Goal: Task Accomplishment & Management: Use online tool/utility

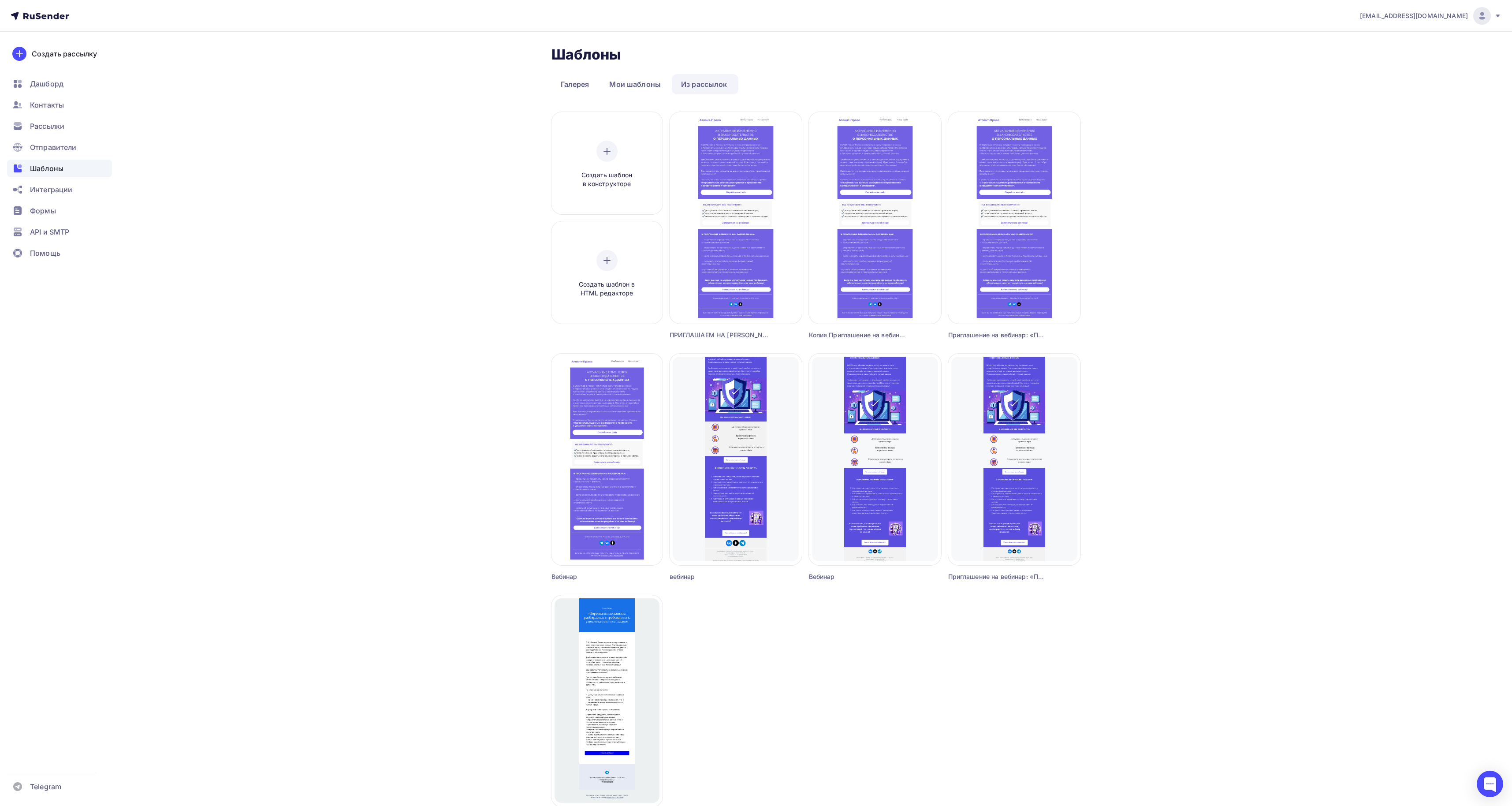
click at [980, 237] on div "[EMAIL_ADDRESS][DOMAIN_NAME] Аккаунт Тарифы Выйти Создать рассылку [GEOGRAPHIC_…" at bounding box center [756, 461] width 1512 height 922
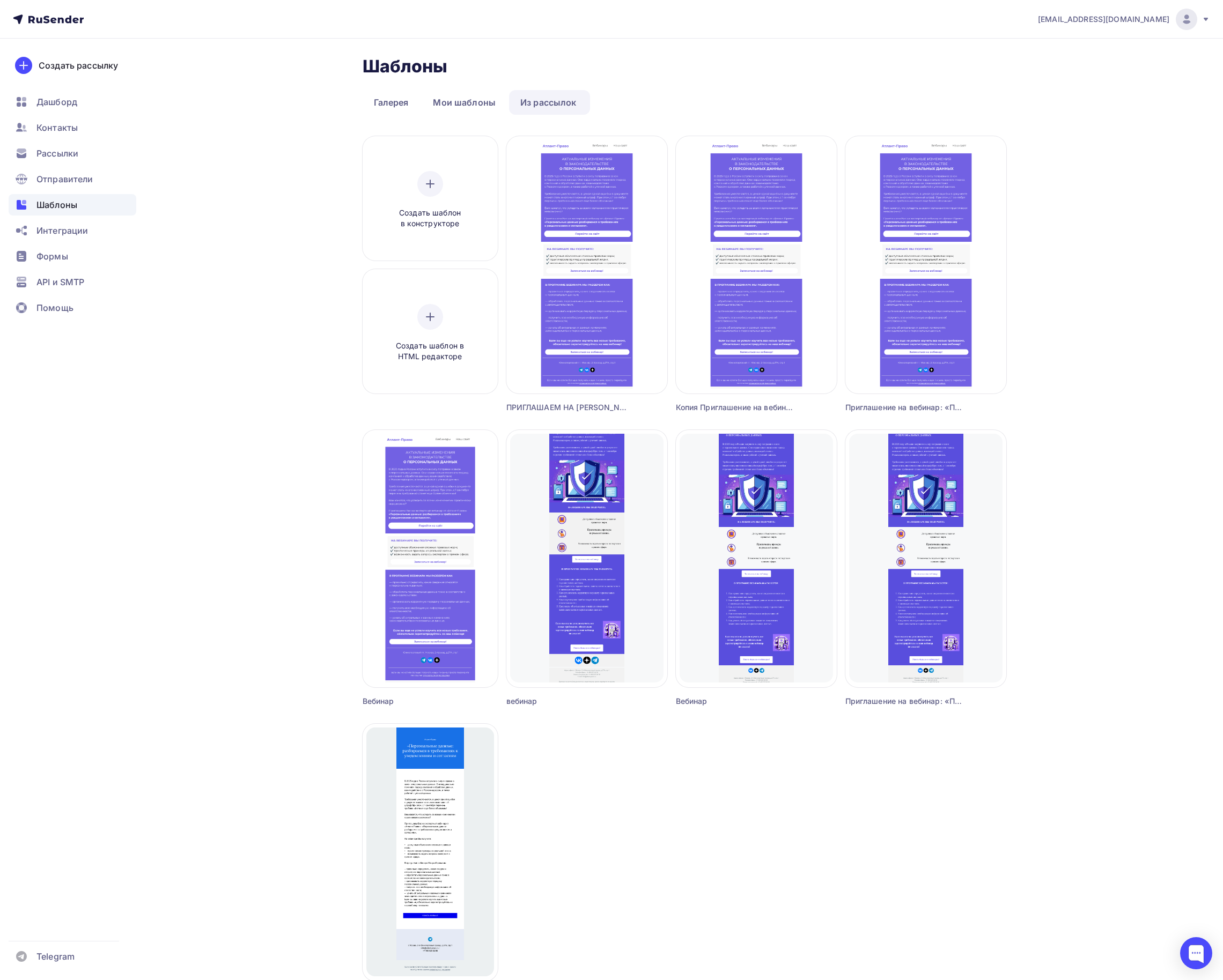
click at [66, 201] on span "Шаблоны" at bounding box center [57, 204] width 41 height 13
click at [466, 97] on link "Мои шаблоны" at bounding box center [465, 102] width 85 height 25
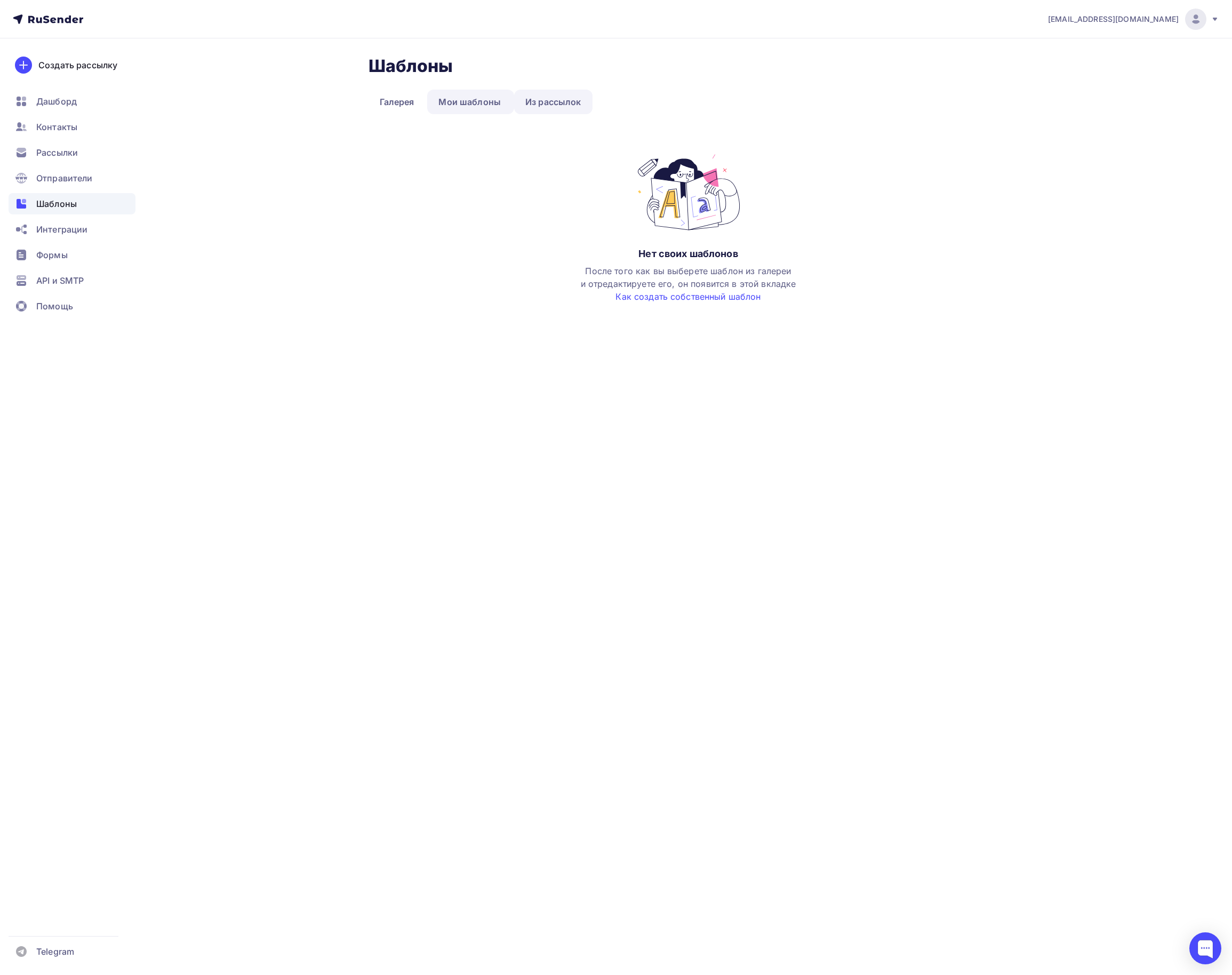
click at [516, 100] on link "Из рассылок" at bounding box center [553, 102] width 78 height 25
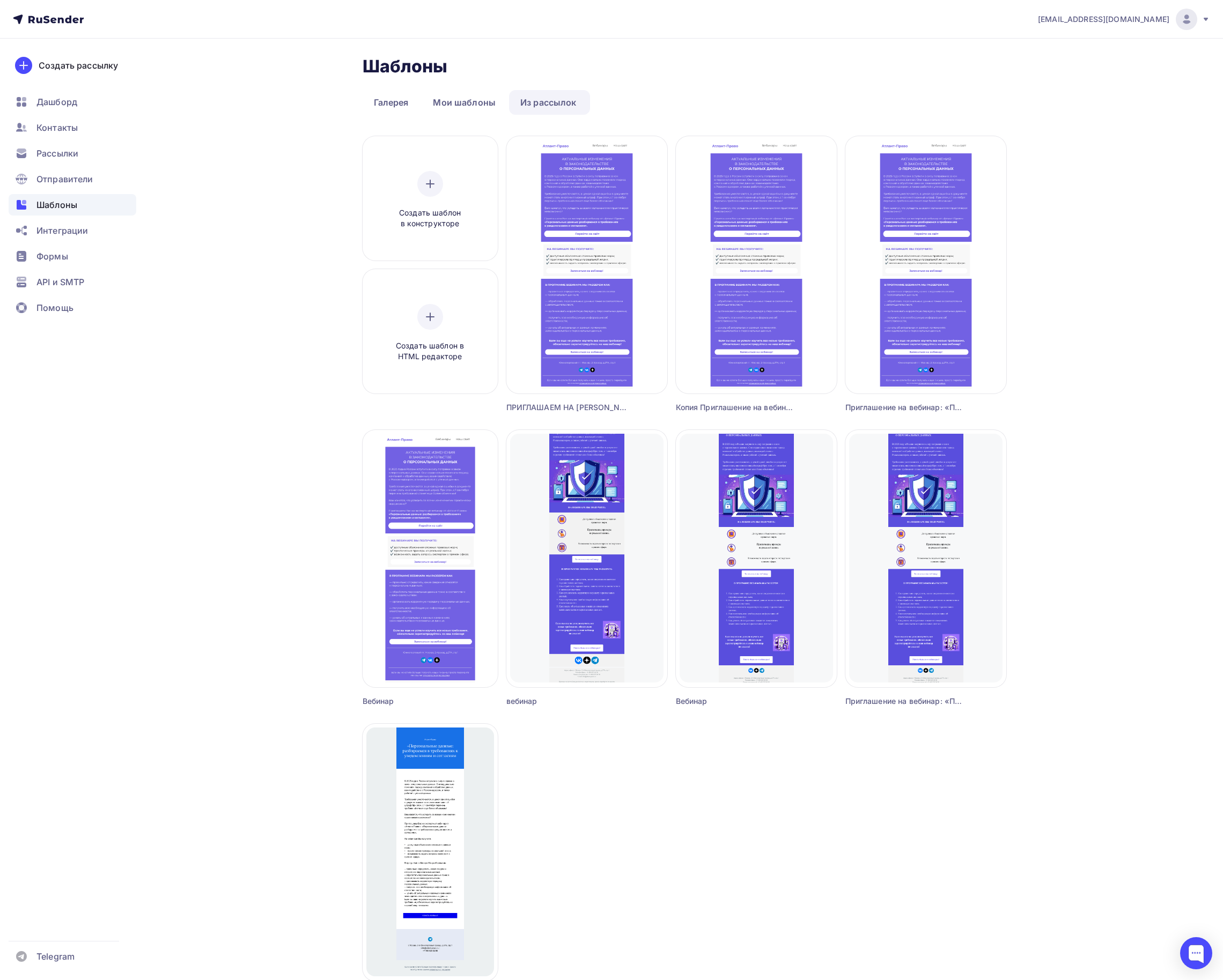
drag, startPoint x: 459, startPoint y: 104, endPoint x: 583, endPoint y: 151, distance: 132.6
click at [462, 104] on link "Мои шаблоны" at bounding box center [465, 102] width 85 height 25
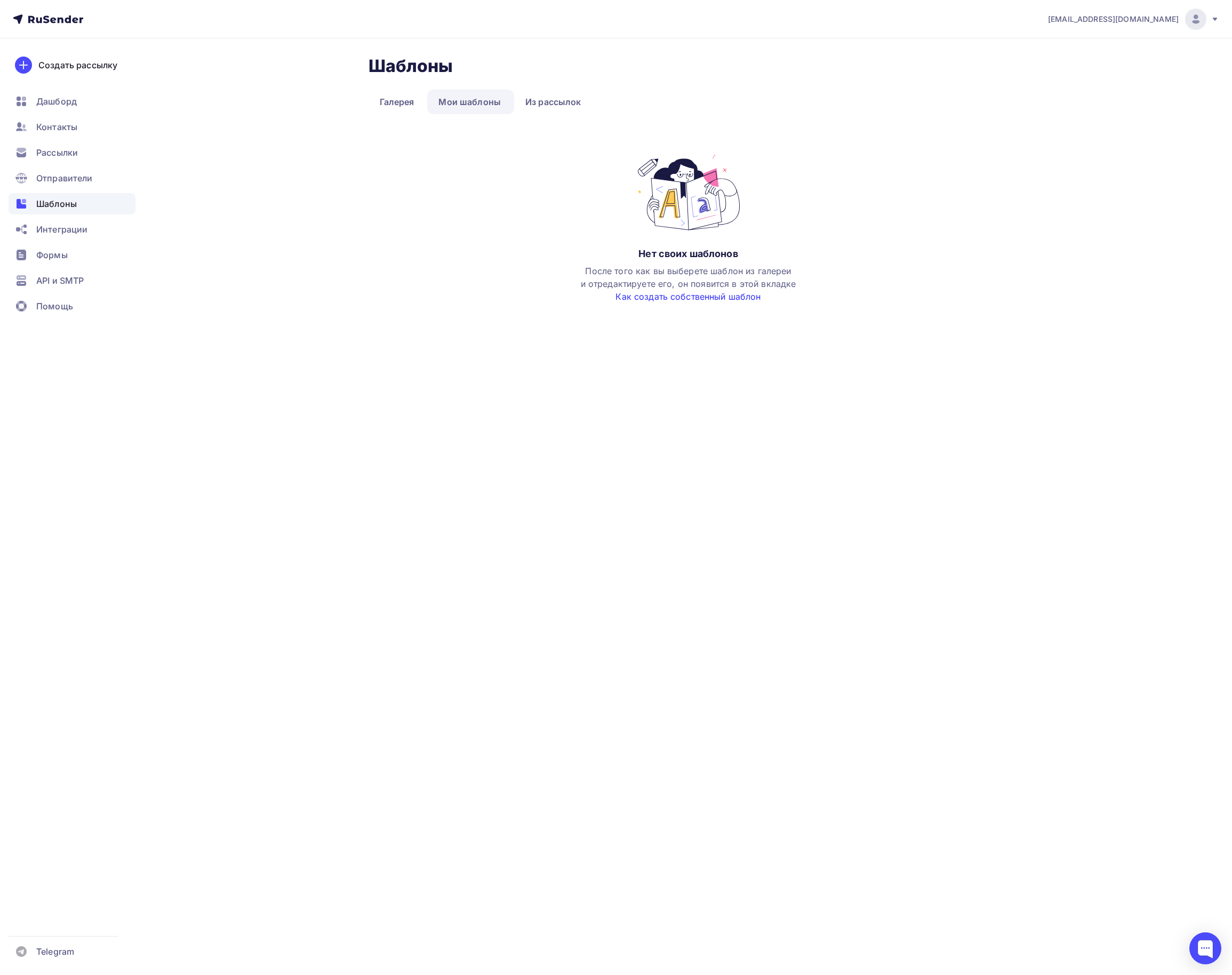
click at [676, 301] on link "Как создать собственный шаблон" at bounding box center [688, 296] width 145 height 11
click at [400, 107] on link "Галерея" at bounding box center [397, 102] width 57 height 25
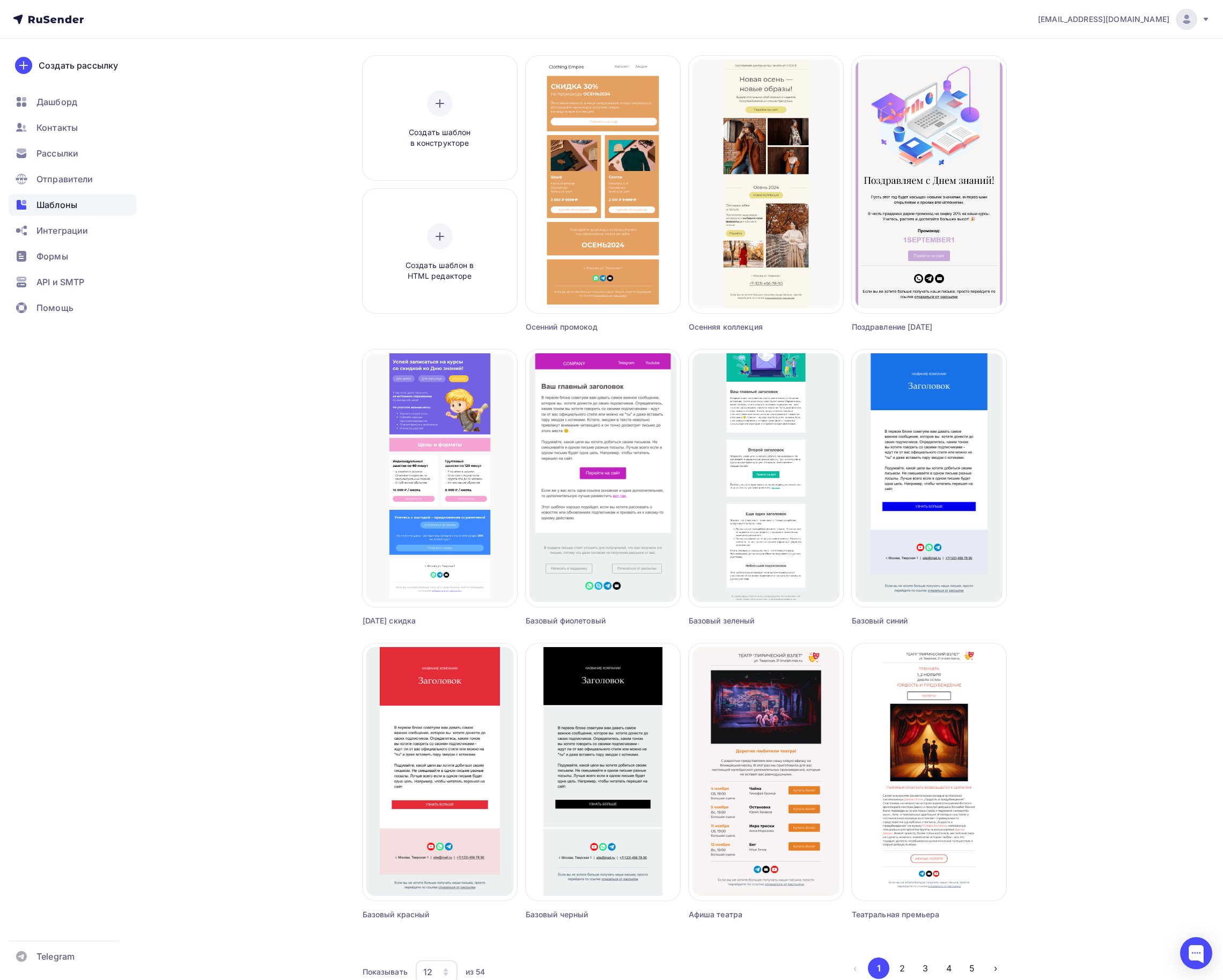
scroll to position [142, 0]
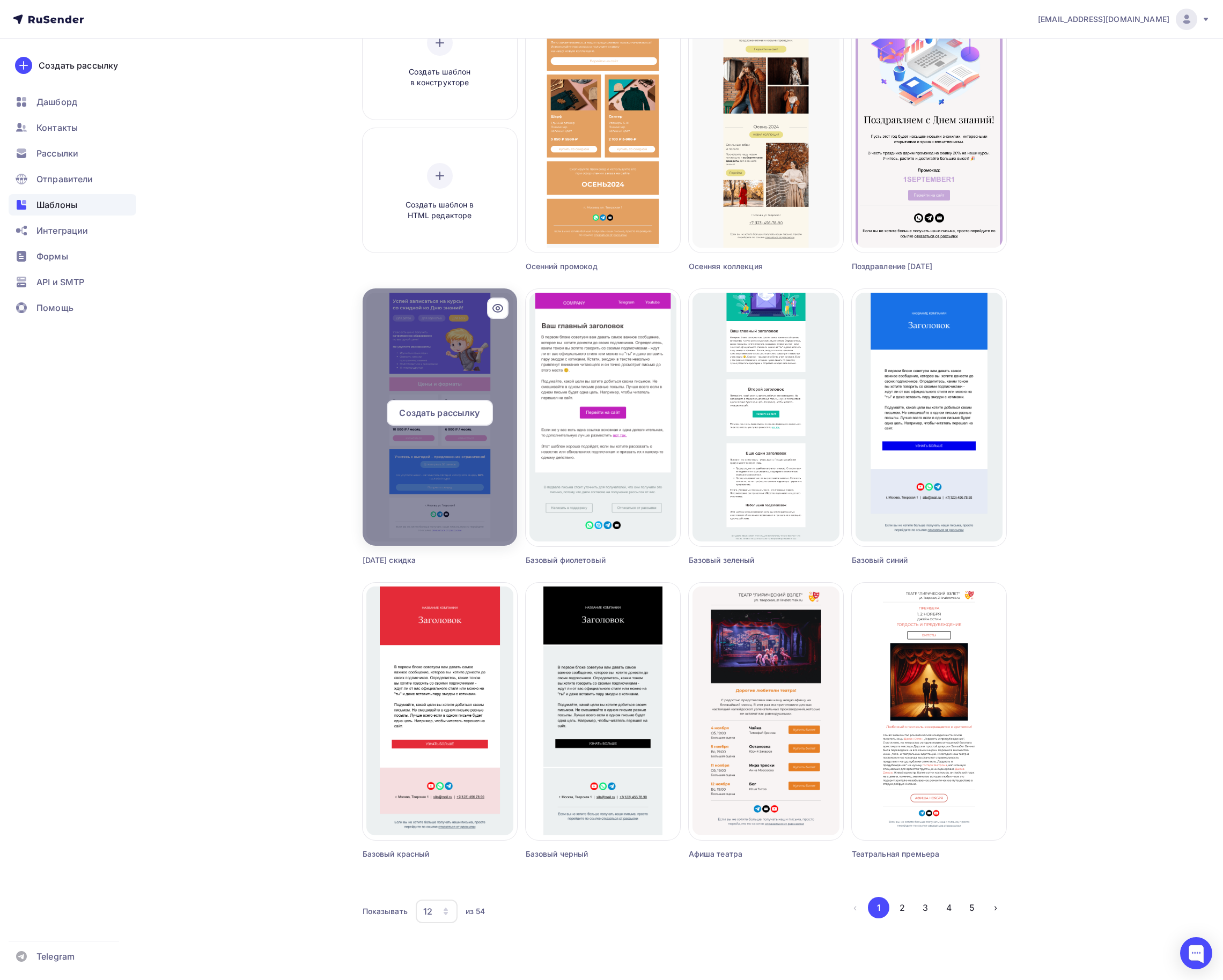
click at [464, 485] on div at bounding box center [440, 417] width 155 height 257
click at [449, 416] on span "Создать рассылку" at bounding box center [439, 412] width 80 height 13
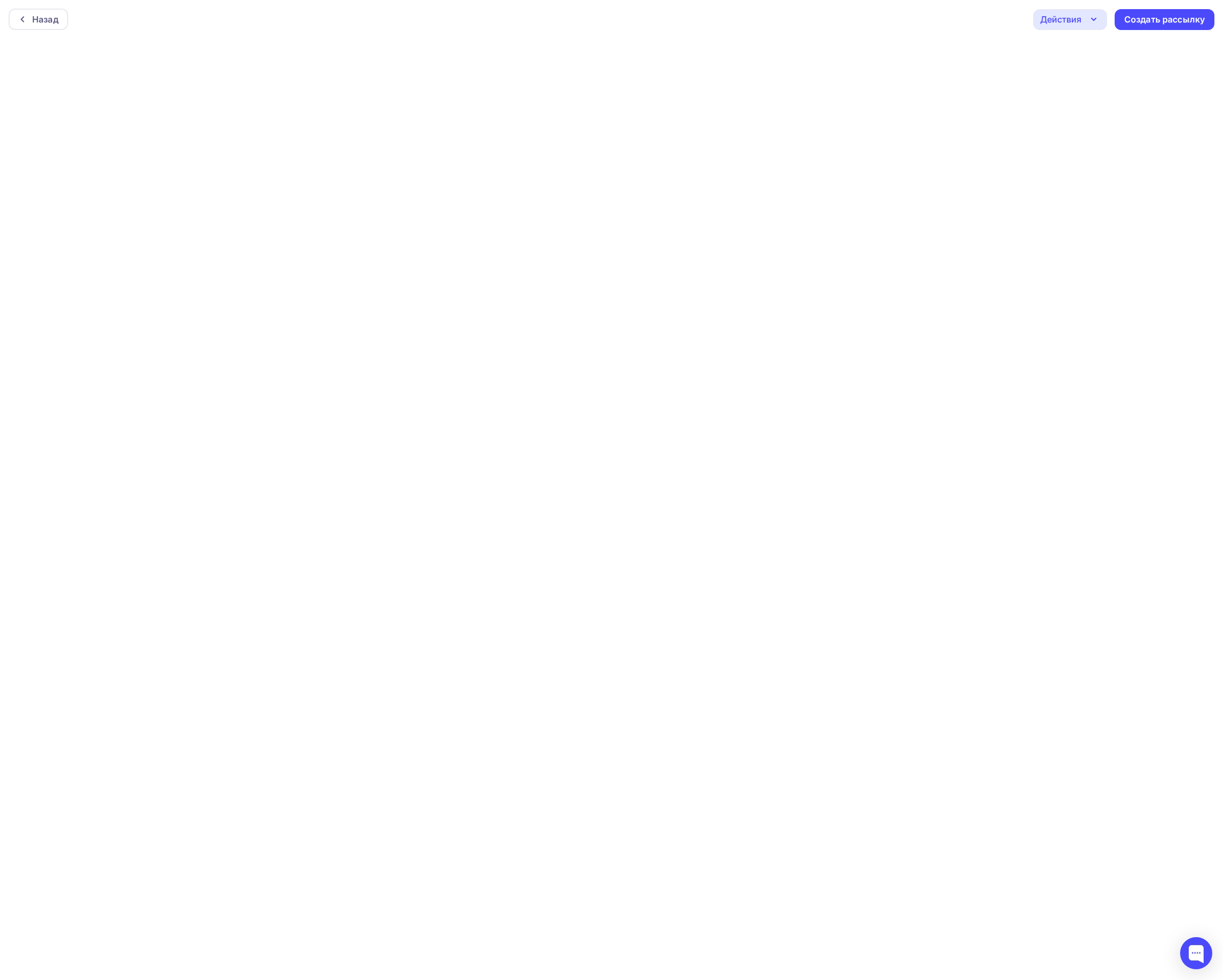
scroll to position [3, 0]
click at [1073, 21] on div "Действия" at bounding box center [1061, 16] width 41 height 13
click at [1096, 45] on div "Отправить тестовое письмо" at bounding box center [1128, 49] width 123 height 13
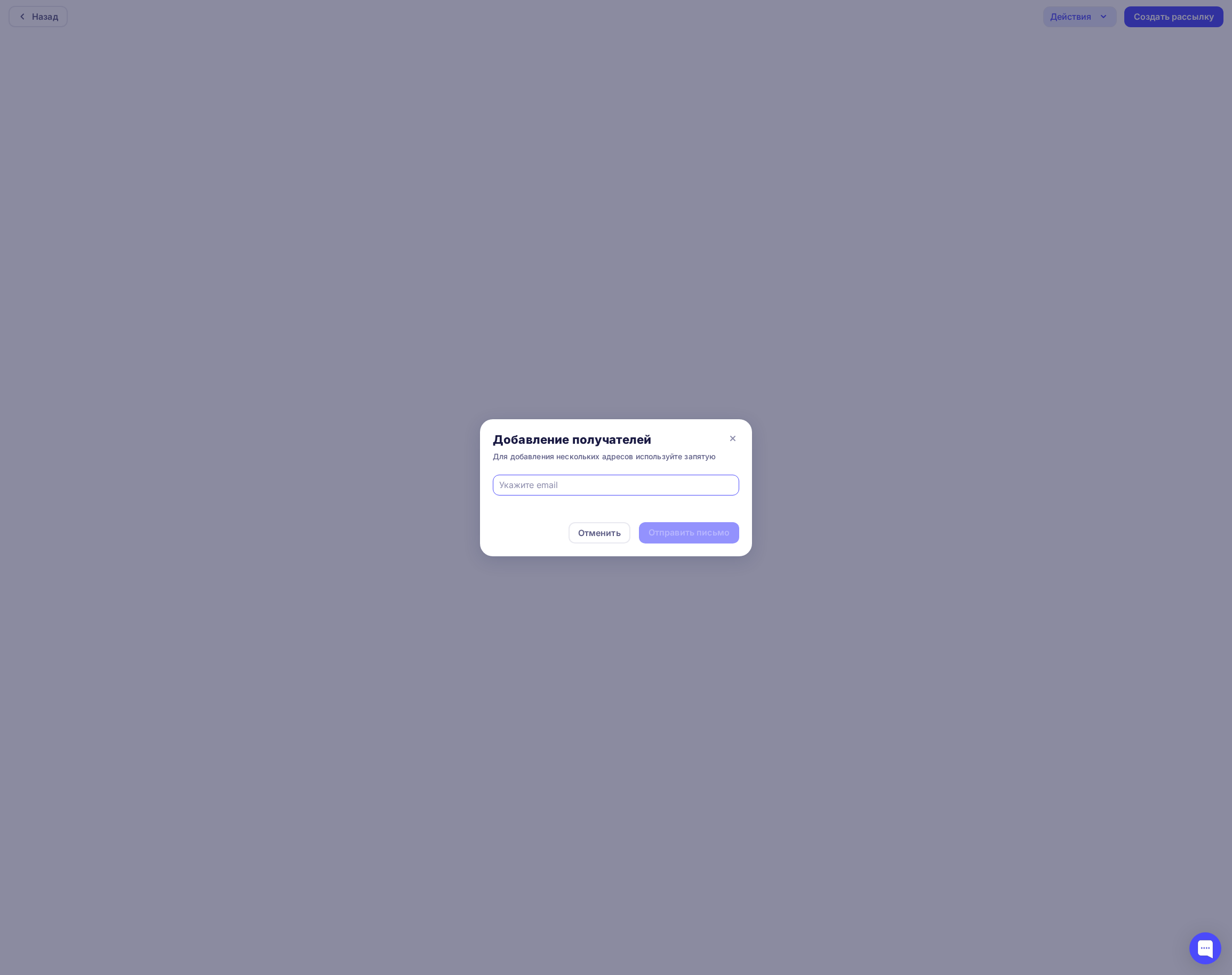
type input "[EMAIL_ADDRESS][DOMAIN_NAME]"
click at [716, 522] on div "Отправить письмо" at bounding box center [689, 533] width 100 height 21
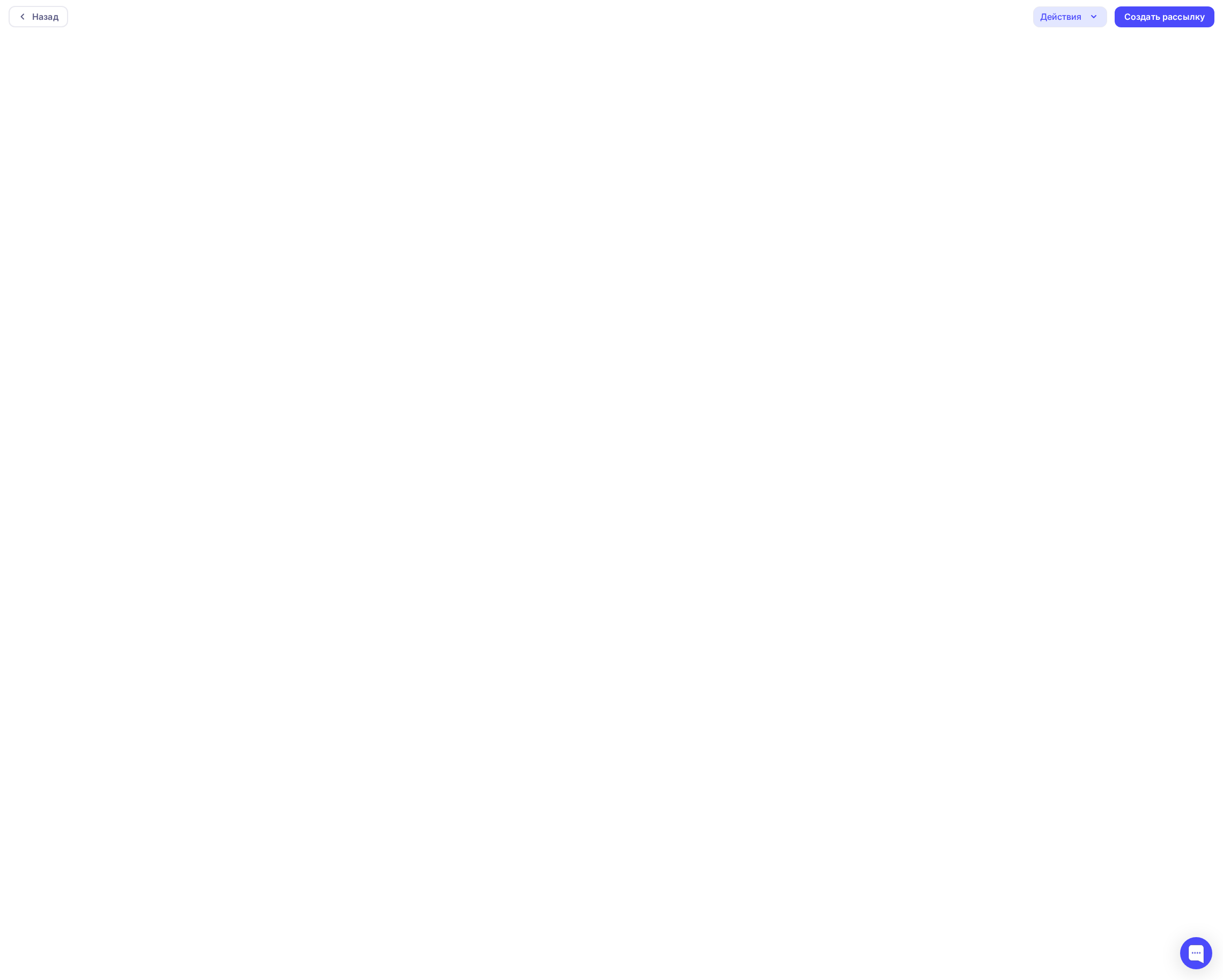
click at [1075, 20] on div "Действия" at bounding box center [1061, 16] width 41 height 13
click at [1121, 50] on div "Отправить тестовое письмо" at bounding box center [1128, 49] width 123 height 13
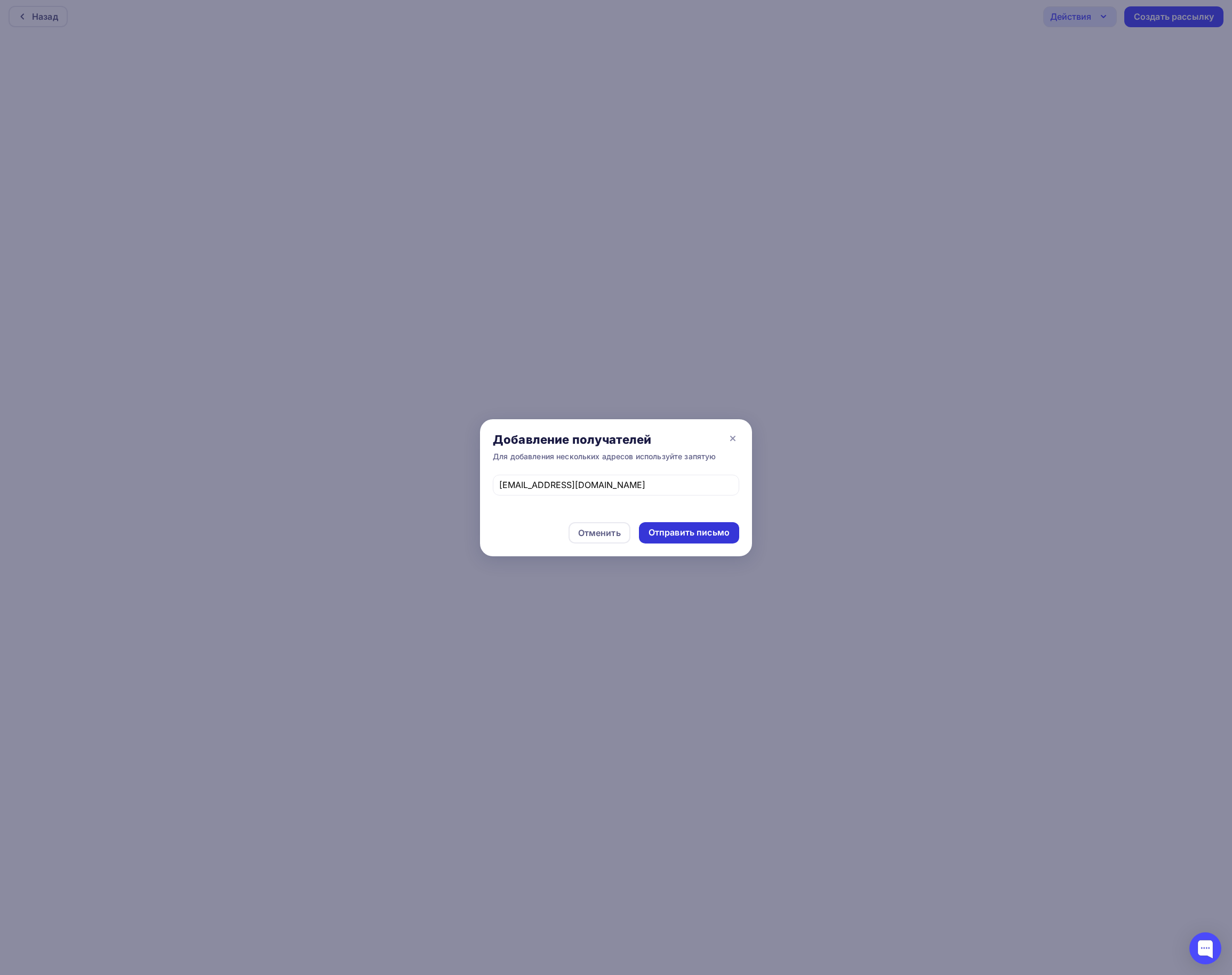
click at [699, 525] on div "Отправить письмо" at bounding box center [689, 533] width 100 height 21
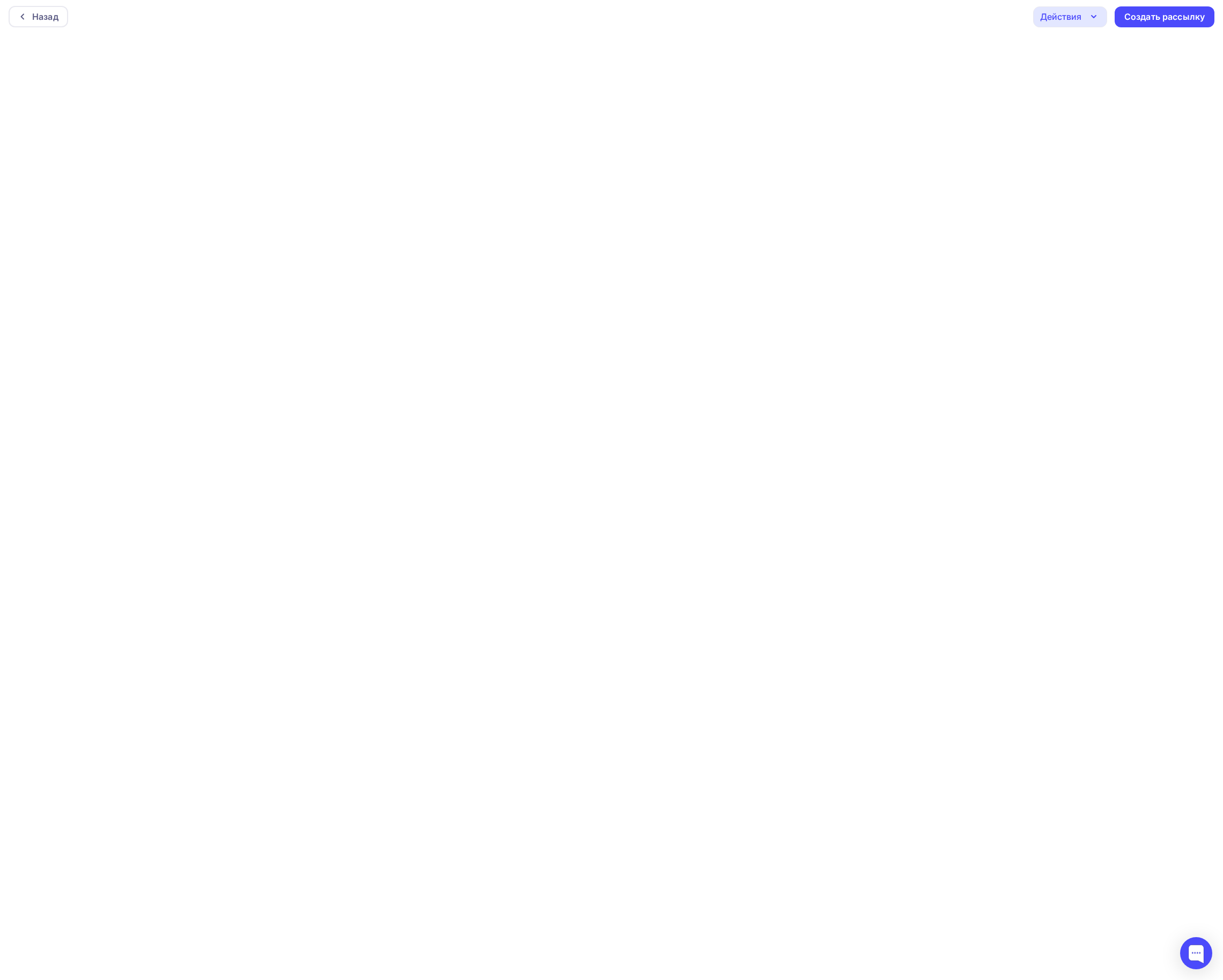
scroll to position [0, 0]
click at [1075, 21] on div "Действия" at bounding box center [1061, 19] width 41 height 13
click at [1102, 106] on div "Сохранить в Мои шаблоны" at bounding box center [1126, 102] width 118 height 13
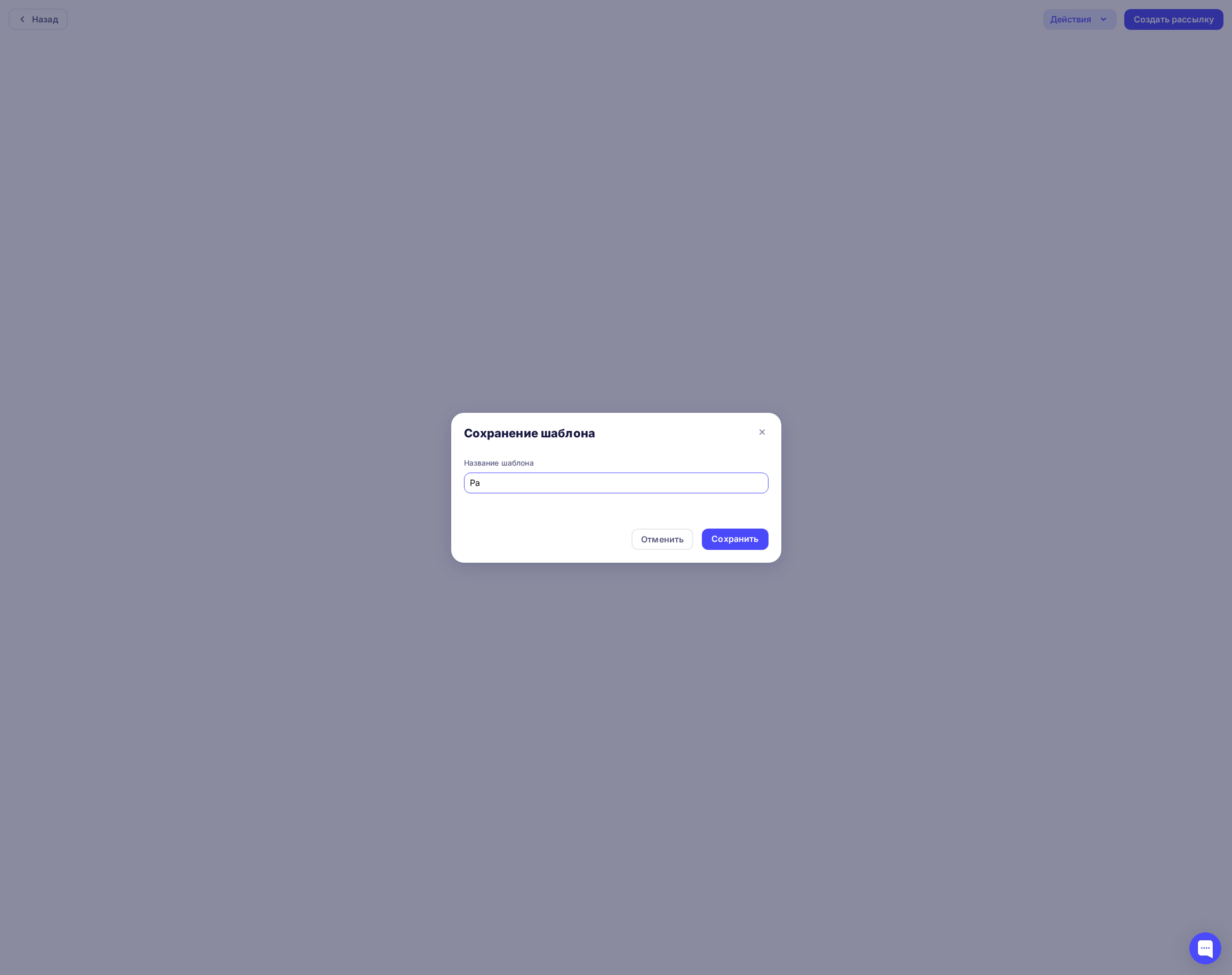
type input "Р"
type input "Плавник"
click at [729, 536] on div "Сохранить" at bounding box center [734, 538] width 47 height 12
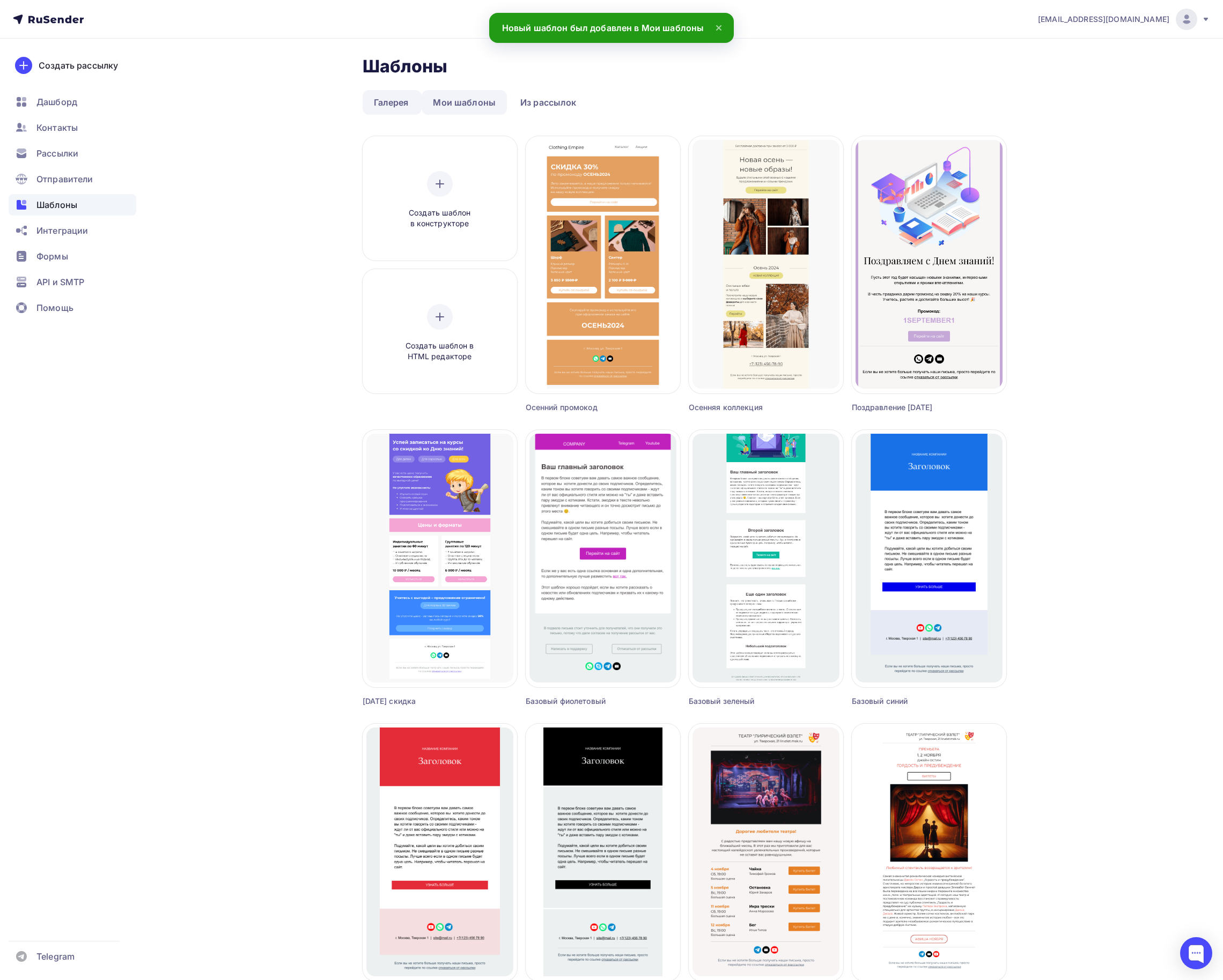
click at [489, 103] on link "Мои шаблоны" at bounding box center [465, 102] width 85 height 25
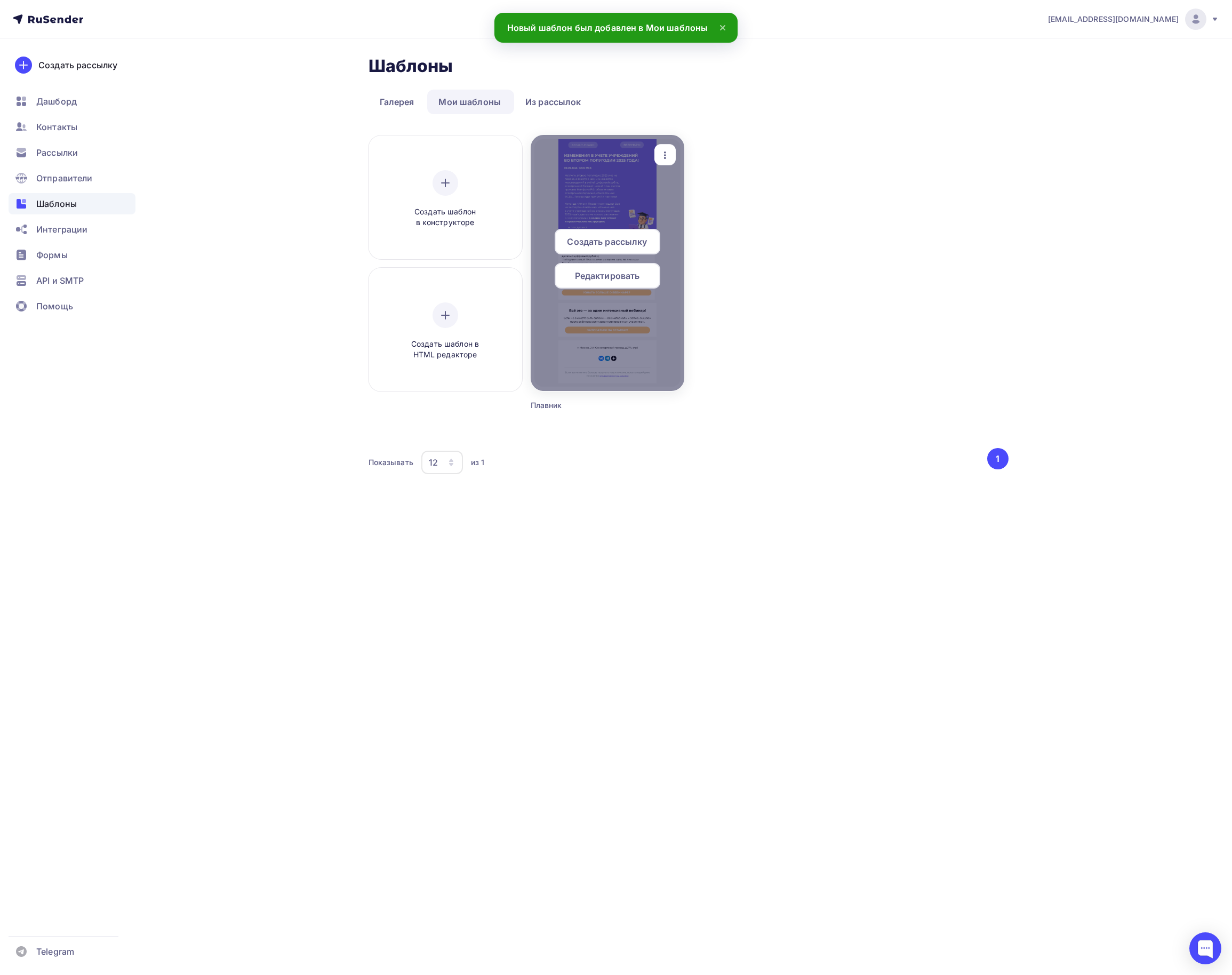
click at [615, 271] on span "Редактировать" at bounding box center [607, 275] width 65 height 13
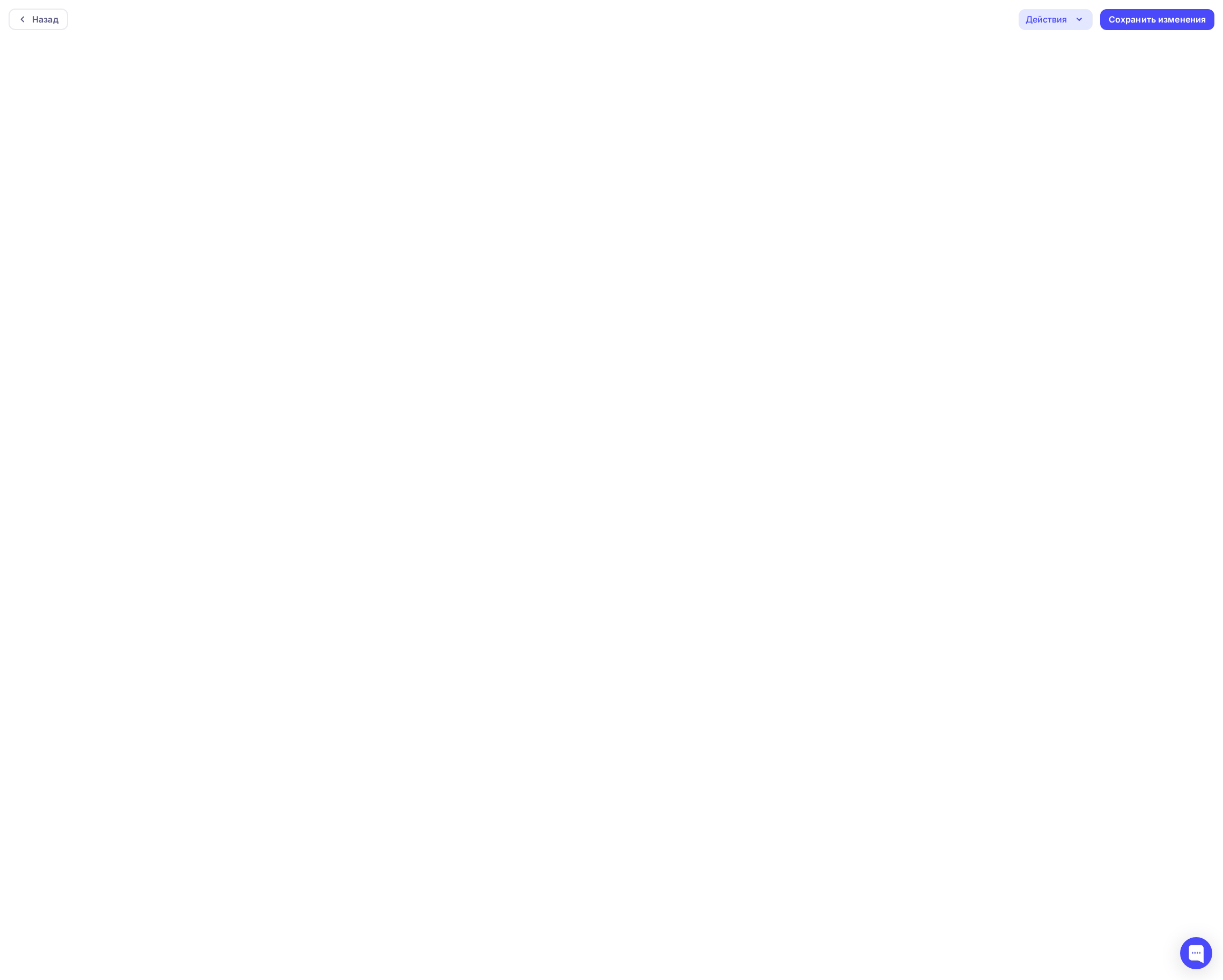
click at [1068, 33] on div "Назад Действия Отправить тестовое письмо Предпросмотр Выйти без сохранения Сохр…" at bounding box center [612, 19] width 1223 height 38
click at [1067, 18] on div "Действия" at bounding box center [1056, 20] width 74 height 20
click at [1067, 45] on div "Отправить тестовое письмо" at bounding box center [1114, 51] width 123 height 13
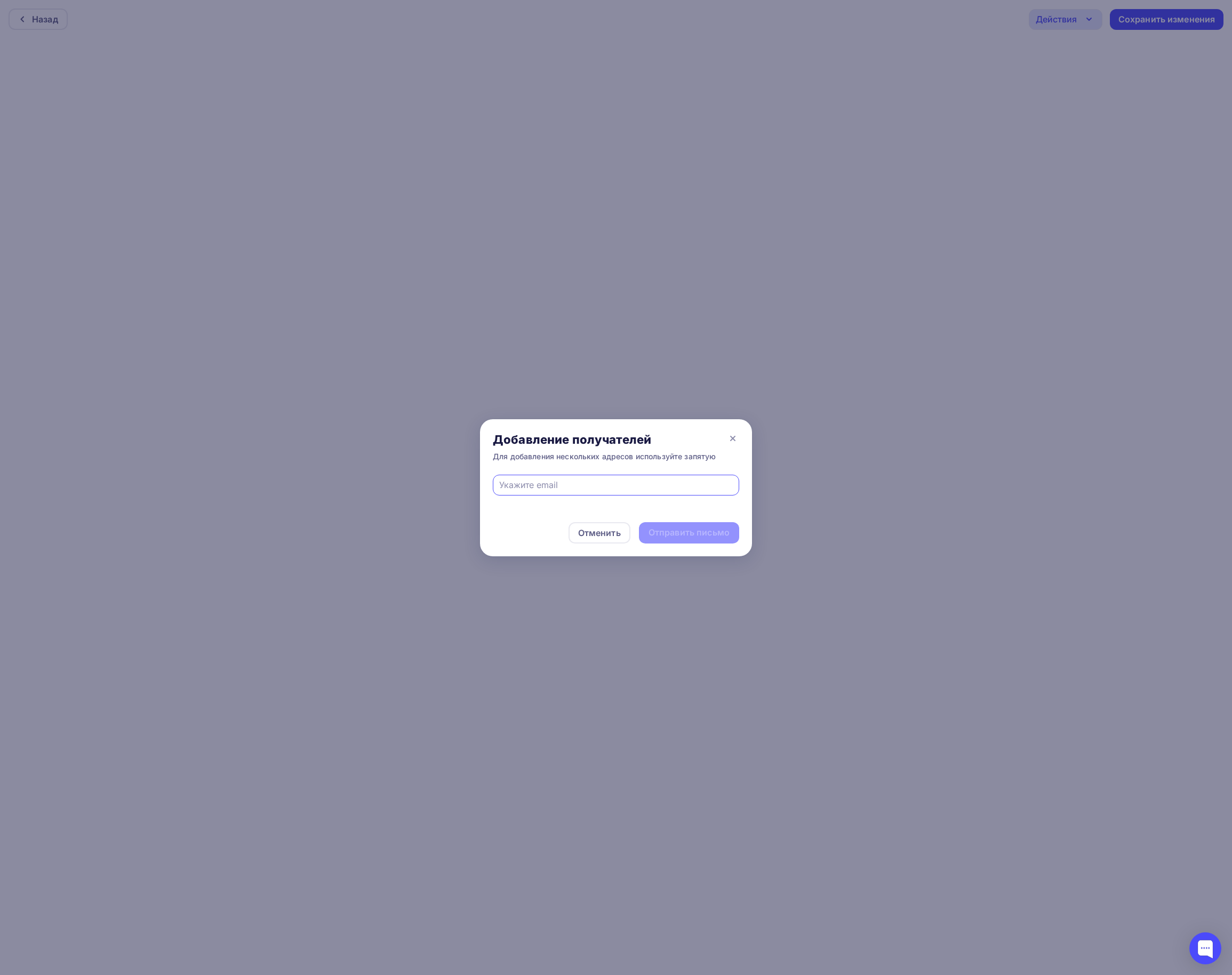
type input "[EMAIL_ADDRESS][DOMAIN_NAME]"
click at [720, 533] on div "Отправить письмо" at bounding box center [689, 533] width 81 height 12
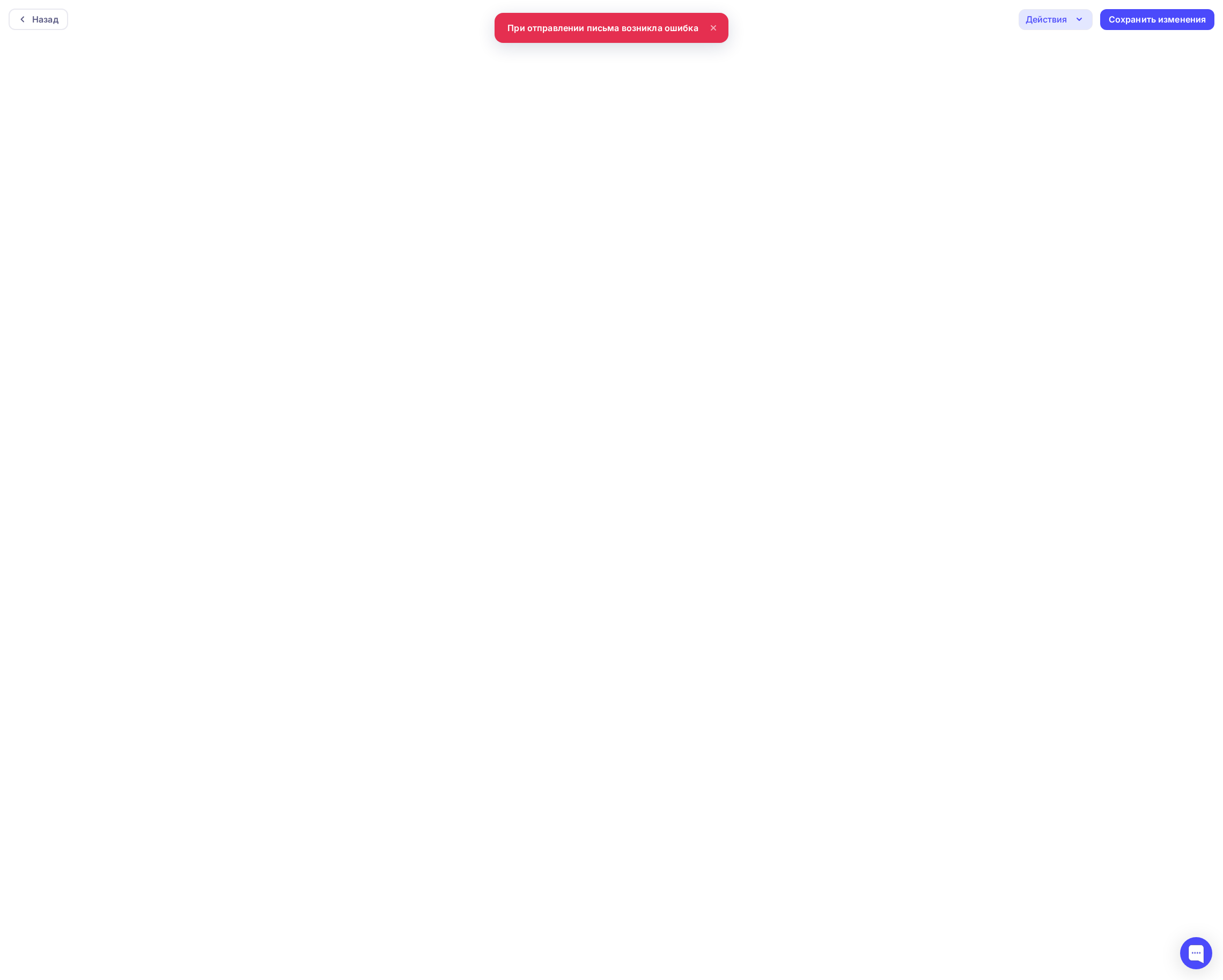
click at [1054, 31] on div "Назад Действия Отправить тестовое письмо Предпросмотр Выйти без сохранения Сохр…" at bounding box center [612, 19] width 1223 height 38
click at [1068, 18] on div "Действия" at bounding box center [1056, 20] width 74 height 20
click at [1081, 68] on div "Предпросмотр" at bounding box center [1085, 73] width 66 height 13
click at [63, 22] on div "Назад" at bounding box center [38, 19] width 60 height 21
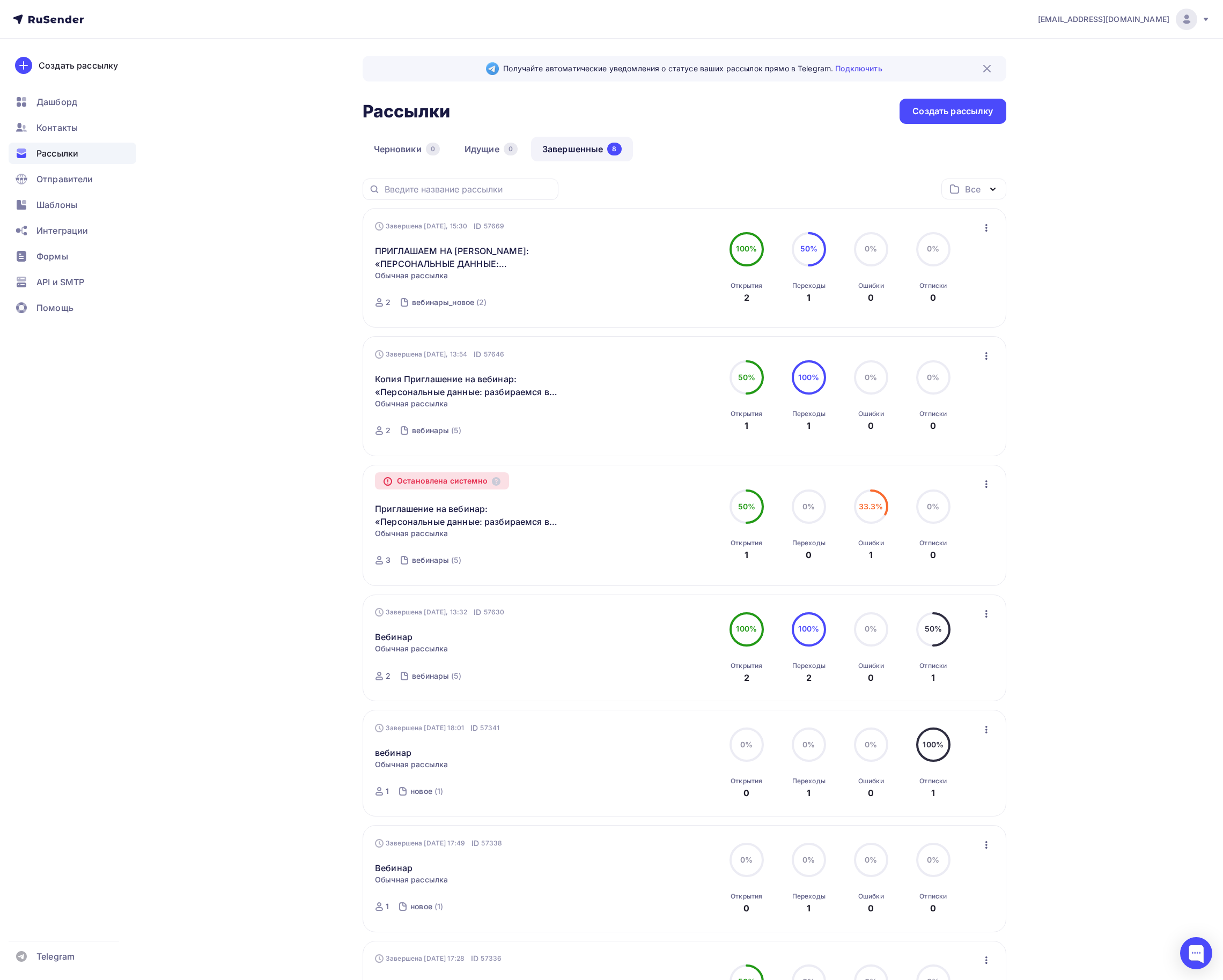
click at [75, 147] on span "Рассылки" at bounding box center [57, 153] width 42 height 13
click at [85, 162] on div "Рассылки" at bounding box center [72, 153] width 127 height 21
click at [67, 104] on span "Дашборд" at bounding box center [57, 102] width 41 height 13
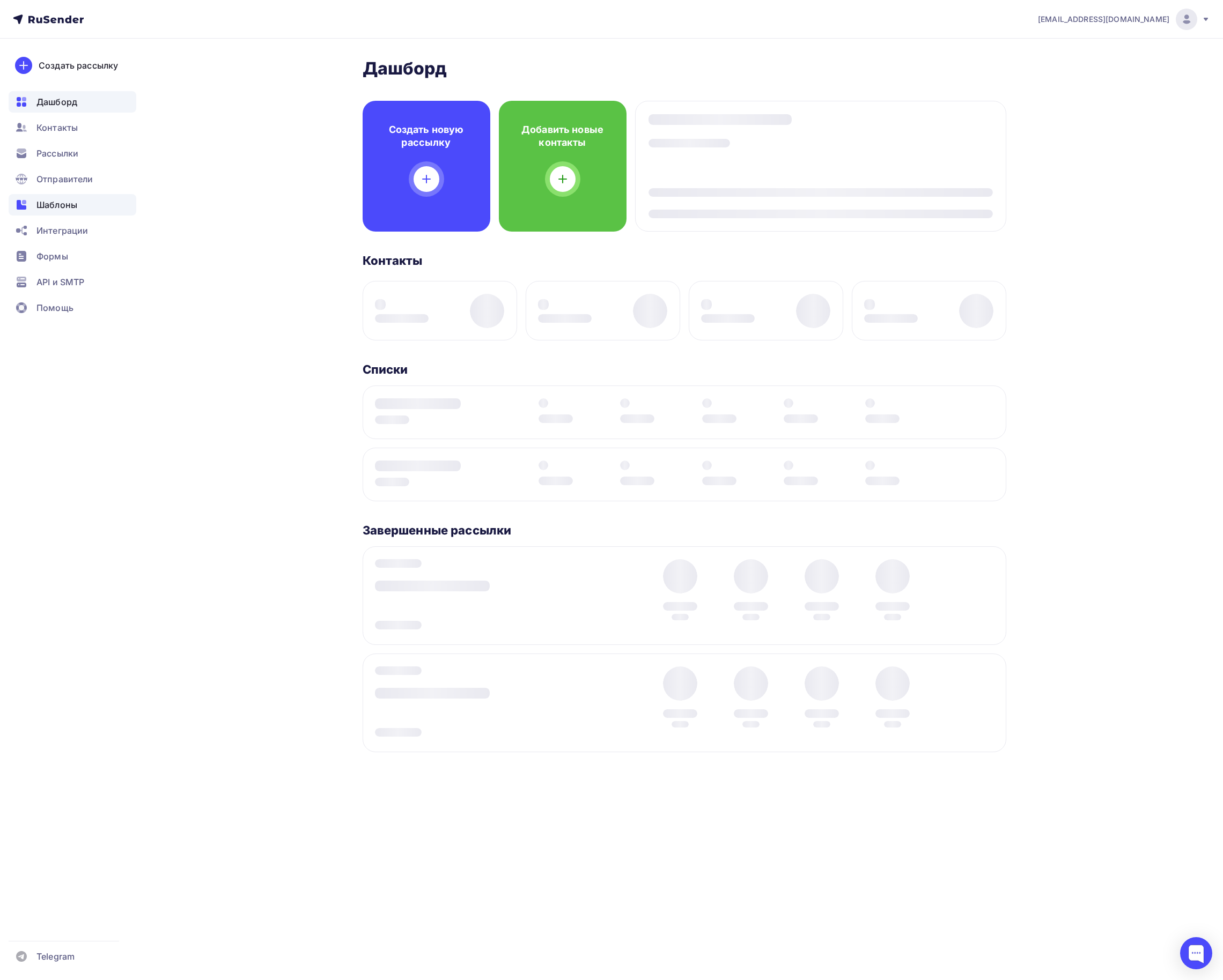
click at [71, 206] on span "Шаблоны" at bounding box center [57, 204] width 41 height 13
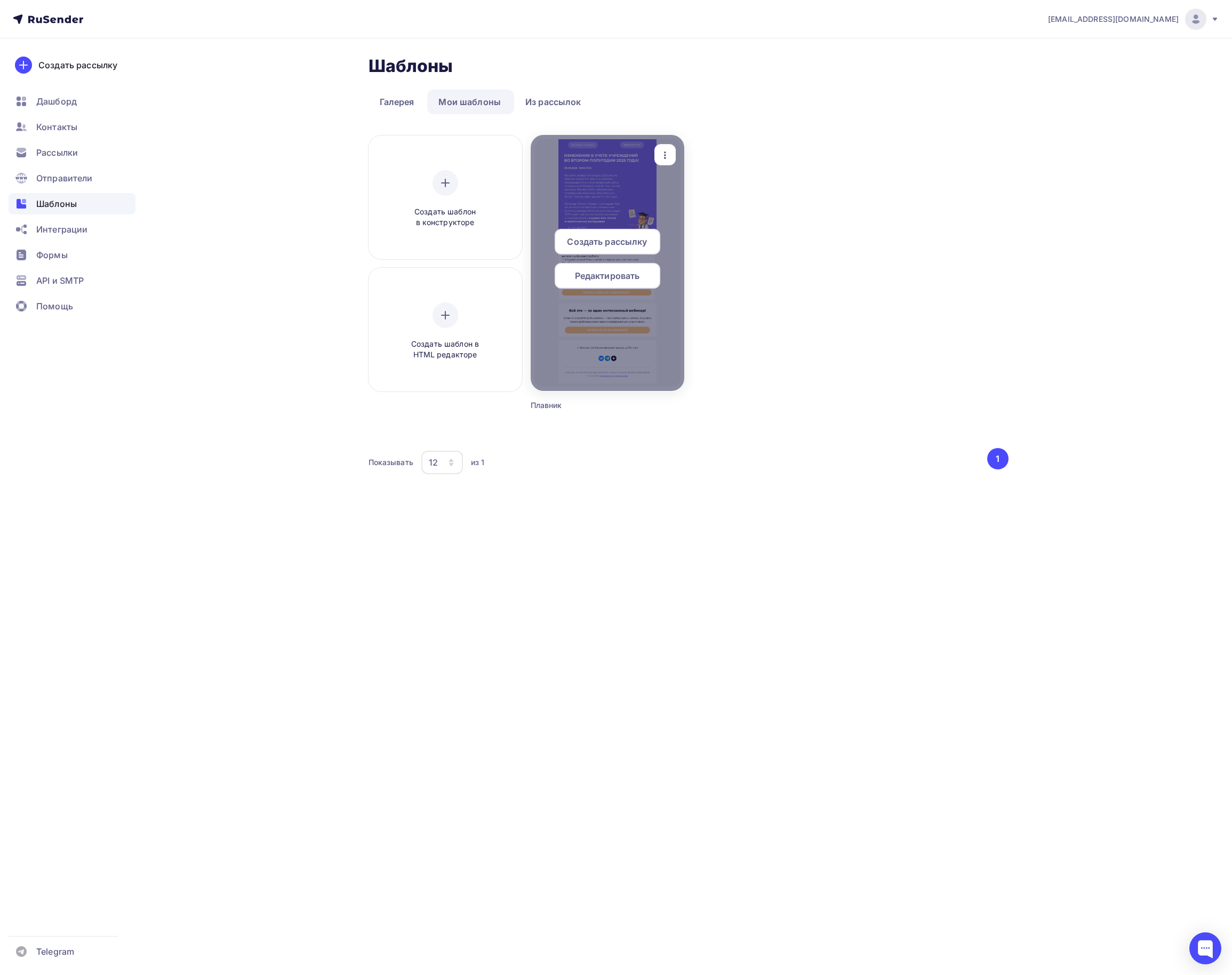
click at [617, 276] on span "Редактировать" at bounding box center [607, 275] width 65 height 13
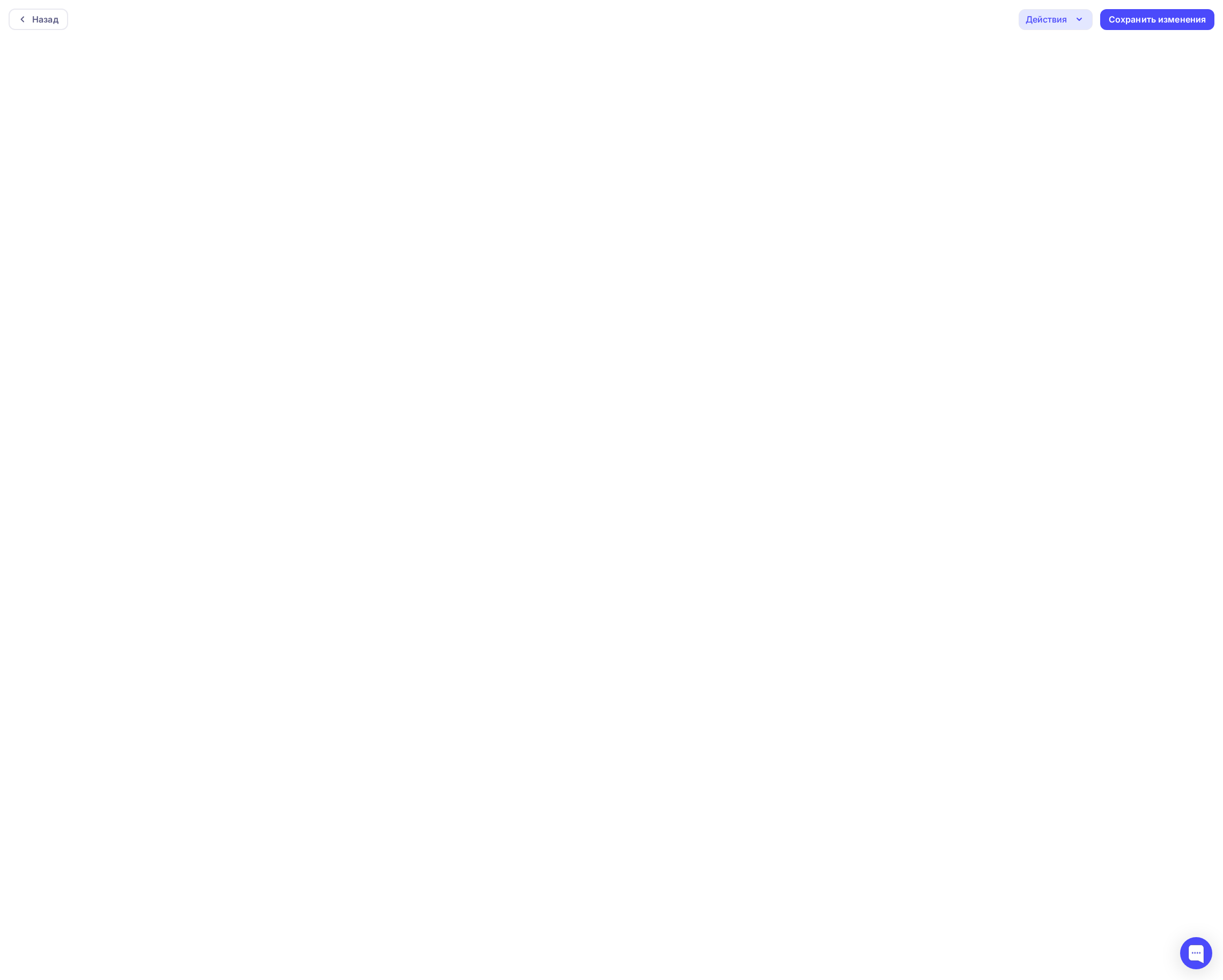
scroll to position [3, 0]
click at [1081, 12] on icon "button" at bounding box center [1079, 16] width 13 height 13
click at [1080, 72] on div "Предпросмотр" at bounding box center [1085, 70] width 66 height 13
click at [32, 13] on div "Назад" at bounding box center [45, 16] width 26 height 13
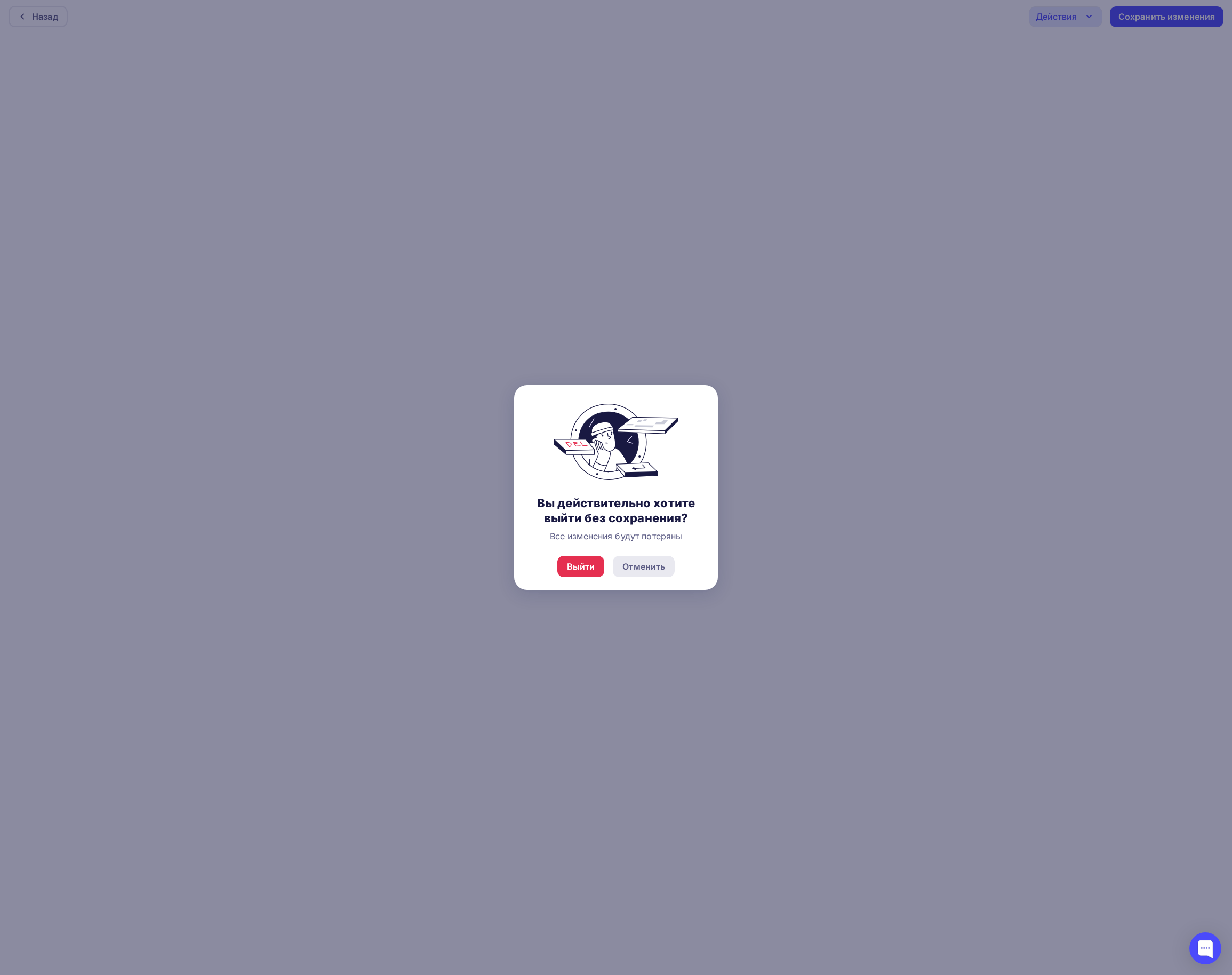
click at [630, 569] on div "Отменить" at bounding box center [644, 566] width 42 height 13
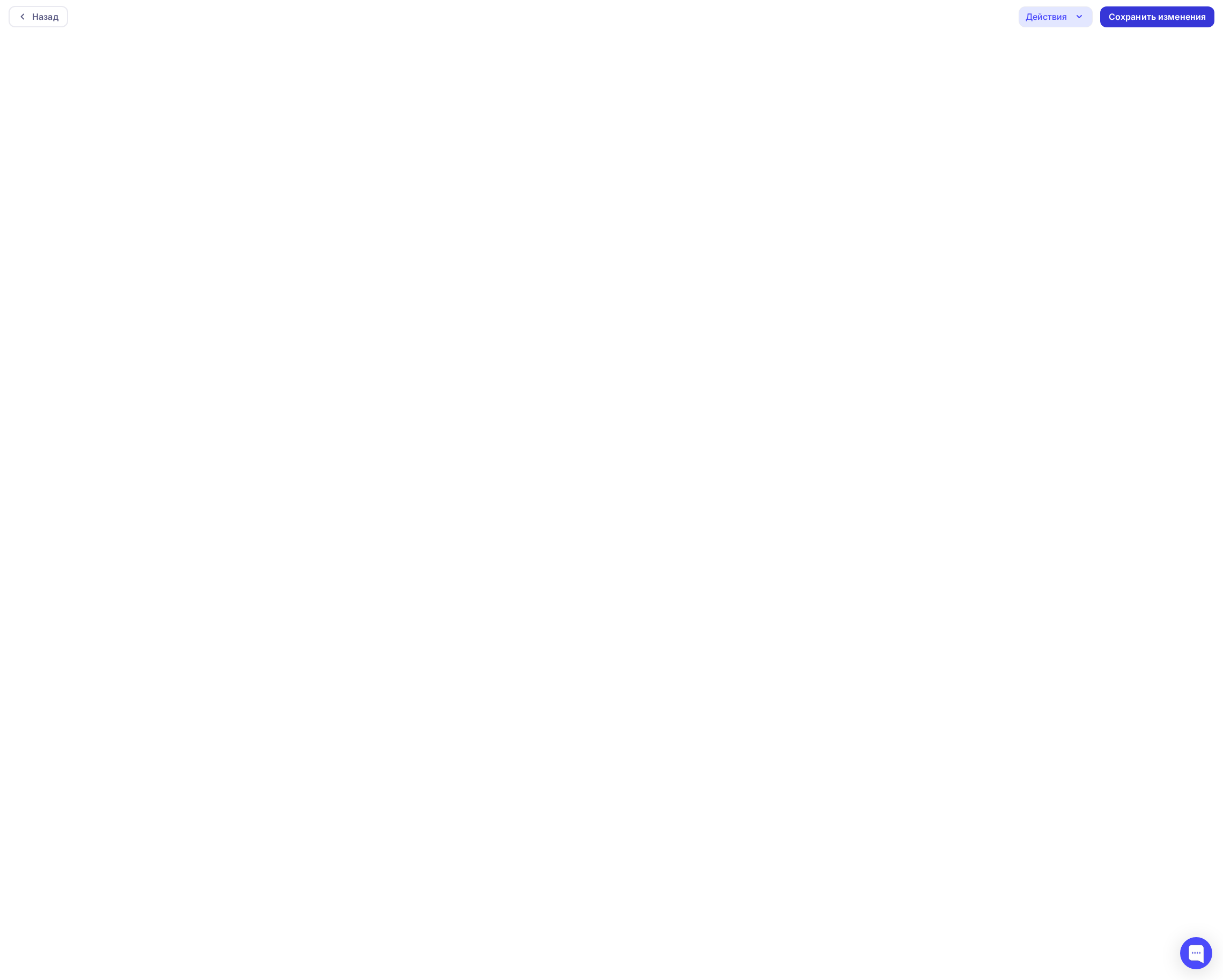
click at [1126, 17] on div "Сохранить изменения" at bounding box center [1157, 17] width 97 height 12
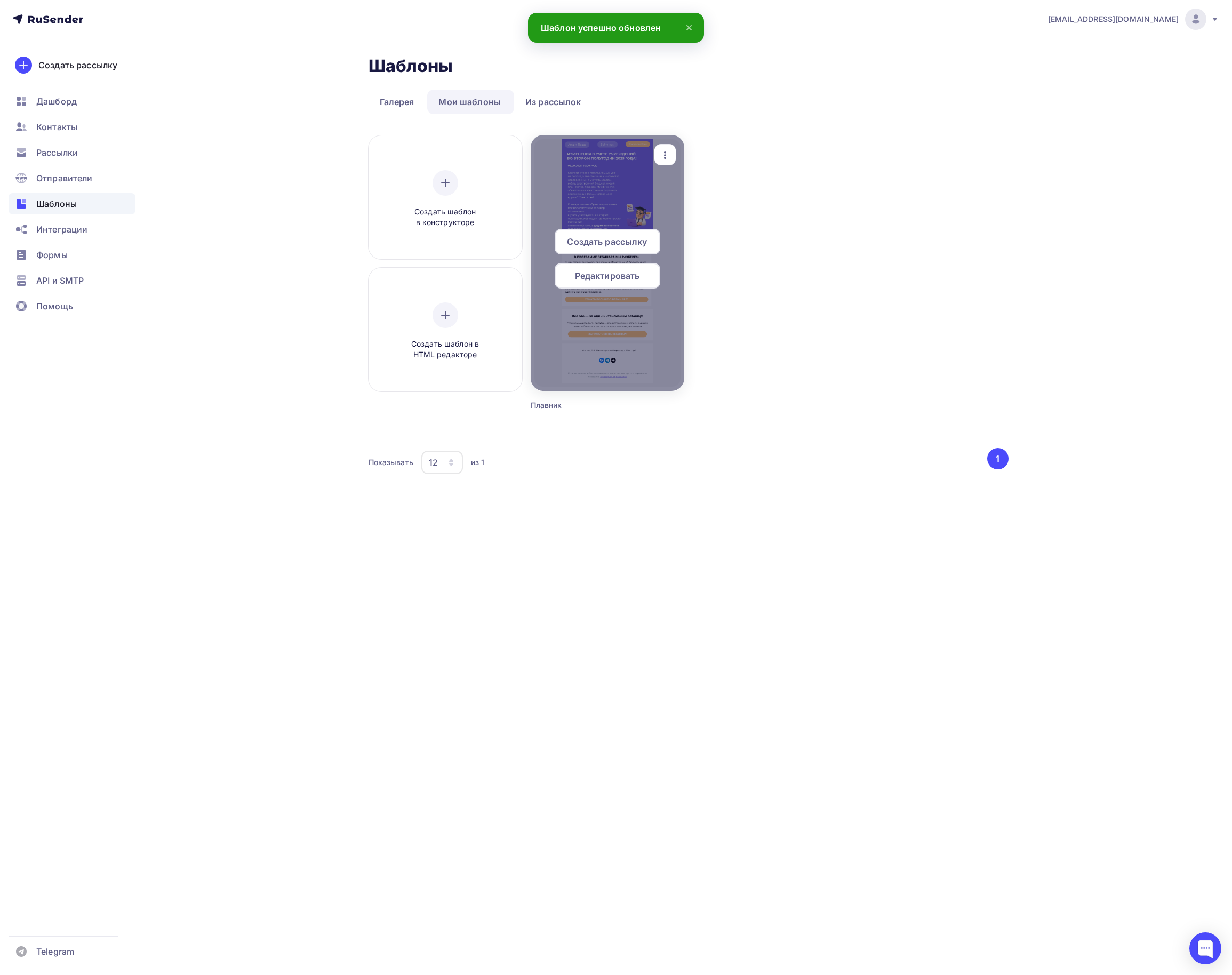
click at [582, 272] on span "Редактировать" at bounding box center [607, 275] width 65 height 13
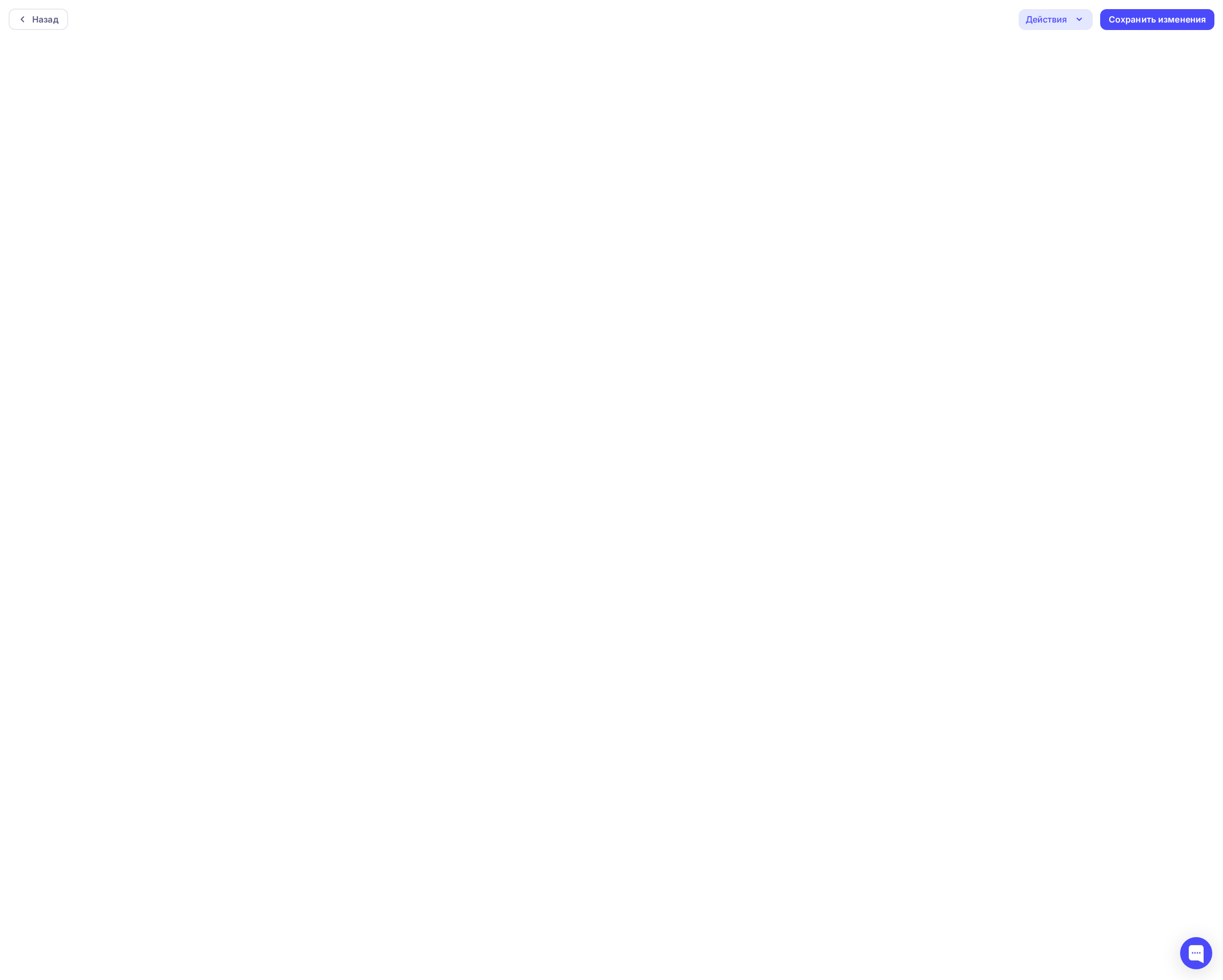
scroll to position [3, 0]
click at [1071, 13] on div "Действия" at bounding box center [1056, 17] width 74 height 20
click at [1063, 73] on div "Предпросмотр" at bounding box center [1085, 70] width 66 height 13
click at [1129, 17] on div "Сохранить изменения" at bounding box center [1157, 20] width 97 height 12
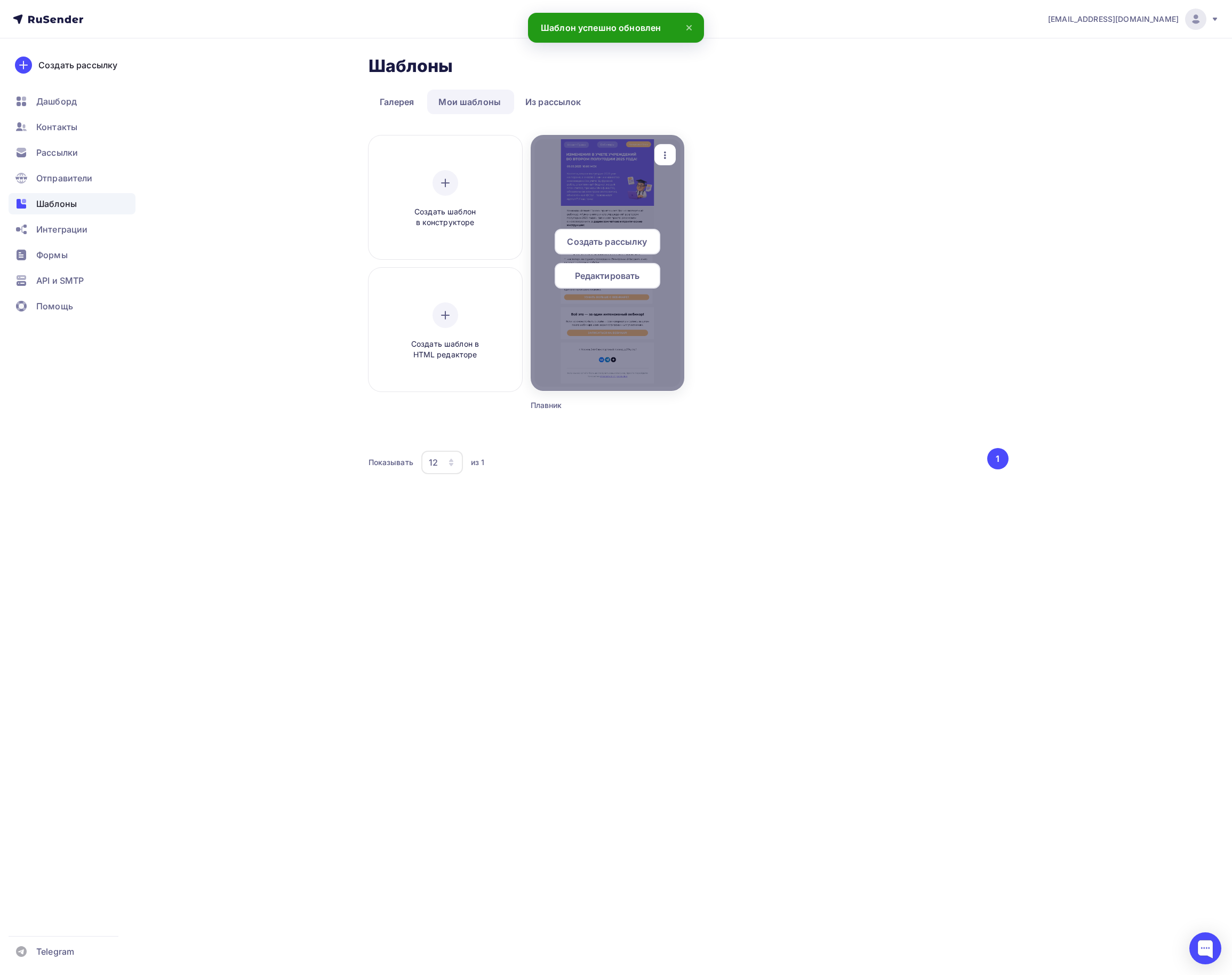
click at [637, 270] on span "Редактировать" at bounding box center [607, 275] width 65 height 13
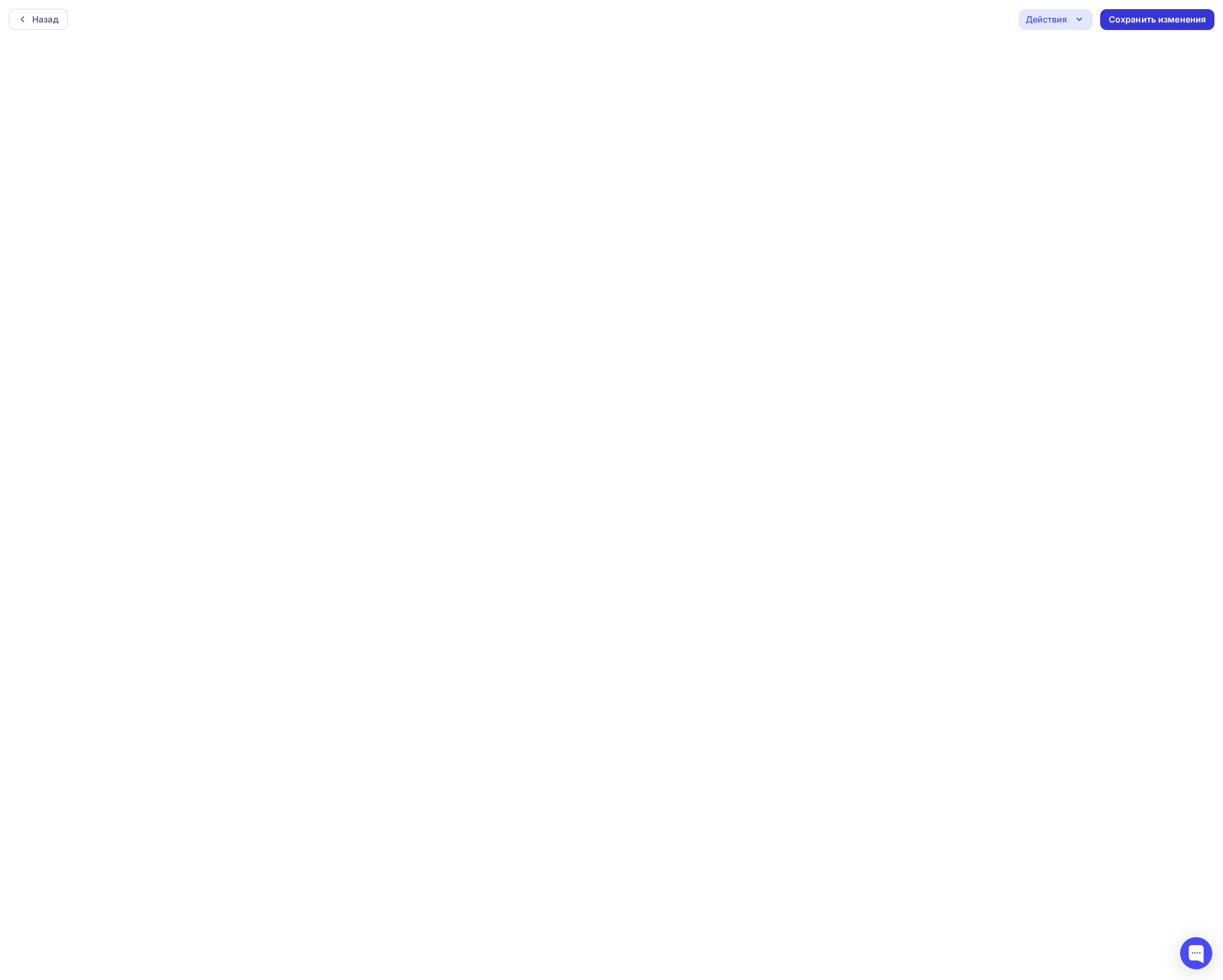
click at [1138, 21] on div "Сохранить изменения" at bounding box center [1157, 20] width 97 height 12
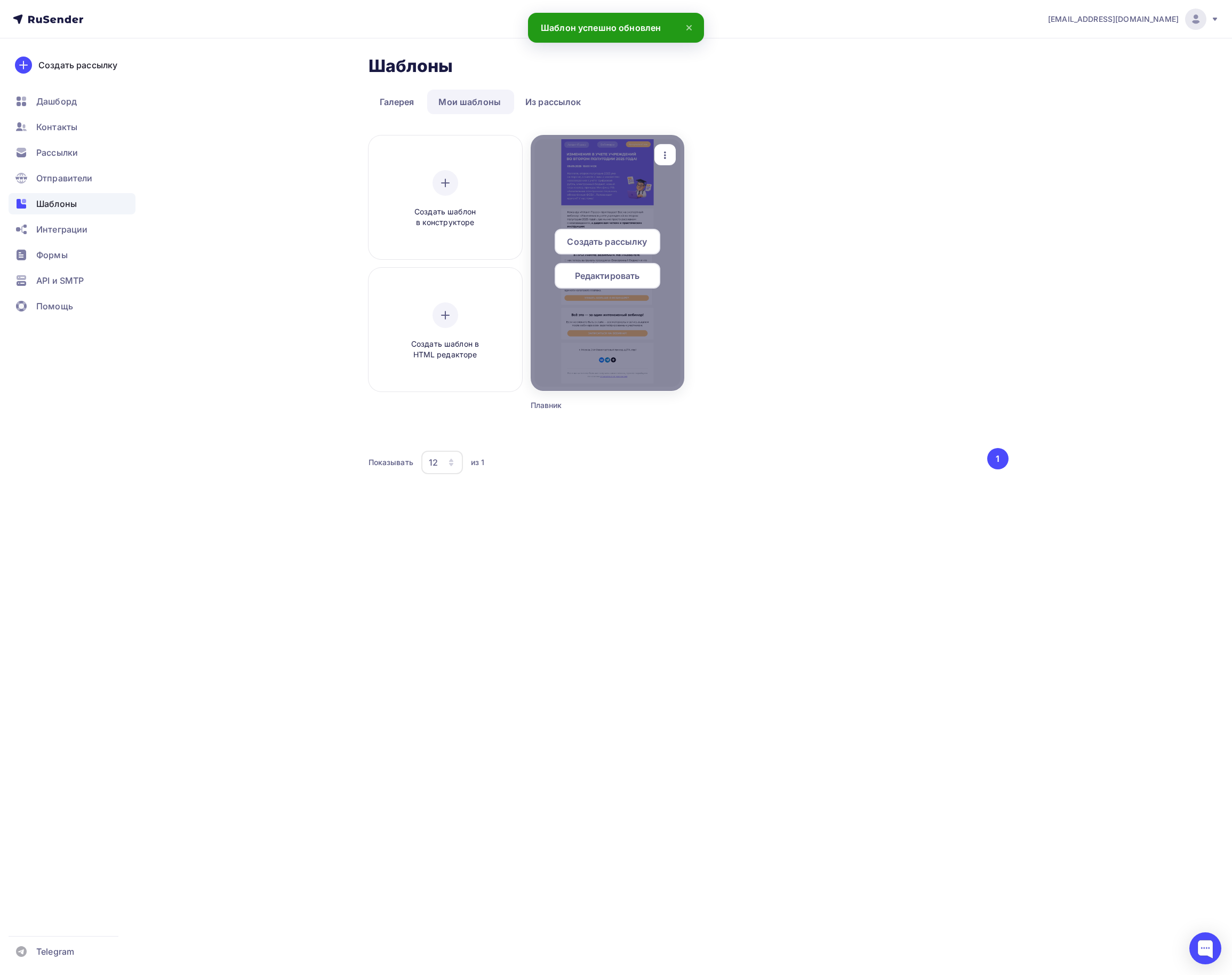
click at [628, 358] on div at bounding box center [607, 262] width 154 height 256
click at [623, 330] on div at bounding box center [607, 262] width 154 height 256
click at [613, 273] on span "Редактировать" at bounding box center [607, 275] width 65 height 13
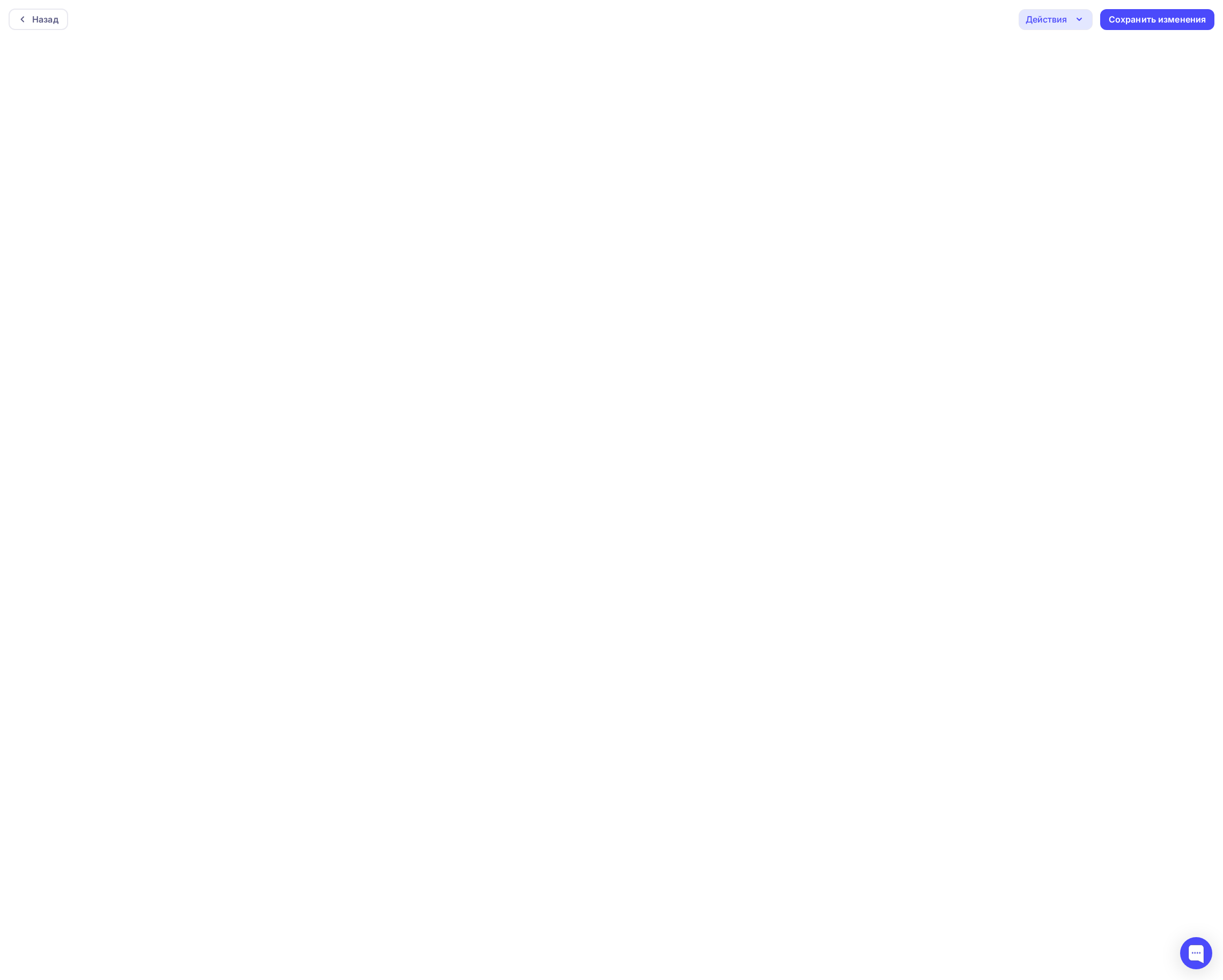
click at [1052, 20] on div "Действия" at bounding box center [1046, 19] width 41 height 13
click at [1071, 64] on div "Предпросмотр" at bounding box center [1085, 70] width 66 height 13
click at [1138, 15] on div "Сохранить изменения" at bounding box center [1157, 17] width 97 height 12
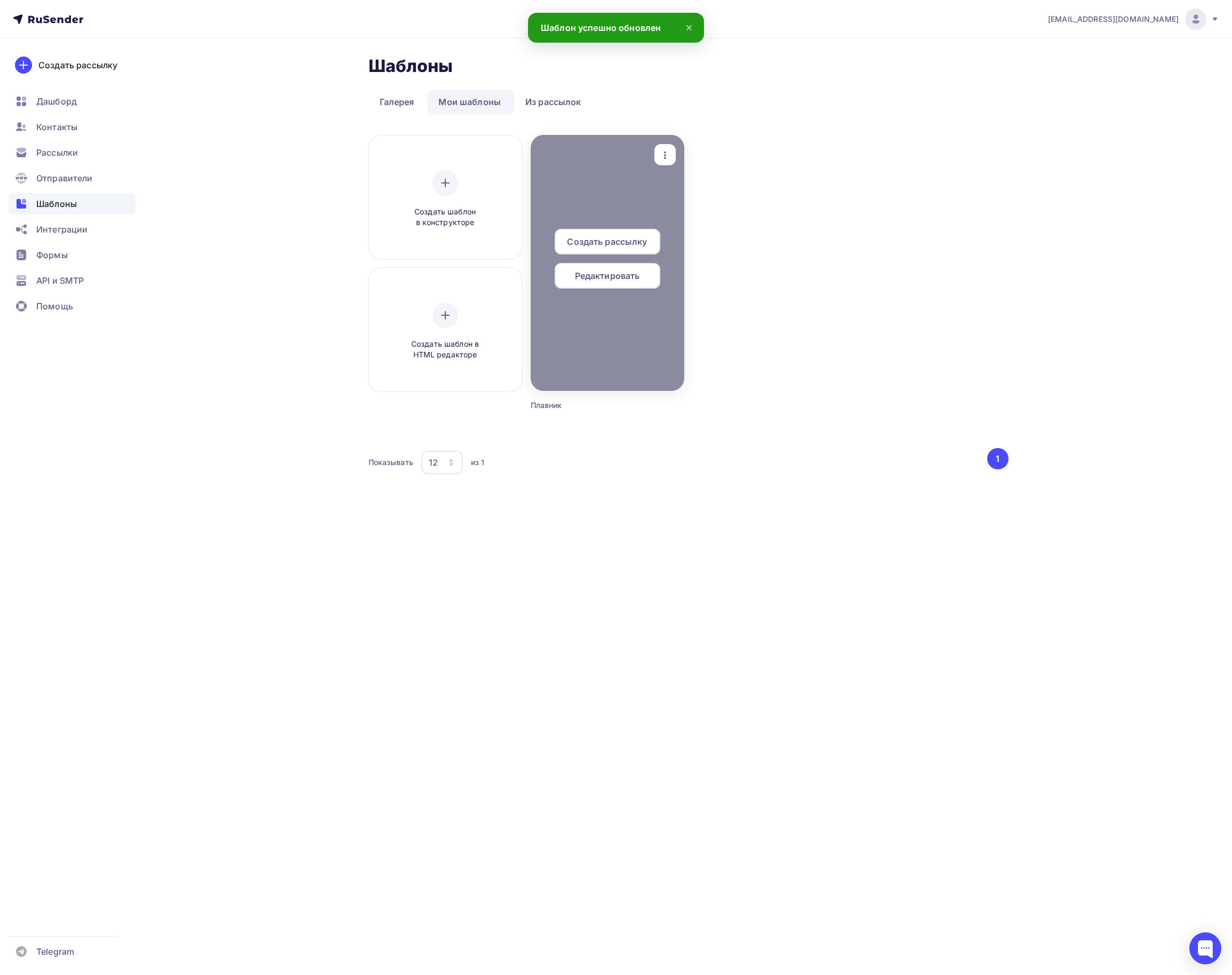
click at [619, 272] on span "Редактировать" at bounding box center [607, 275] width 65 height 13
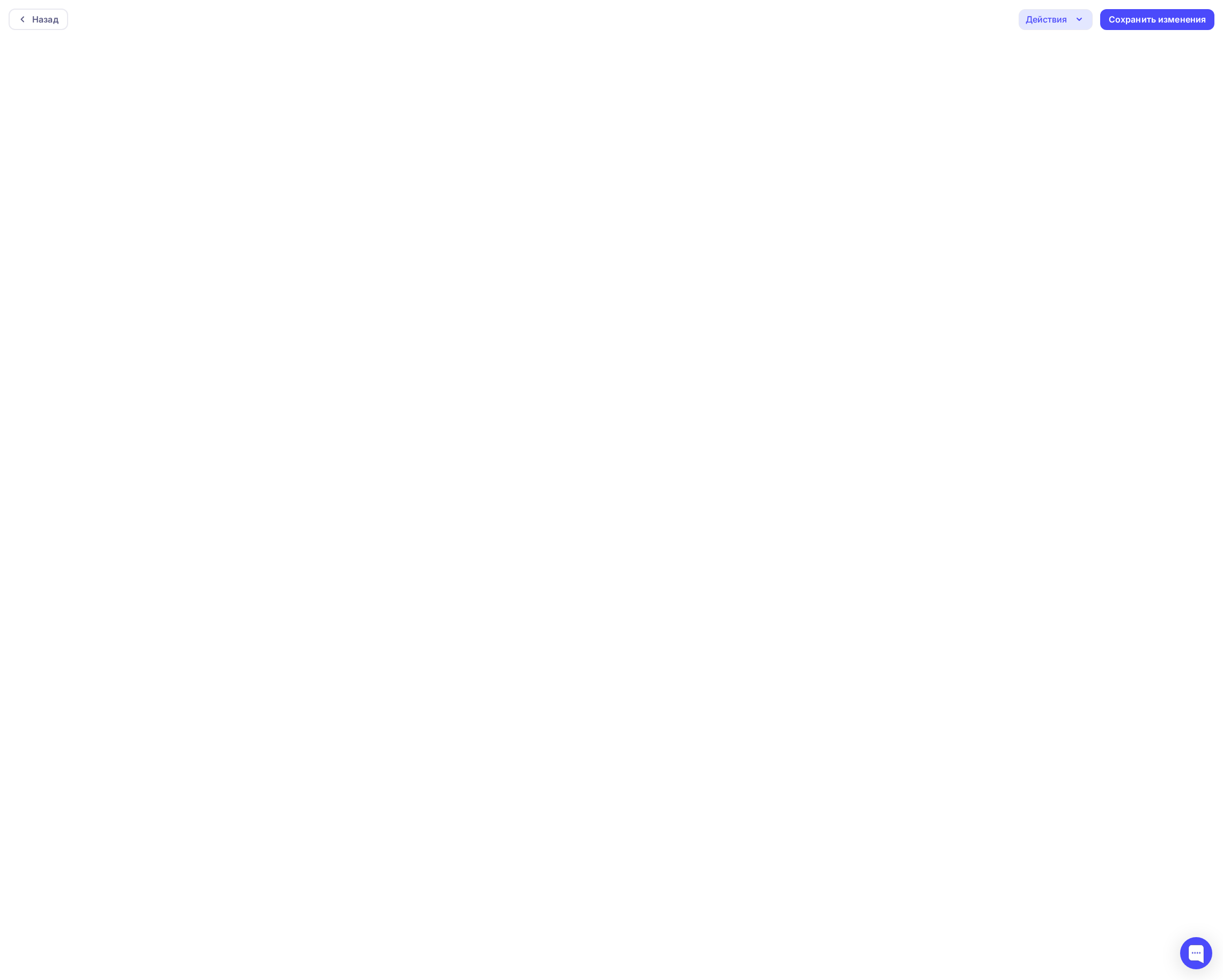
click at [1080, 26] on div "Действия" at bounding box center [1056, 20] width 74 height 20
click at [1062, 63] on link "Предпросмотр" at bounding box center [1103, 73] width 156 height 21
click at [1168, 25] on div "Сохранить изменения" at bounding box center [1157, 20] width 97 height 12
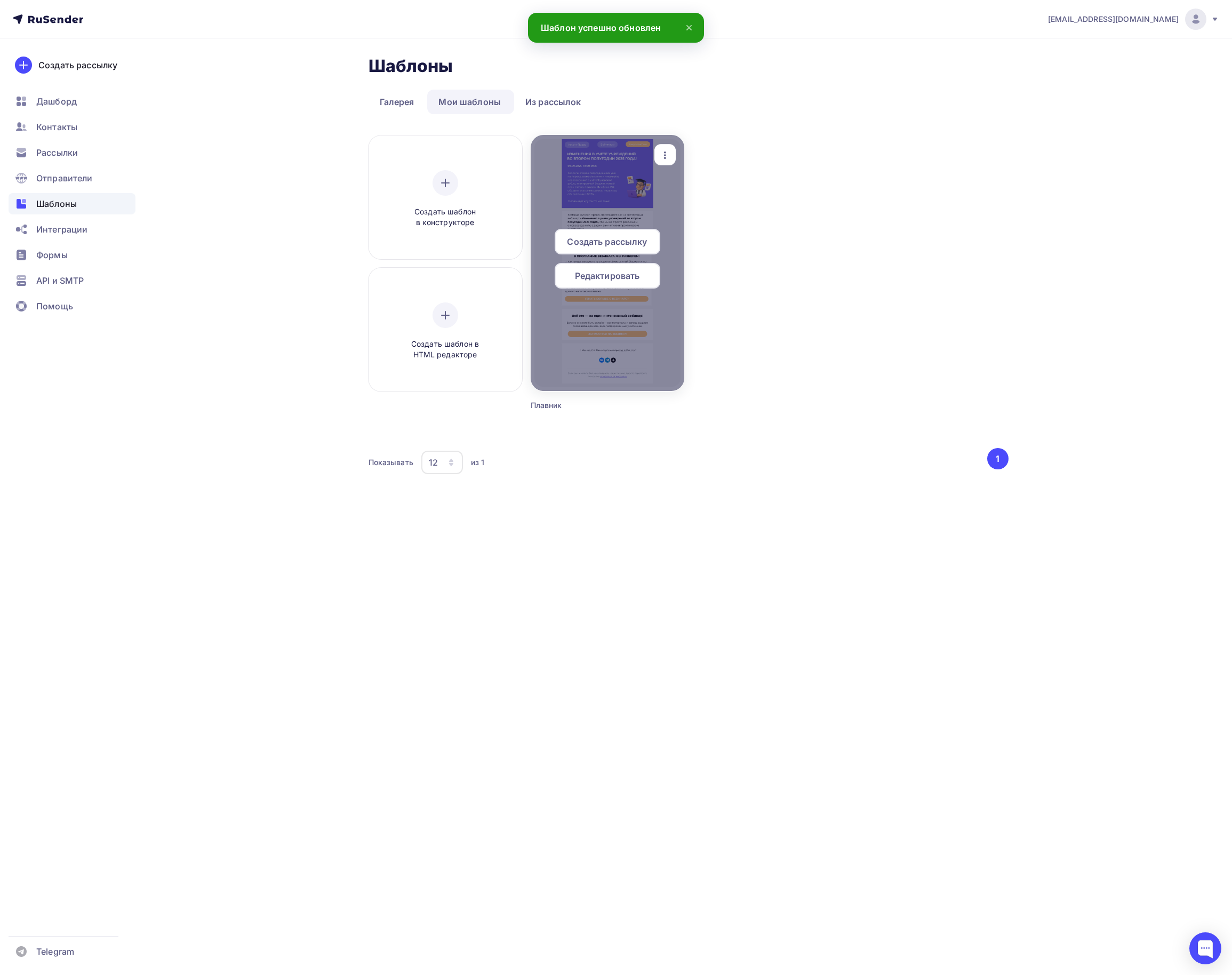
click at [636, 269] on span "Редактировать" at bounding box center [607, 275] width 65 height 13
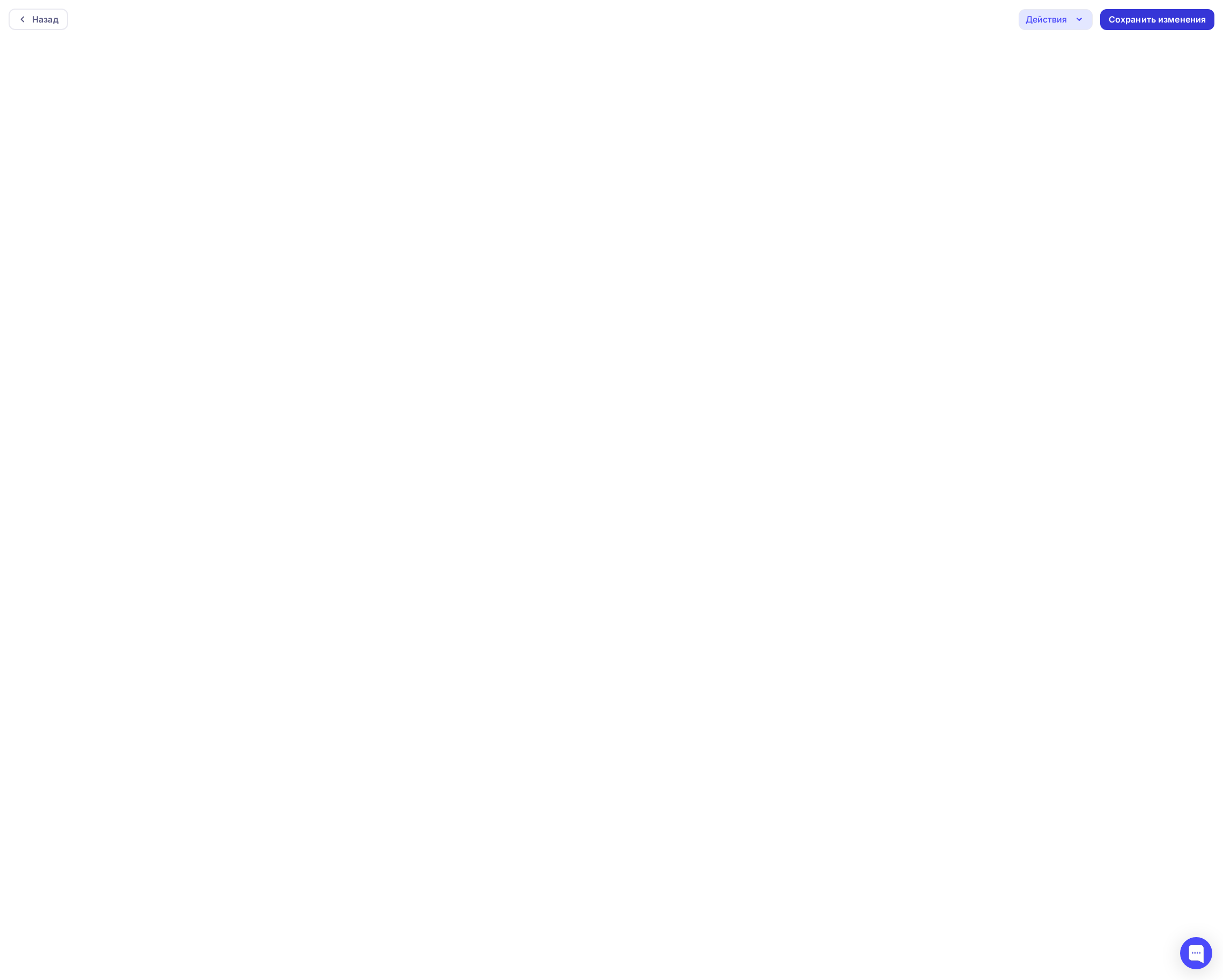
click at [1156, 21] on div "Сохранить изменения" at bounding box center [1157, 20] width 97 height 12
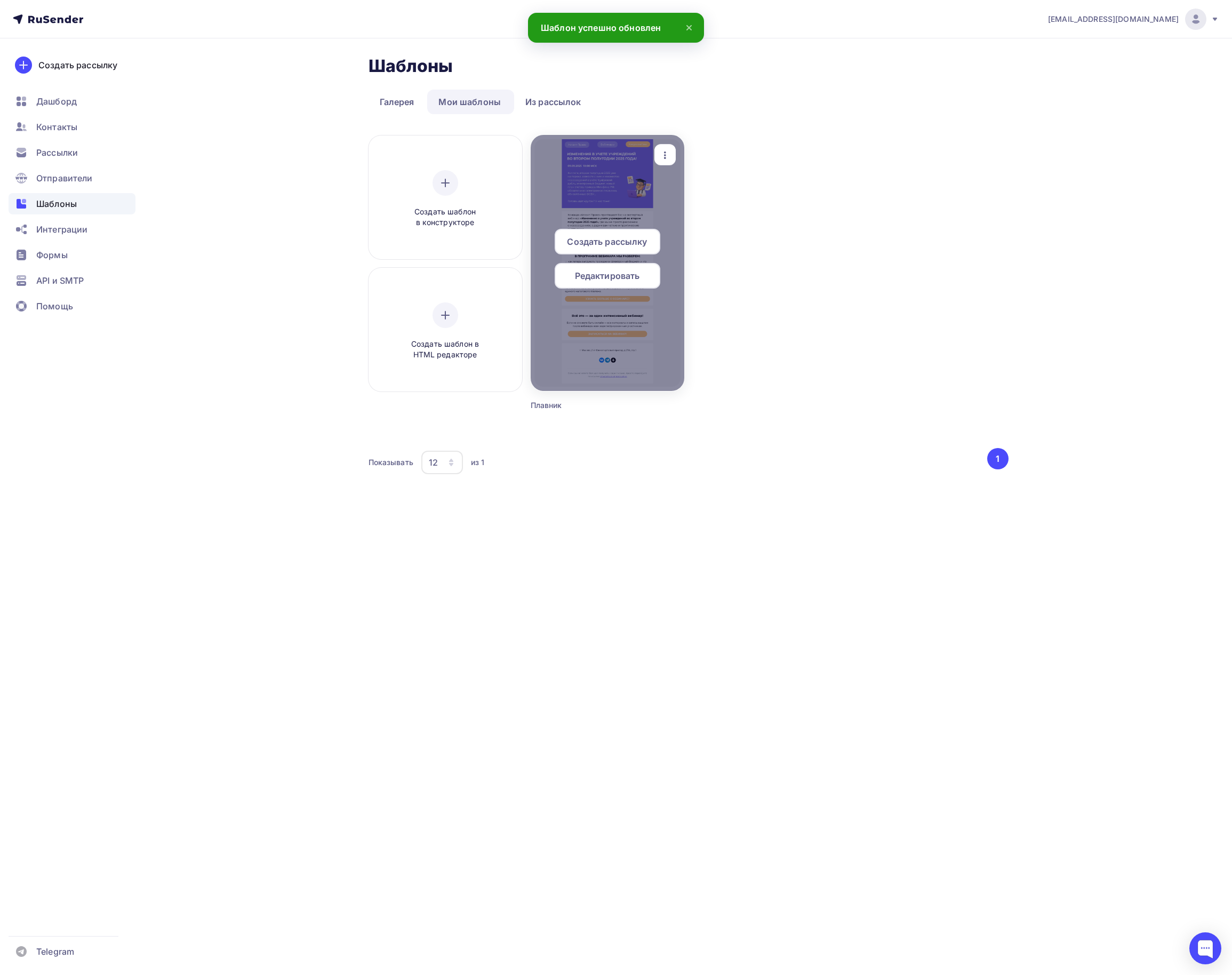
click at [623, 235] on span "Создать рассылку" at bounding box center [607, 241] width 80 height 13
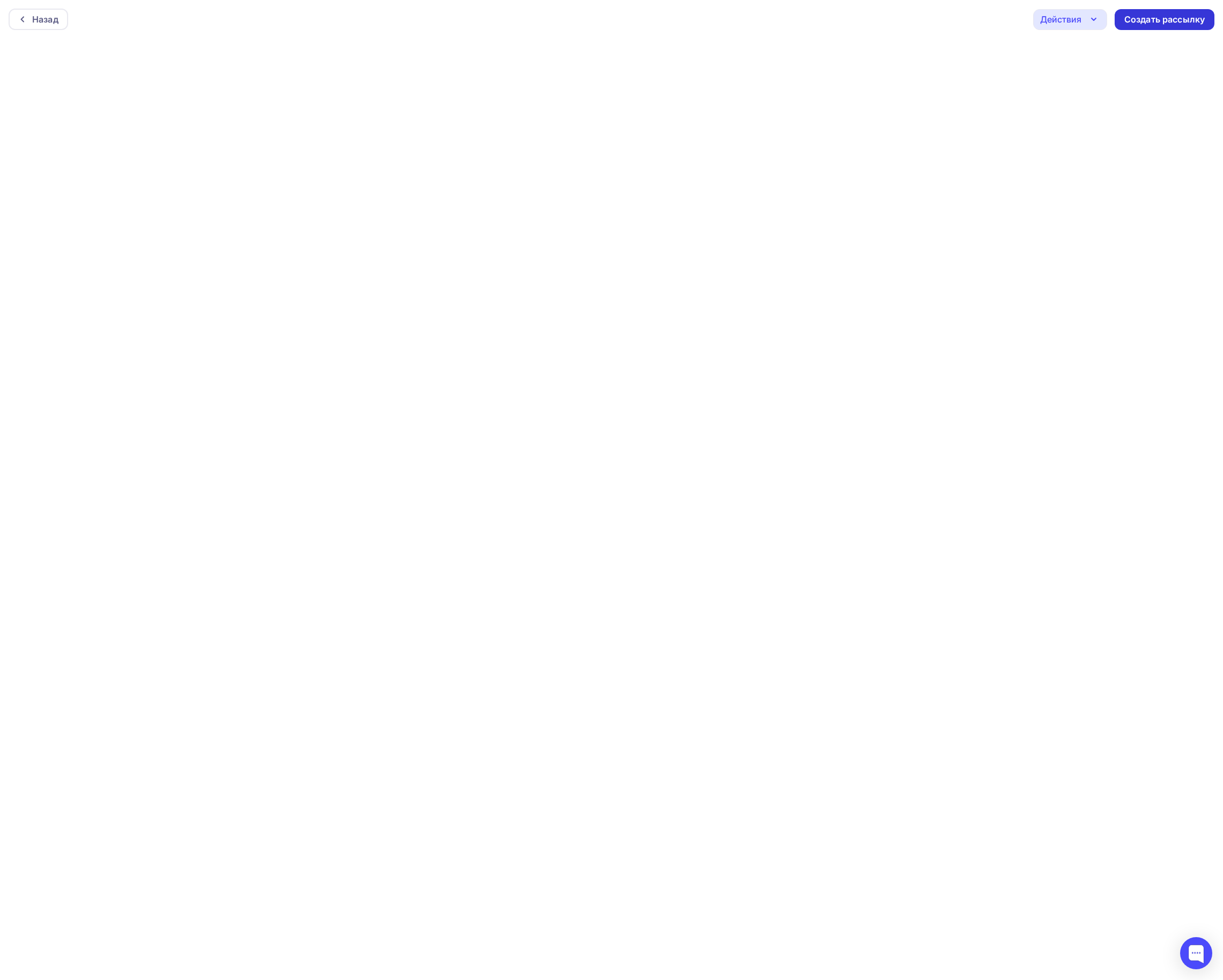
click at [1157, 9] on div "Создать рассылку" at bounding box center [1164, 20] width 100 height 20
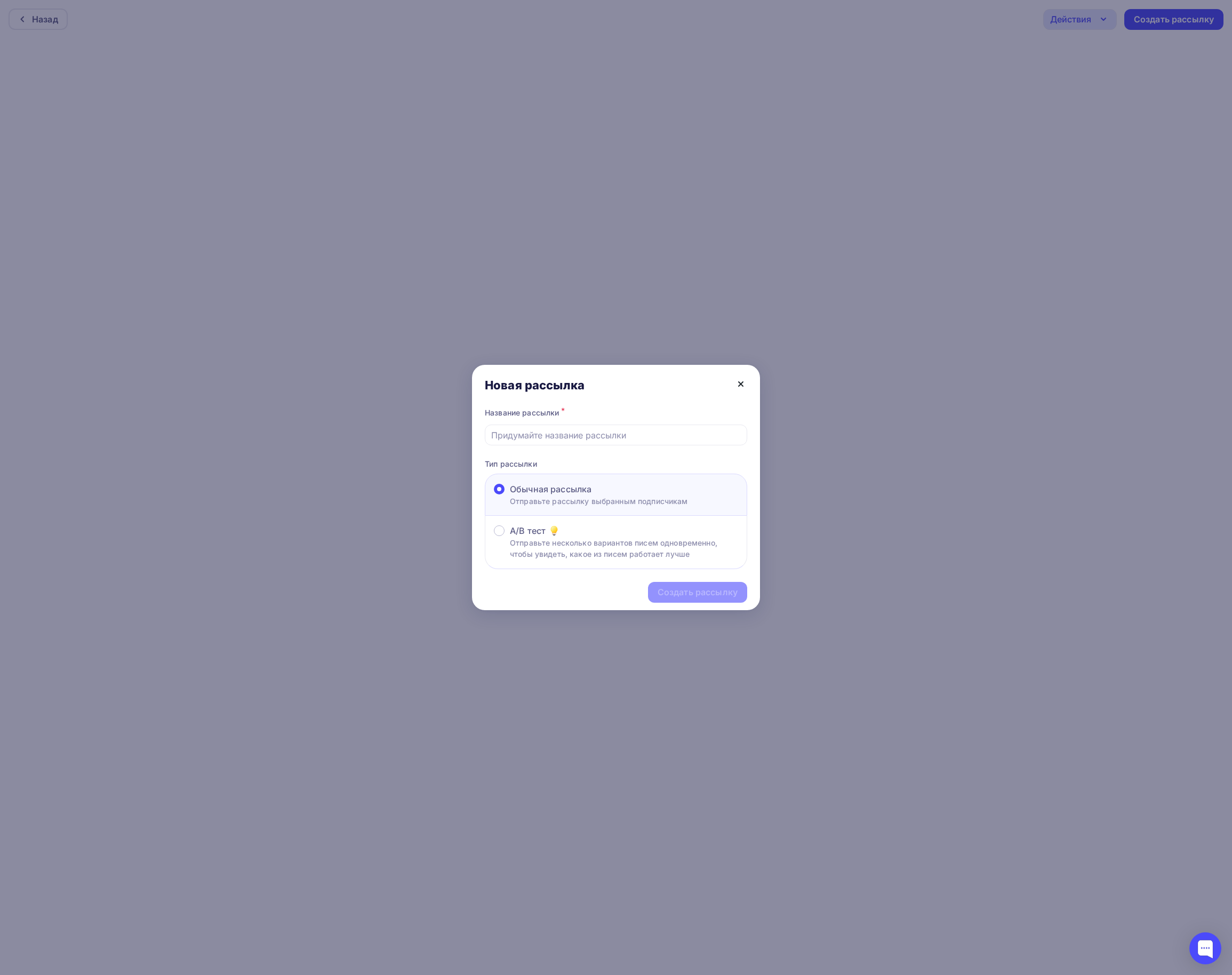
click at [739, 386] on icon at bounding box center [740, 384] width 4 height 4
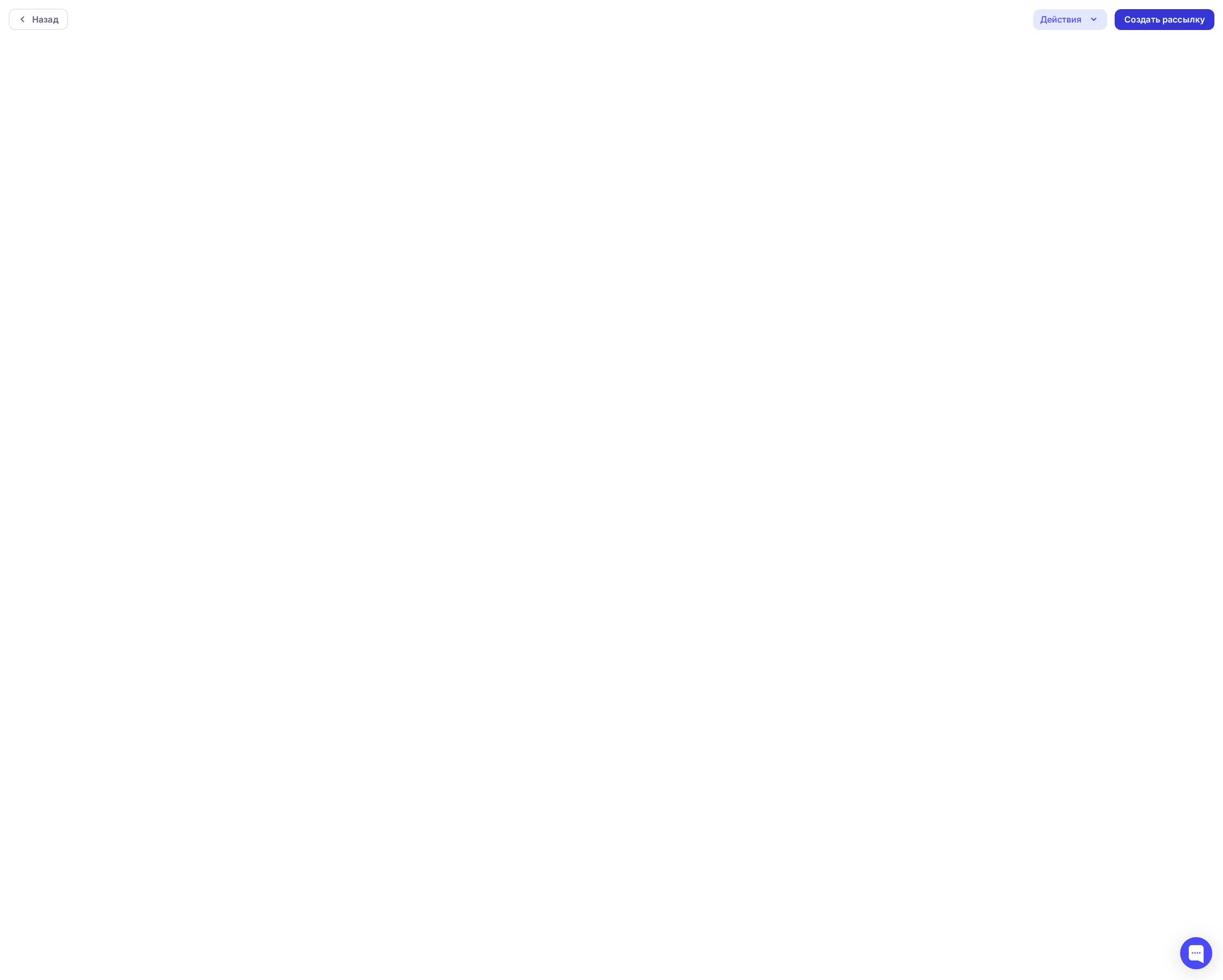
click at [1147, 16] on div "Создать рассылку" at bounding box center [1165, 20] width 80 height 12
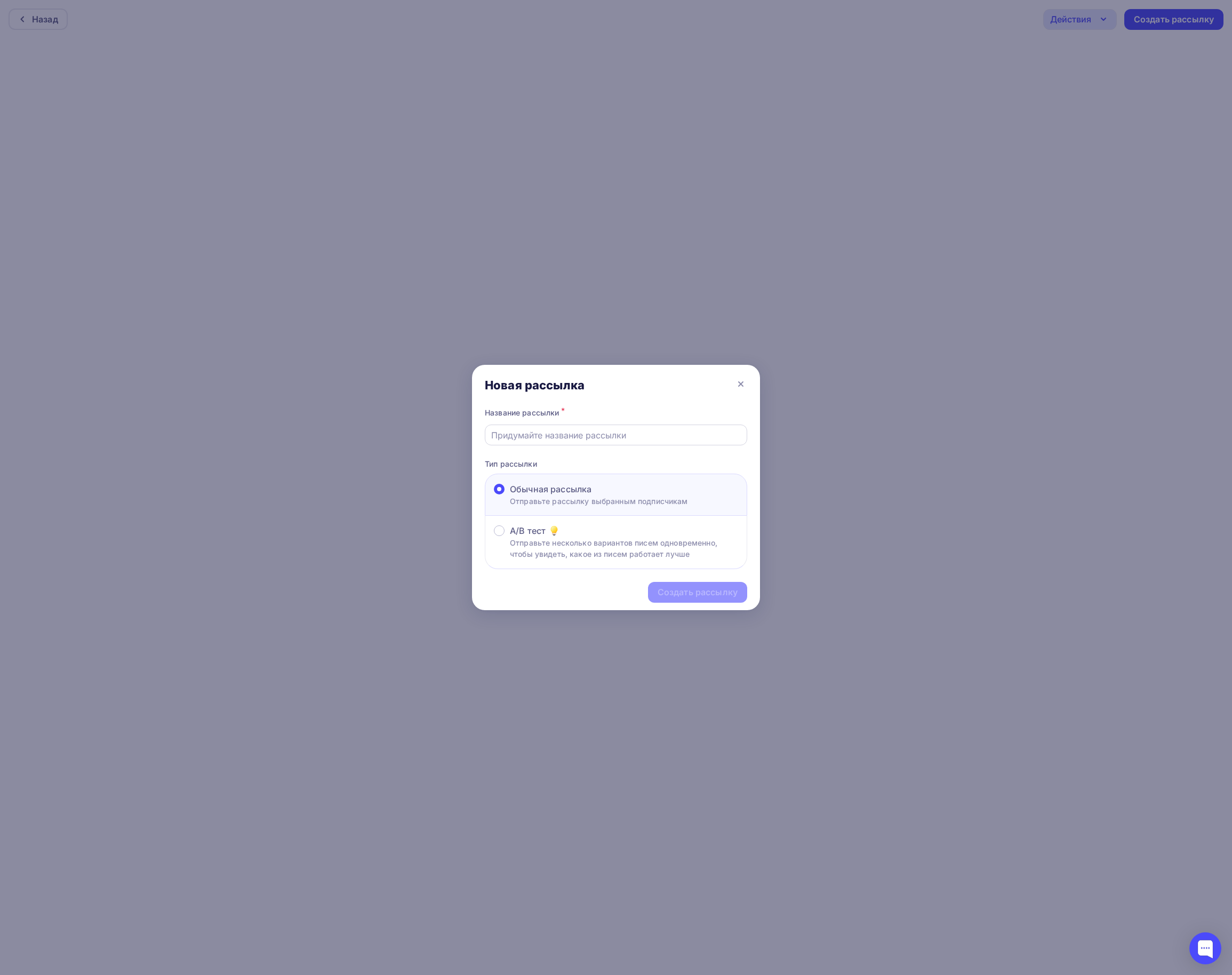
click at [533, 431] on input "text" at bounding box center [616, 435] width 250 height 13
paste input "ПРИГЛАШЕНИЕ НА [PERSON_NAME]: ВТОРОЕ ПОЛУГОДИЕ 2025: ГОТОВЫ К БУХГАЛТЕРСКИМ НОВ…"
type input "ПРИГЛАШЕНИЕ НА [PERSON_NAME]: ВТОРОЕ ПОЛУГОДИЕ 2025: ГОТОВЫ К БУХГАЛТЕРСКИМ НОВ…"
click at [700, 600] on div "Создать рассылку" at bounding box center [697, 592] width 99 height 20
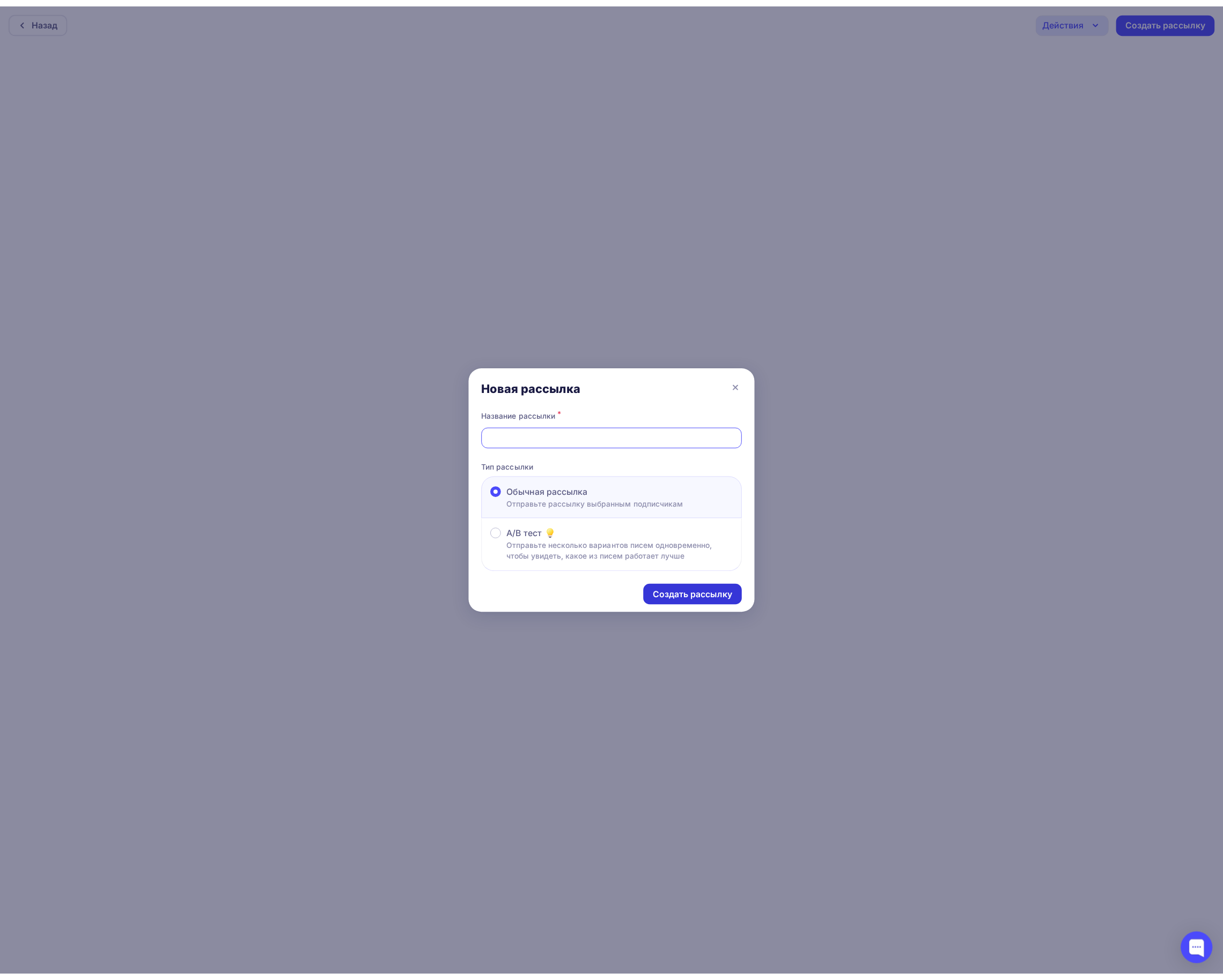
scroll to position [0, 0]
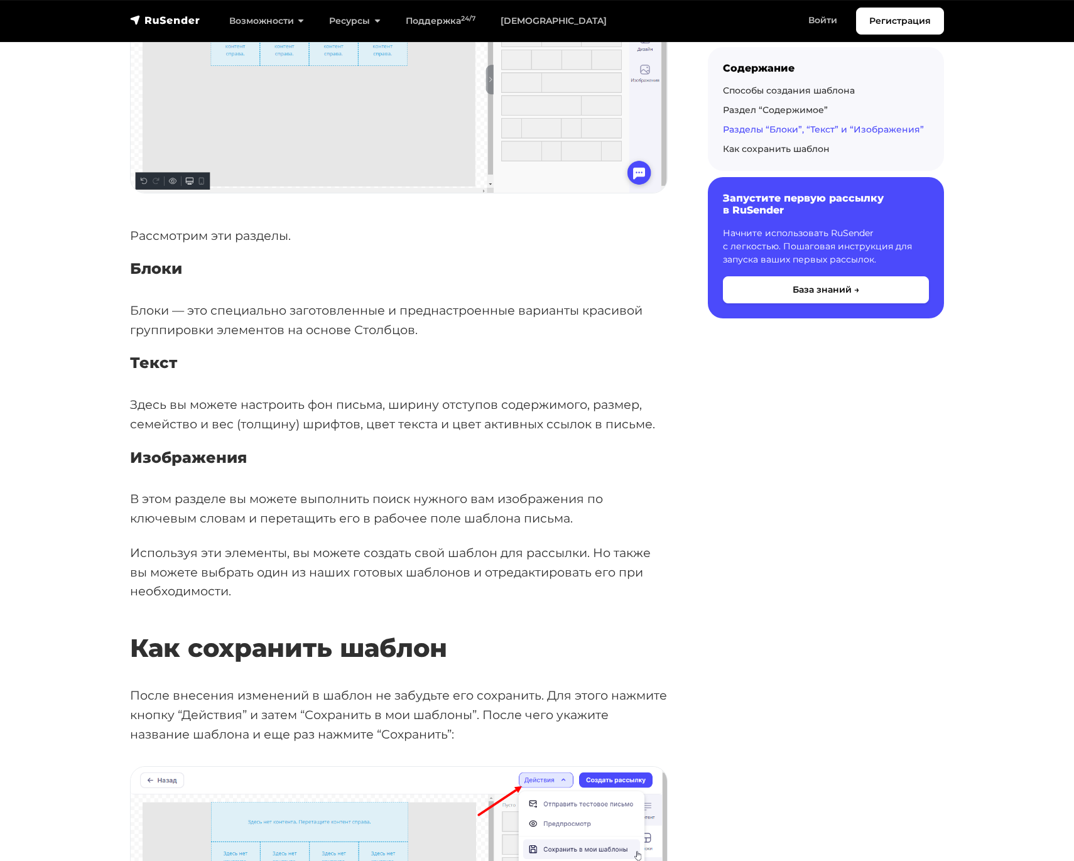
scroll to position [3803, 0]
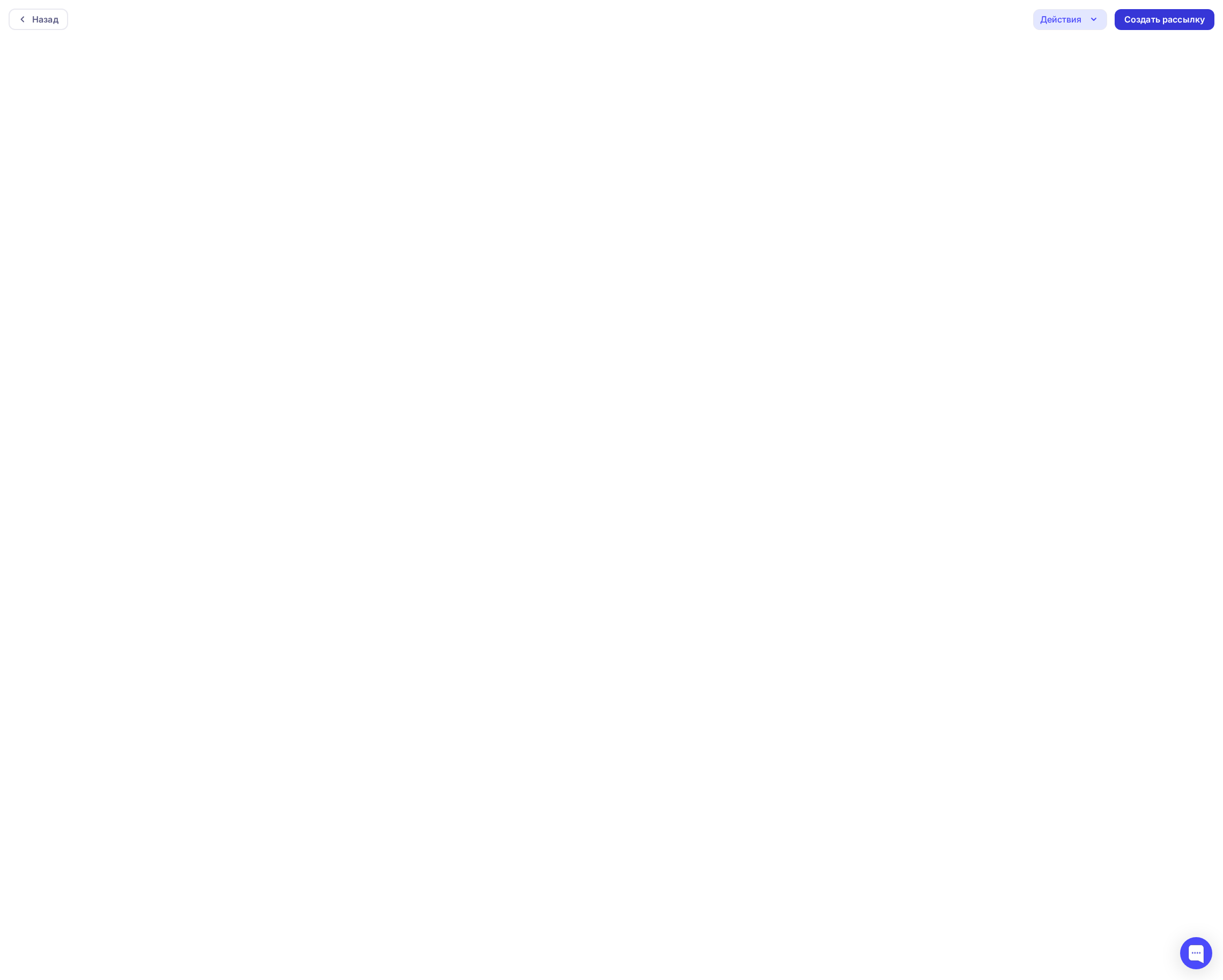
click at [1173, 18] on div "Создать рассылку" at bounding box center [1165, 20] width 80 height 12
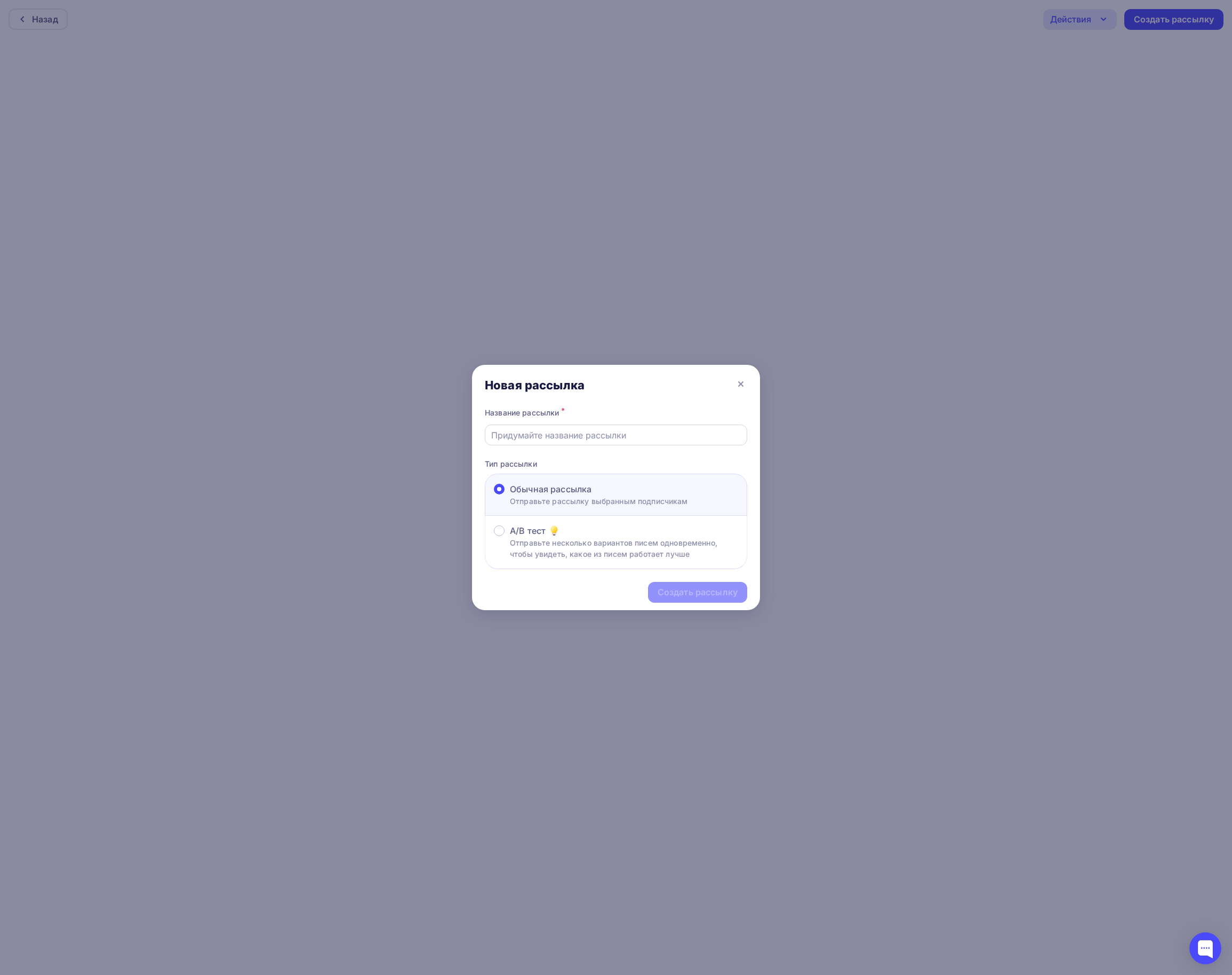
click at [588, 429] on input "text" at bounding box center [616, 435] width 250 height 13
type input "ПРИГЛАШЕНИЕ НА [PERSON_NAME]: ВТОРОЕ ПОЛУГОДИЕ 2025: ГОТОВЫ К БУХГАЛТЕРСКИМ НОВ…"
click at [540, 591] on div "Создать рассылку" at bounding box center [616, 592] width 288 height 47
click at [686, 593] on div "Создать рассылку" at bounding box center [697, 592] width 80 height 12
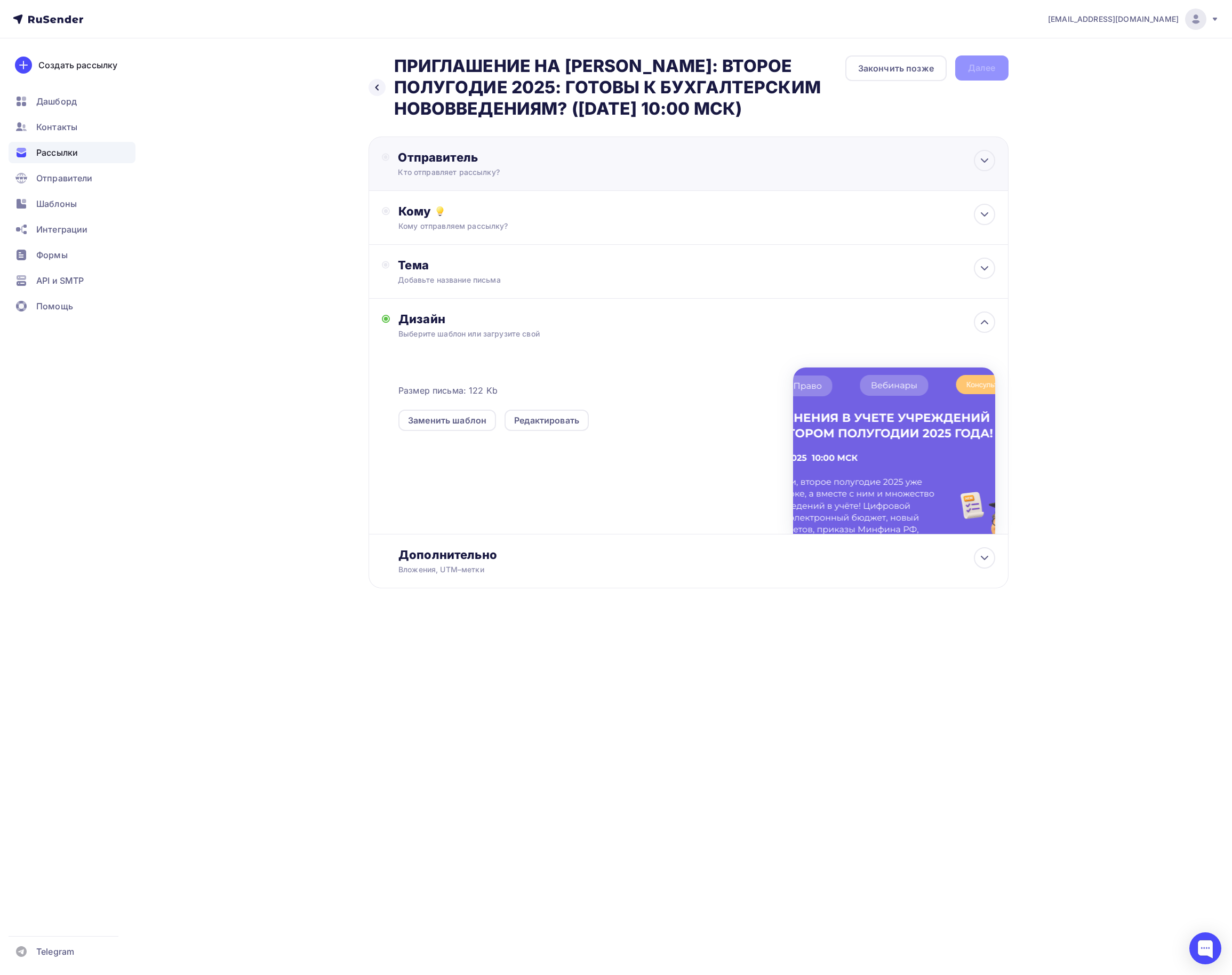
click at [437, 160] on div "Отправитель" at bounding box center [514, 157] width 231 height 15
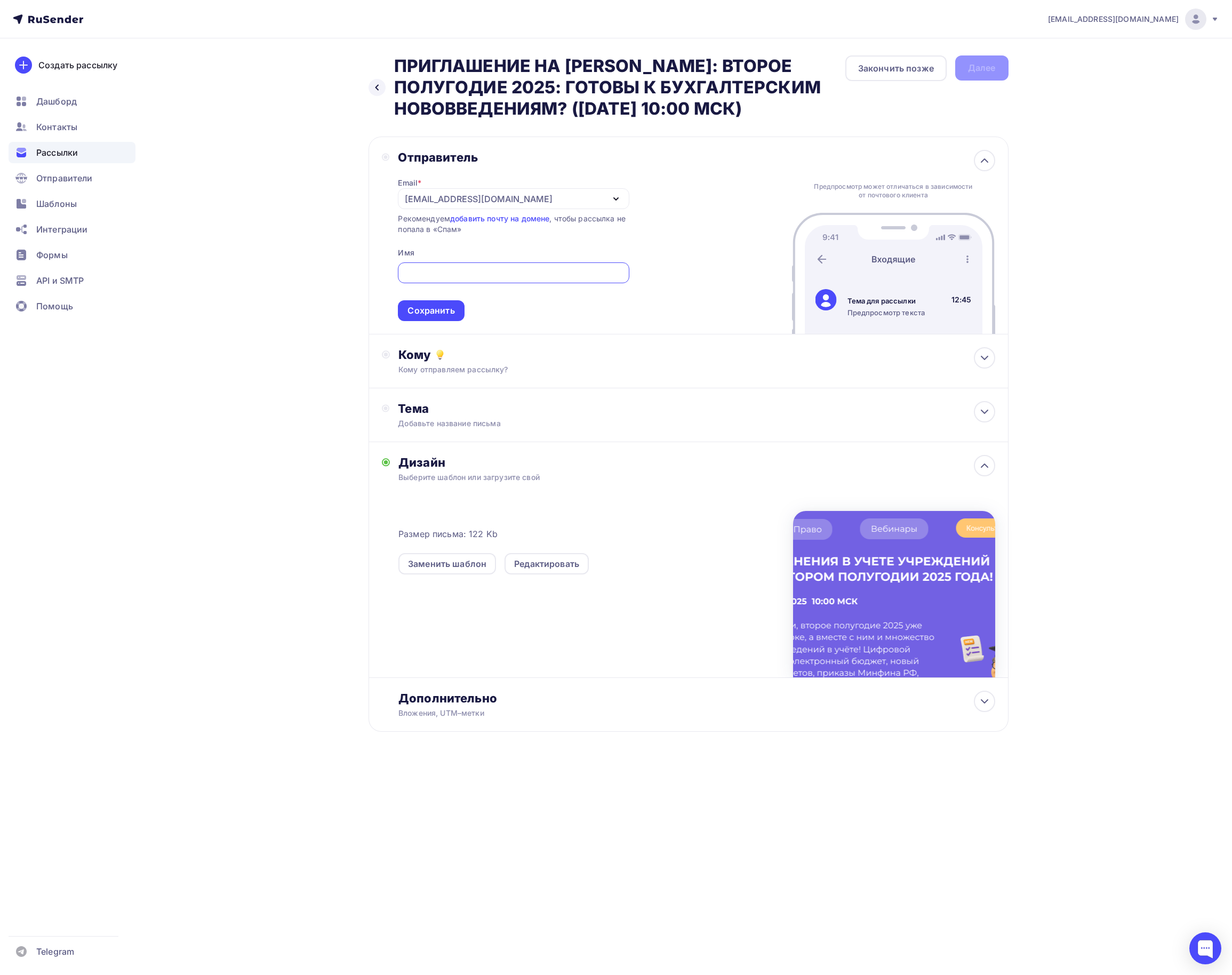
paste input "atlant-prava@yandex.ru"
type input "atlant-prava@yandex.ru"
click at [449, 316] on div "Сохранить" at bounding box center [430, 311] width 47 height 12
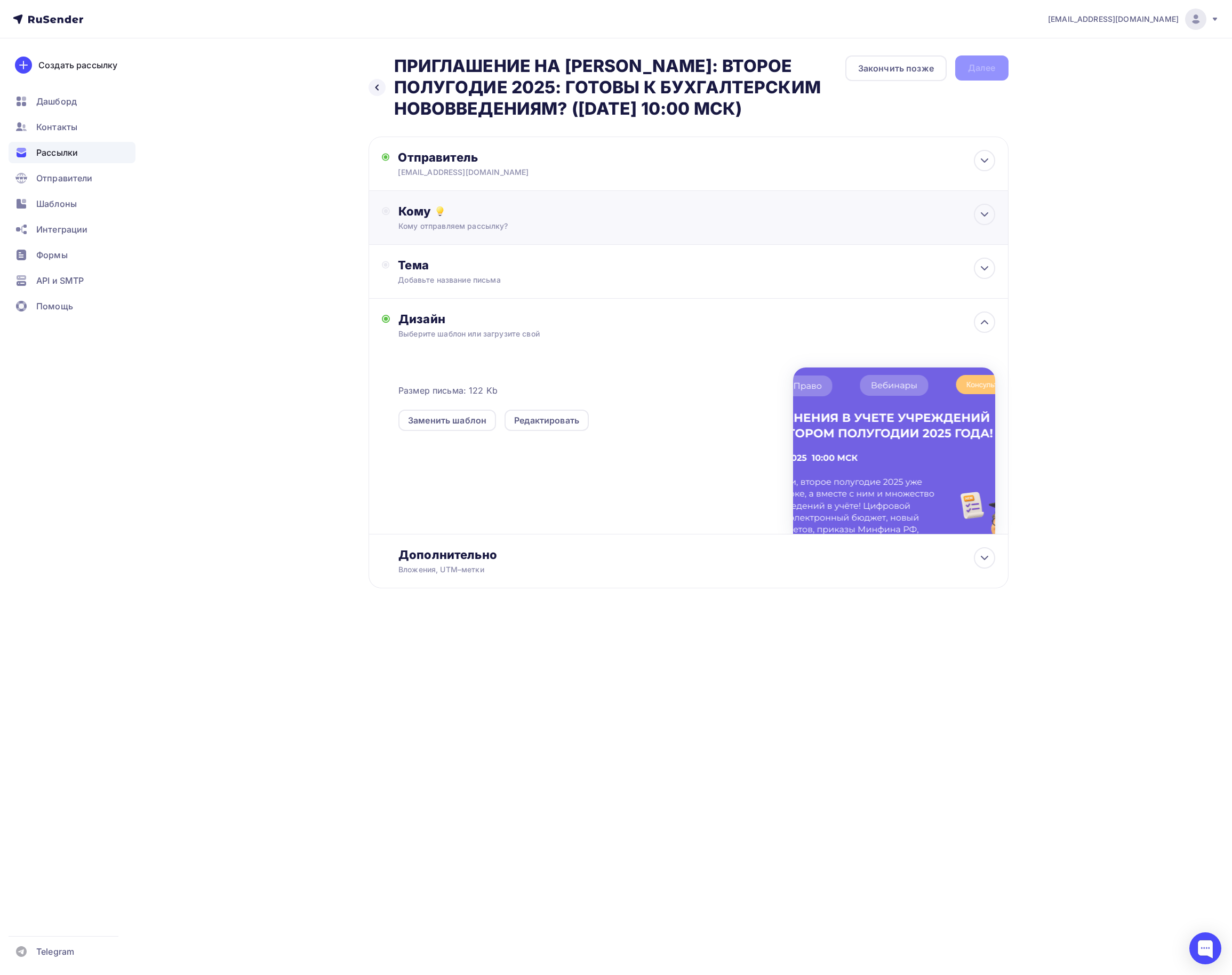
click at [483, 228] on div "Кому отправляем рассылку?" at bounding box center [667, 226] width 537 height 11
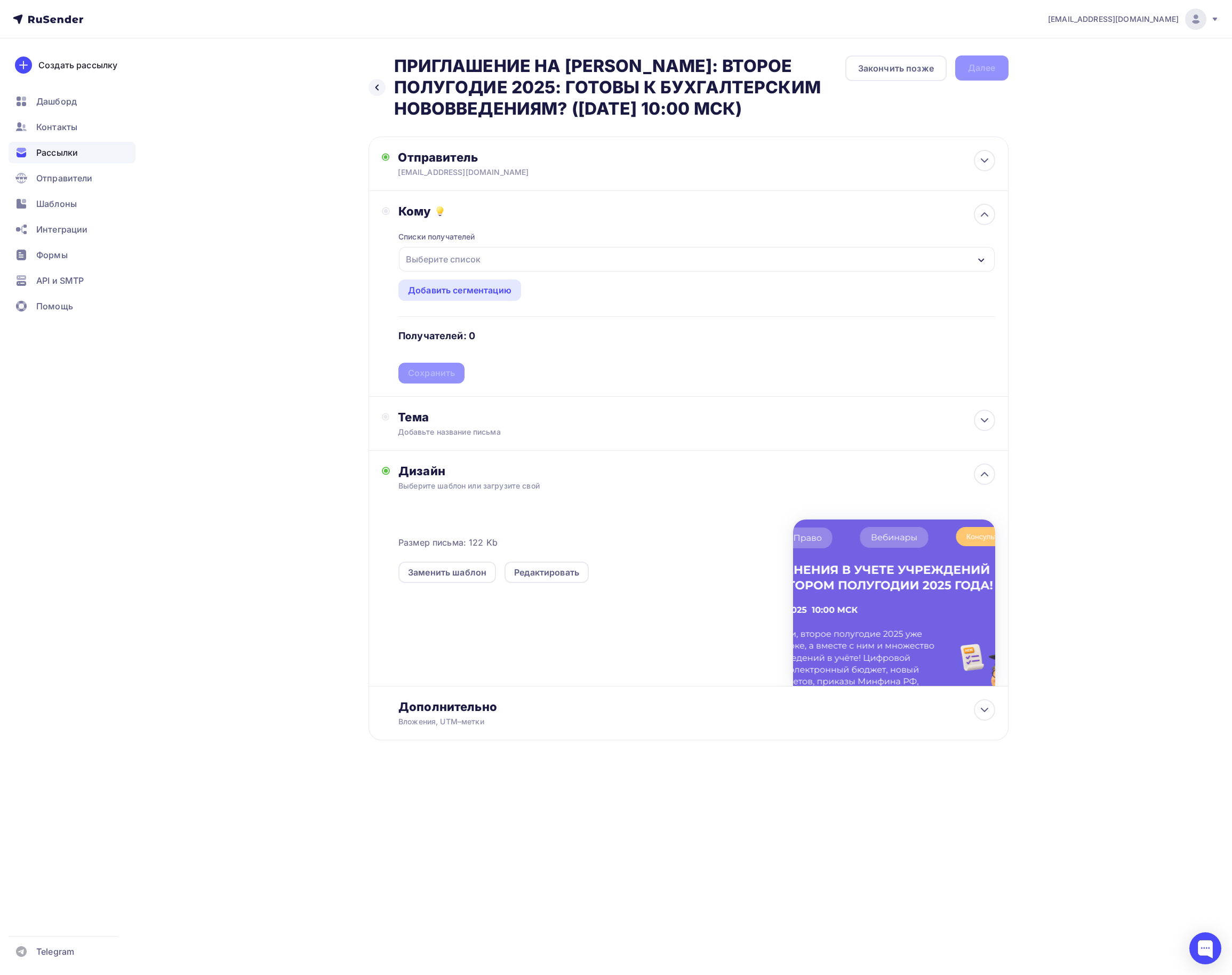
click at [457, 256] on div "Выберите список" at bounding box center [443, 259] width 83 height 20
click at [477, 333] on div "вебинары_новое" at bounding box center [464, 330] width 72 height 13
click at [293, 366] on div "Назад ПРИГЛАШЕНИЕ НА ВЕБИНАР: ВТОРОЕ ПОЛУГОДИЕ 2025: ГОТОВЫ К БУХГАЛТЕРСКИМ НОВ…" at bounding box center [616, 424] width 874 height 771
click at [431, 368] on div "Сохранить" at bounding box center [431, 373] width 66 height 20
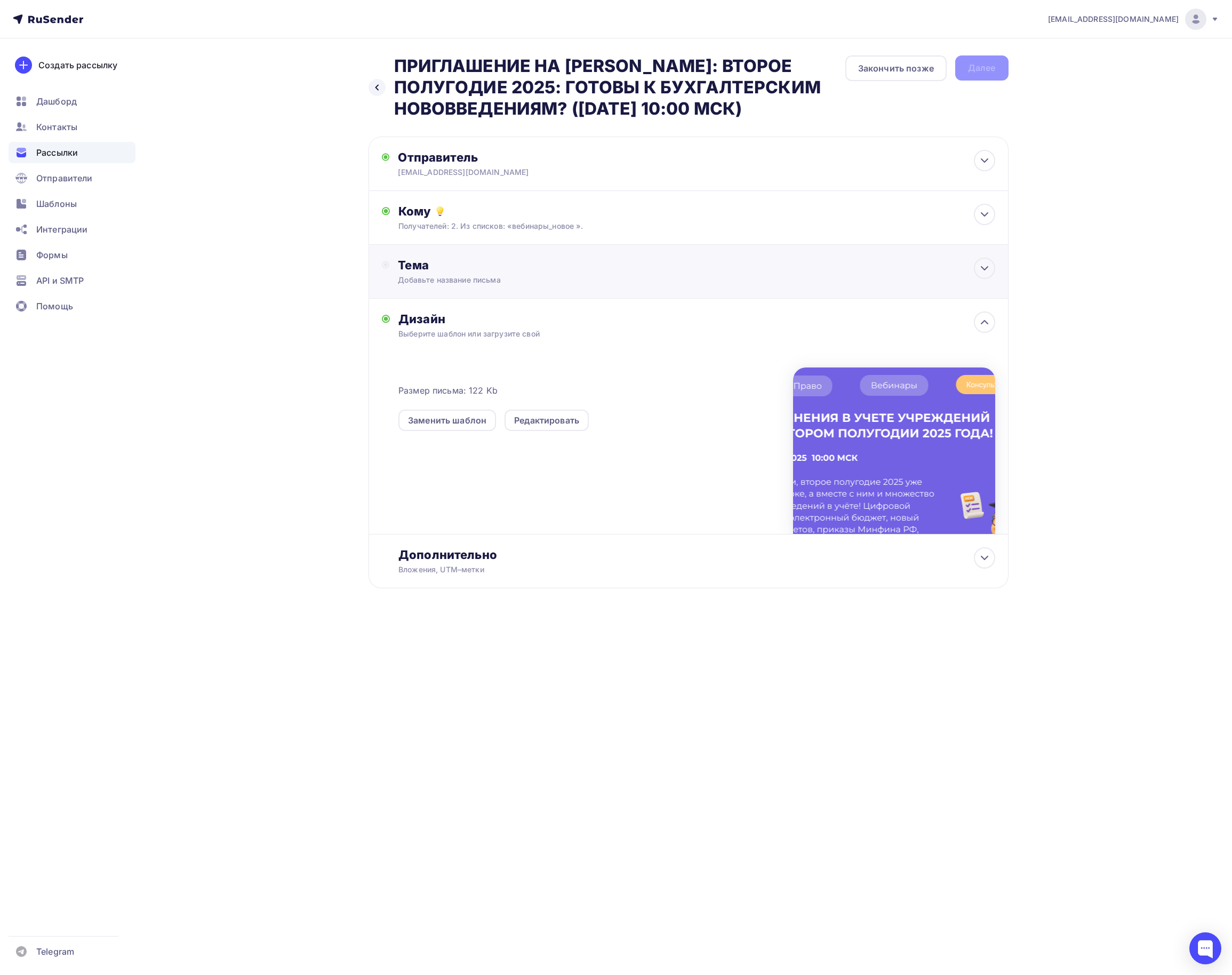
click at [441, 284] on div "Добавьте название письма" at bounding box center [493, 279] width 190 height 11
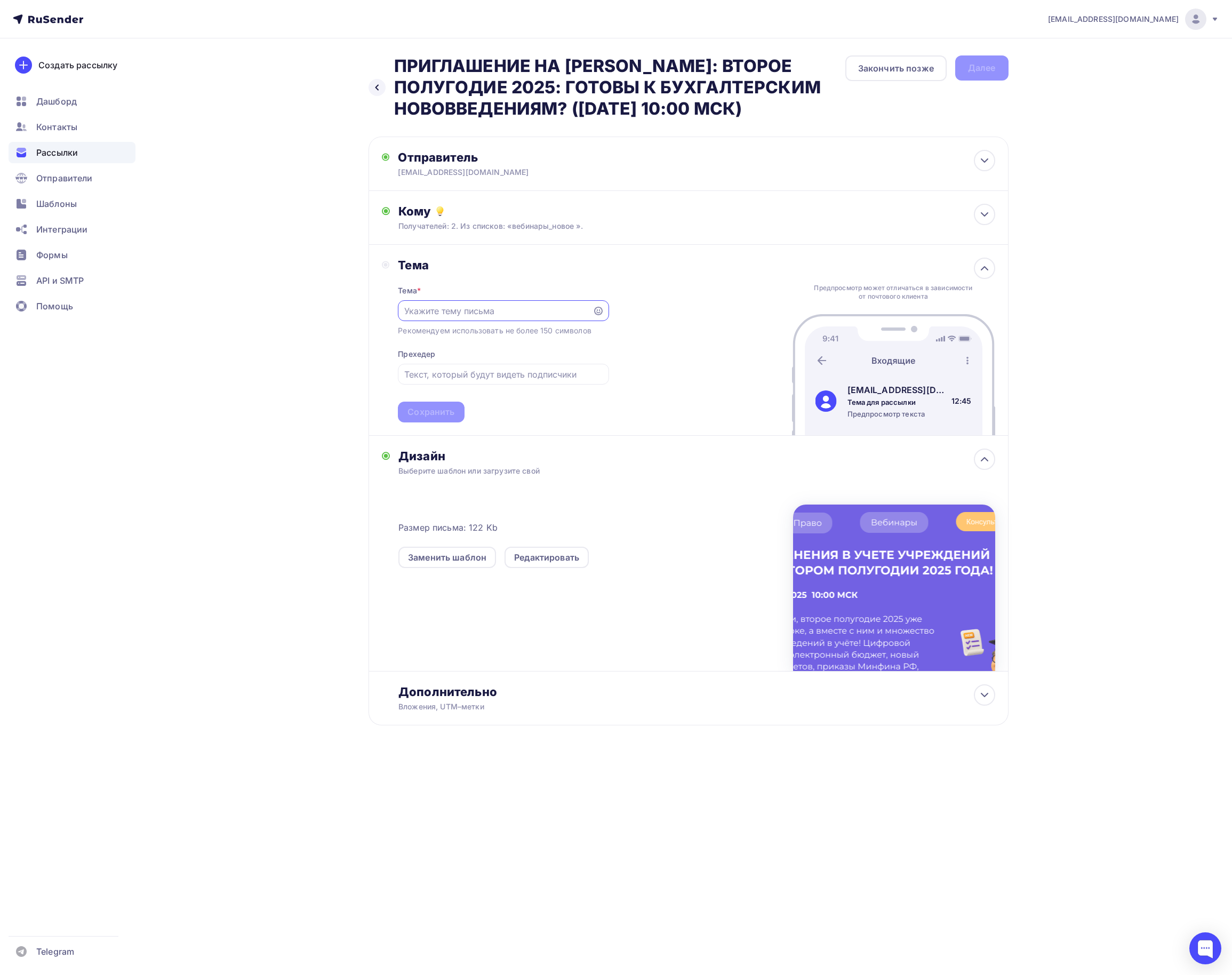
paste input "[EMAIL_ADDRESS][DOMAIN_NAME]"
drag, startPoint x: 512, startPoint y: 317, endPoint x: 337, endPoint y: 321, distance: 175.0
click at [337, 321] on div "Назад ПРИГЛАШЕНИЕ НА ВЕБИНАР: ВТОРОЕ ПОЛУГОДИЕ 2025: ГОТОВЫ К БУХГАЛТЕРСКИМ НОВ…" at bounding box center [616, 416] width 874 height 756
paste input "ПРИГЛАШЕНИЕ НА [PERSON_NAME]: ВТОРОЕ ПОЛУГОДИЕ 2025: ГОТОВЫ К БУХГАЛТЕРСКИМ НОВ…"
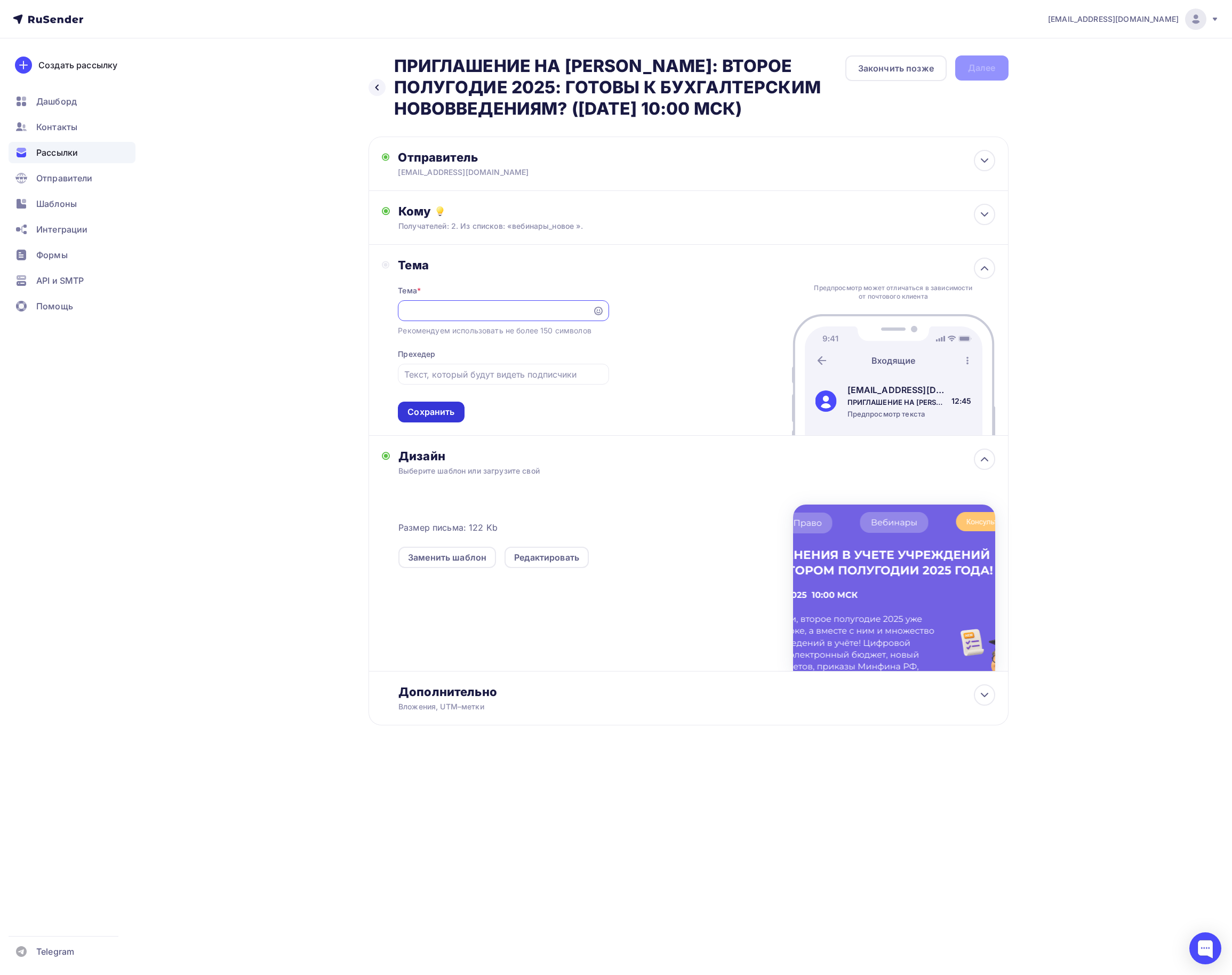
type input "ПРИГЛАШЕНИЕ НА [PERSON_NAME]: ВТОРОЕ ПОЛУГОДИЕ 2025: ГОТОВЫ К БУХГАЛТЕРСКИМ НОВ…"
click at [434, 415] on div "Сохранить" at bounding box center [430, 412] width 47 height 12
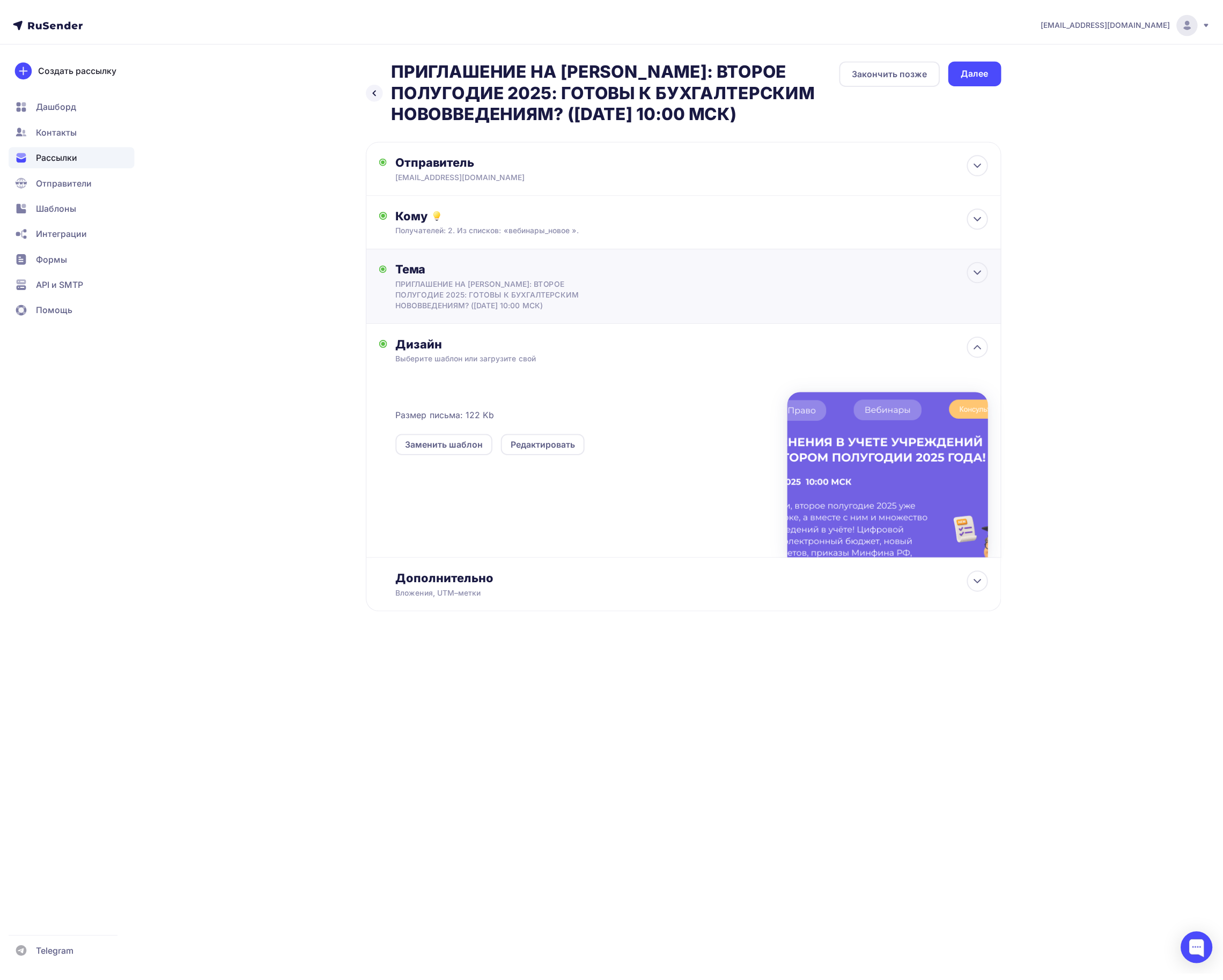
scroll to position [0, 0]
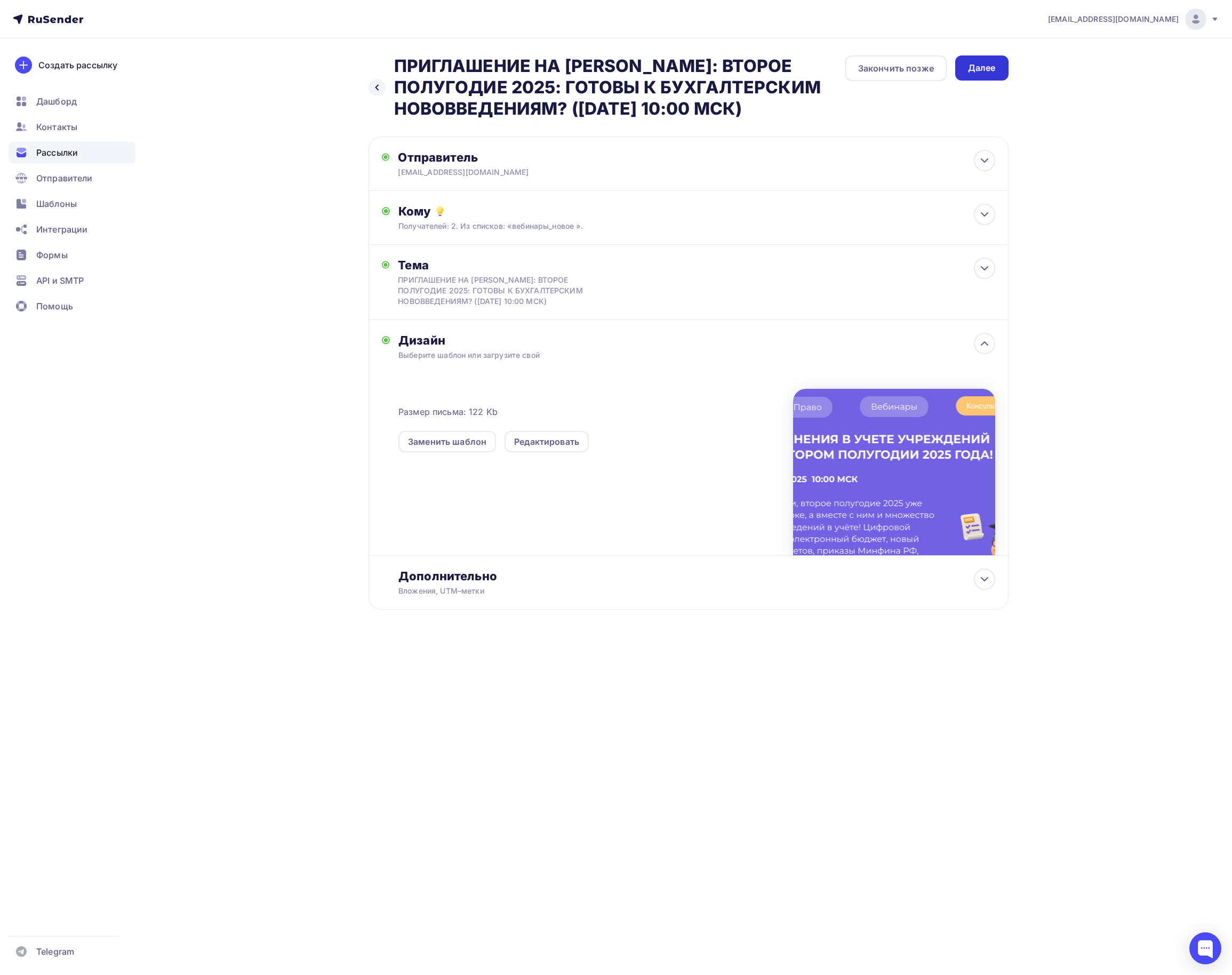
click at [987, 71] on div "Далее" at bounding box center [982, 68] width 28 height 12
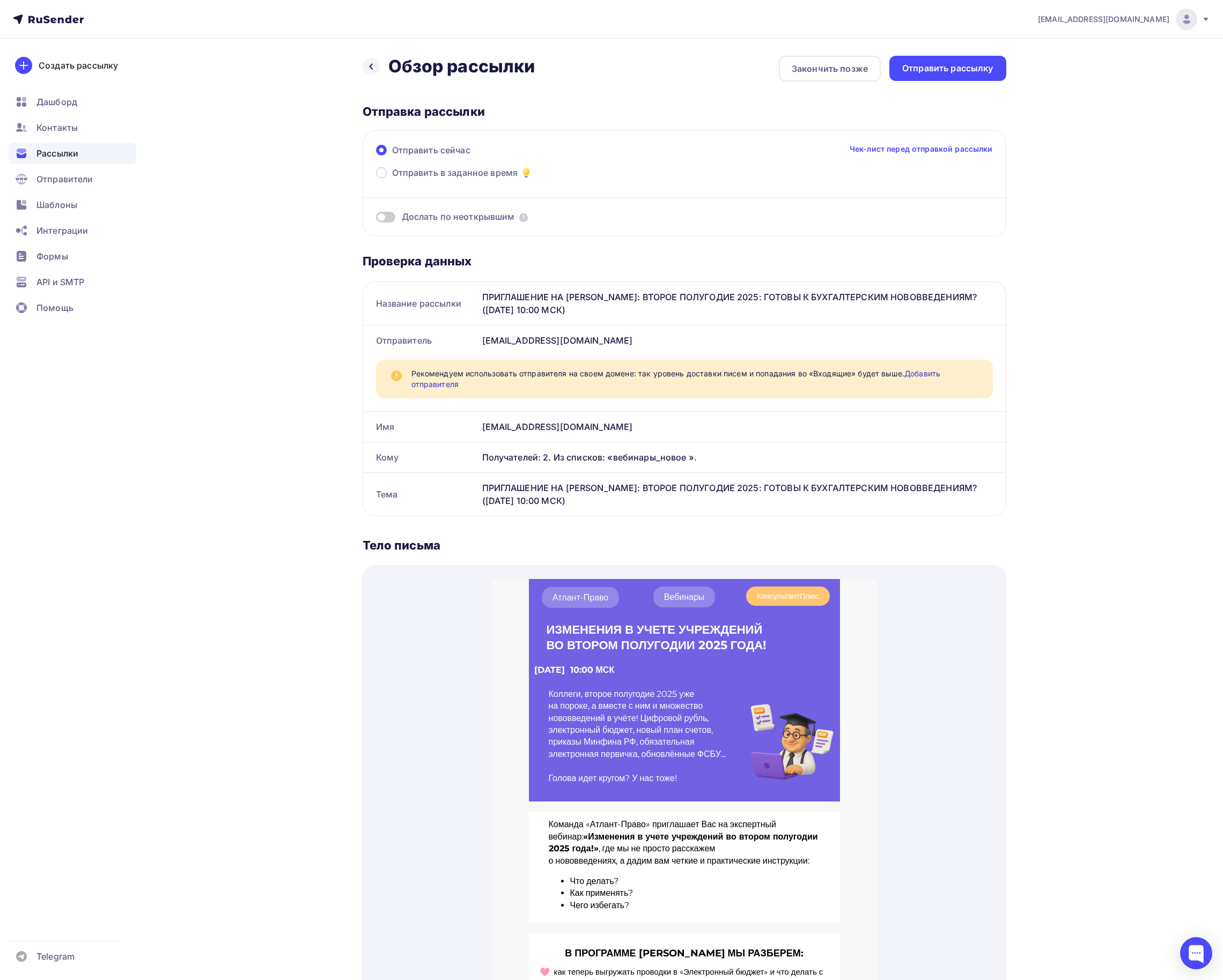
click at [629, 426] on div "[EMAIL_ADDRESS][DOMAIN_NAME]" at bounding box center [742, 426] width 528 height 30
click at [456, 385] on link "Добавить отправителя" at bounding box center [676, 378] width 530 height 20
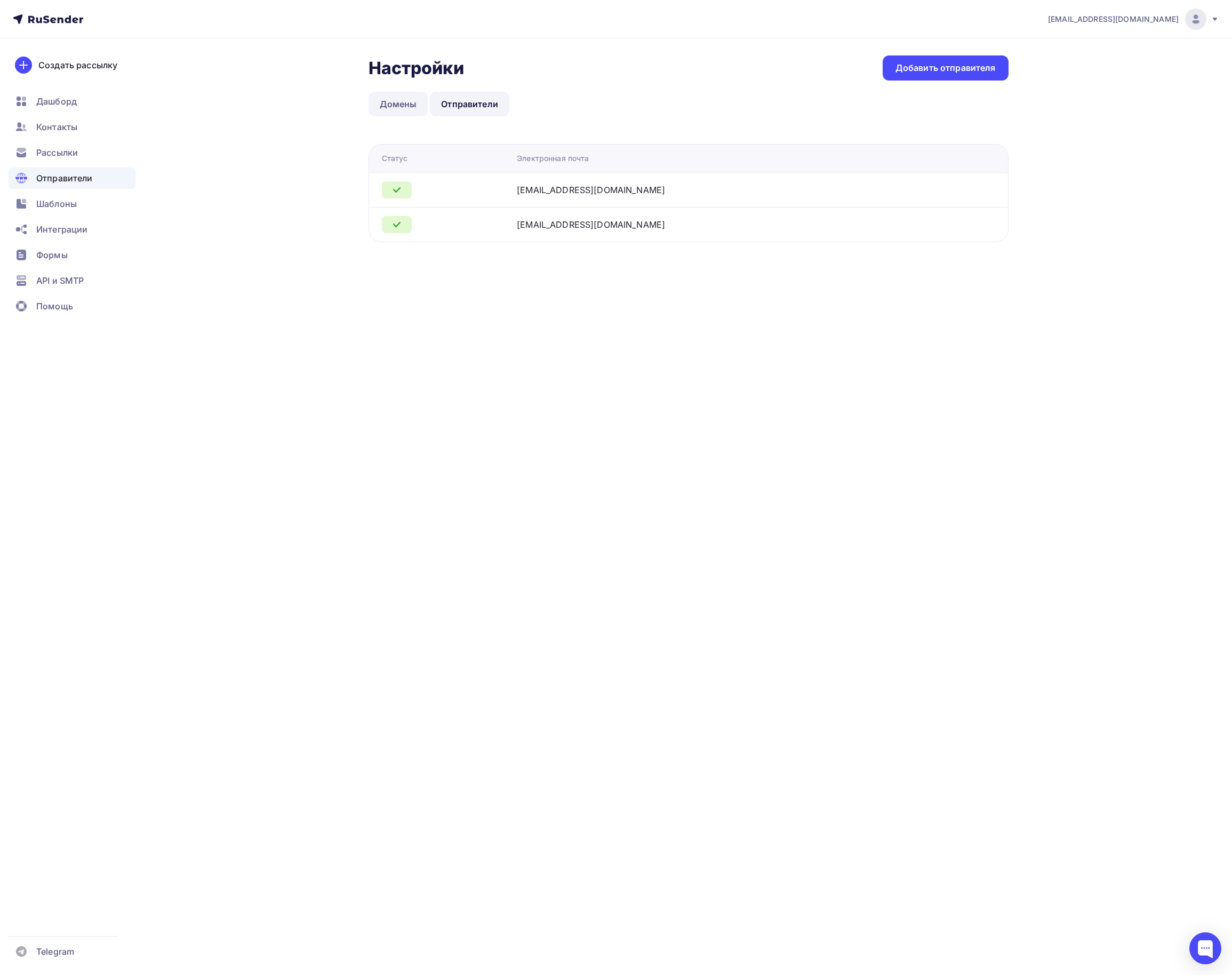
click at [399, 105] on link "Домены" at bounding box center [398, 104] width 59 height 25
click at [462, 103] on link "Отправители" at bounding box center [470, 104] width 80 height 25
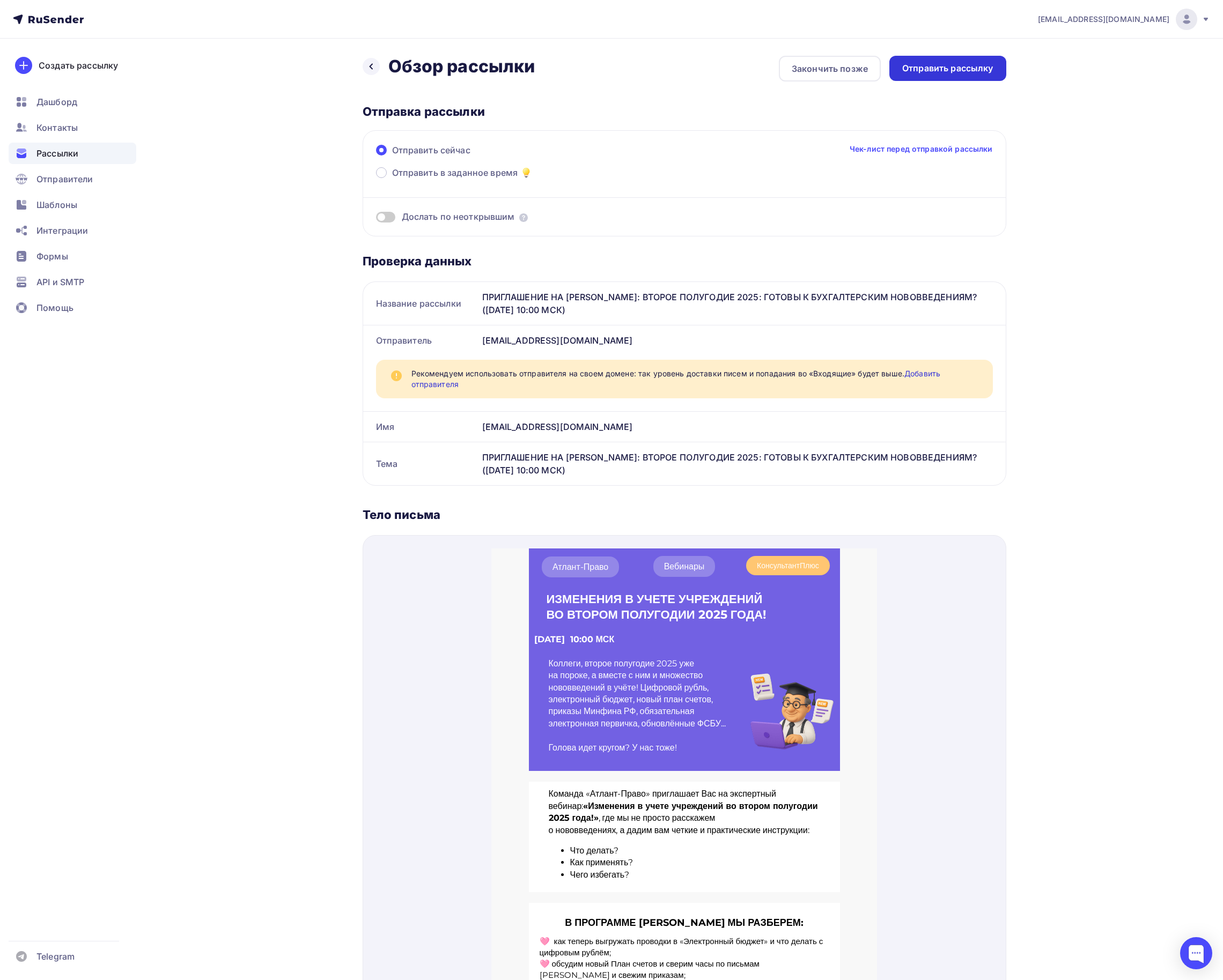
click at [929, 67] on div "Отправить рассылку" at bounding box center [947, 68] width 91 height 12
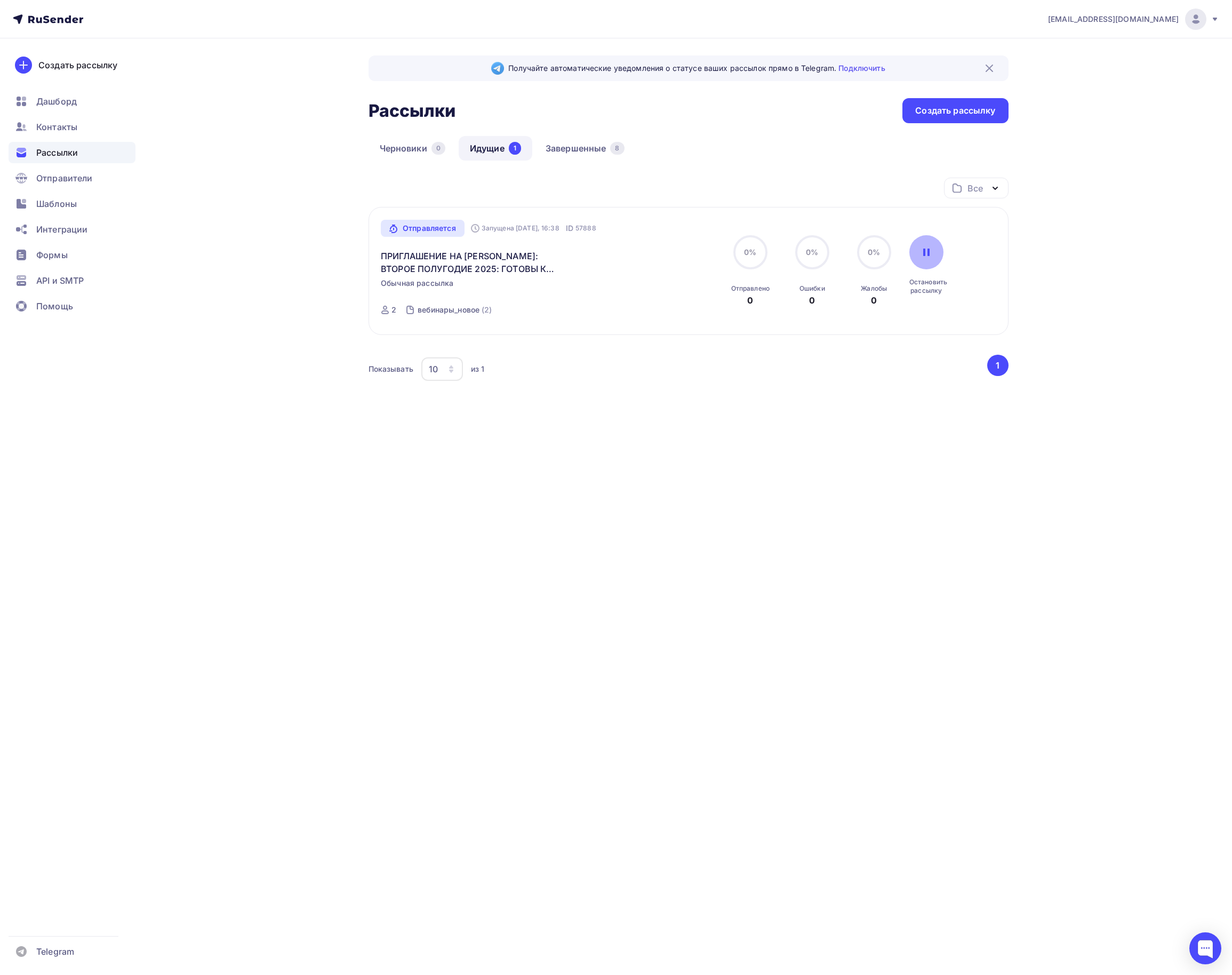
click at [929, 256] on icon at bounding box center [926, 252] width 8 height 8
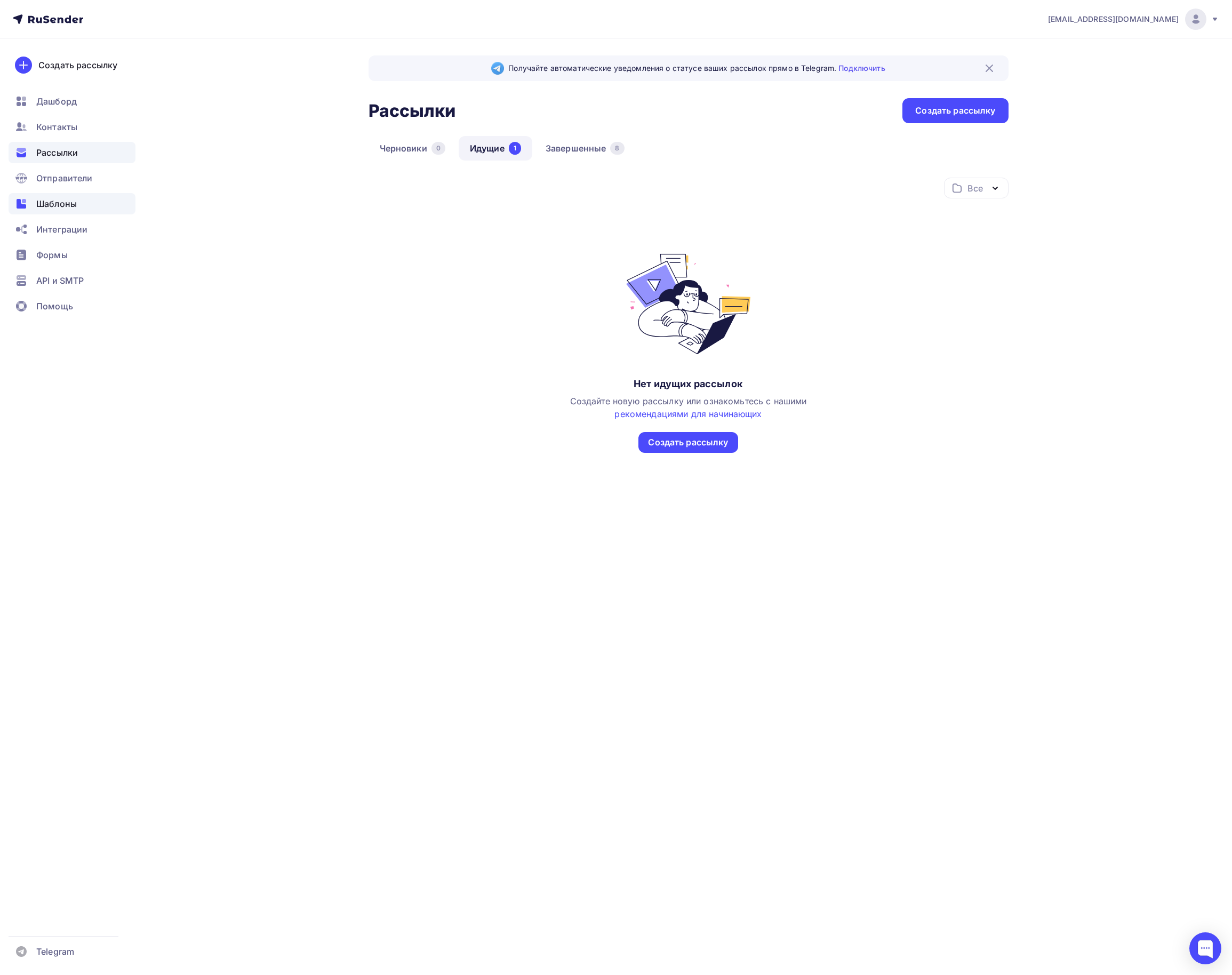
click at [62, 204] on span "Шаблоны" at bounding box center [57, 203] width 41 height 13
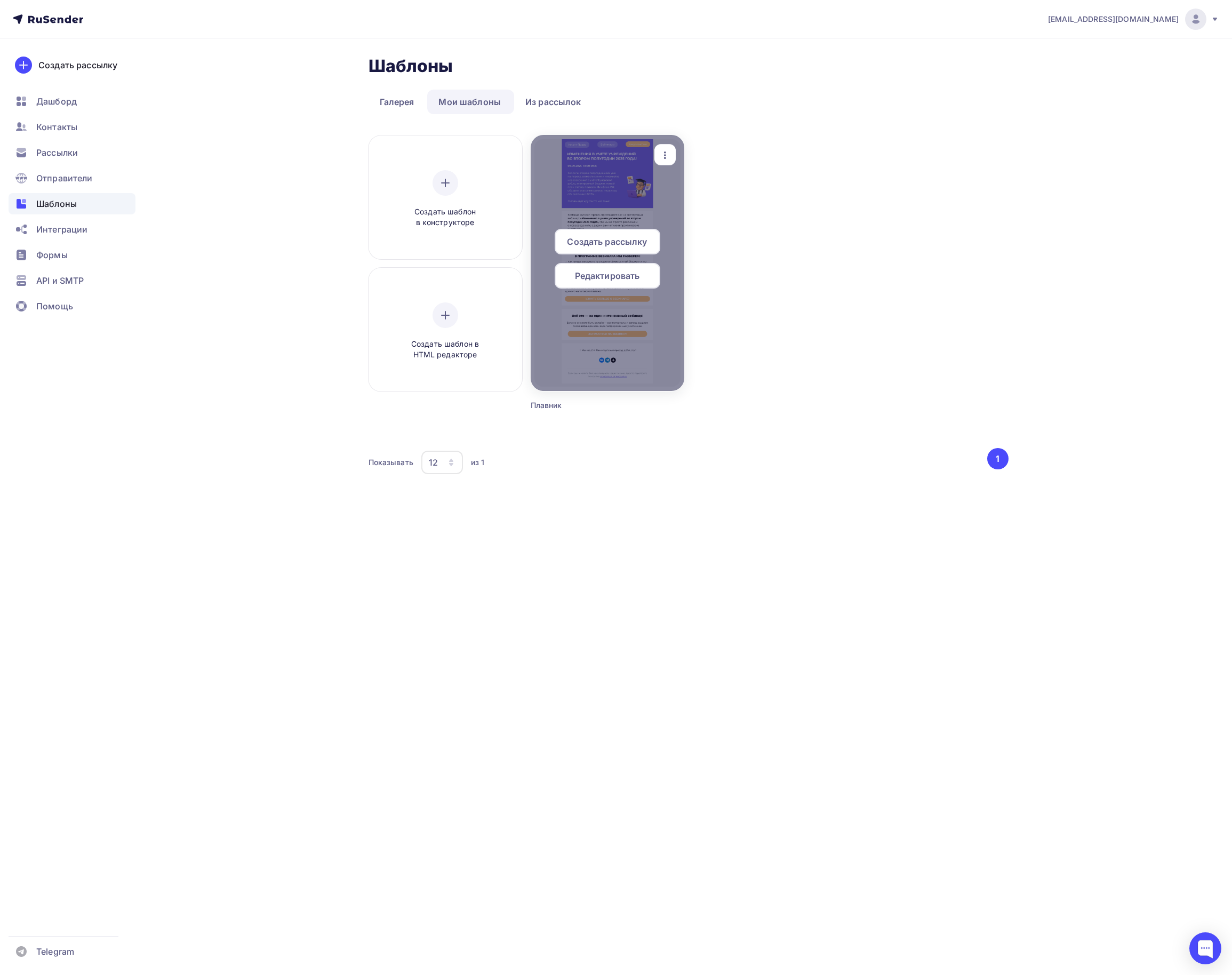
click at [612, 278] on span "Редактировать" at bounding box center [607, 275] width 65 height 13
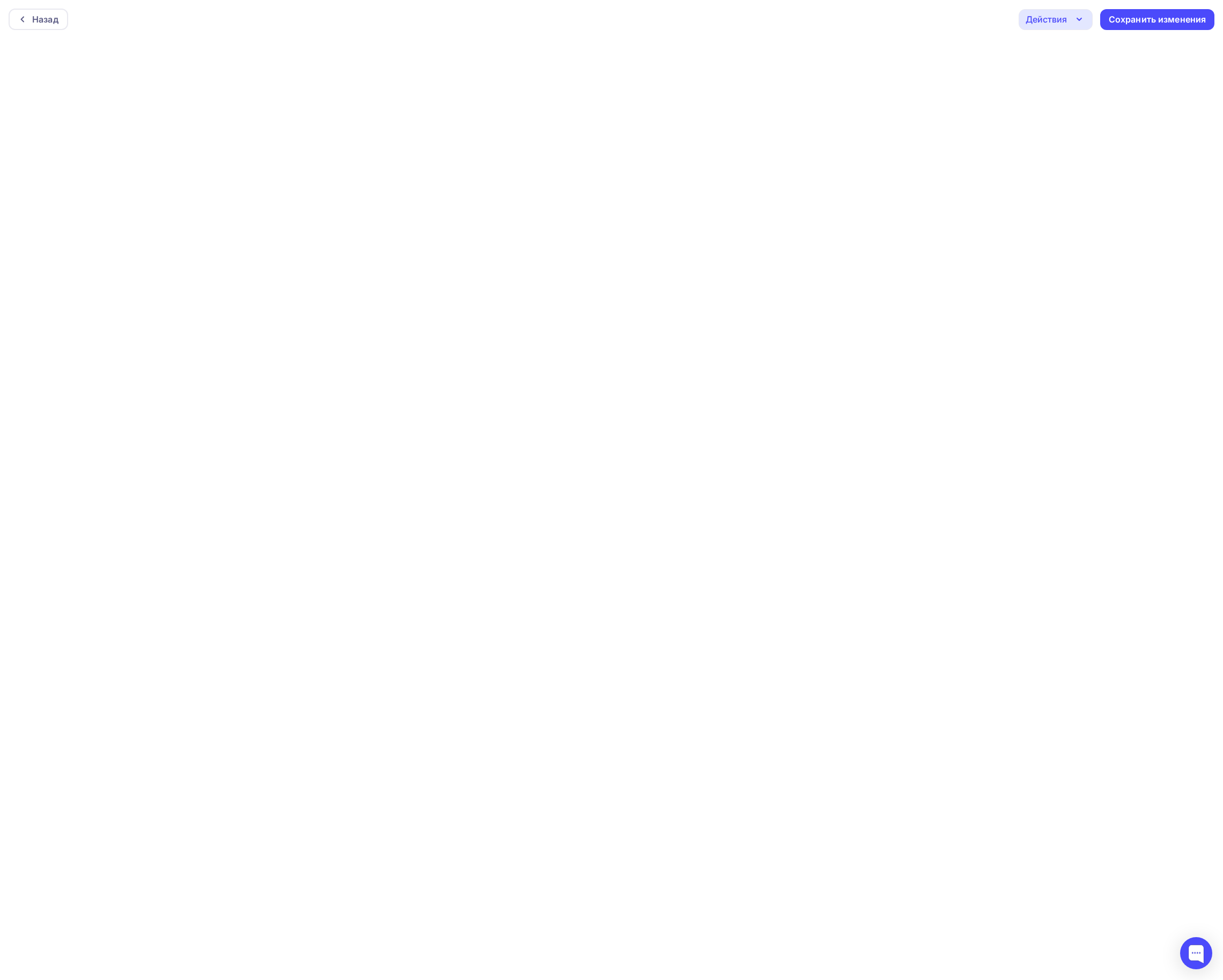
scroll to position [3, 0]
click at [1129, 13] on div "Сохранить изменения" at bounding box center [1157, 17] width 97 height 12
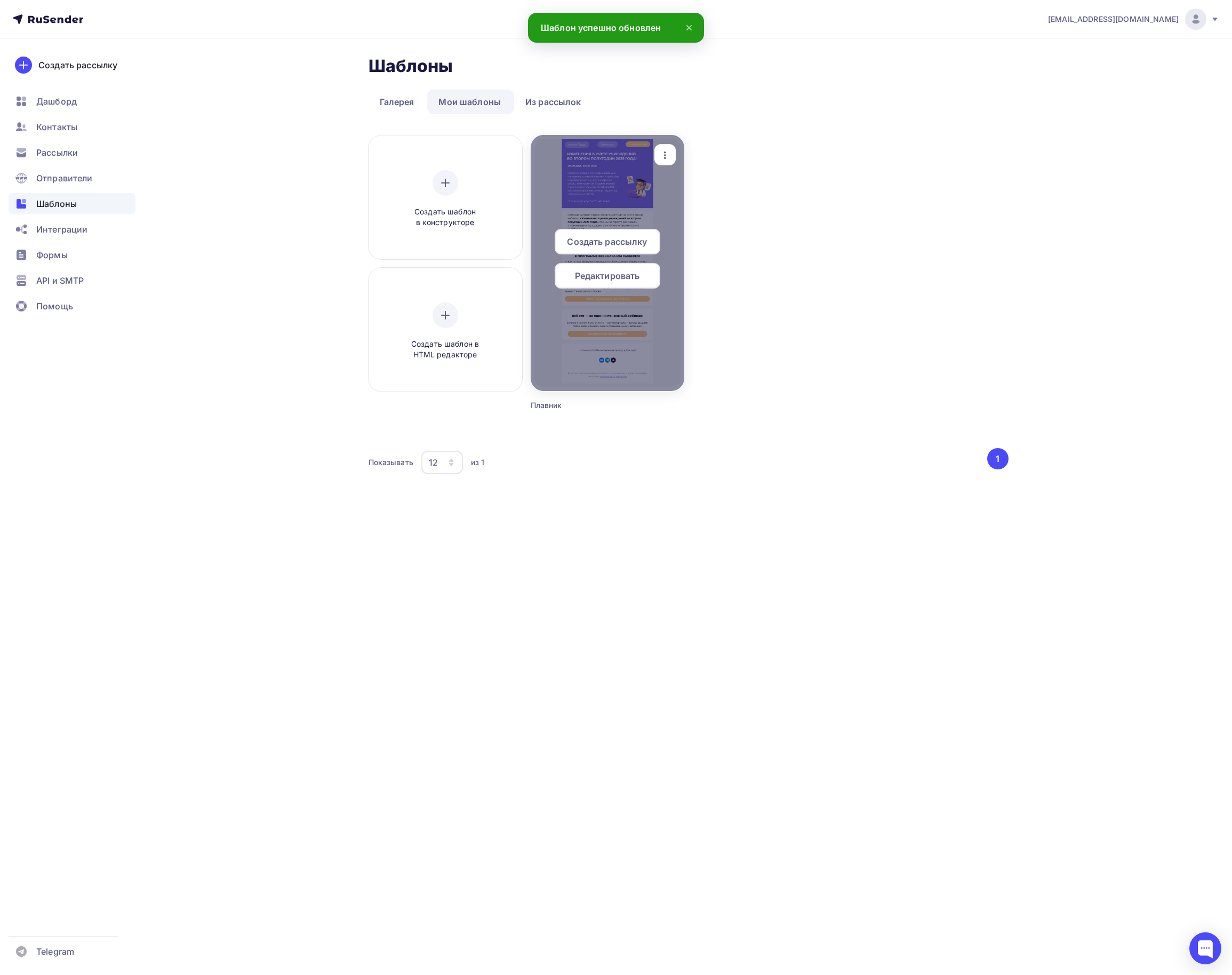
click at [592, 237] on span "Создать рассылку" at bounding box center [607, 241] width 80 height 13
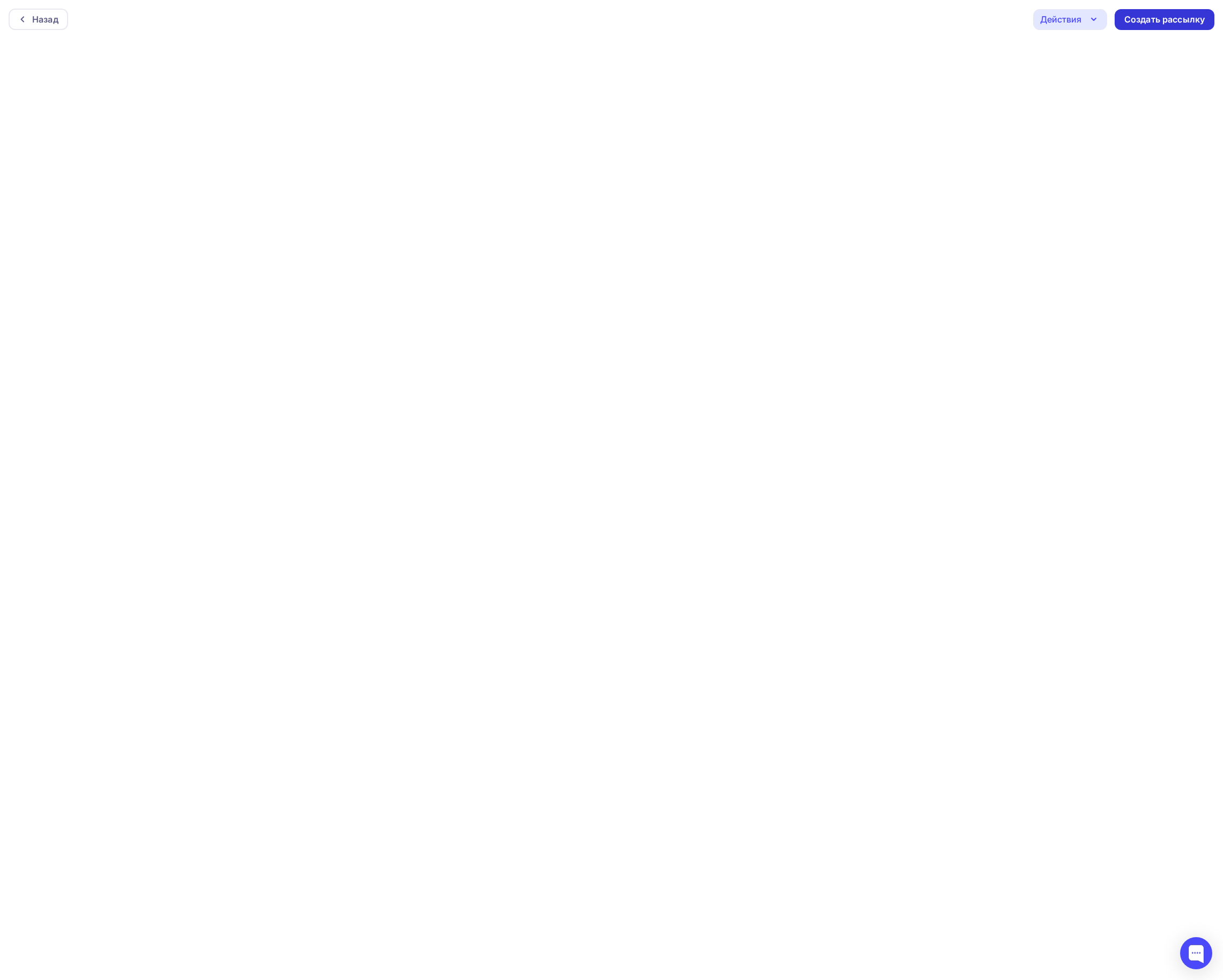
click at [1195, 11] on div "Создать рассылку" at bounding box center [1164, 20] width 100 height 20
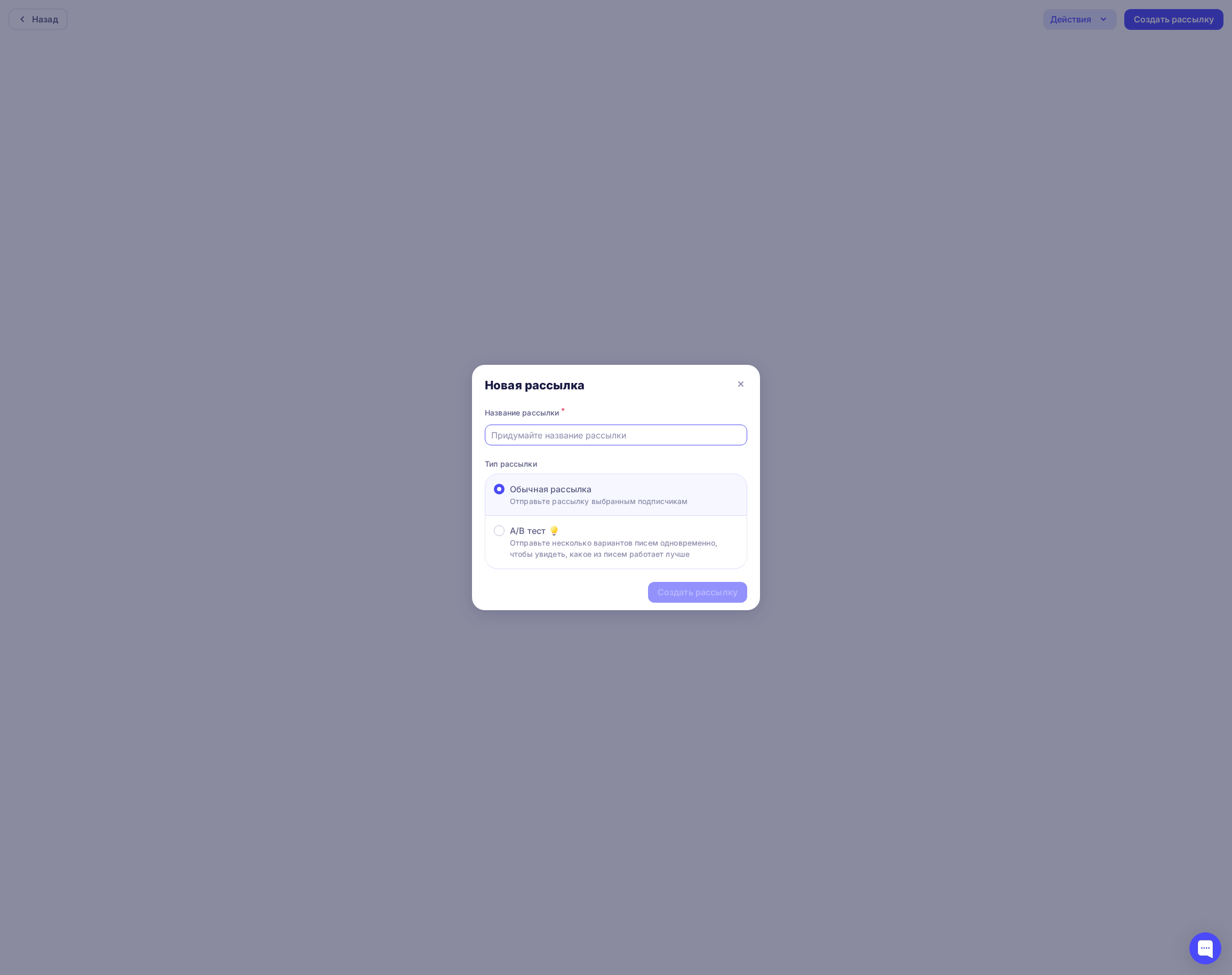
click at [599, 442] on input "text" at bounding box center [616, 435] width 250 height 13
type input "ПРИГЛАШЕНИЕ НА [PERSON_NAME]: ВТОРОЕ ПОЛУГОДИЕ 2025: ГОТОВЫ К БУХГАЛТЕРСКИМ НОВ…"
click at [684, 599] on div "Создать рассылку" at bounding box center [697, 592] width 80 height 12
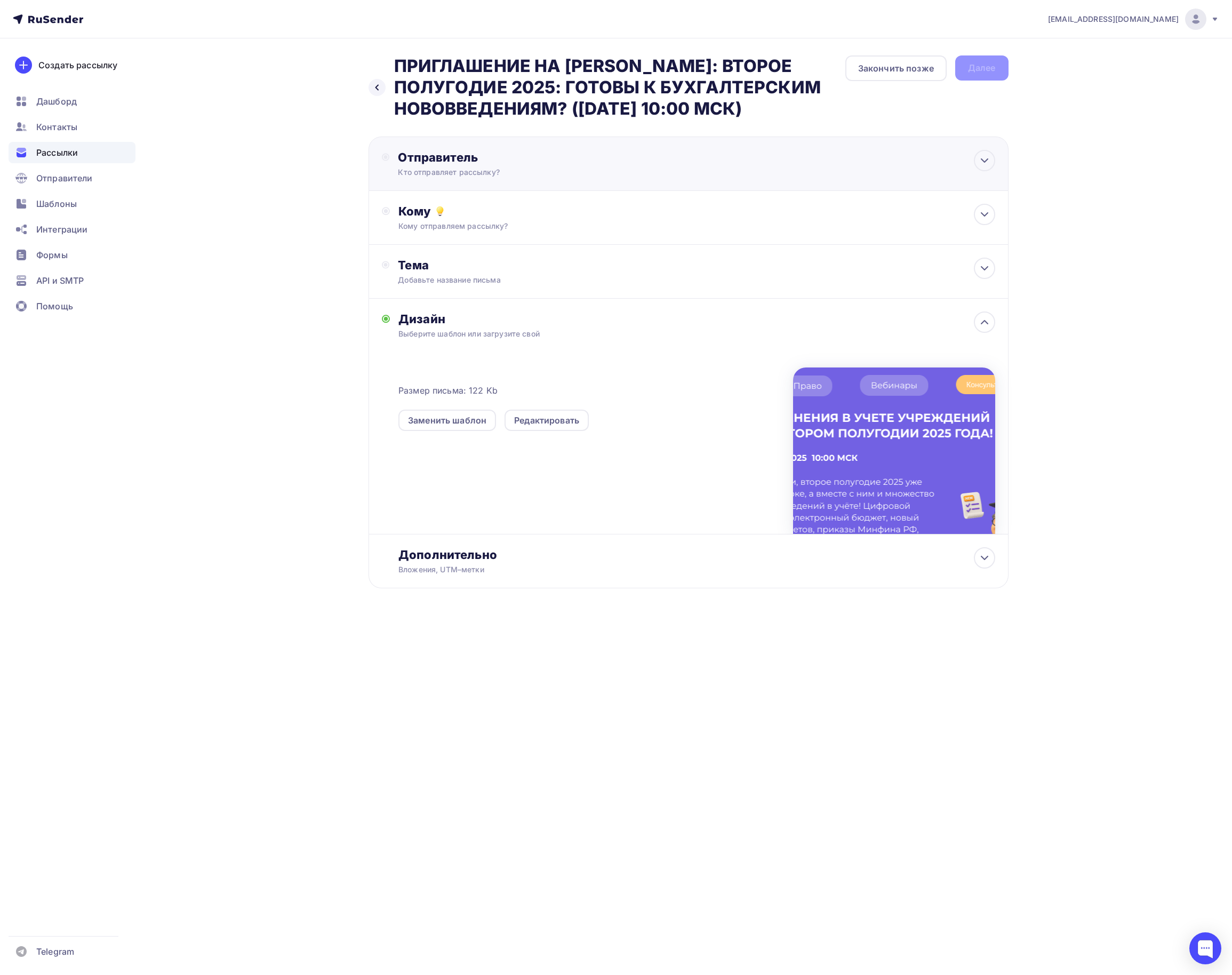
click at [491, 166] on div "Отправитель Кто отправляет рассылку? Email * vorobyevapolina1@gmail.com atlant-…" at bounding box center [514, 163] width 231 height 28
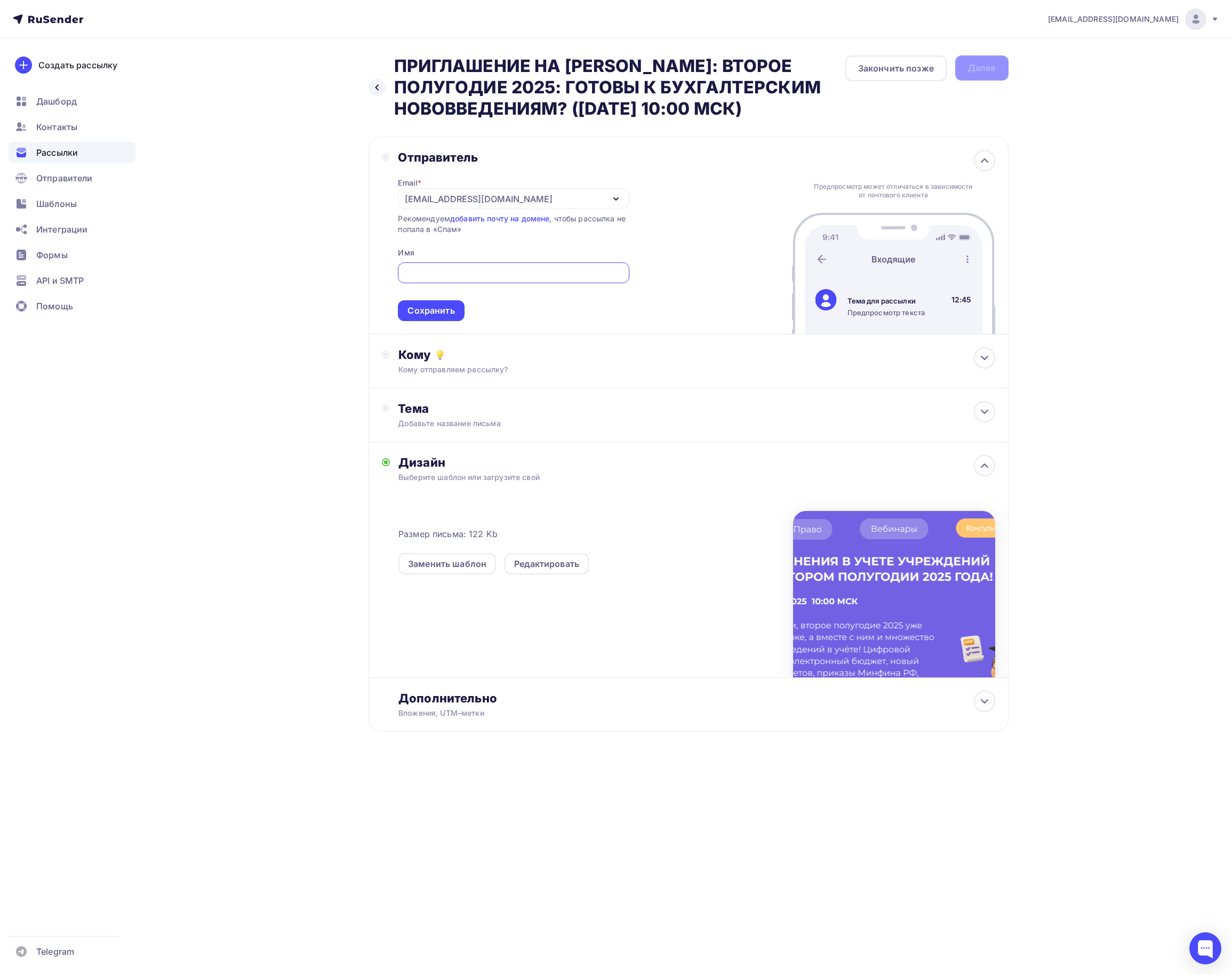
type input "[EMAIL_ADDRESS][DOMAIN_NAME]"
click at [461, 311] on div "Сохранить" at bounding box center [431, 311] width 66 height 20
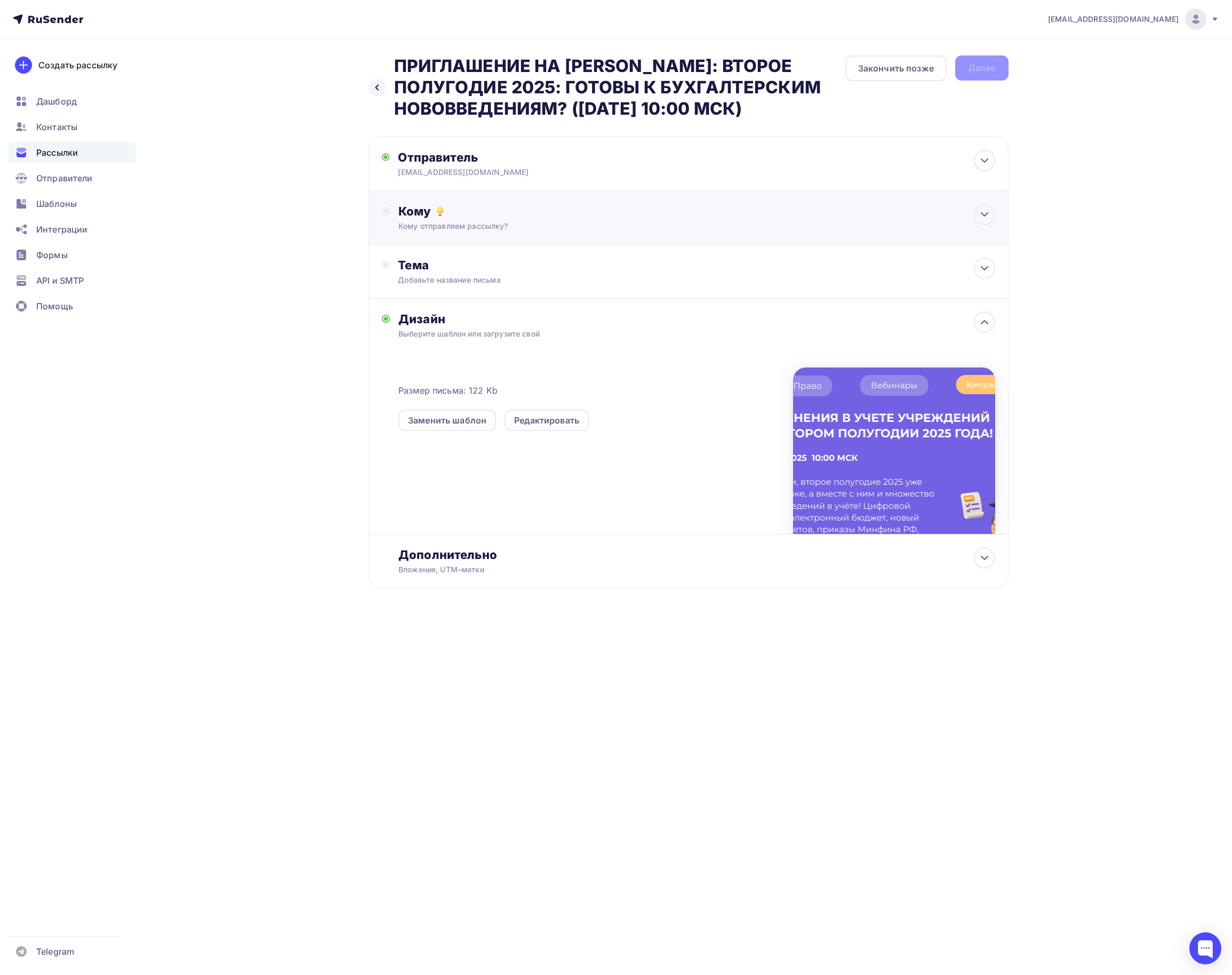
click at [462, 234] on div "Кому Кому отправляем рассылку? Списки получателей Выберите список Все списки id…" at bounding box center [689, 217] width 640 height 54
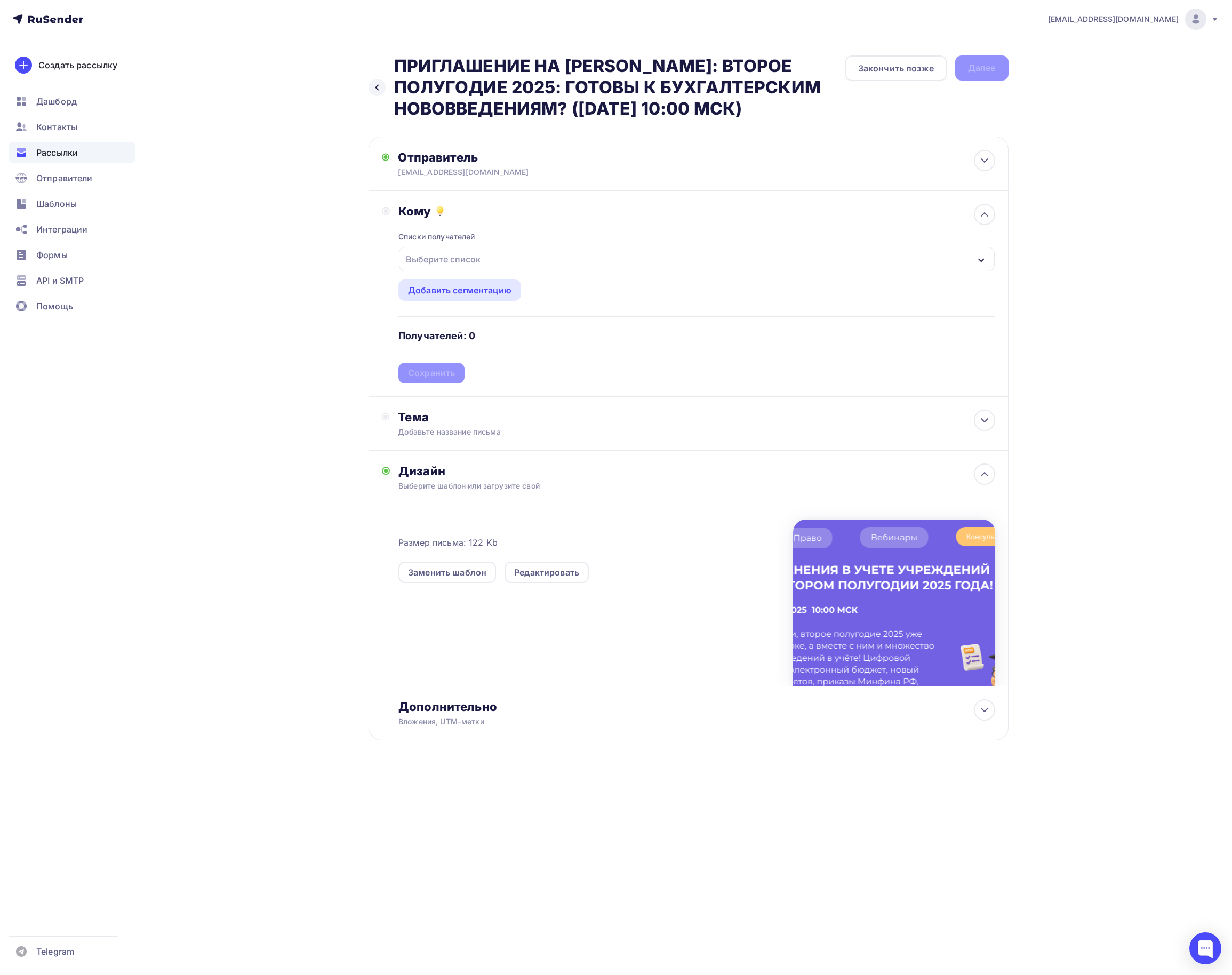
click at [464, 251] on div "Выберите список" at bounding box center [443, 259] width 83 height 20
click at [465, 330] on div "вебинары_новое" at bounding box center [464, 330] width 72 height 13
click at [334, 379] on div "Назад ПРИГЛАШЕНИЕ НА [PERSON_NAME]: ВТОРОЕ ПОЛУГОДИЕ 2025: ГОТОВЫ К БУХГАЛТЕРСК…" at bounding box center [616, 424] width 874 height 771
click at [431, 376] on div "Сохранить" at bounding box center [431, 373] width 47 height 12
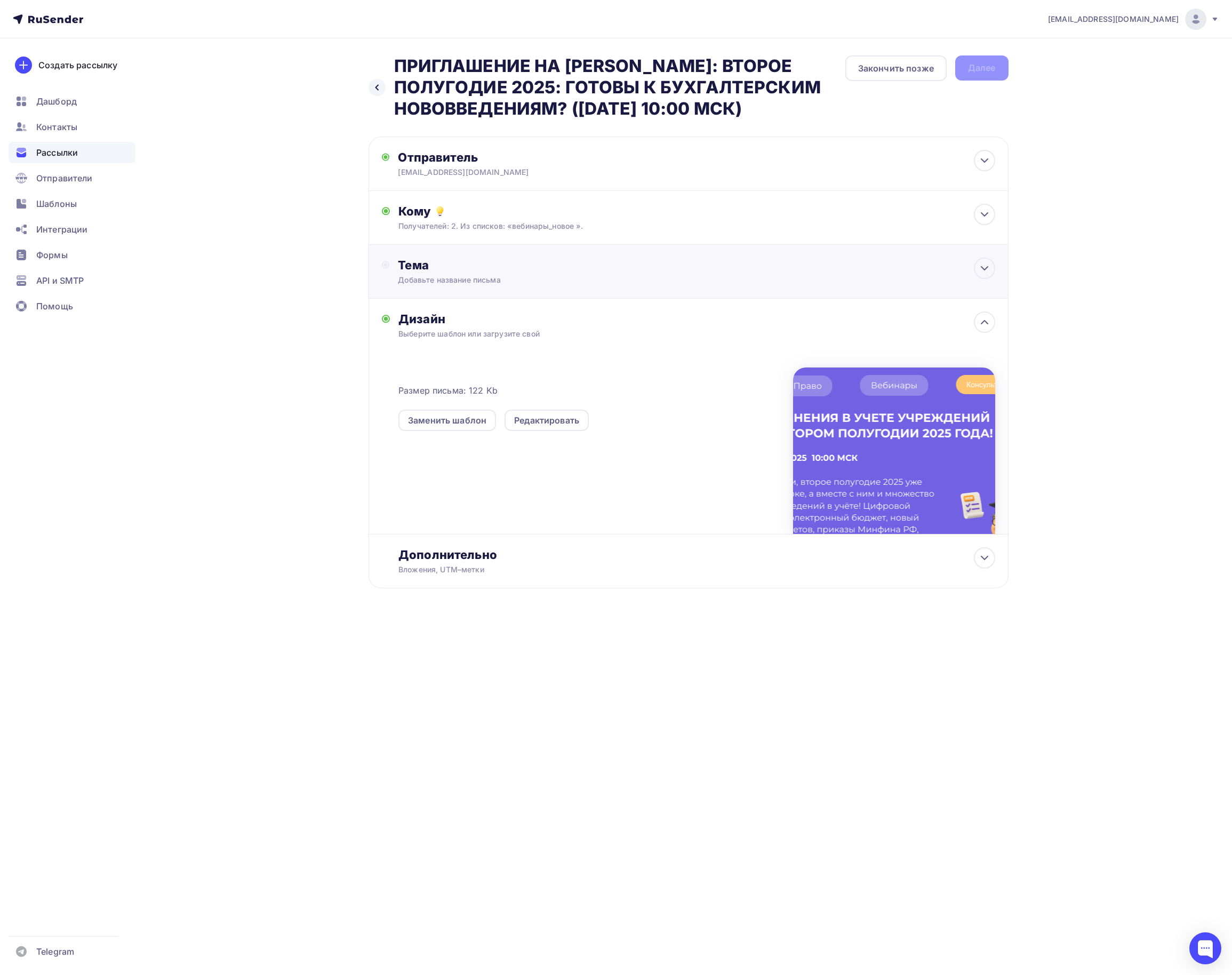
click at [446, 282] on div "Добавьте название письма" at bounding box center [493, 279] width 190 height 11
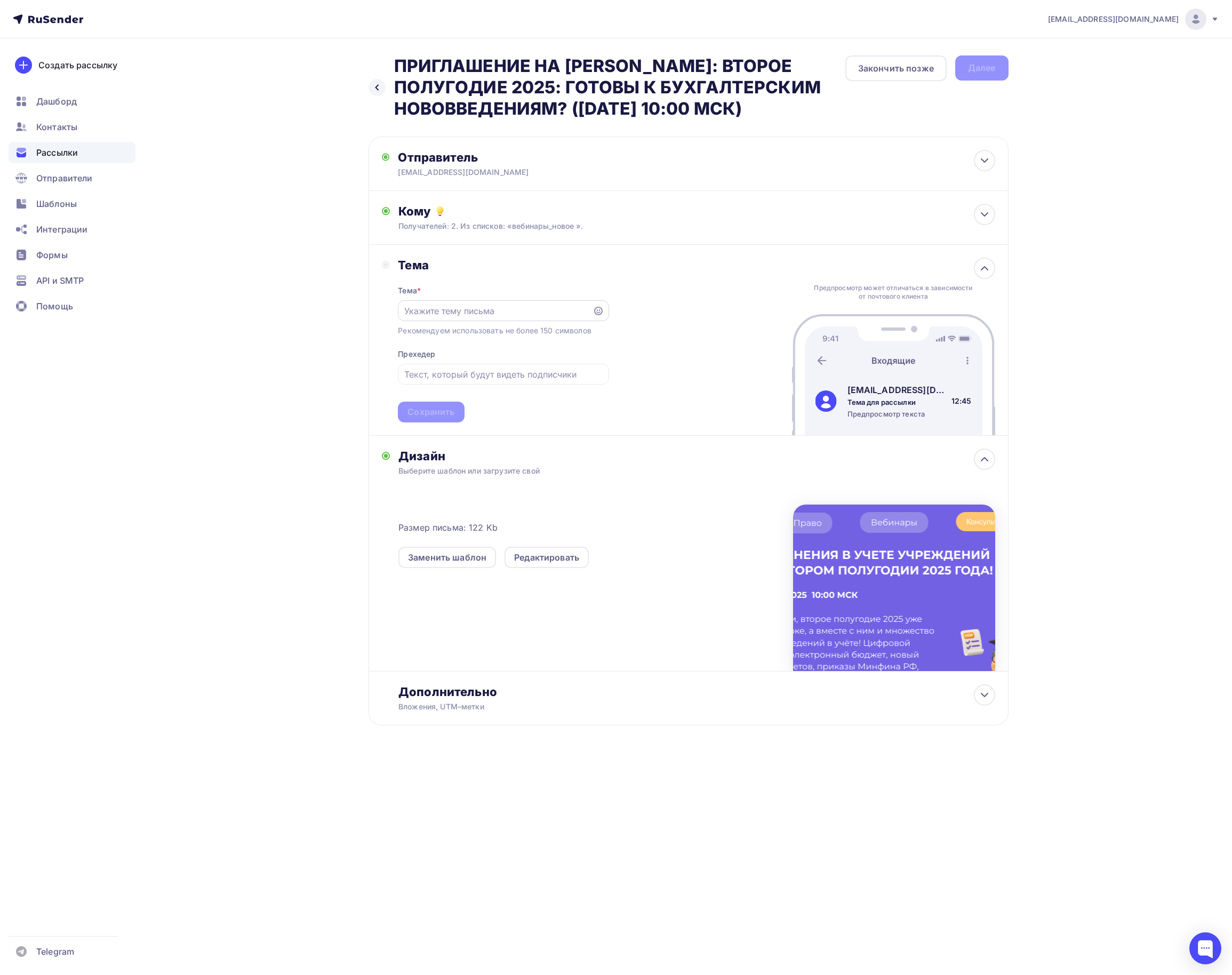
click at [499, 313] on input "text" at bounding box center [495, 311] width 183 height 13
paste input "ПРИГЛАШЕНИЕ НА [PERSON_NAME]: ВТОРОЕ ПОЛУГОДИЕ 2025: ГОТОВЫ К БУХГАЛТЕРСКИМ НОВ…"
type input "ПРИГЛАШЕНИЕ НА [PERSON_NAME]: ВТОРОЕ ПОЛУГОДИЕ 2025: ГОТОВЫ К БУХГАЛТЕРСКИМ НОВ…"
click at [455, 409] on div "Сохранить" at bounding box center [431, 412] width 66 height 20
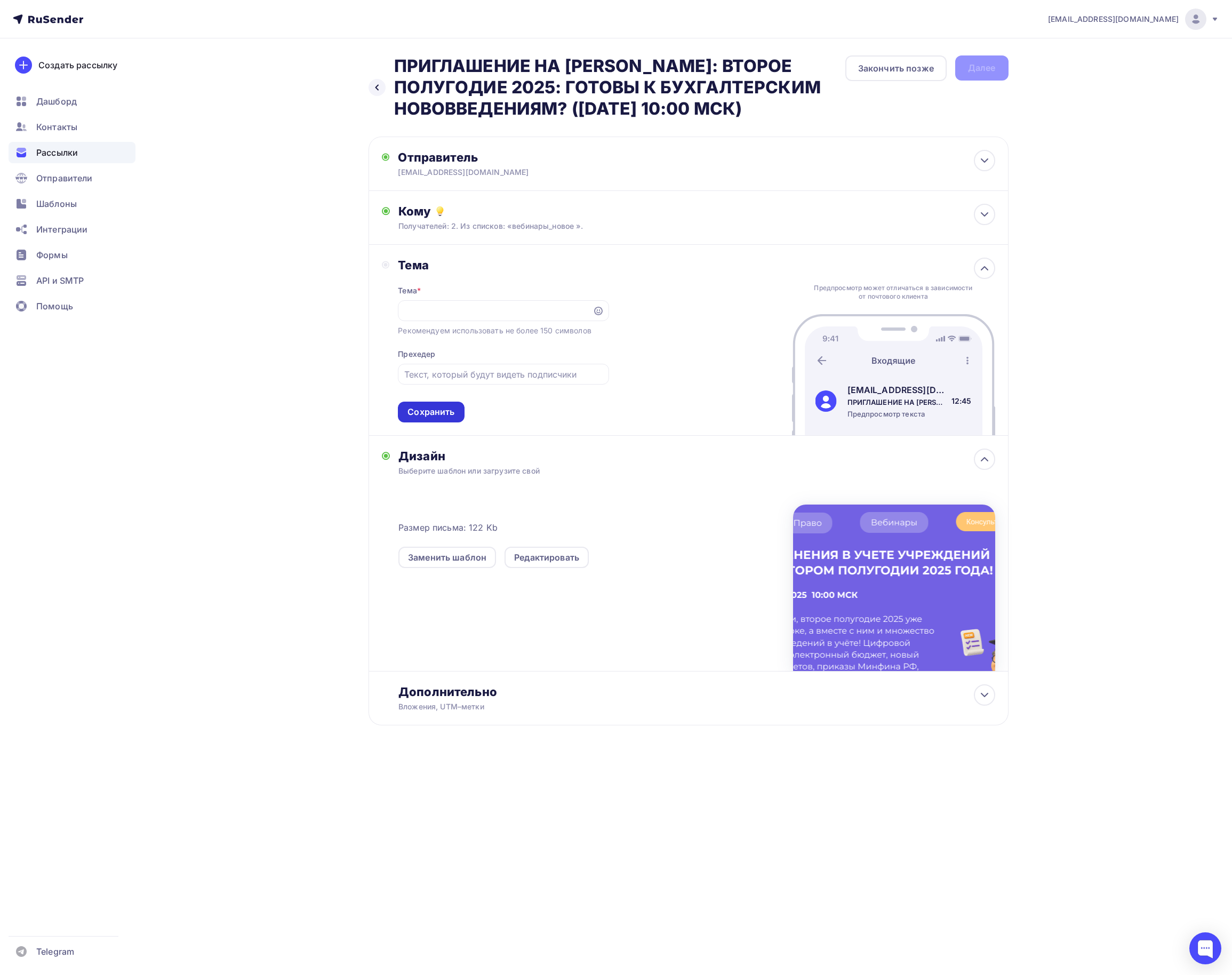
scroll to position [0, 0]
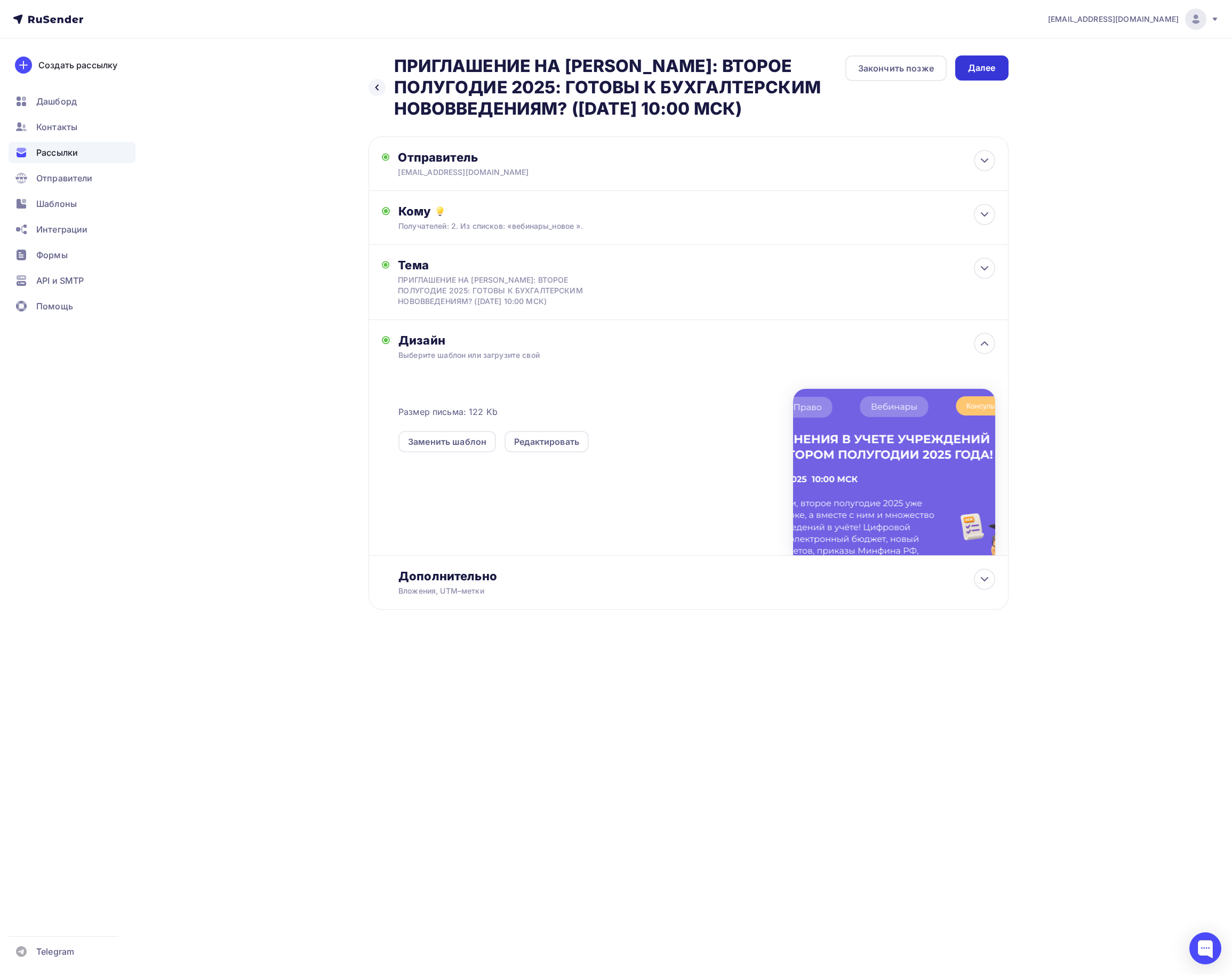
click at [986, 70] on div "Далее" at bounding box center [982, 68] width 28 height 12
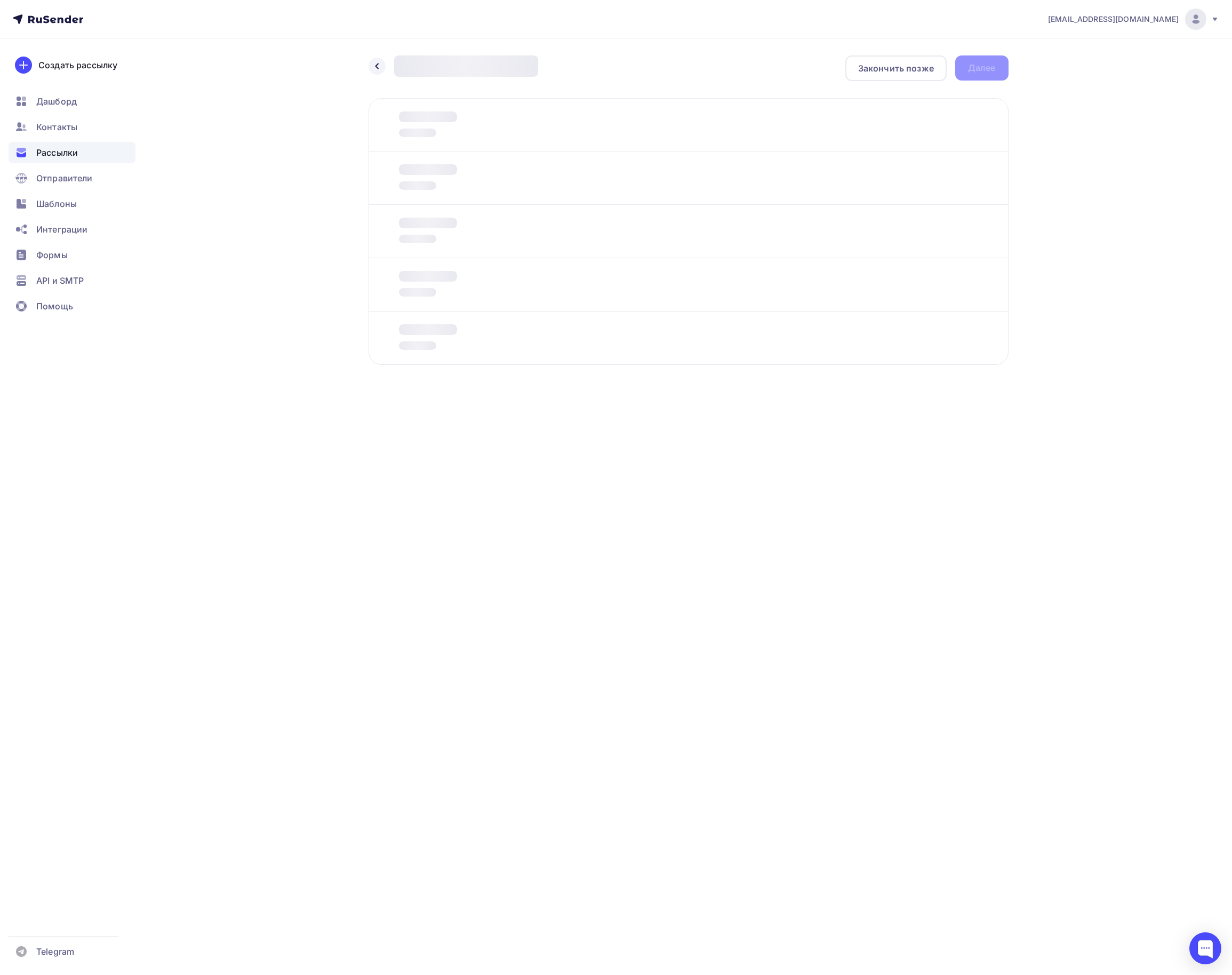
drag, startPoint x: 771, startPoint y: 603, endPoint x: 765, endPoint y: 595, distance: 10.0
click at [769, 599] on div "vorobyevapolina1@gmail.com Аккаунт Тарифы Выйти Создать рассылку Дашборд Контак…" at bounding box center [616, 488] width 1232 height 975
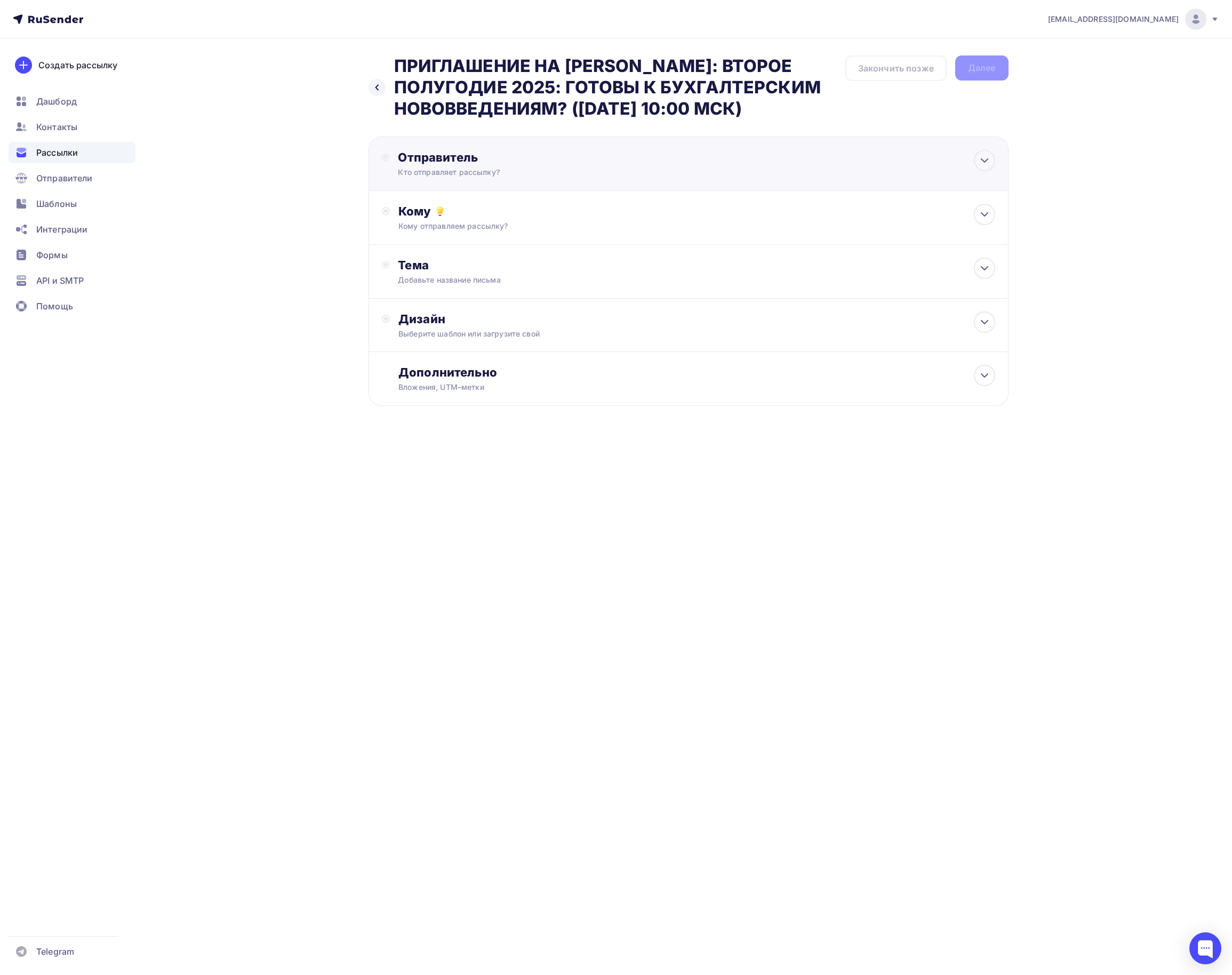
click at [471, 149] on div "Отправитель Кто отправляет рассылку? Email * [EMAIL_ADDRESS][DOMAIN_NAME] [EMAI…" at bounding box center [689, 164] width 640 height 54
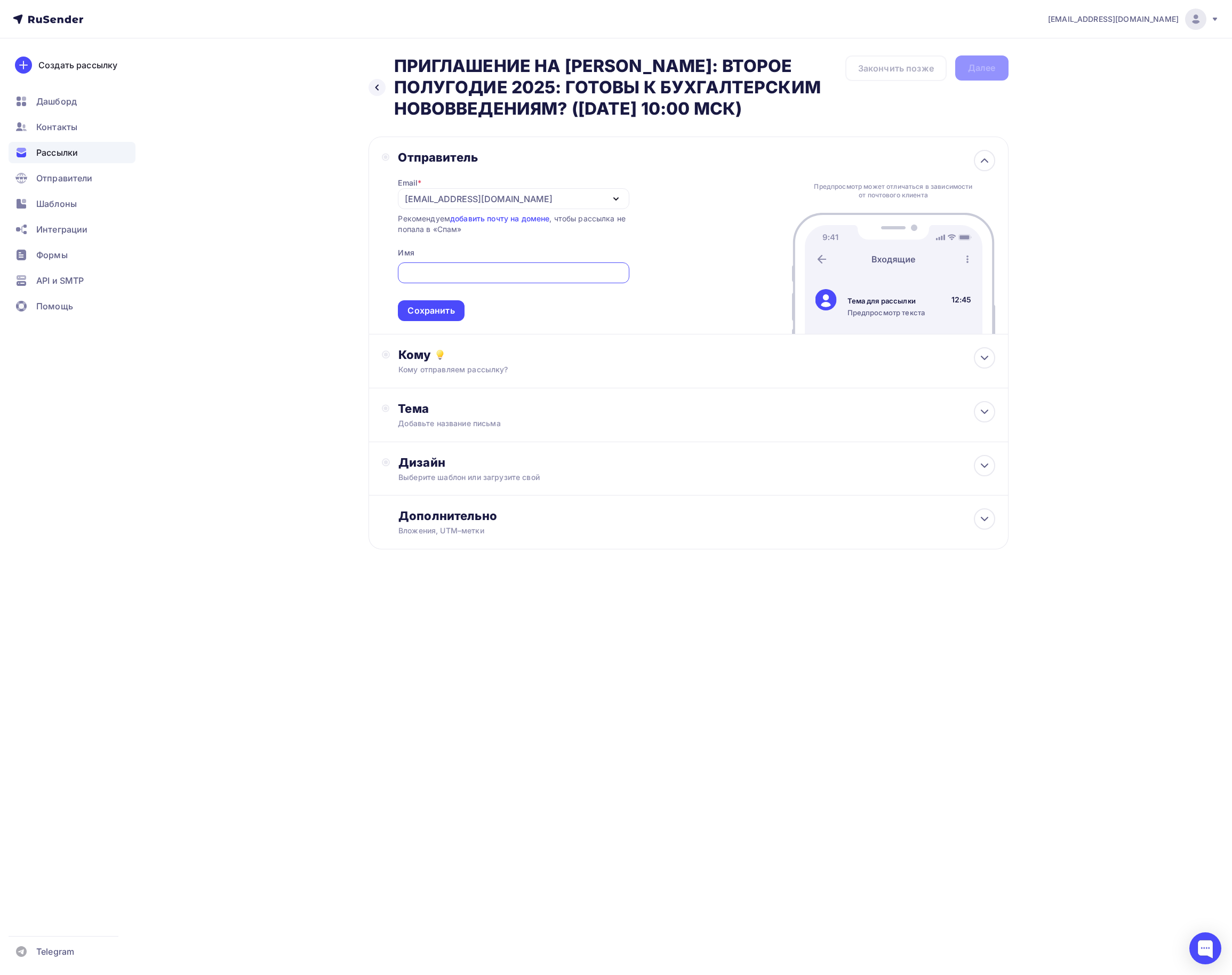
click at [420, 278] on input "text" at bounding box center [514, 273] width 219 height 13
type input "[EMAIL_ADDRESS][DOMAIN_NAME]"
click at [445, 308] on div "Сохранить" at bounding box center [430, 311] width 47 height 12
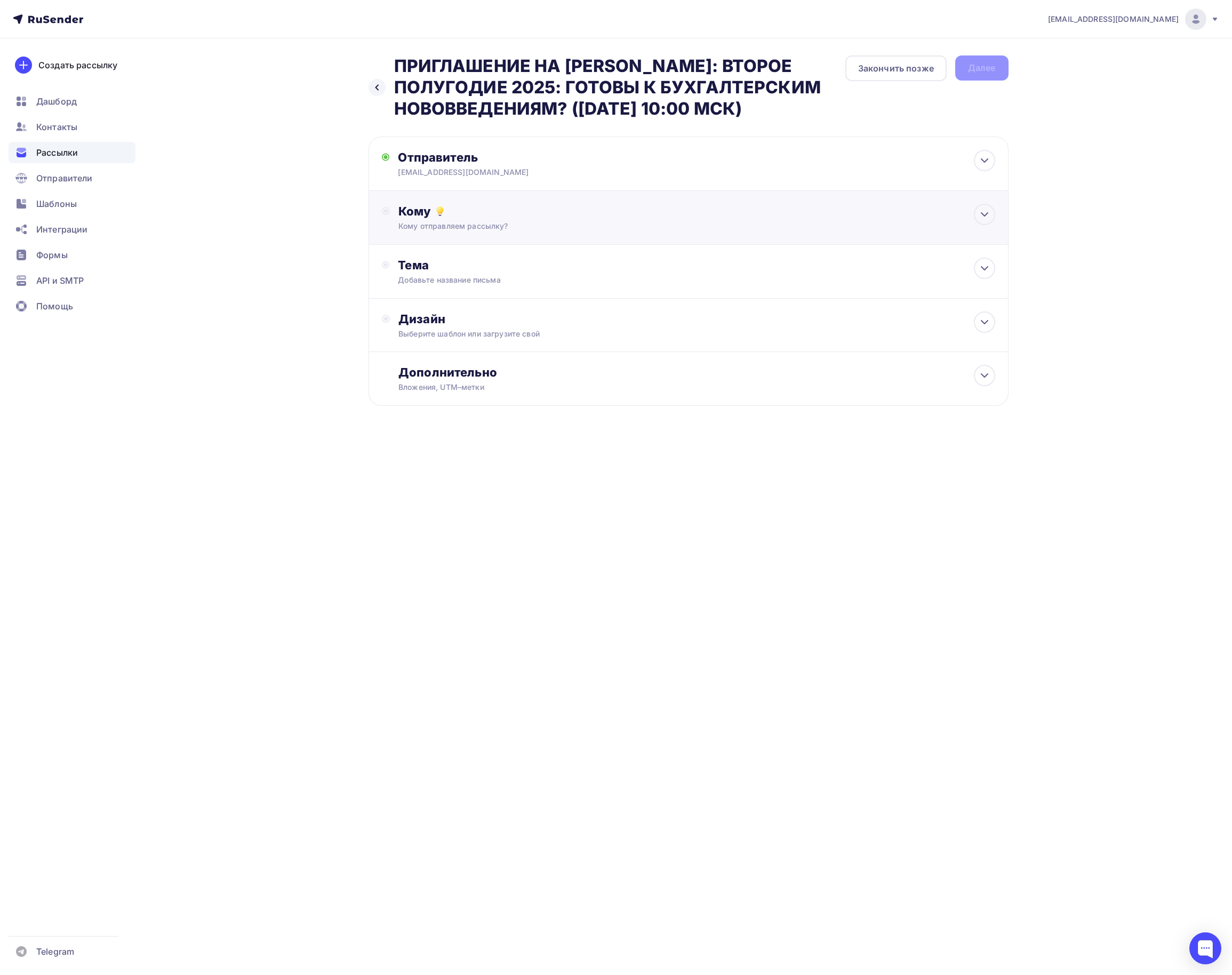
click at [466, 217] on div "Кому" at bounding box center [696, 211] width 596 height 15
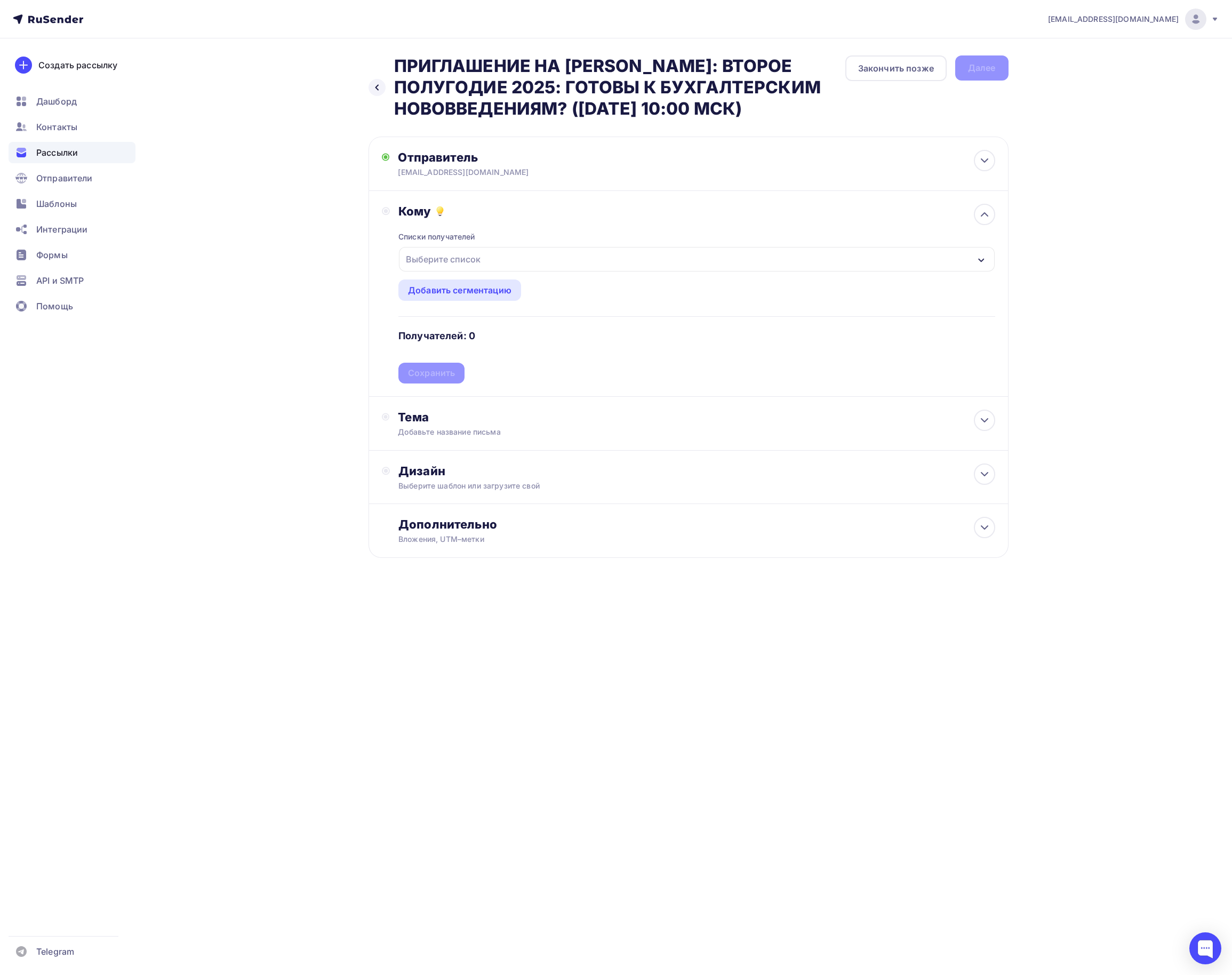
click at [467, 257] on div "Выберите список" at bounding box center [443, 259] width 83 height 20
click at [442, 326] on div "вебинары_новое" at bounding box center [464, 330] width 72 height 13
click at [300, 383] on div "Назад ПРИГЛАШЕНИЕ НА [PERSON_NAME]: ВТОРОЕ ПОЛУГОДИЕ 2025: ГОТОВЫ К БУХГАЛТЕРСК…" at bounding box center [616, 332] width 874 height 589
click at [425, 375] on div "Сохранить" at bounding box center [431, 373] width 47 height 12
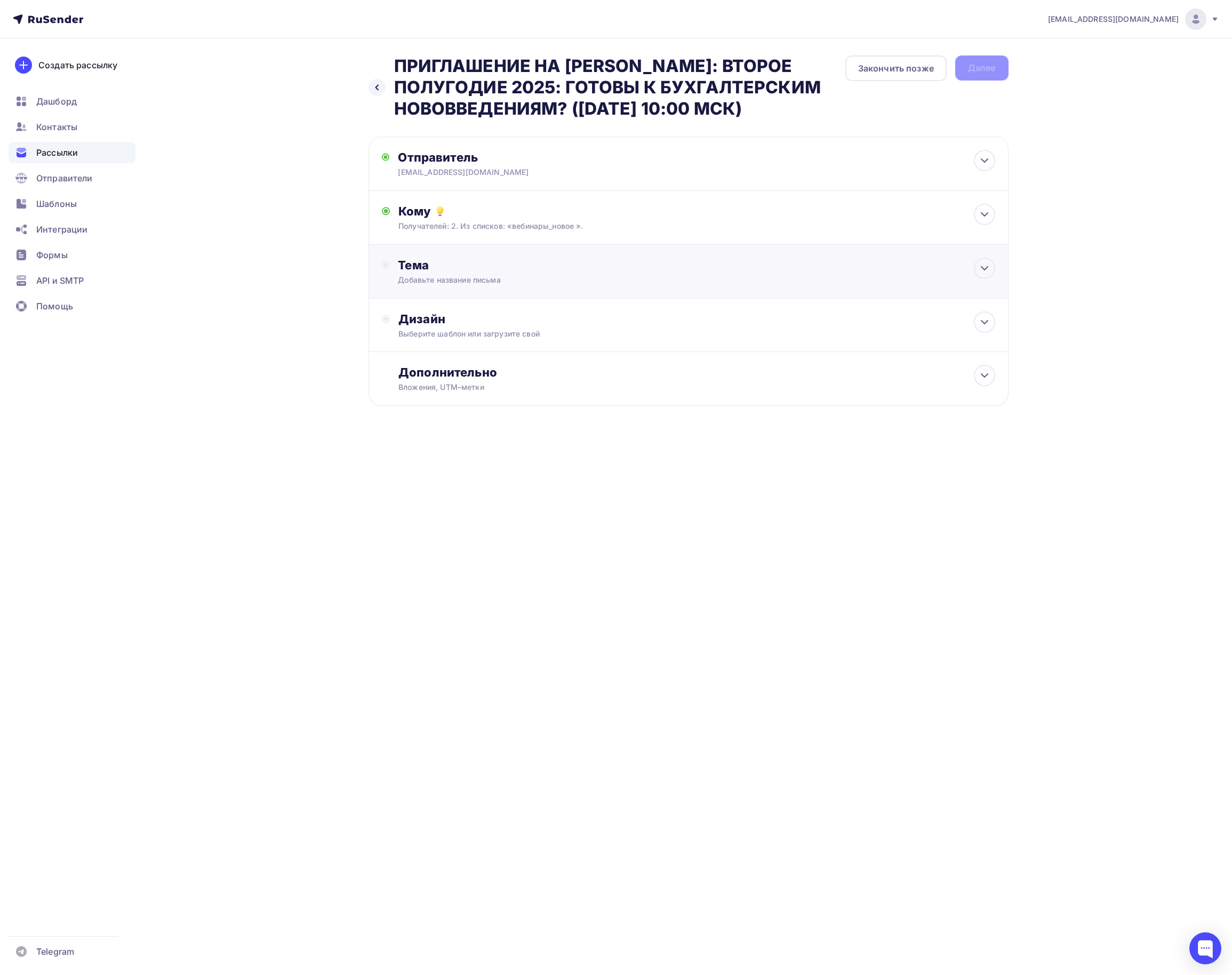
click at [450, 254] on div "Тема Добавьте название письма Тема * Рекомендуем использовать не более 150 симв…" at bounding box center [689, 271] width 640 height 54
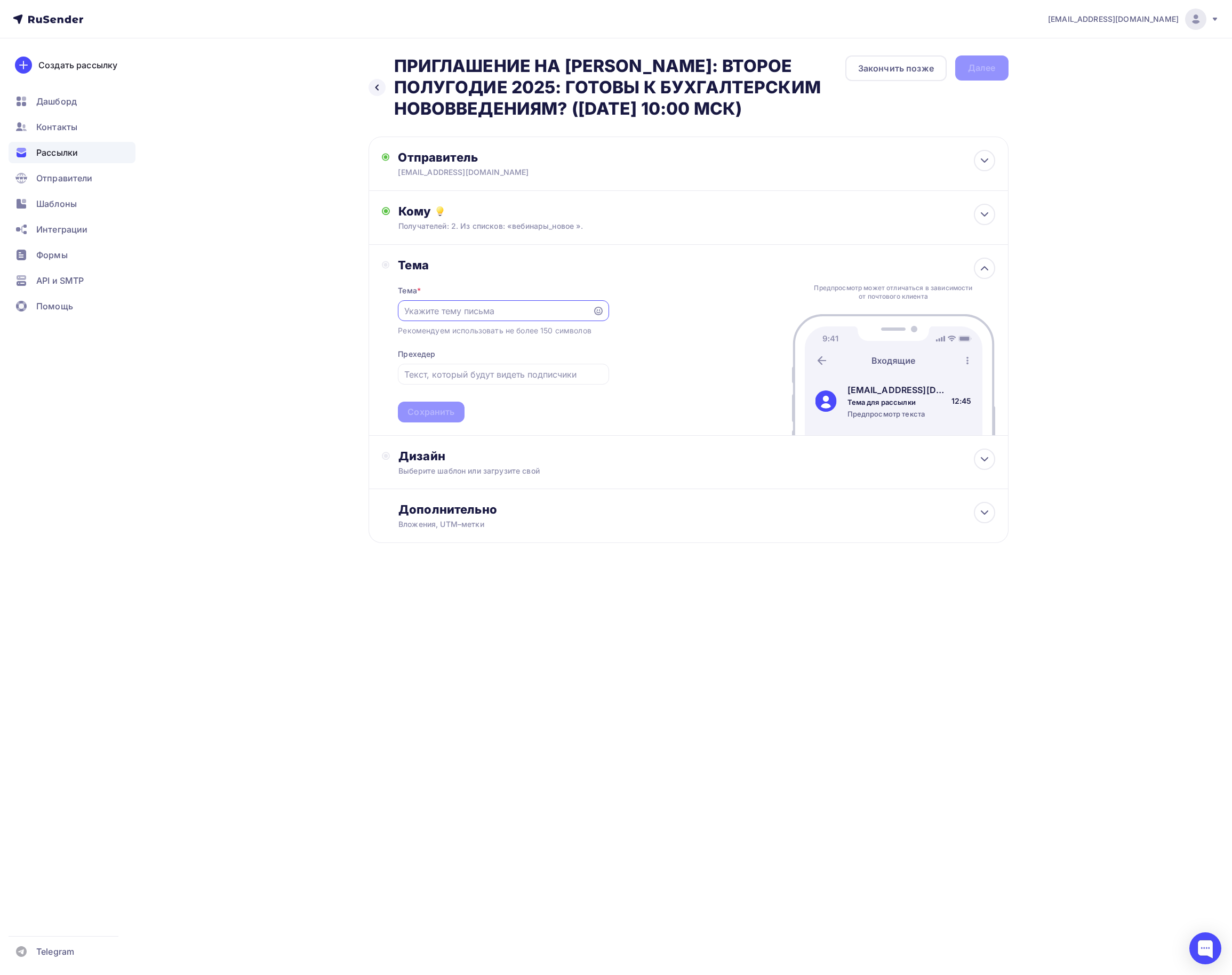
paste input "ПРИГЛАШЕНИЕ НА [PERSON_NAME]: ВТОРОЕ ПОЛУГОДИЕ 2025: ГОТОВЫ К БУХГАЛТЕРСКИМ НОВ…"
type input "ПРИГЛАШЕНИЕ НА [PERSON_NAME]: ВТОРОЕ ПОЛУГОДИЕ 2025: ГОТОВЫ К БУХГАЛТЕРСКИМ НОВ…"
click at [442, 416] on div "Сохранить" at bounding box center [430, 412] width 47 height 12
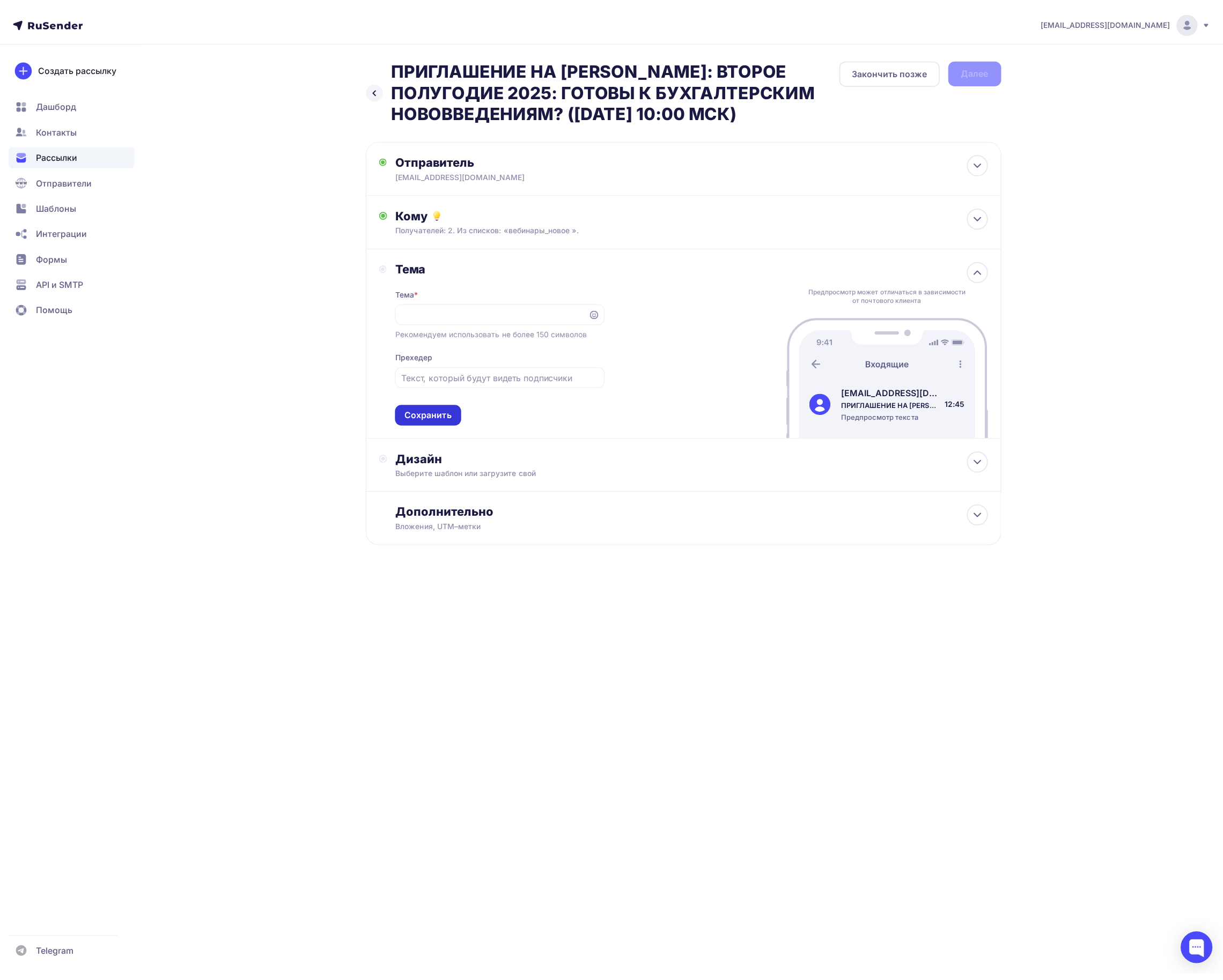
scroll to position [0, 0]
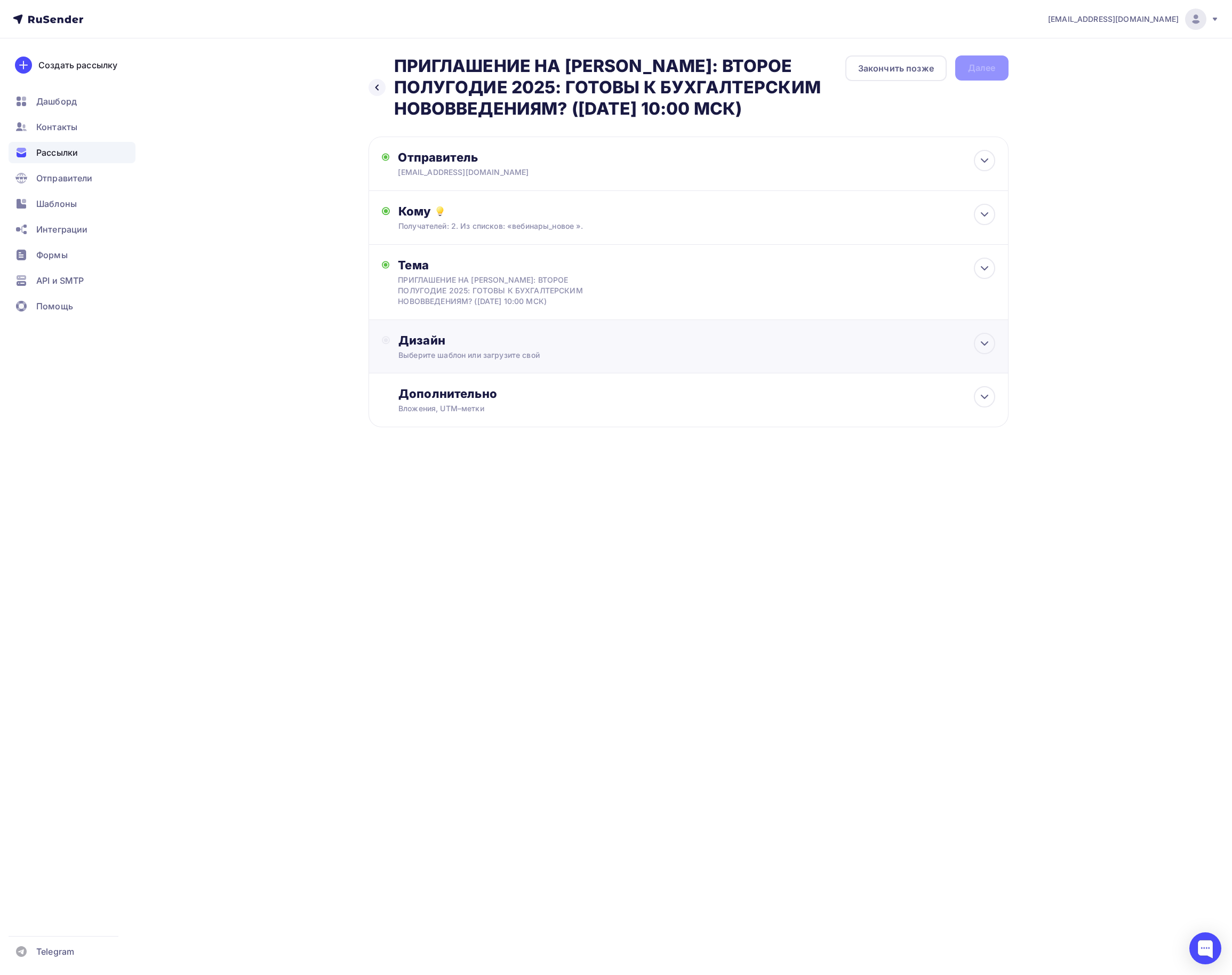
click at [468, 339] on div "Дизайн" at bounding box center [696, 341] width 596 height 15
click at [462, 390] on div "Выбрать шаблон" at bounding box center [445, 384] width 74 height 12
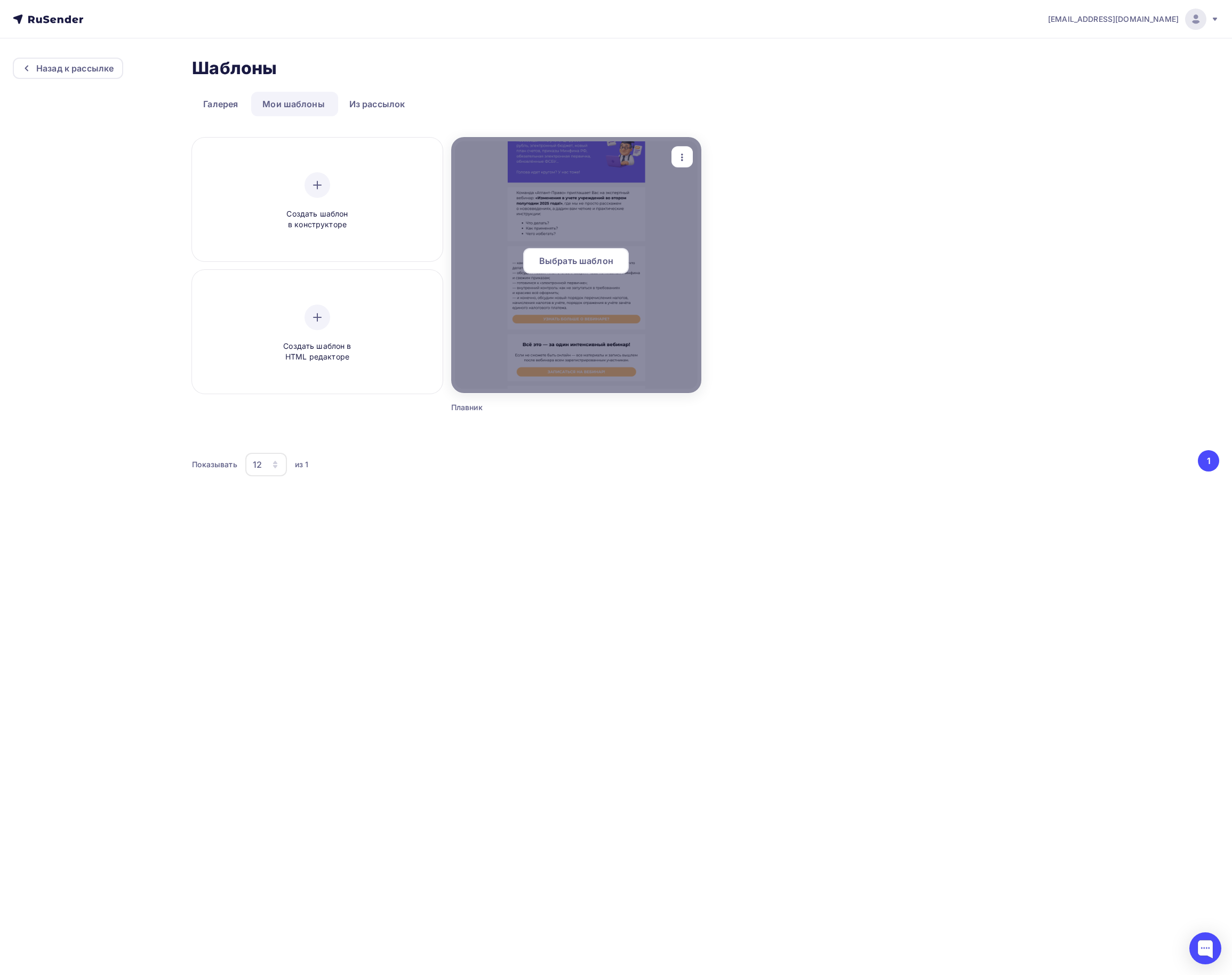
click at [594, 245] on div at bounding box center [576, 264] width 250 height 256
click at [588, 262] on span "Выбрать шаблон" at bounding box center [576, 261] width 74 height 13
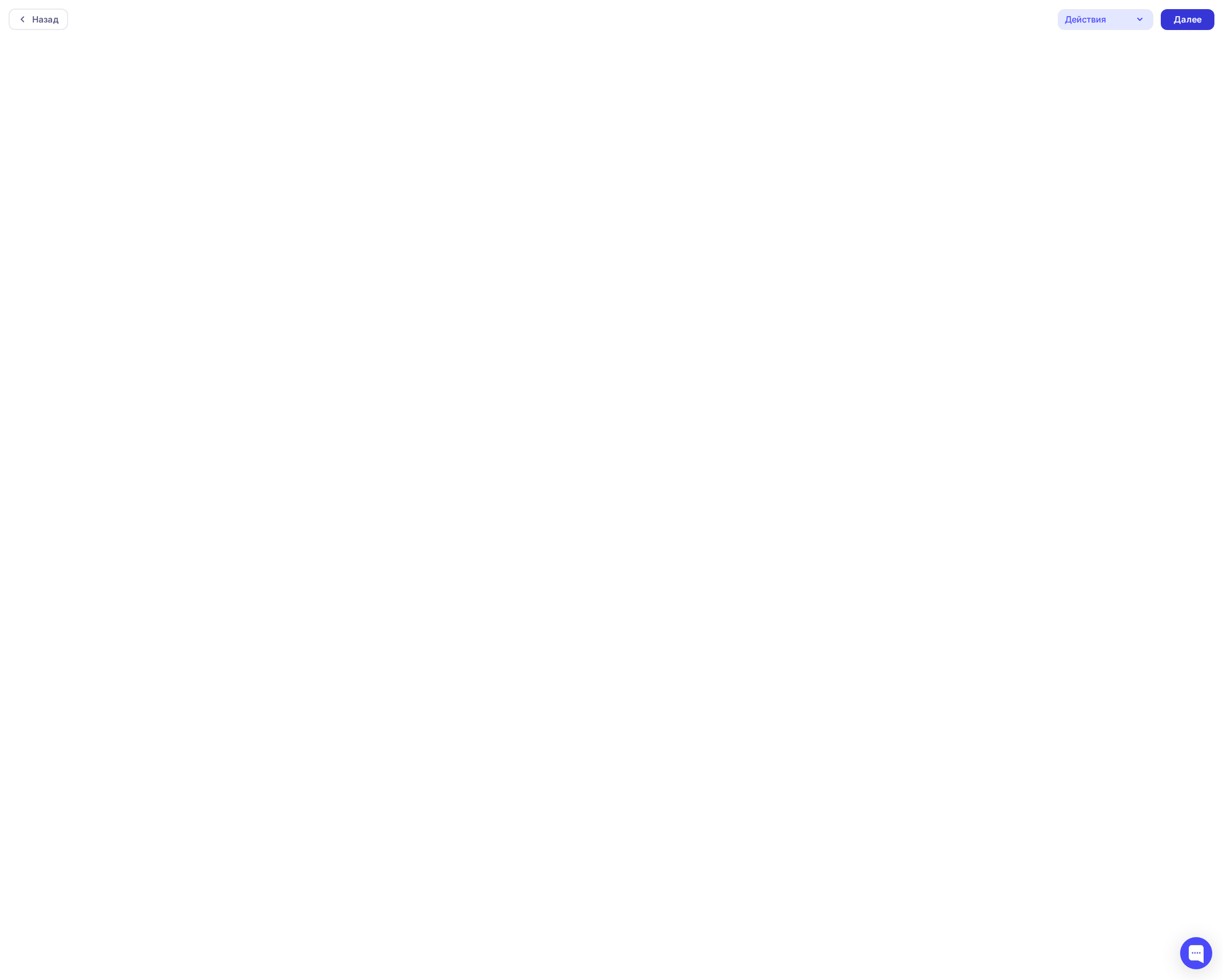
click at [1203, 22] on div "Далее" at bounding box center [1187, 20] width 54 height 20
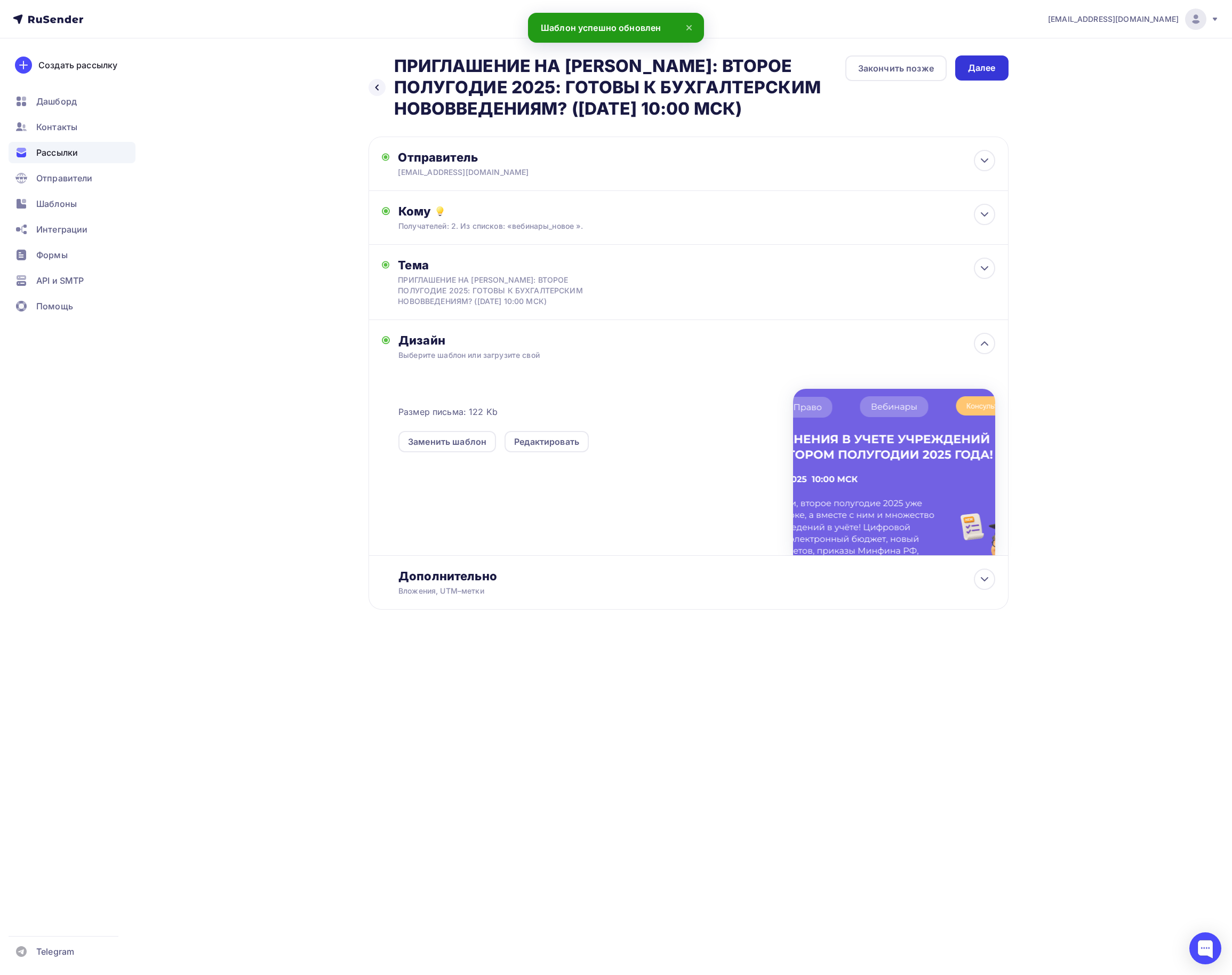
click at [982, 65] on div "Далее" at bounding box center [982, 68] width 28 height 12
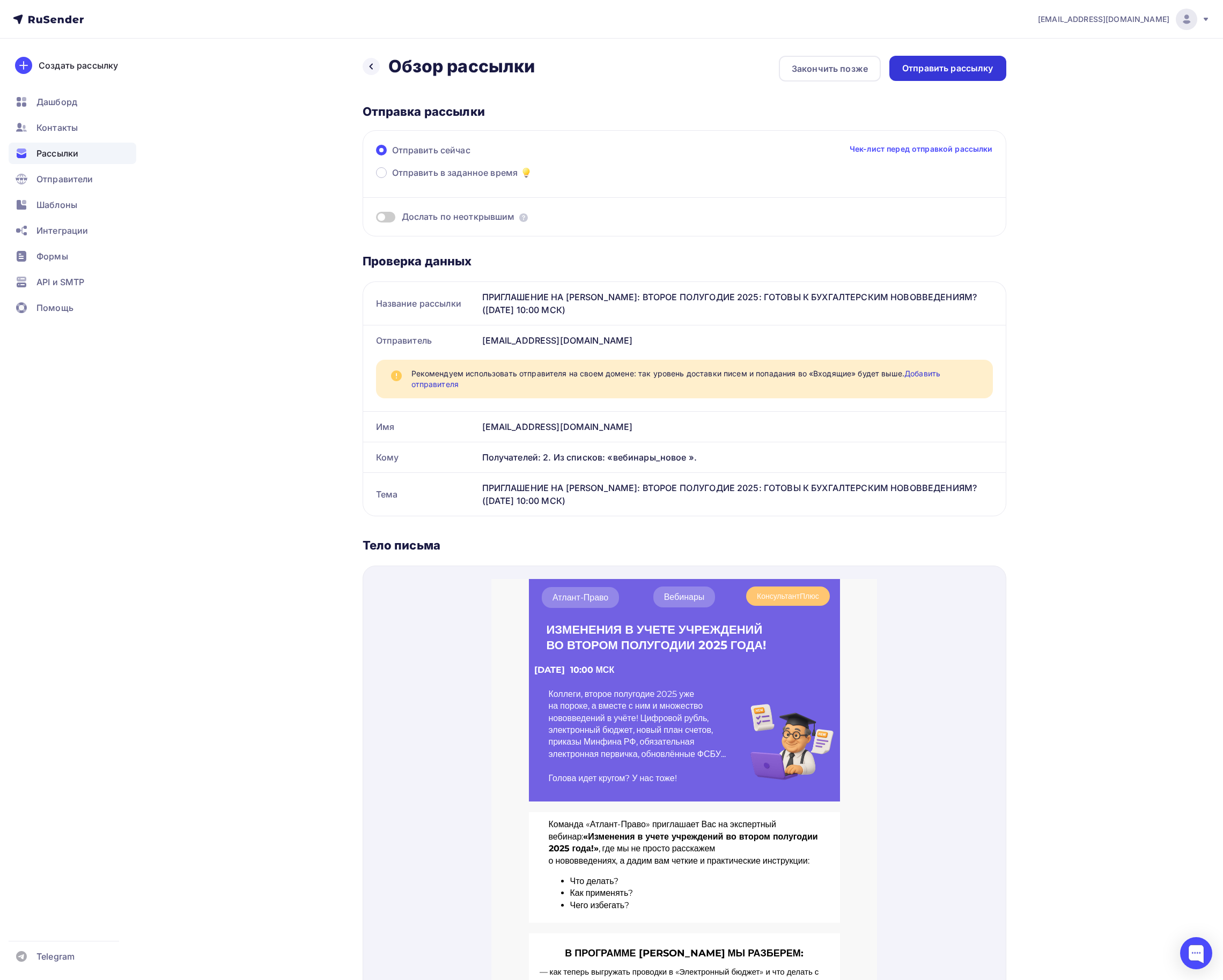
click at [931, 66] on div "Отправить рассылку" at bounding box center [947, 68] width 91 height 12
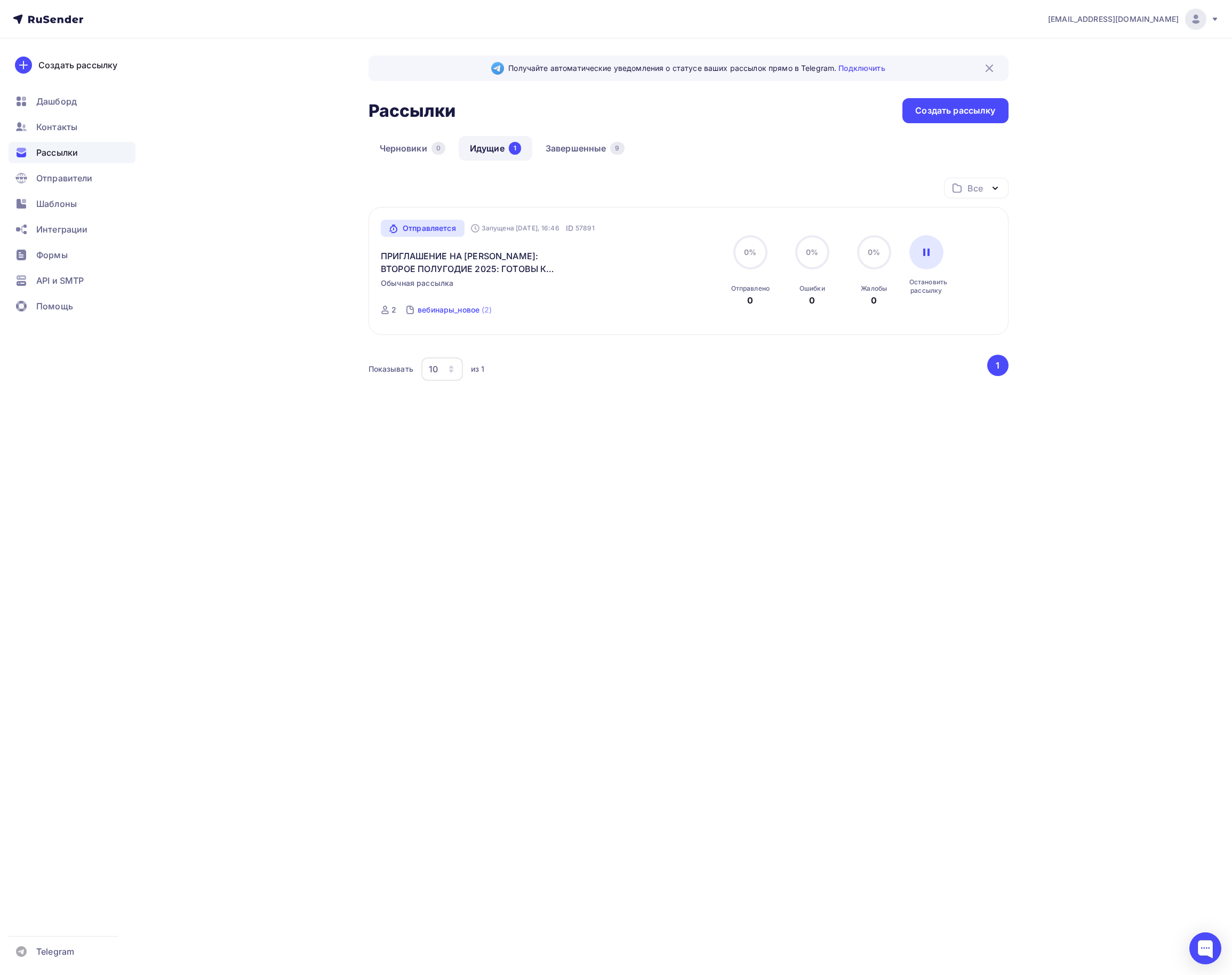
click at [454, 312] on div "вебинары_новое" at bounding box center [448, 310] width 62 height 11
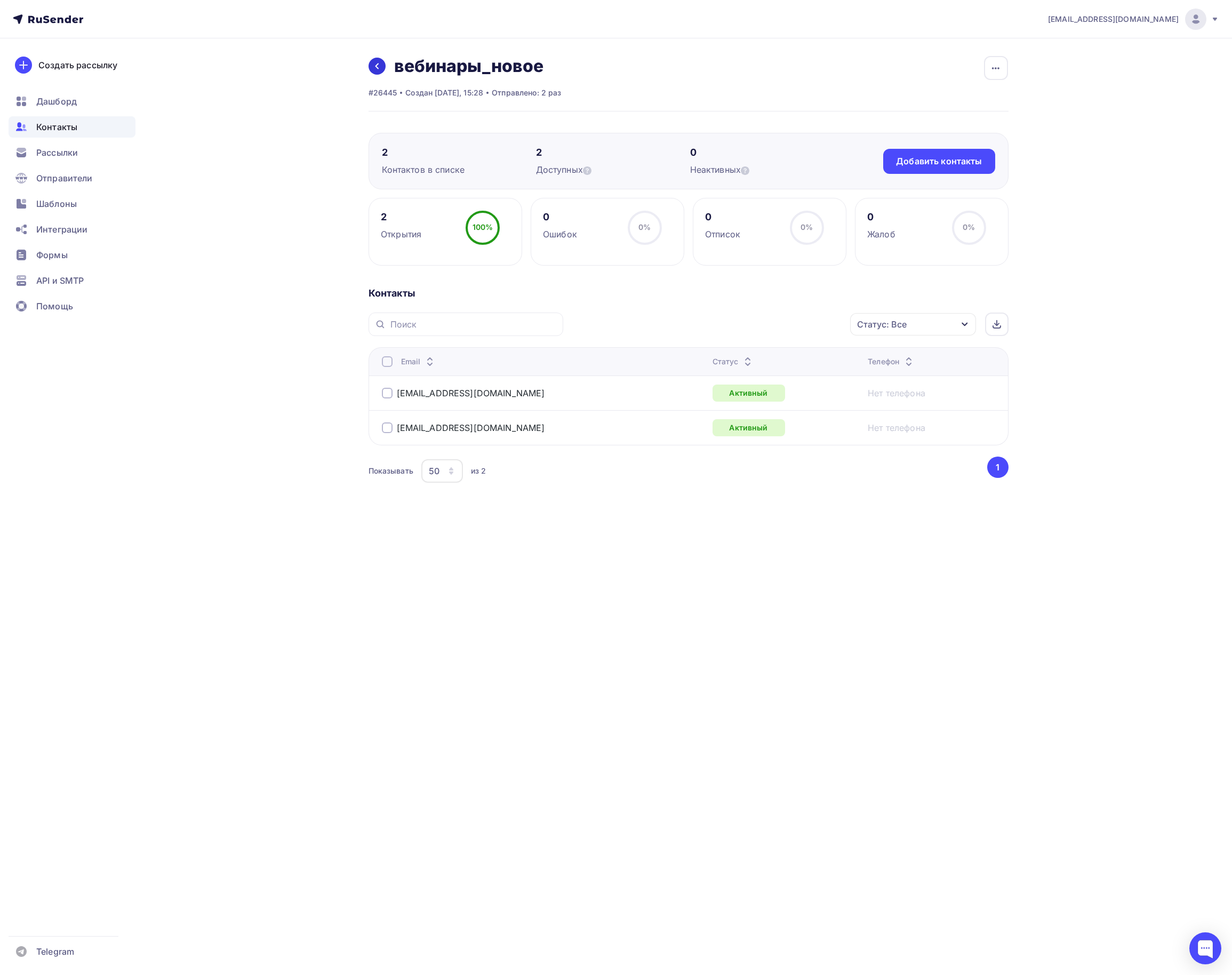
click at [376, 63] on icon at bounding box center [377, 66] width 8 height 8
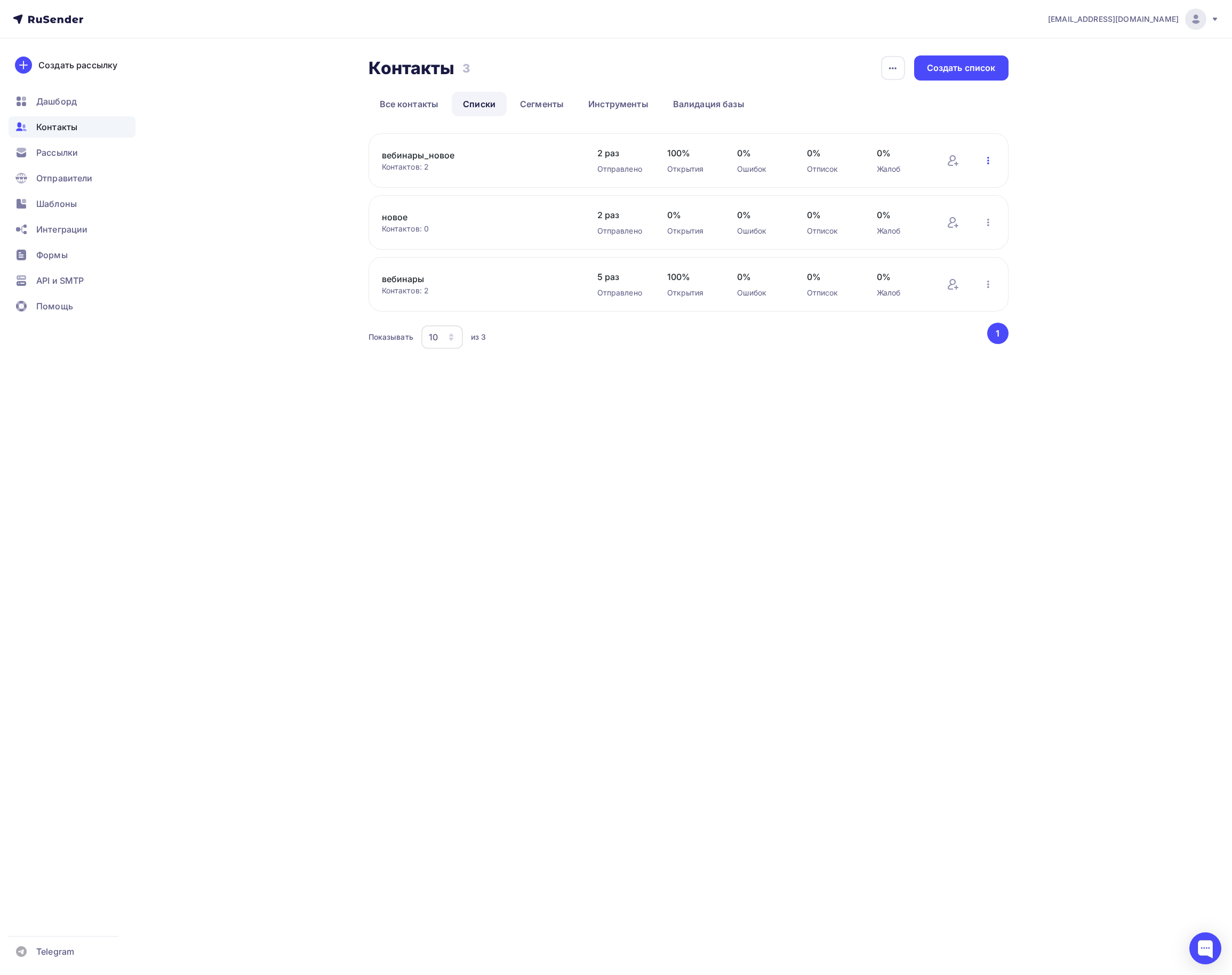
click at [984, 166] on icon "button" at bounding box center [987, 161] width 13 height 13
click at [48, 176] on span "Отправители" at bounding box center [65, 178] width 57 height 13
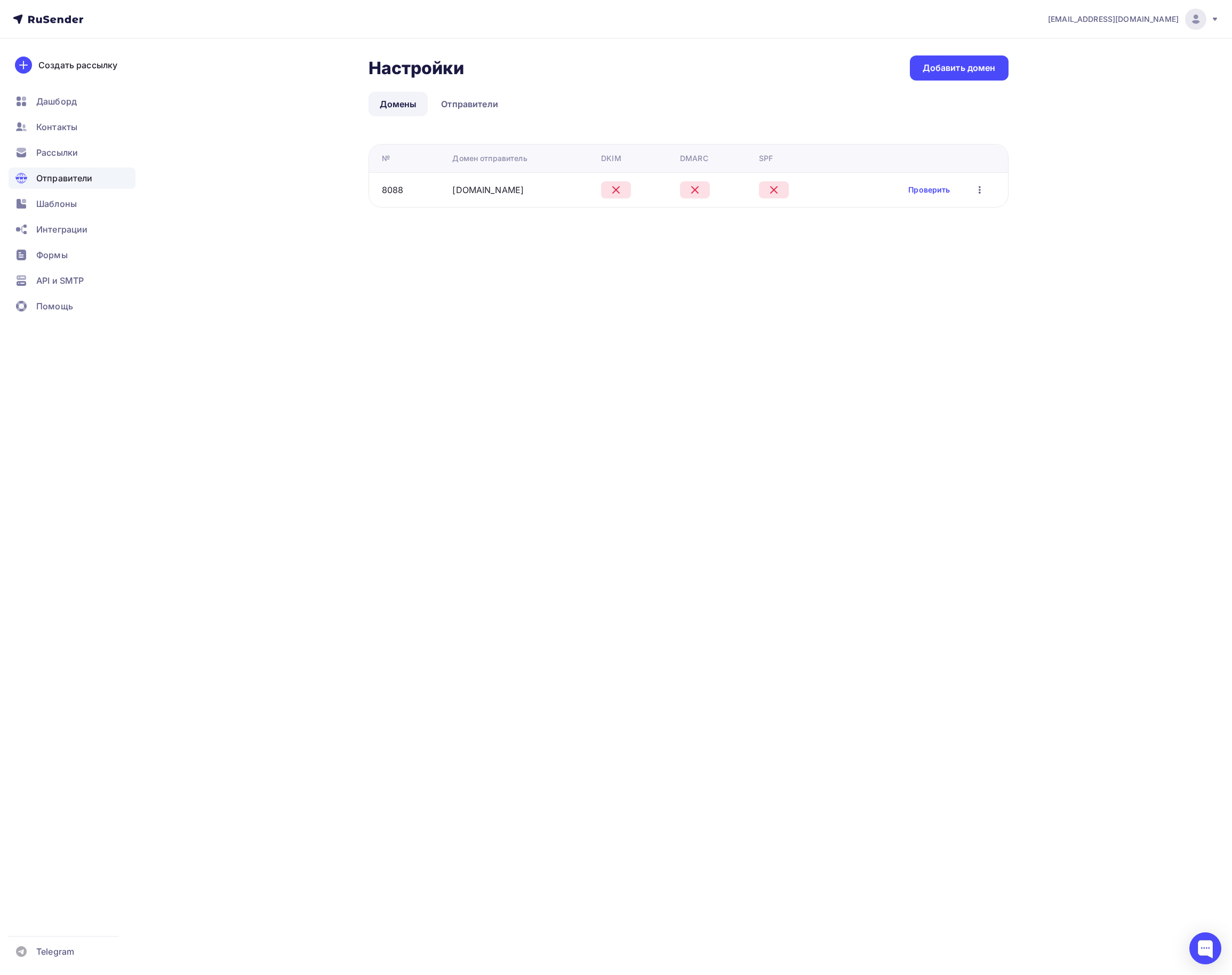
click at [50, 163] on ul "Дашборд Контакты Рассылки Отправители Шаблоны Интеграции Формы API и SMTP Помощь" at bounding box center [71, 206] width 127 height 232
click at [57, 153] on span "Рассылки" at bounding box center [57, 152] width 42 height 13
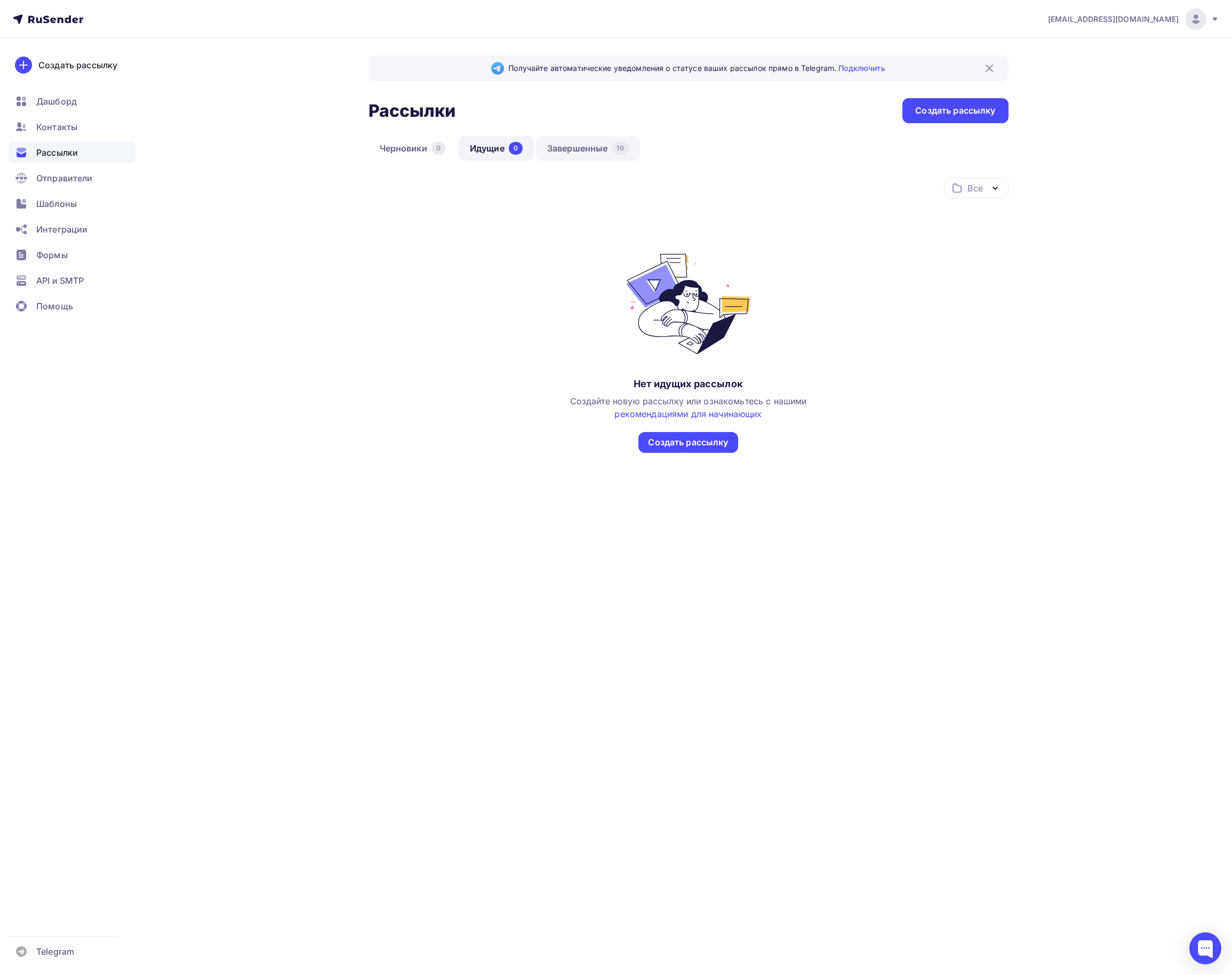
click at [591, 146] on link "Завершенные 10" at bounding box center [588, 148] width 104 height 25
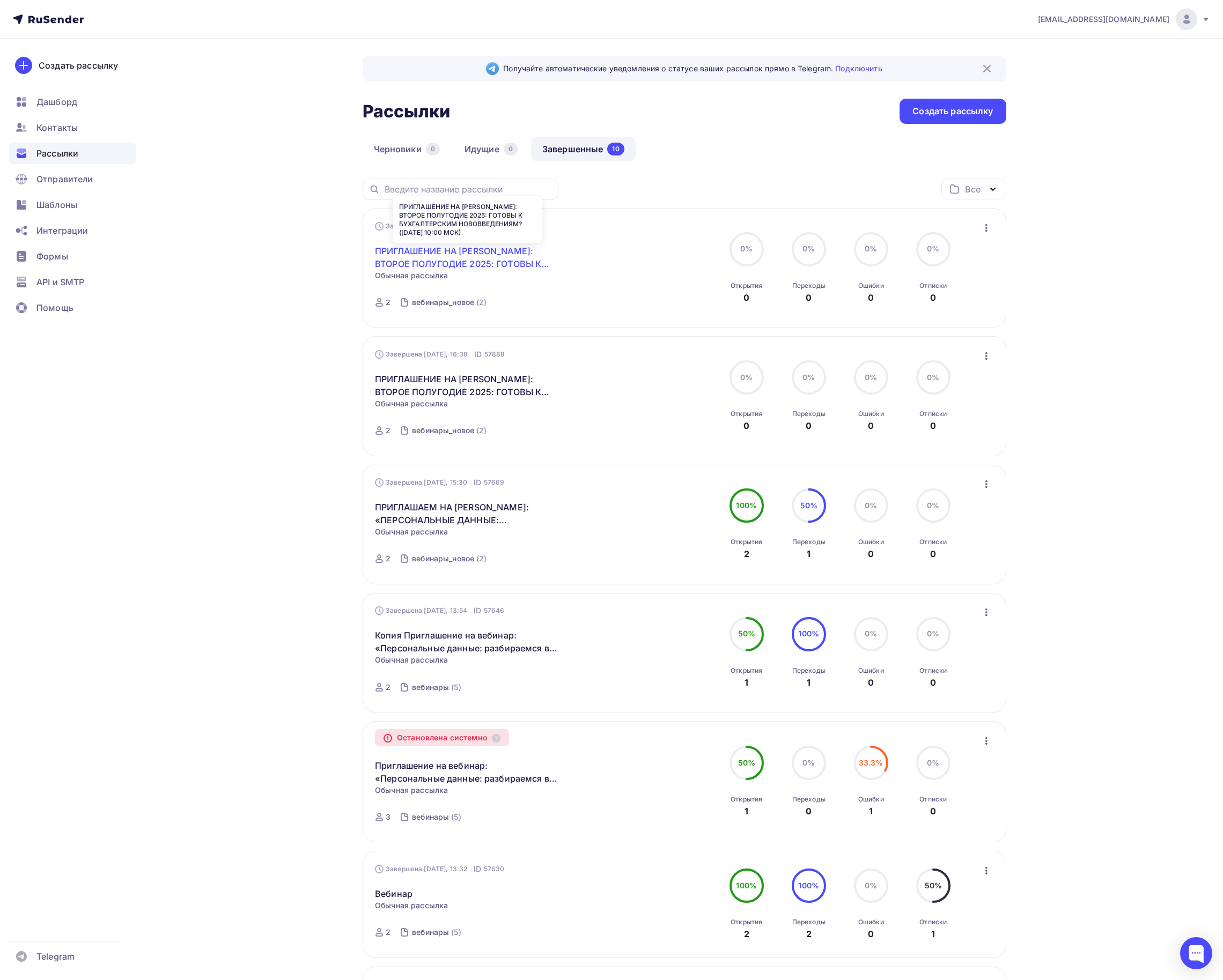
click at [498, 260] on link "ПРИГЛАШЕНИЕ НА [PERSON_NAME]: ВТОРОЕ ПОЛУГОДИЕ 2025: ГОТОВЫ К БУХГАЛТЕРСКИМ НОВ…" at bounding box center [466, 257] width 184 height 26
click at [440, 297] on link "вебинары_новое (2)" at bounding box center [449, 302] width 77 height 17
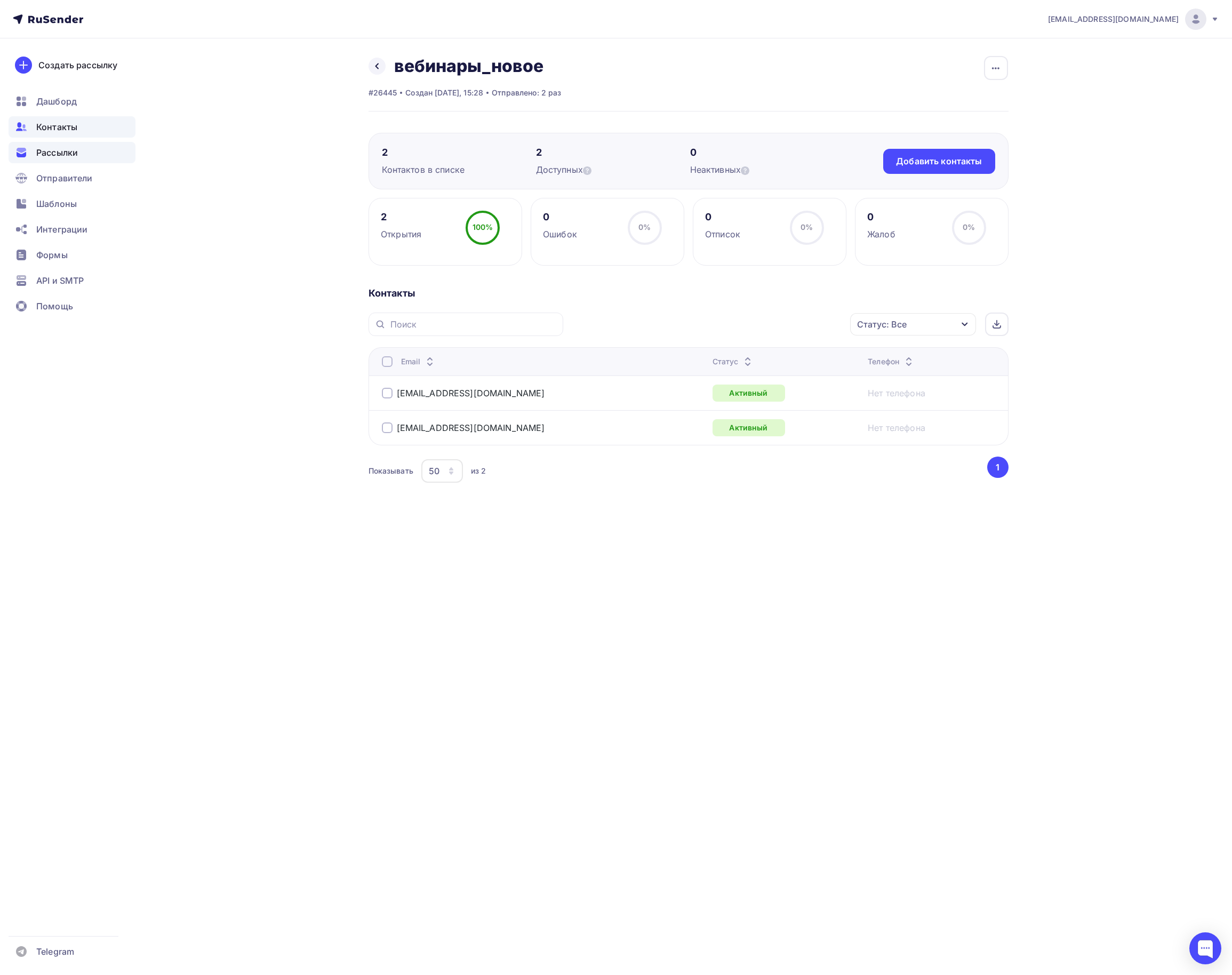
click at [79, 155] on div "Рассылки" at bounding box center [71, 152] width 127 height 21
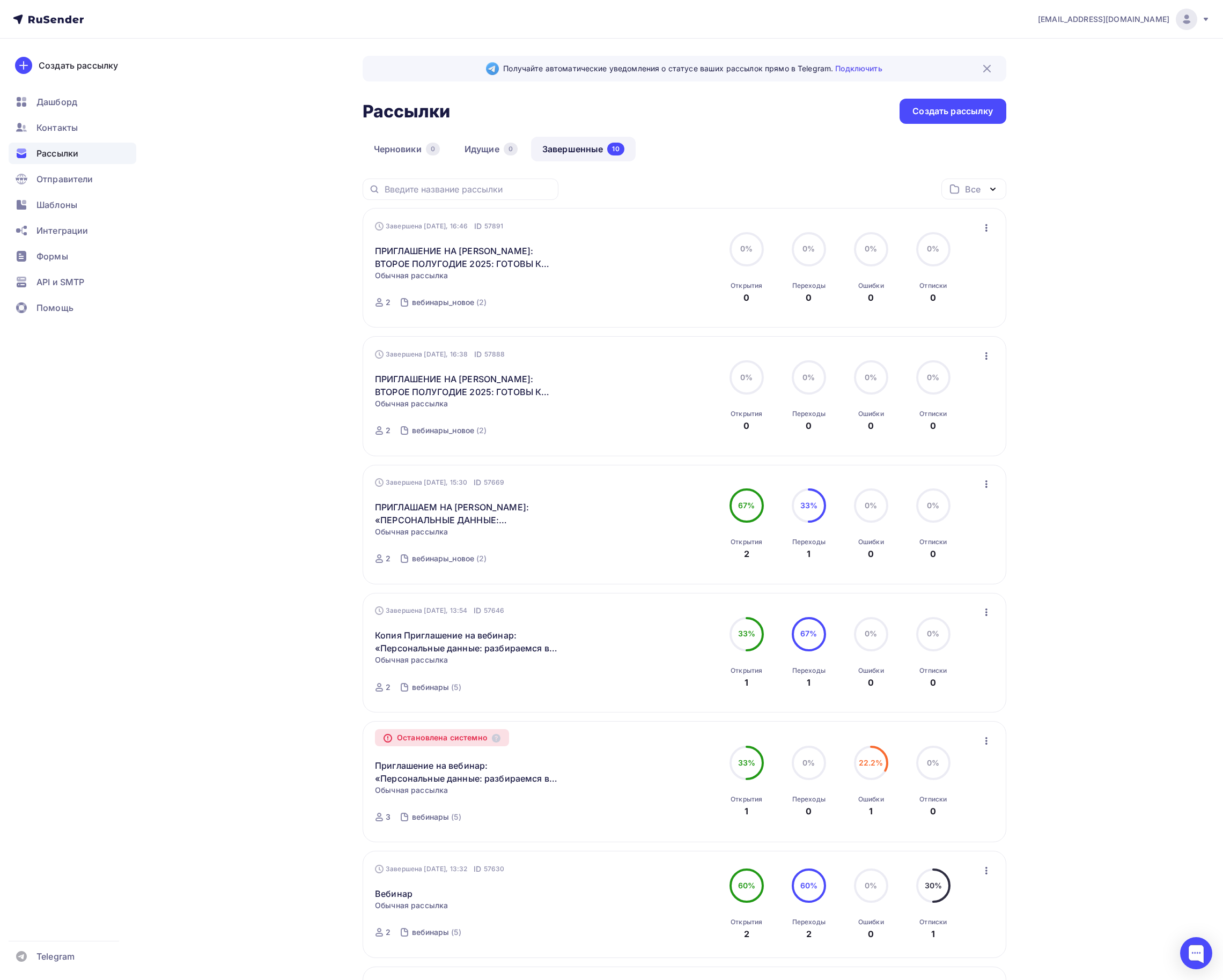
click at [987, 225] on icon "button" at bounding box center [986, 227] width 13 height 13
click at [973, 302] on div "Копировать в новую" at bounding box center [938, 300] width 110 height 13
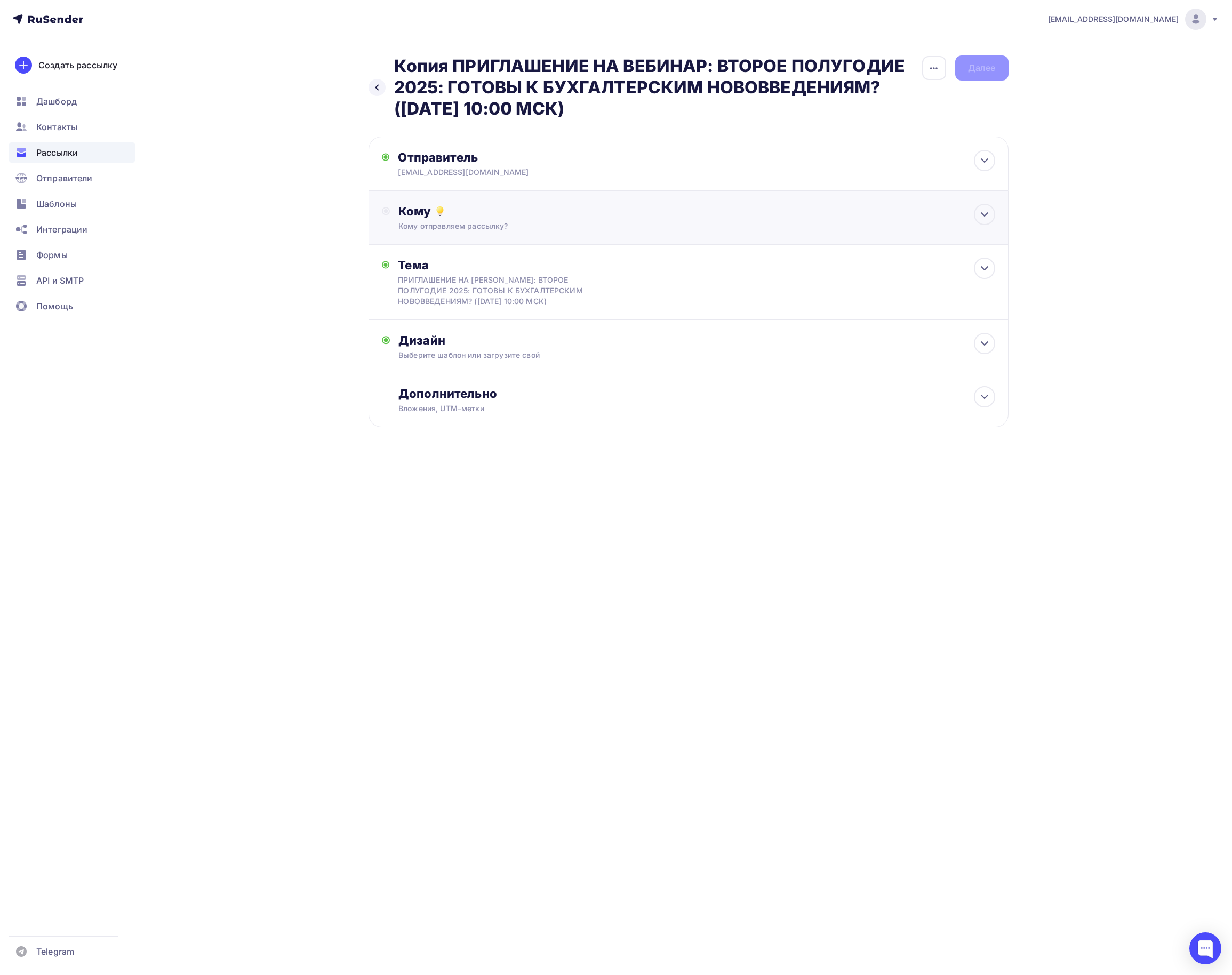
click at [492, 220] on div "Кому Кому отправляем рассылку? Списки получателей Выберите список Все списки id…" at bounding box center [696, 217] width 596 height 28
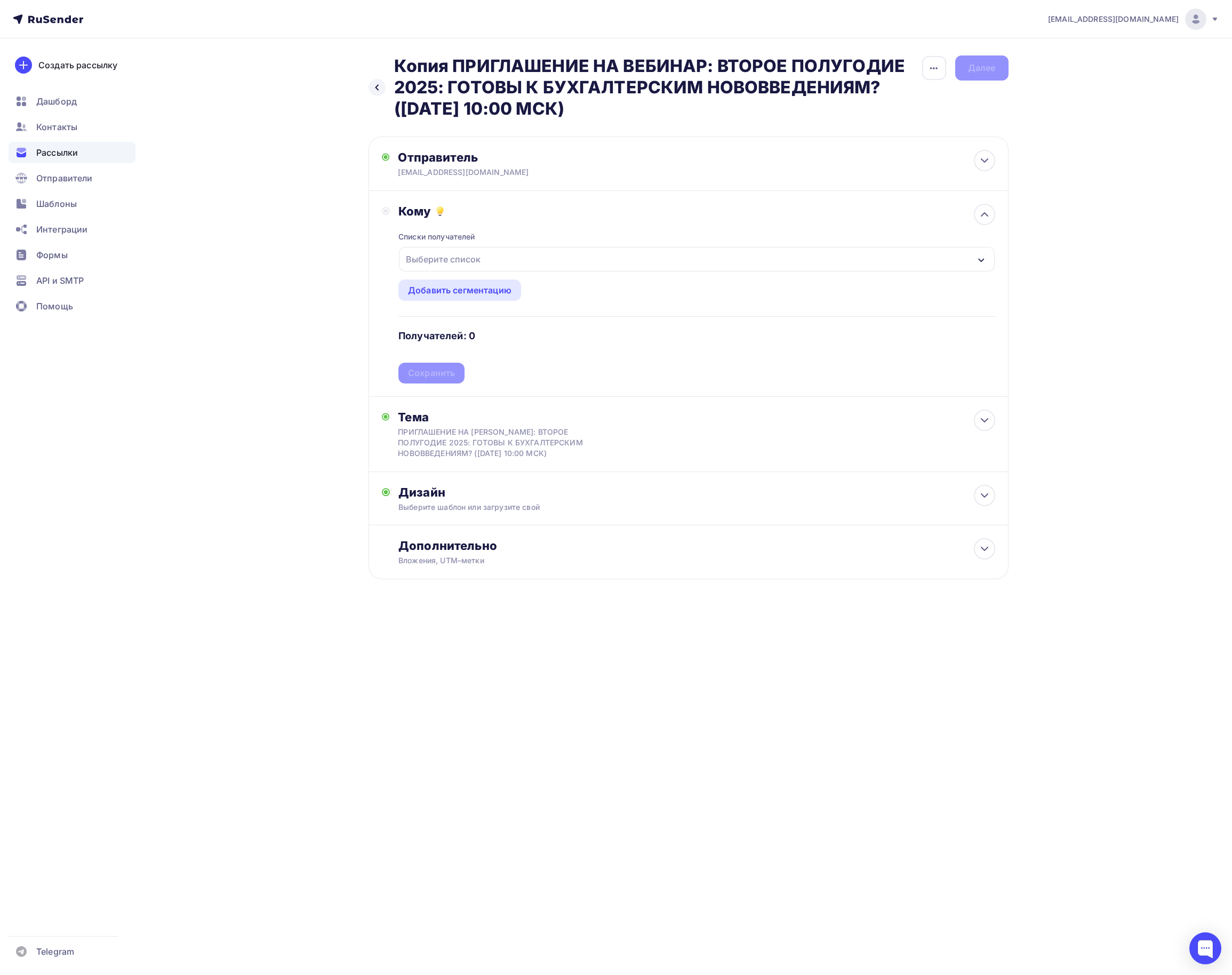
click at [445, 262] on div "Выберите список" at bounding box center [443, 259] width 83 height 20
click at [445, 351] on div "вебинары" at bounding box center [449, 351] width 42 height 13
click at [312, 398] on div "Назад Копия ПРИГЛАШЕНИЕ НА ВЕБИНАР: ВТОРОЕ ПОЛУГОДИЕ 2025: ГОТОВЫ К БУХГАЛТЕРСК…" at bounding box center [616, 343] width 874 height 610
click at [466, 287] on div "Добавить сегментацию" at bounding box center [460, 290] width 104 height 13
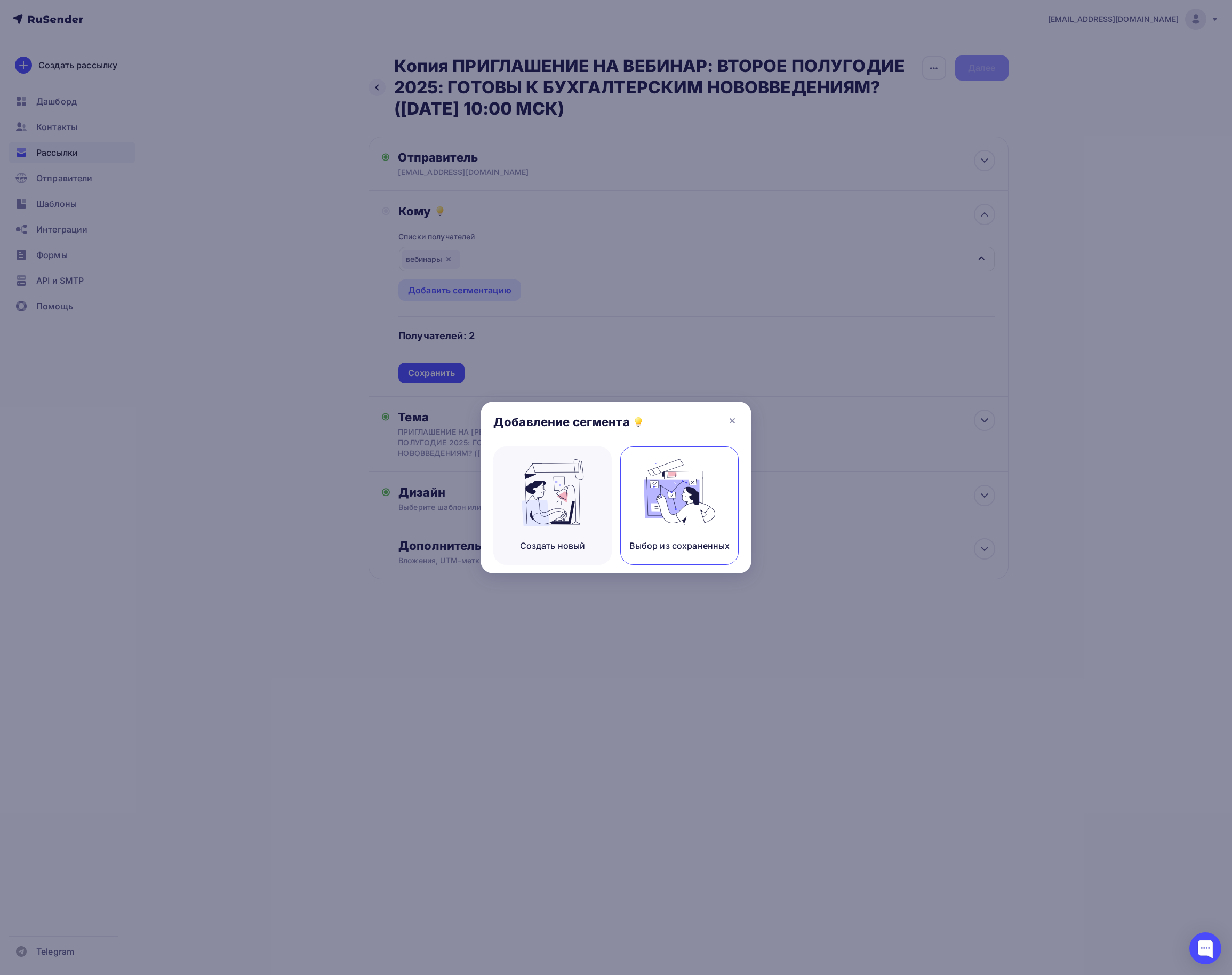
click at [661, 496] on img at bounding box center [679, 493] width 71 height 67
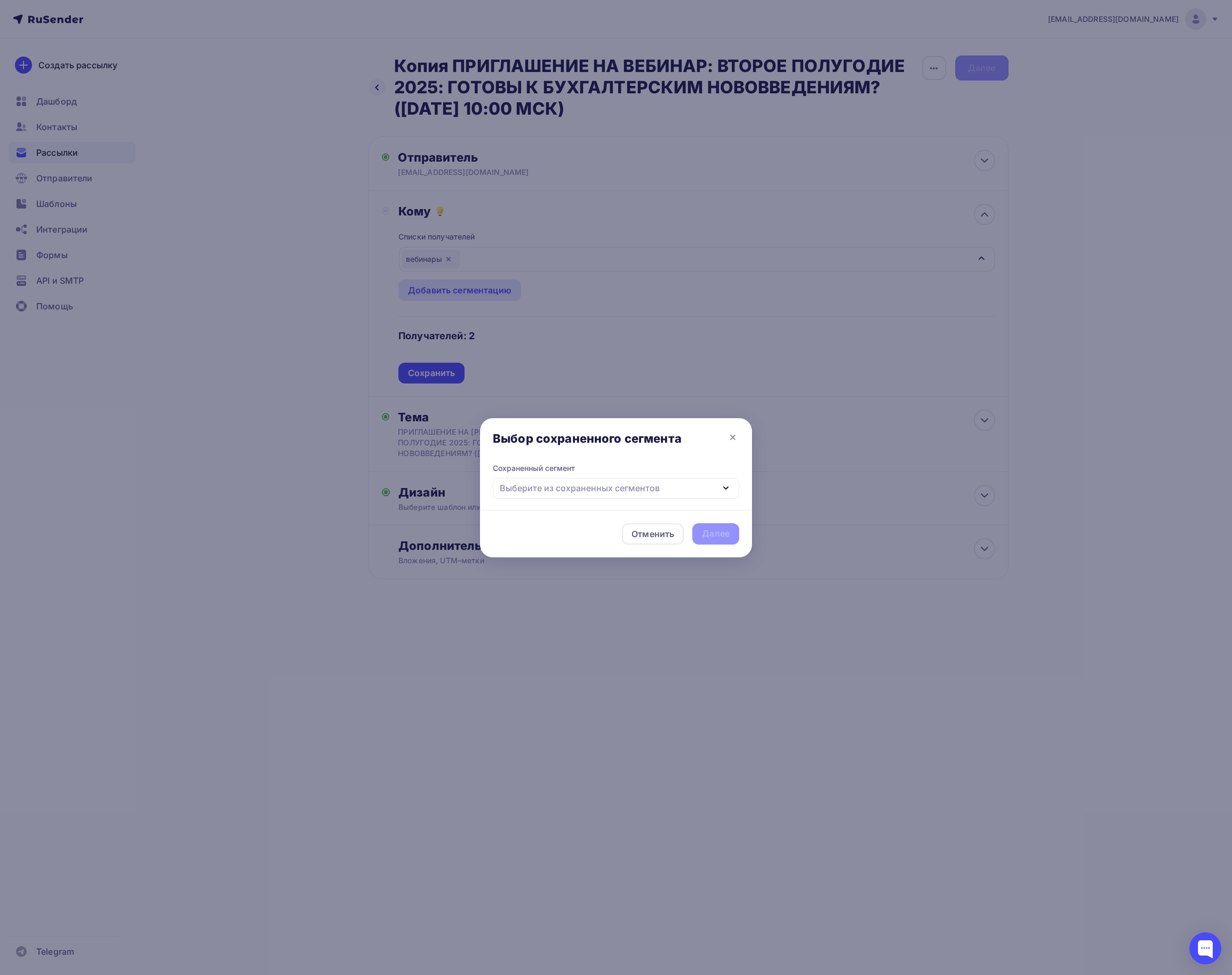
click at [613, 491] on div "Выберите из сохраненных сегментов" at bounding box center [580, 488] width 160 height 13
click at [428, 544] on div at bounding box center [616, 488] width 1232 height 975
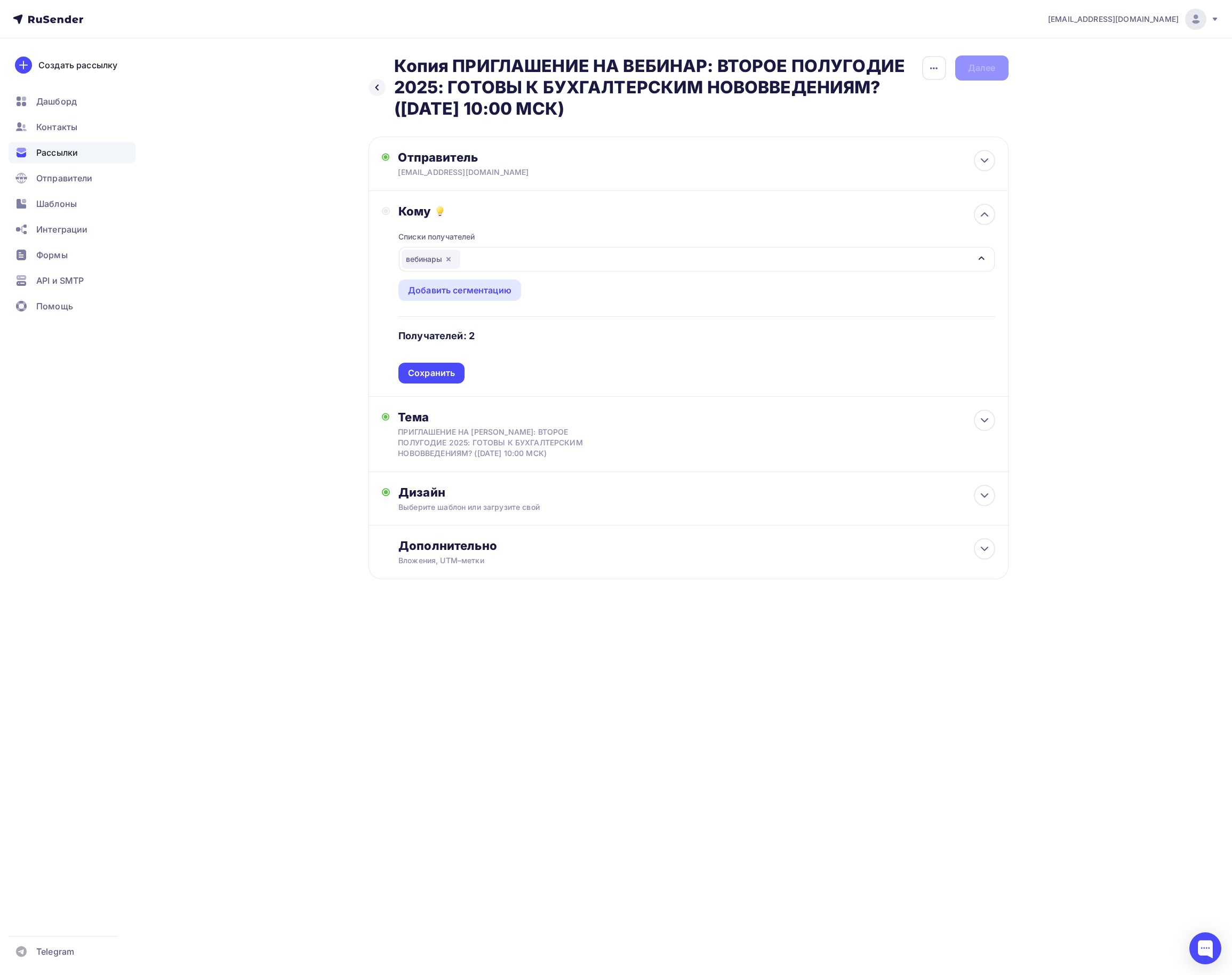
click at [450, 261] on icon "button" at bounding box center [448, 259] width 4 height 4
click at [454, 258] on div "Выберите список" at bounding box center [443, 259] width 83 height 20
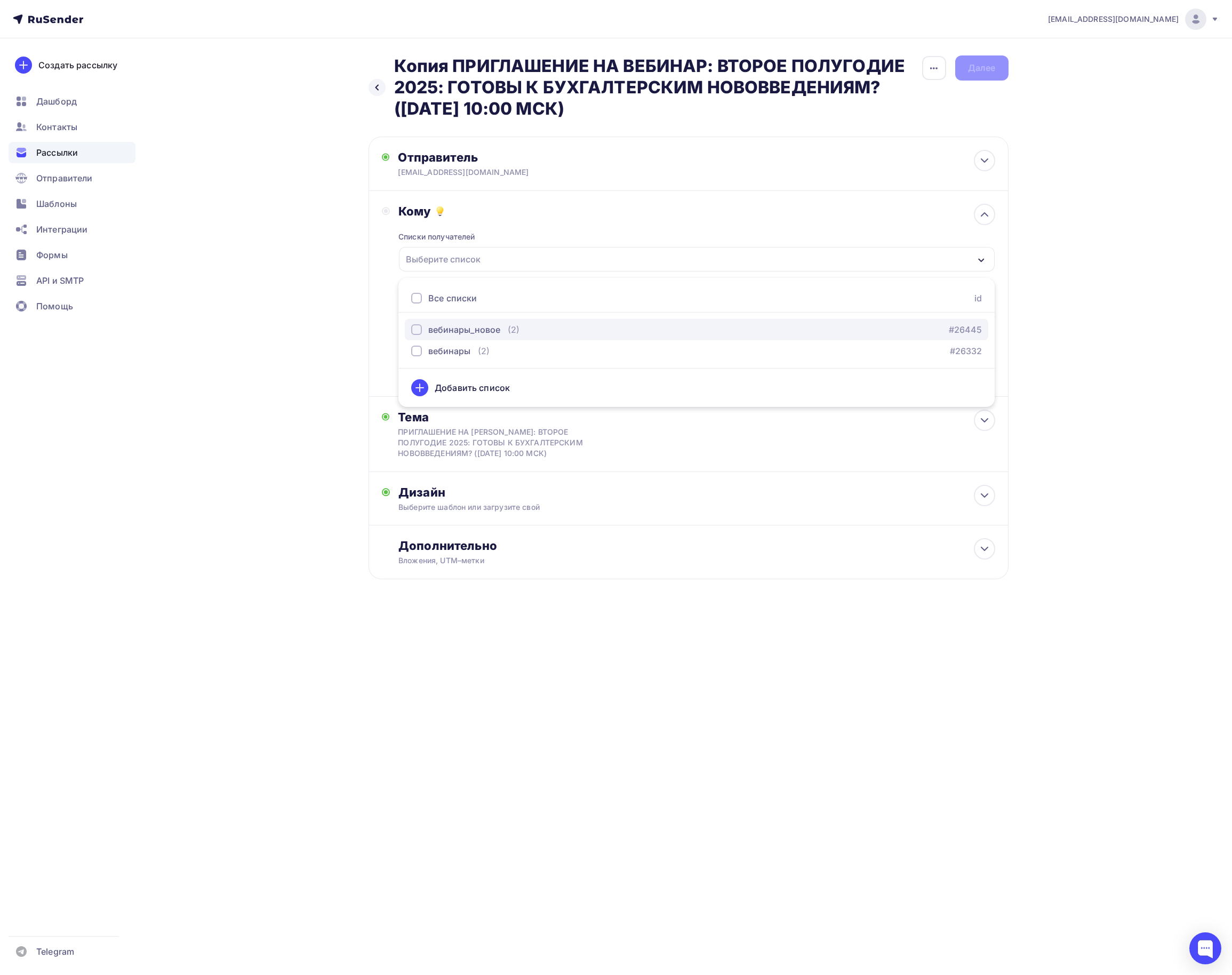
click at [413, 325] on div "вебинары_новое" at bounding box center [455, 330] width 89 height 13
click at [421, 357] on div "button" at bounding box center [416, 351] width 11 height 11
click at [296, 383] on div "Назад Копия ПРИГЛАШЕНИЕ НА ВЕБИНАР: ВТОРОЕ ПОЛУГОДИЕ 2025: ГОТОВЫ К БУХГАЛТЕРСК…" at bounding box center [616, 343] width 874 height 610
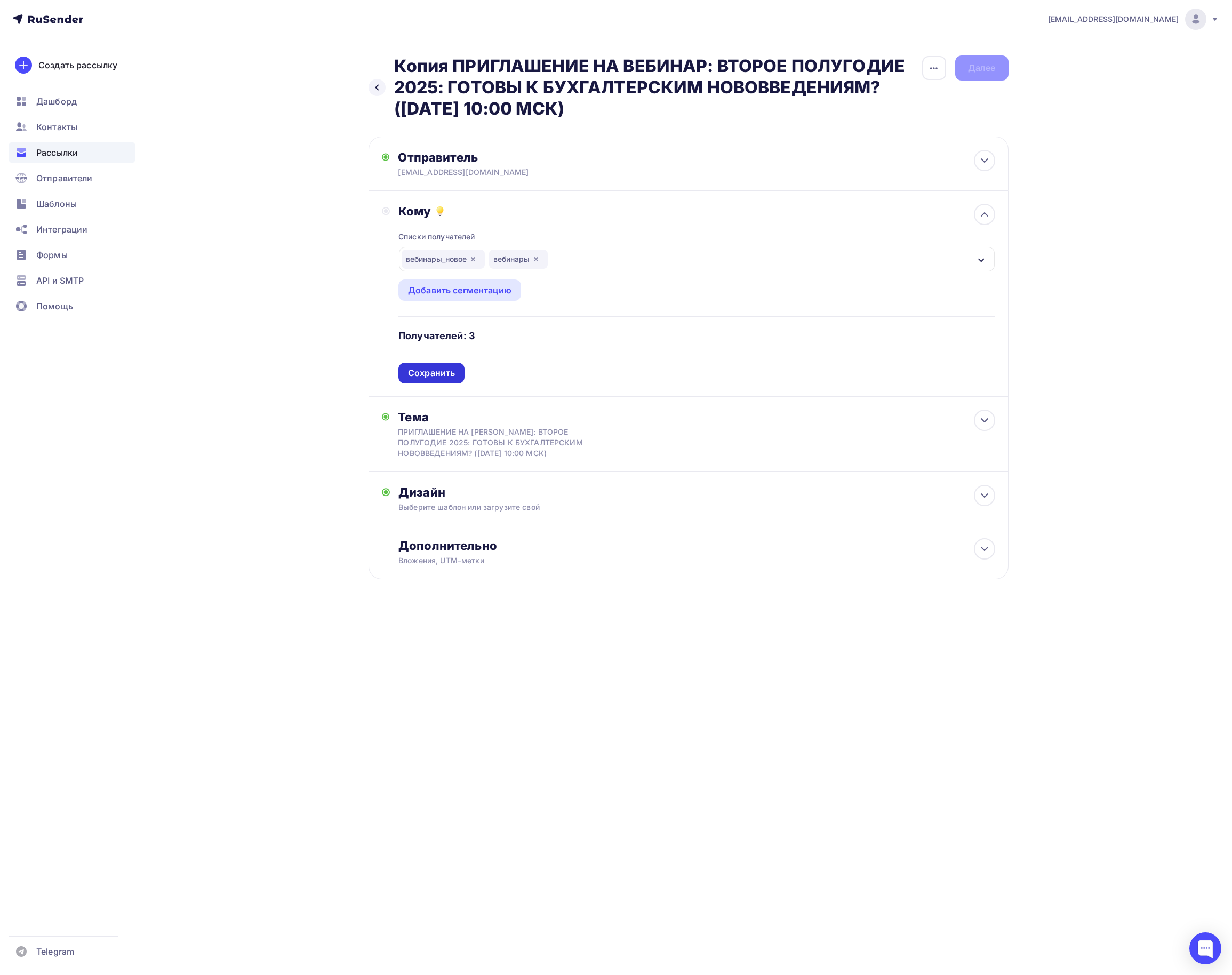
click at [436, 375] on div "Сохранить" at bounding box center [431, 373] width 47 height 12
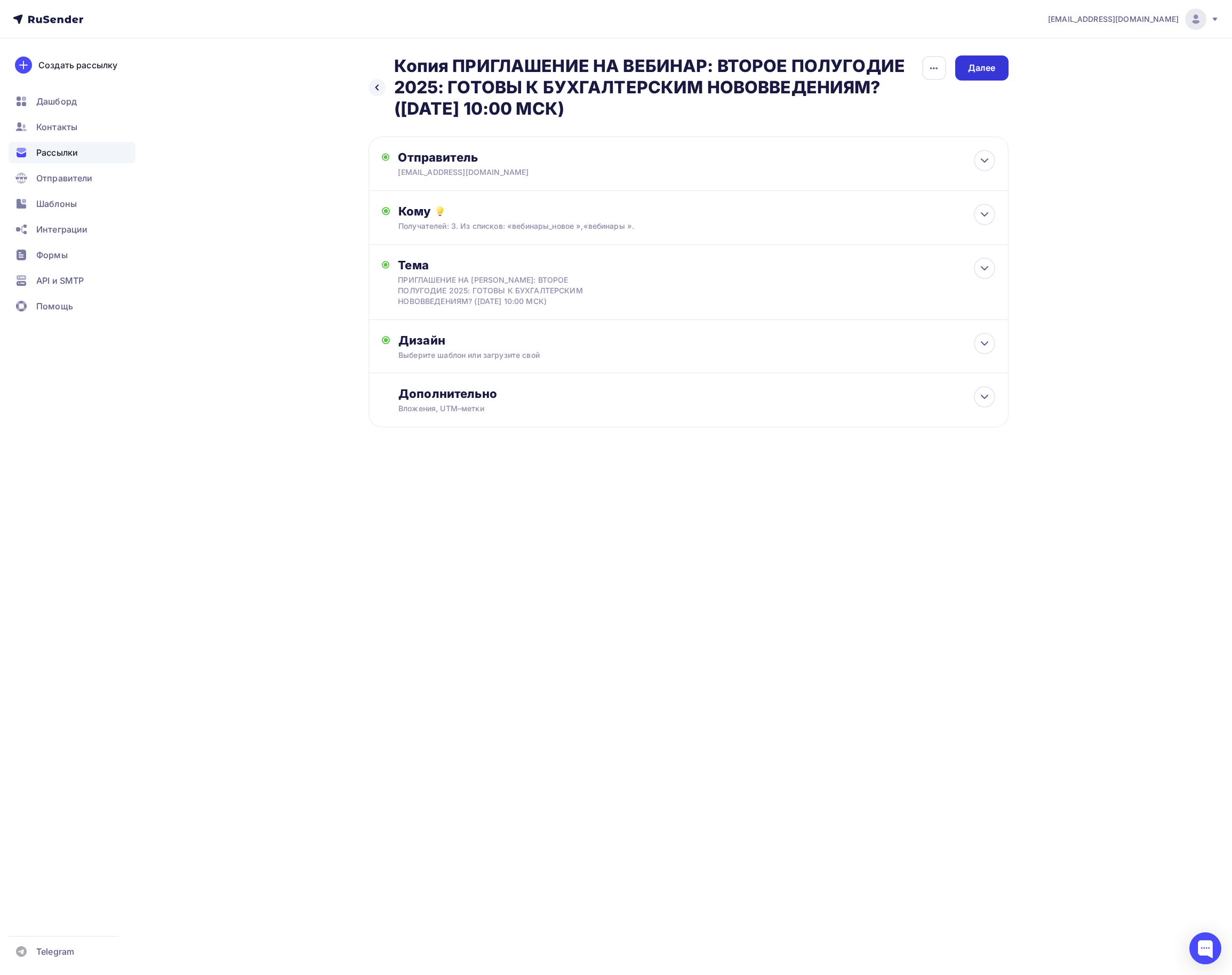
click at [983, 67] on div "Далее" at bounding box center [982, 68] width 28 height 12
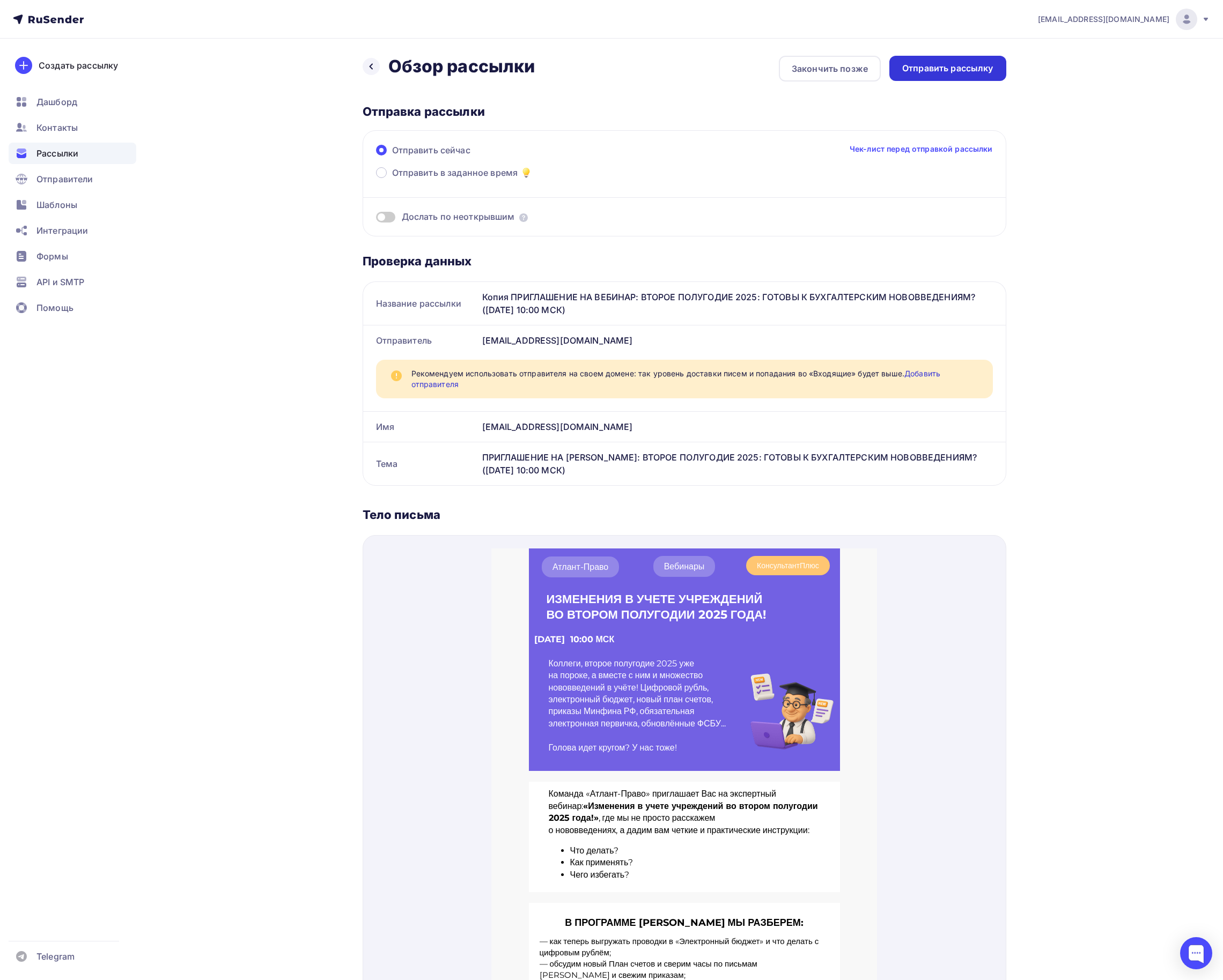
click at [935, 67] on div "Отправить рассылку" at bounding box center [947, 68] width 91 height 12
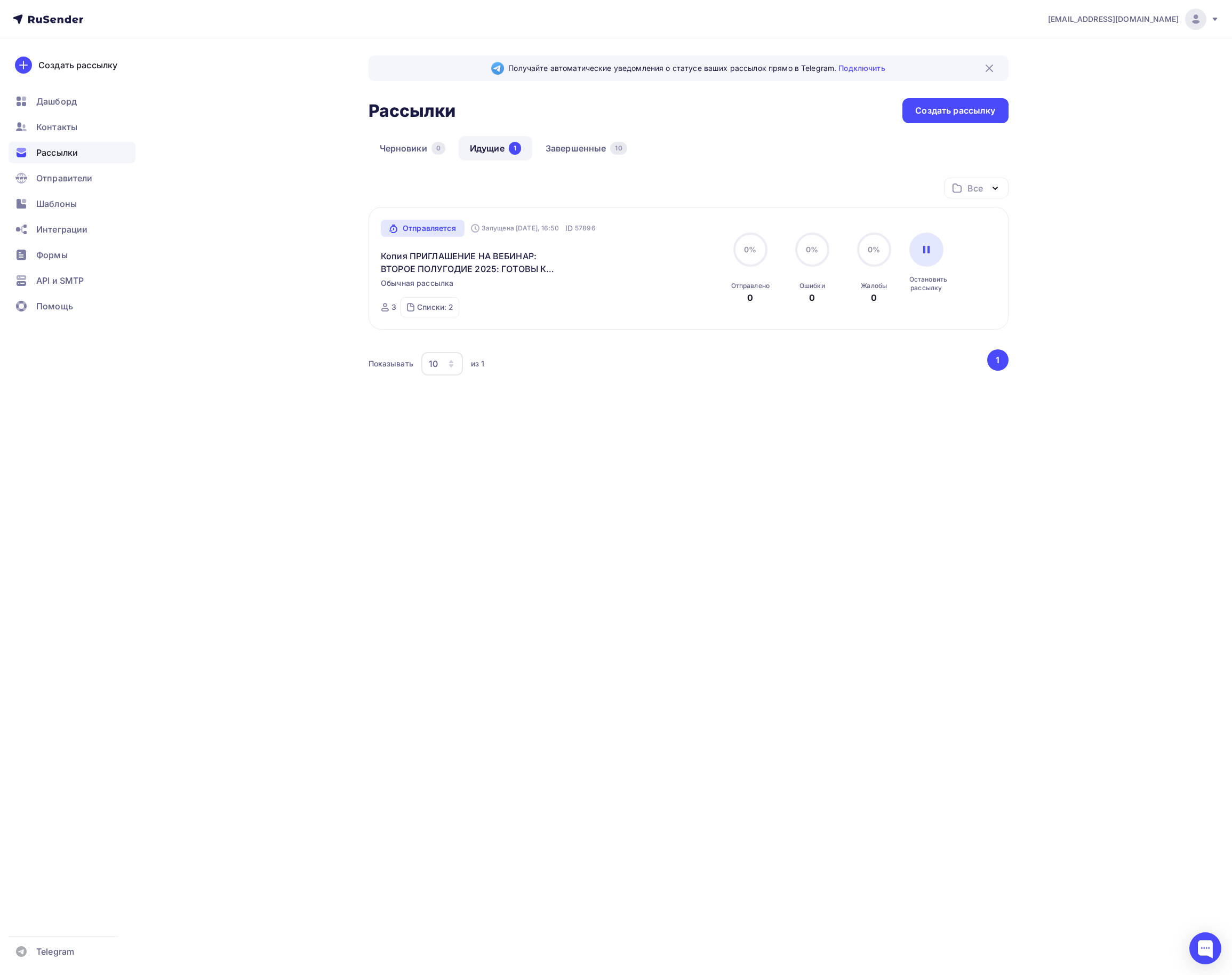
click at [821, 496] on div "[EMAIL_ADDRESS][DOMAIN_NAME] Аккаунт Тарифы Выйти Создать рассылку [GEOGRAPHIC_…" at bounding box center [616, 488] width 1232 height 975
click at [500, 267] on link "Копия ПРИГЛАШЕНИЕ НА ВЕБИНАР: ВТОРОЕ ПОЛУГОДИЕ 2025: ГОТОВЫ К БУХГАЛТЕРСКИМ НОВ…" at bounding box center [471, 262] width 183 height 25
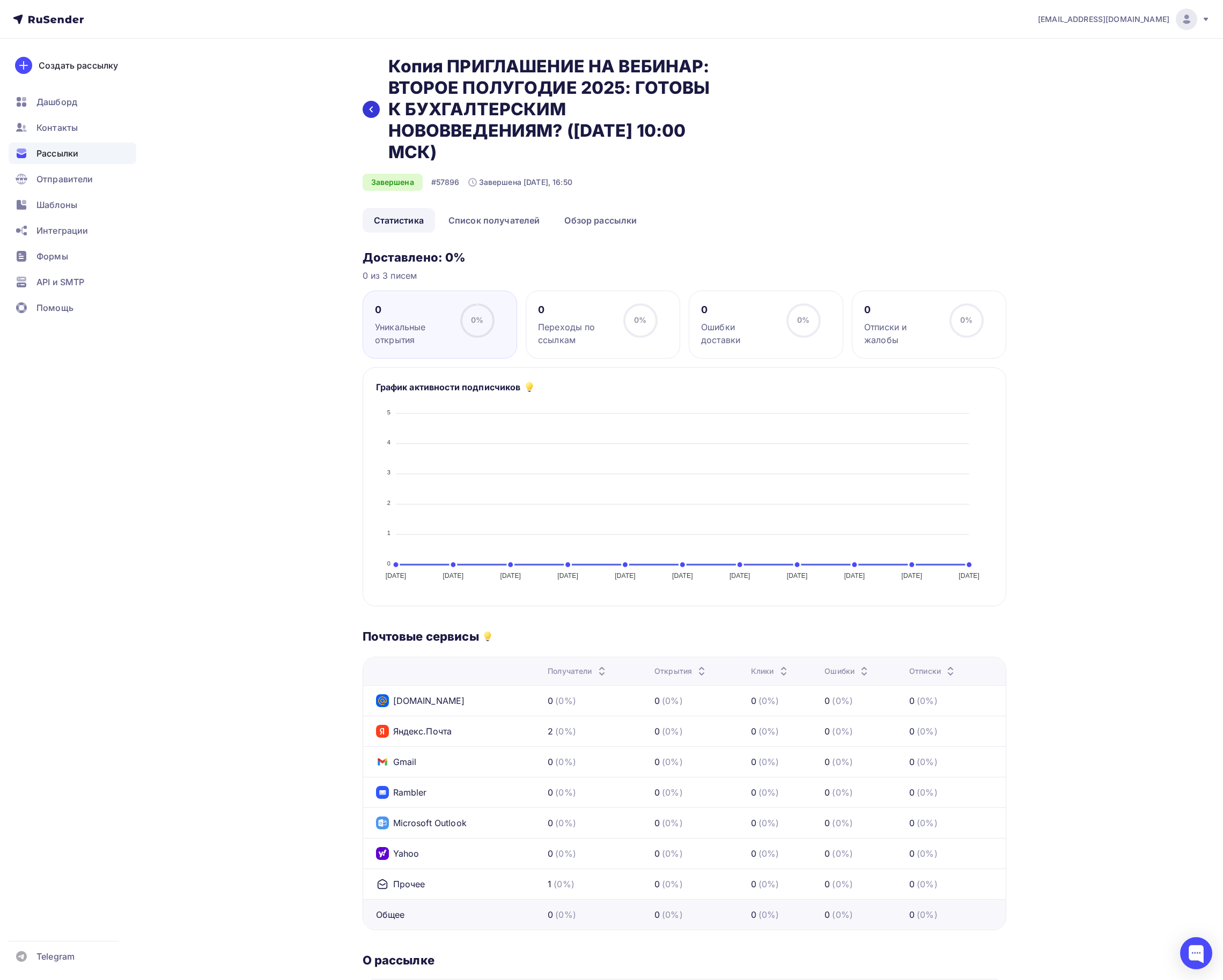
click at [370, 101] on div at bounding box center [372, 109] width 17 height 17
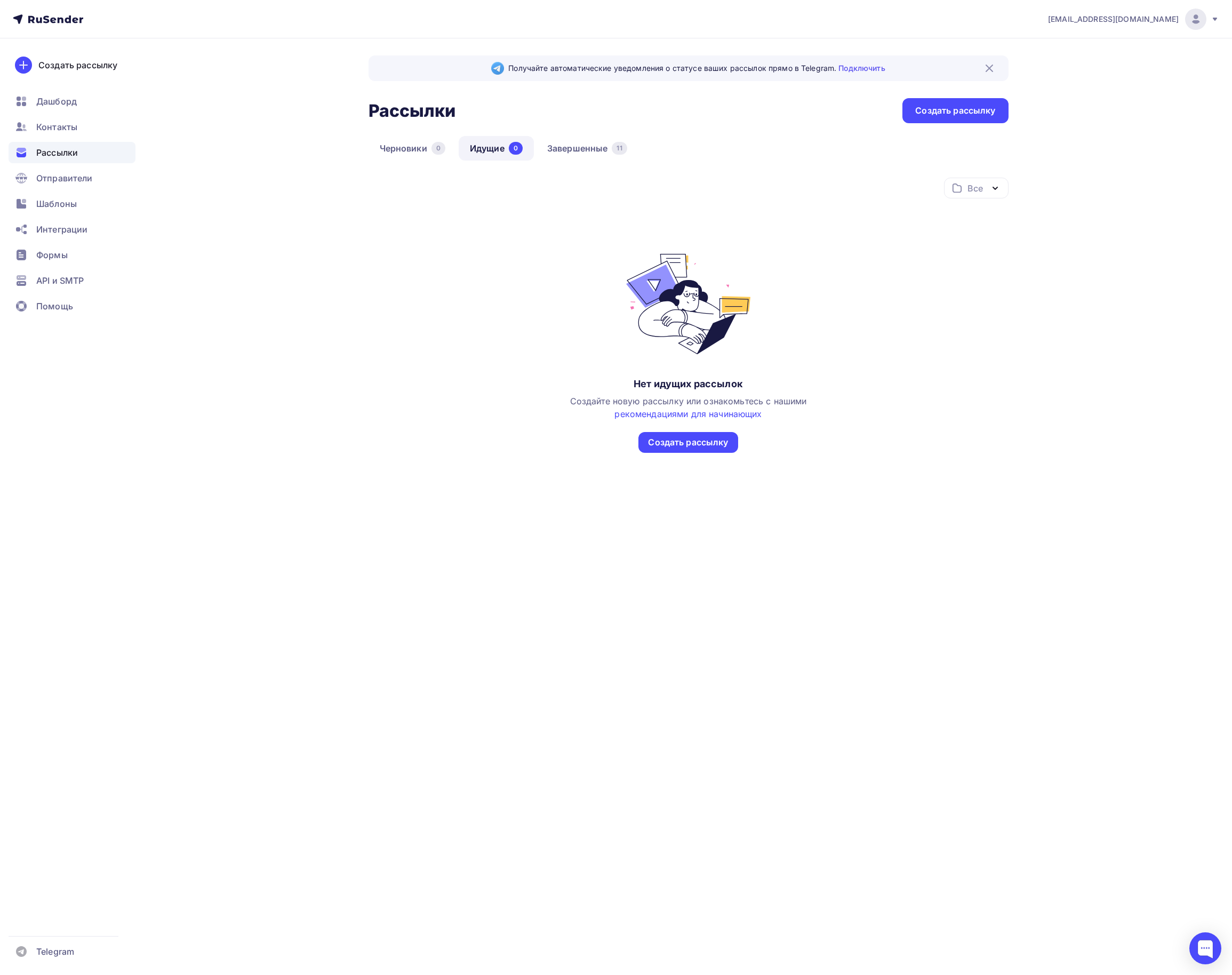
click at [76, 154] on span "Рассылки" at bounding box center [57, 152] width 42 height 13
click at [595, 149] on link "Завершенные 11" at bounding box center [587, 148] width 103 height 25
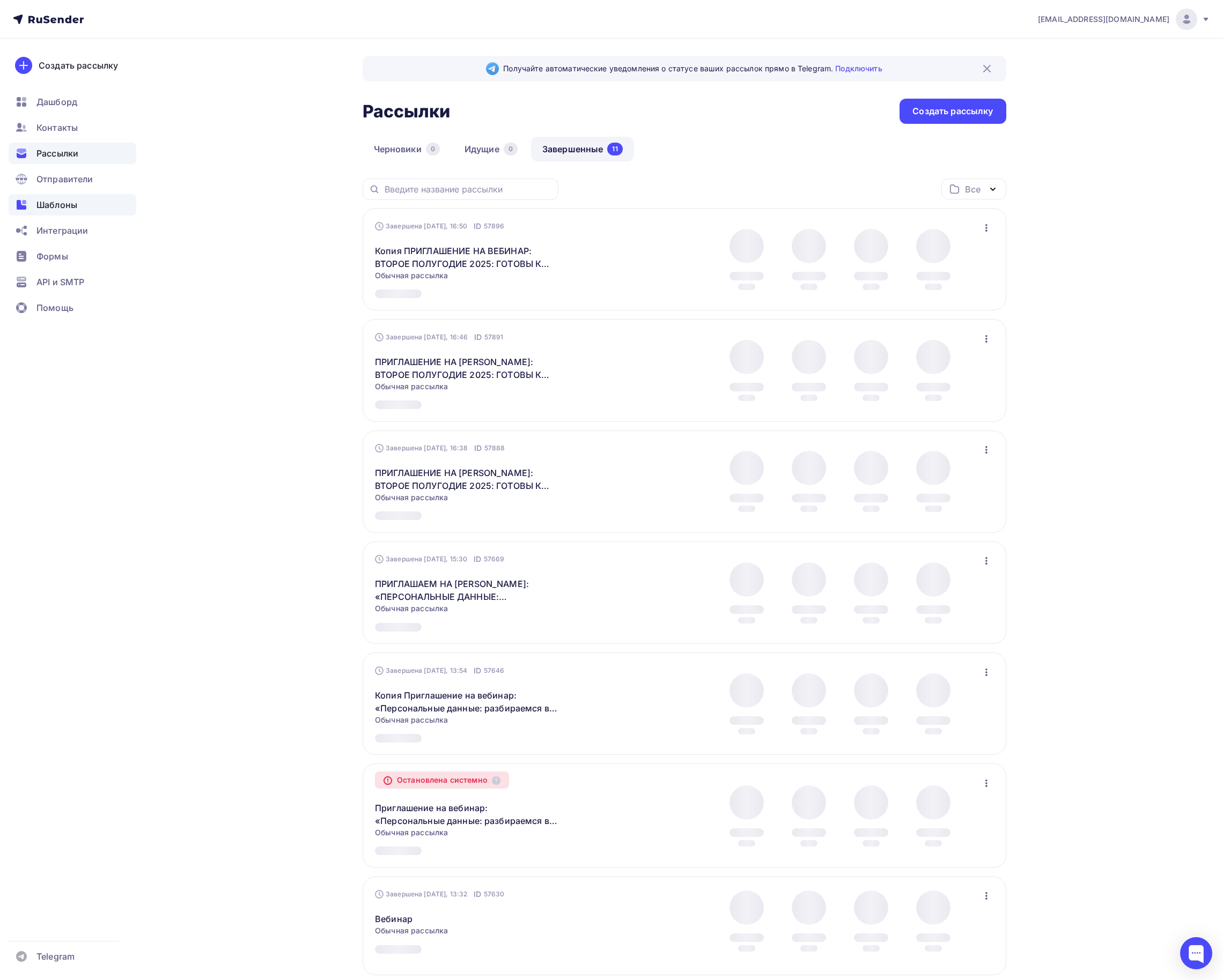
click at [60, 204] on span "Шаблоны" at bounding box center [57, 204] width 41 height 13
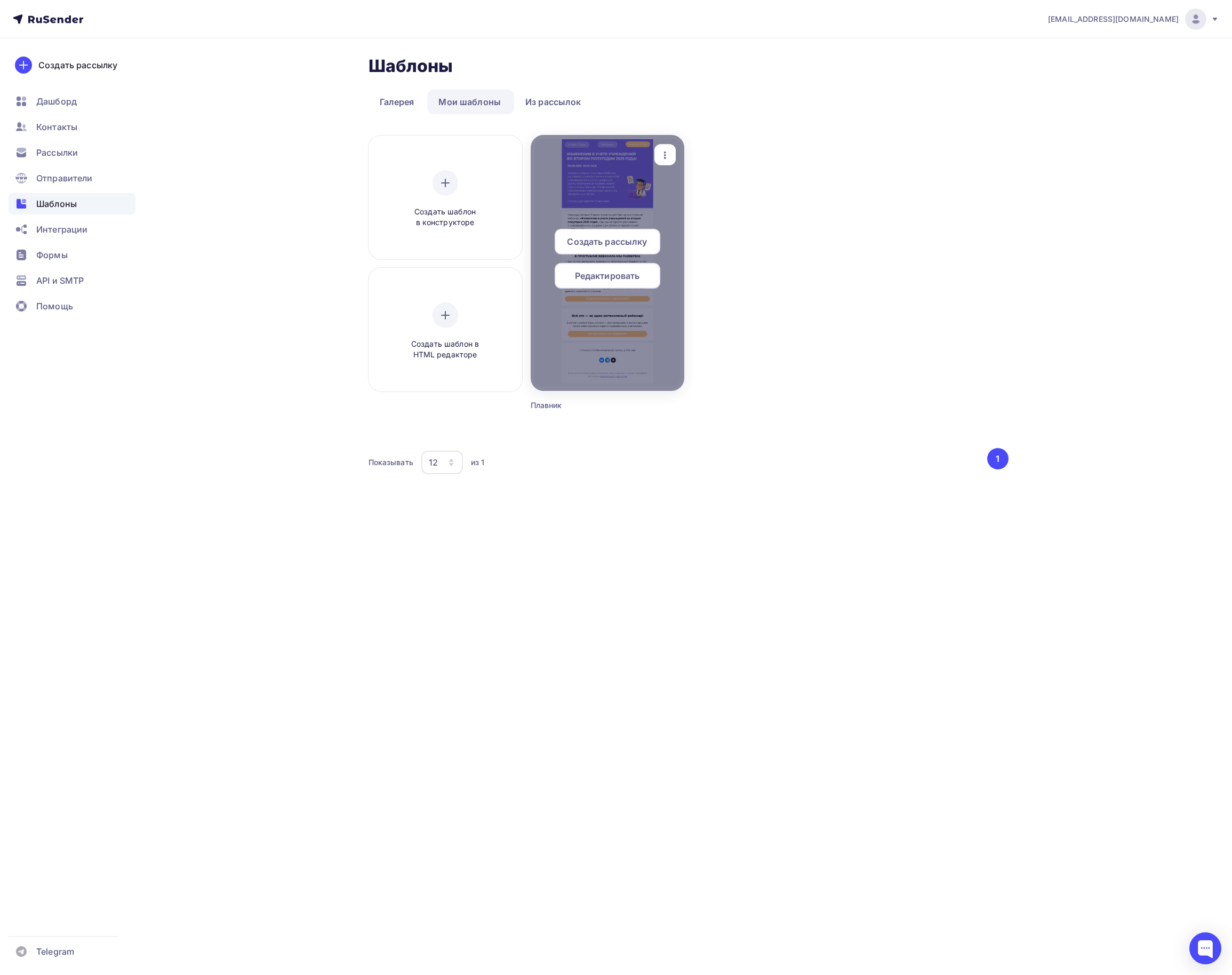
click at [595, 172] on div at bounding box center [607, 262] width 154 height 256
click at [615, 192] on div at bounding box center [607, 262] width 154 height 256
click at [638, 279] on span "Редактировать" at bounding box center [607, 275] width 65 height 13
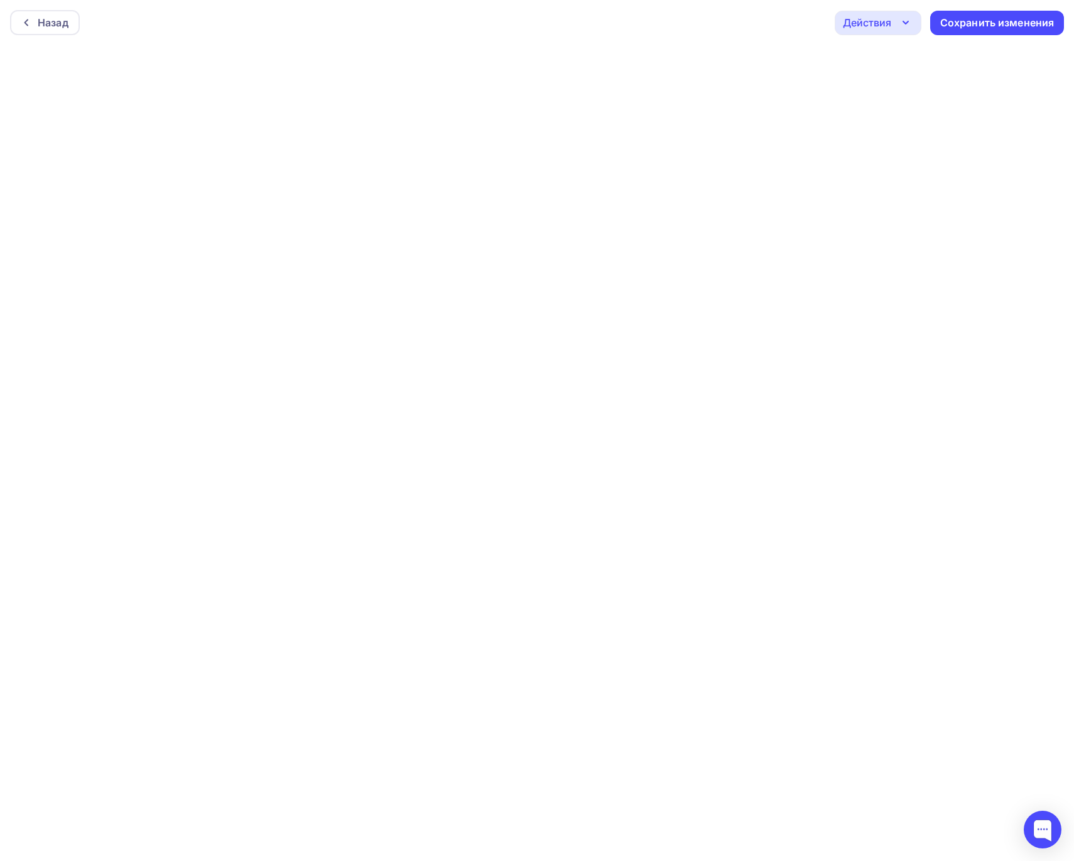
scroll to position [4, 0]
click at [904, 21] on icon "button" at bounding box center [905, 19] width 15 height 15
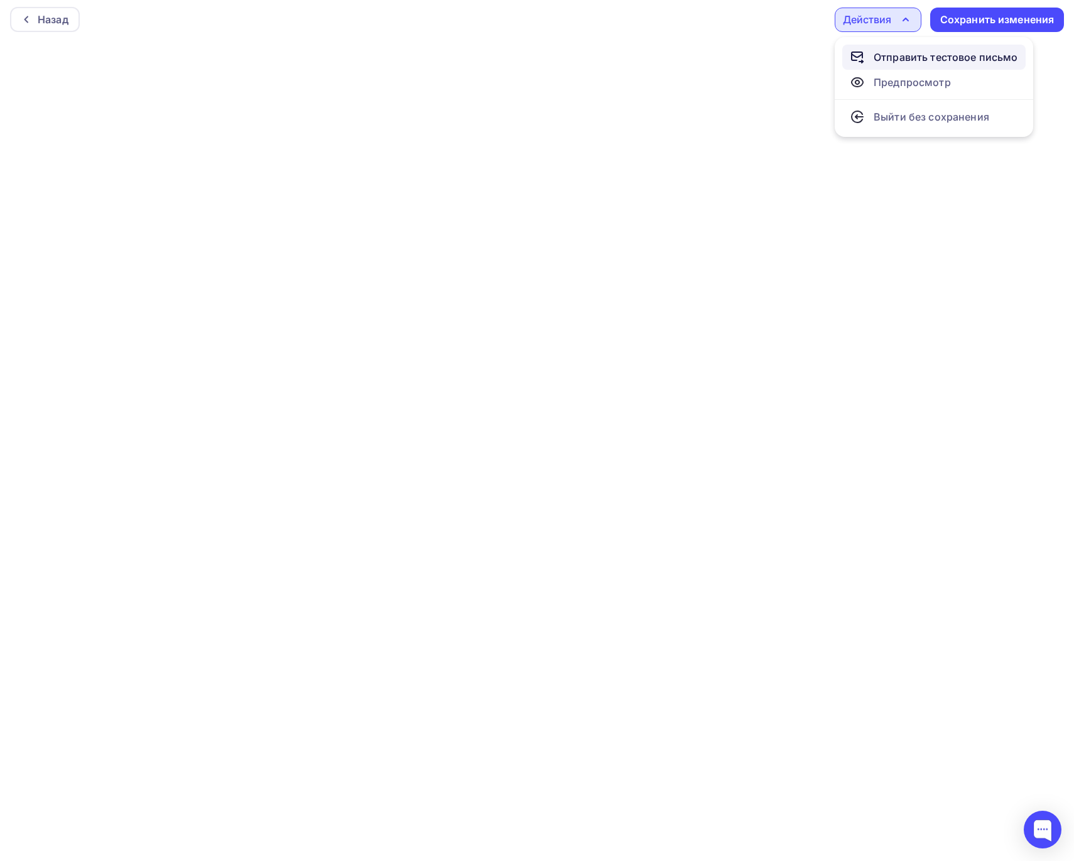
click at [920, 51] on div "Отправить тестовое письмо" at bounding box center [946, 57] width 144 height 15
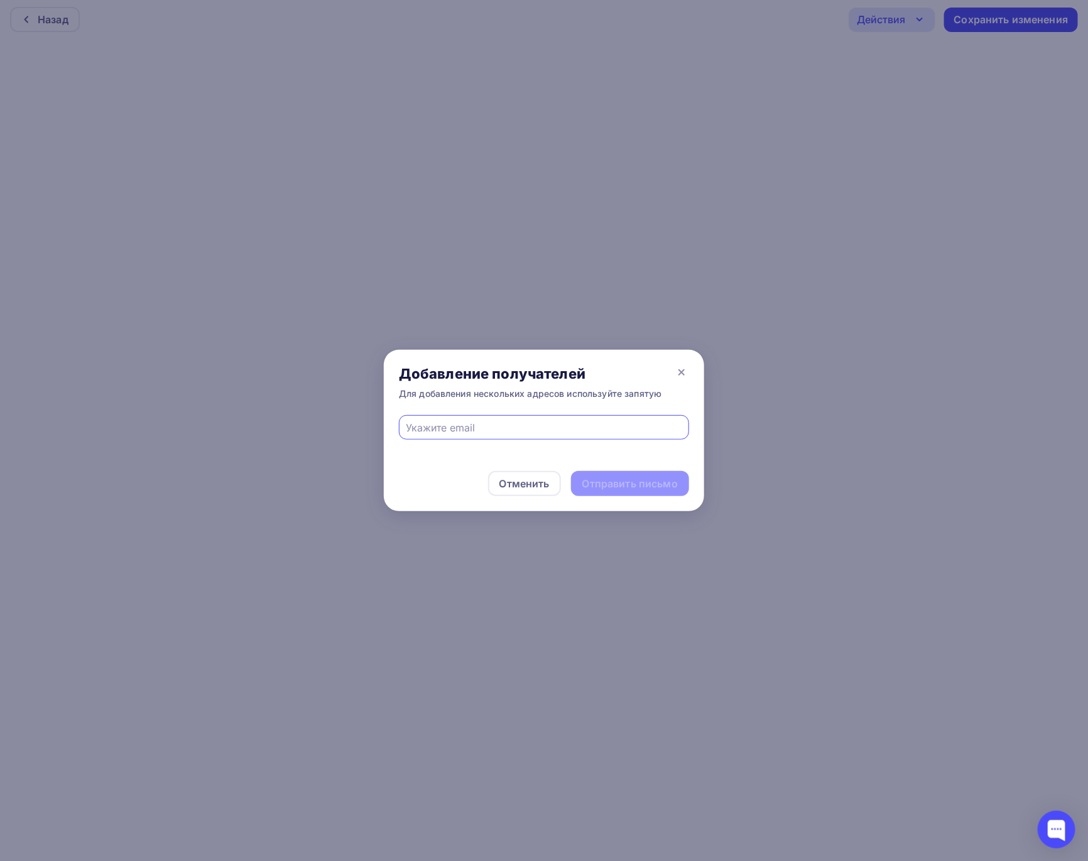
type input "[EMAIL_ADDRESS][DOMAIN_NAME]"
click at [669, 477] on div "Отправить письмо" at bounding box center [629, 484] width 95 height 14
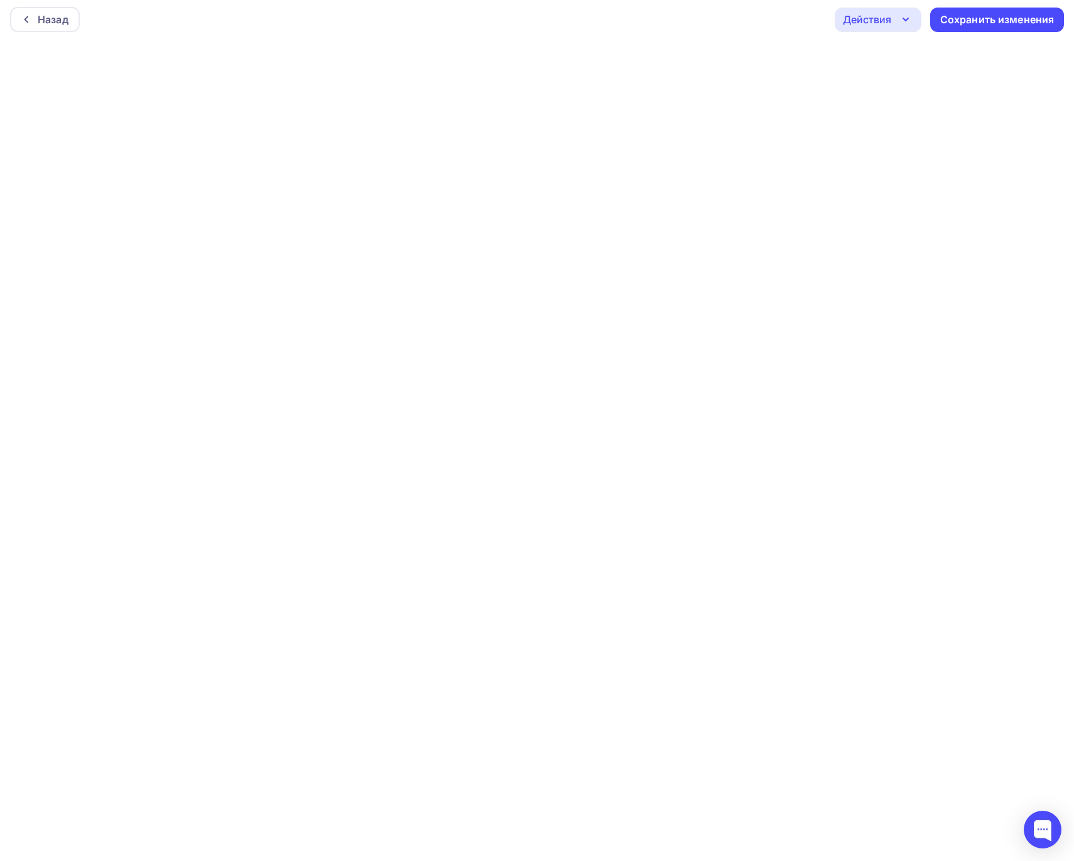
click at [895, 14] on div "Действия" at bounding box center [878, 20] width 87 height 24
click at [893, 76] on div "Предпросмотр" at bounding box center [912, 82] width 77 height 15
click at [70, 28] on div "Назад" at bounding box center [45, 22] width 70 height 25
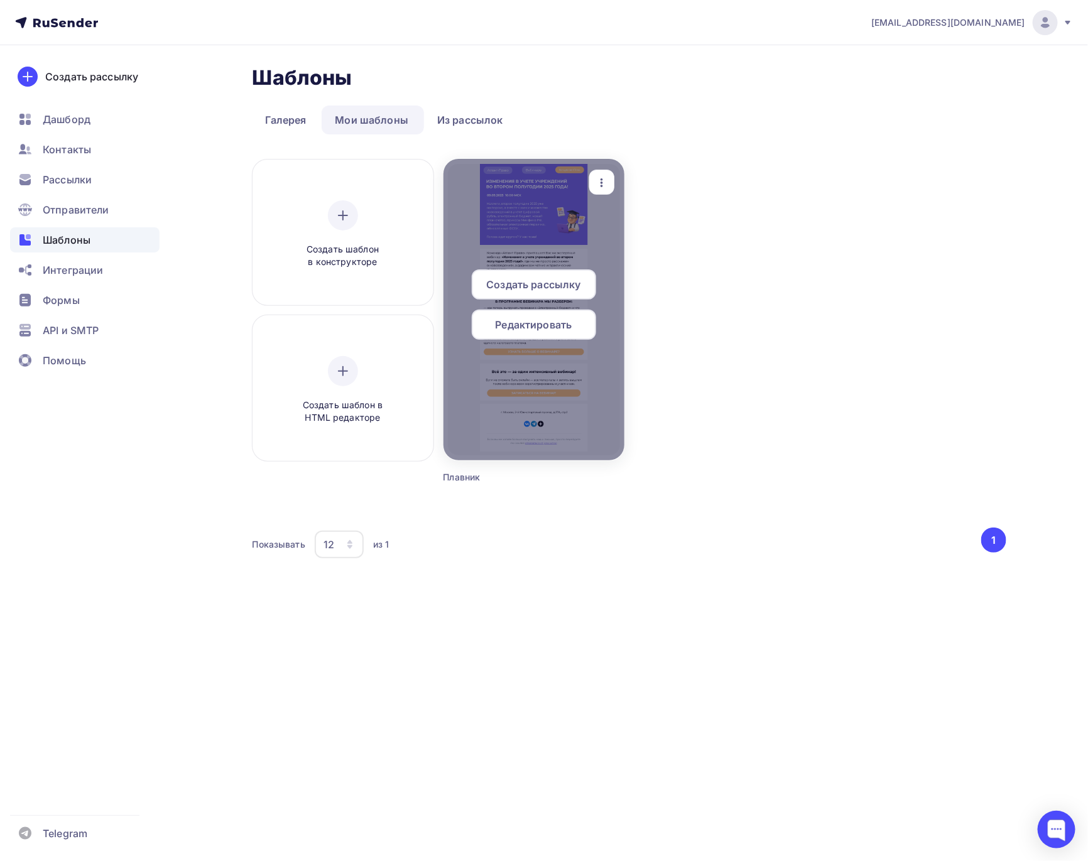
click at [550, 324] on span "Редактировать" at bounding box center [534, 324] width 77 height 15
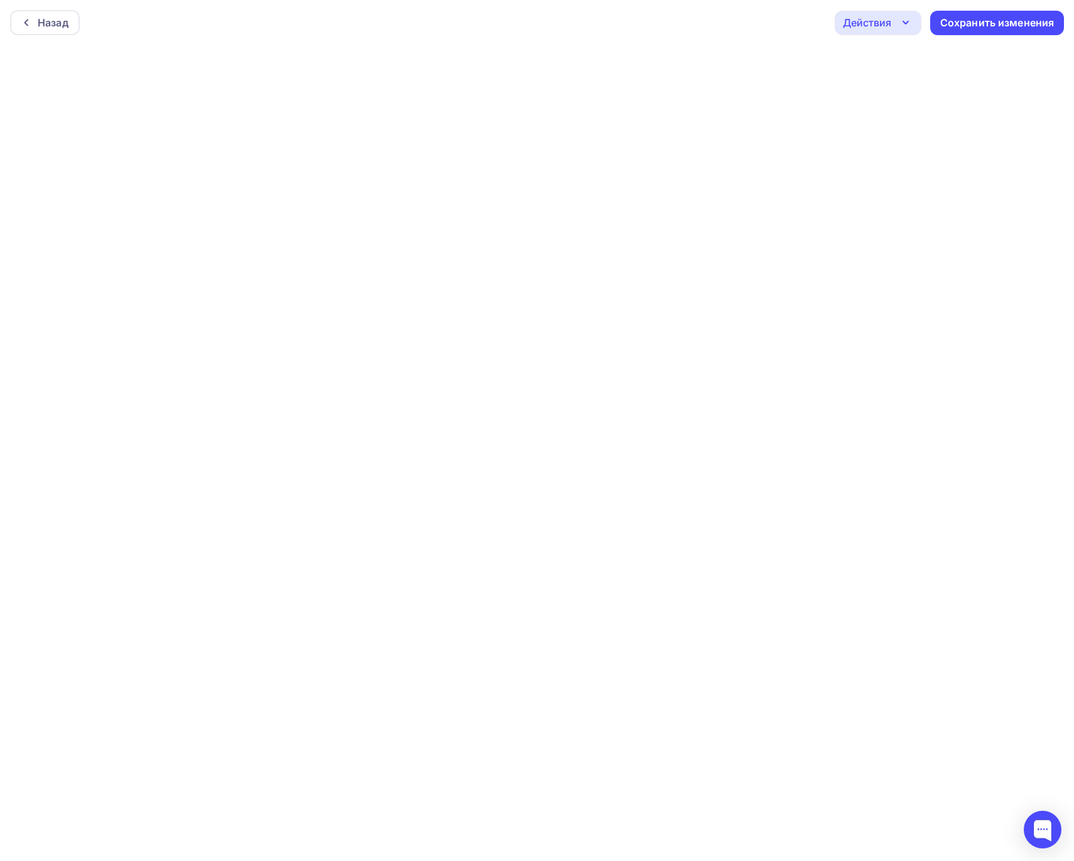
click at [876, 21] on div "Действия" at bounding box center [867, 22] width 48 height 15
click at [886, 55] on div "Отправить тестовое письмо" at bounding box center [946, 60] width 144 height 15
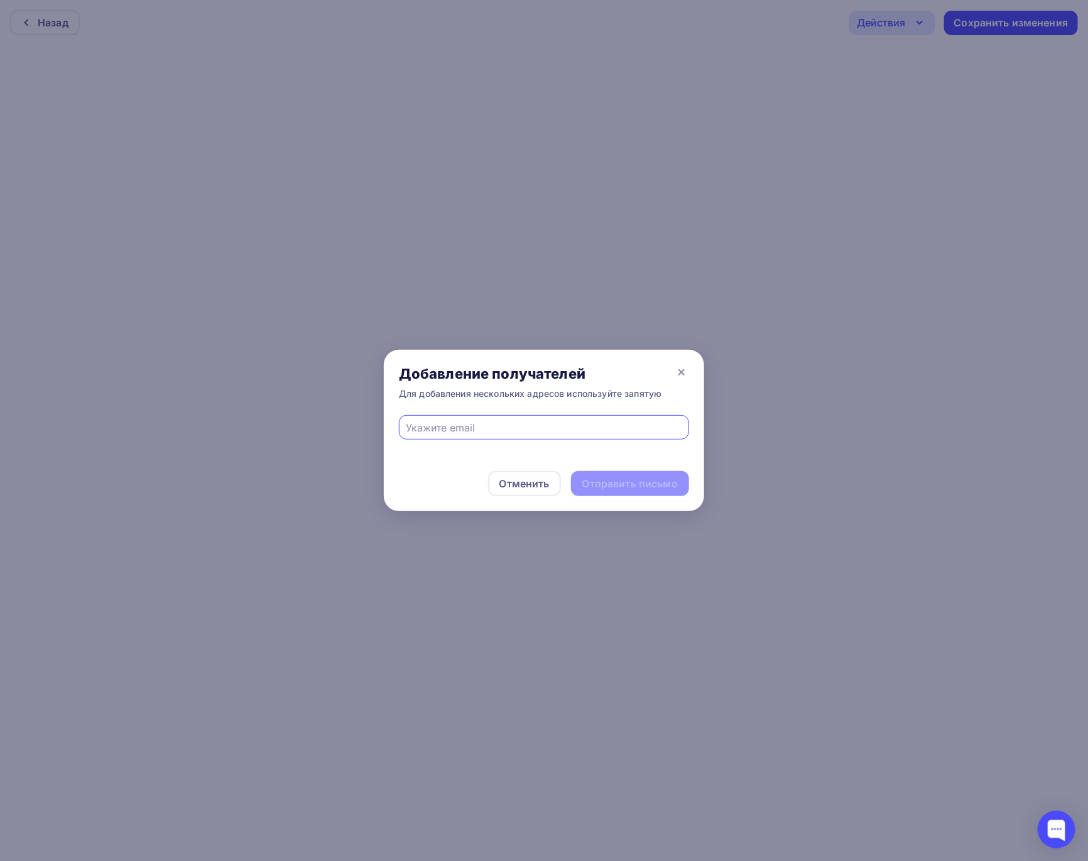
type input "[EMAIL_ADDRESS][DOMAIN_NAME]"
drag, startPoint x: 524, startPoint y: 432, endPoint x: 372, endPoint y: 421, distance: 153.0
click at [372, 421] on div "Добавление получателей Для добавления нескольких адресов используйте запятую [E…" at bounding box center [544, 430] width 1088 height 861
click at [452, 426] on input "text" at bounding box center [544, 427] width 276 height 15
type input "[EMAIL_ADDRESS][DOMAIN_NAME]"
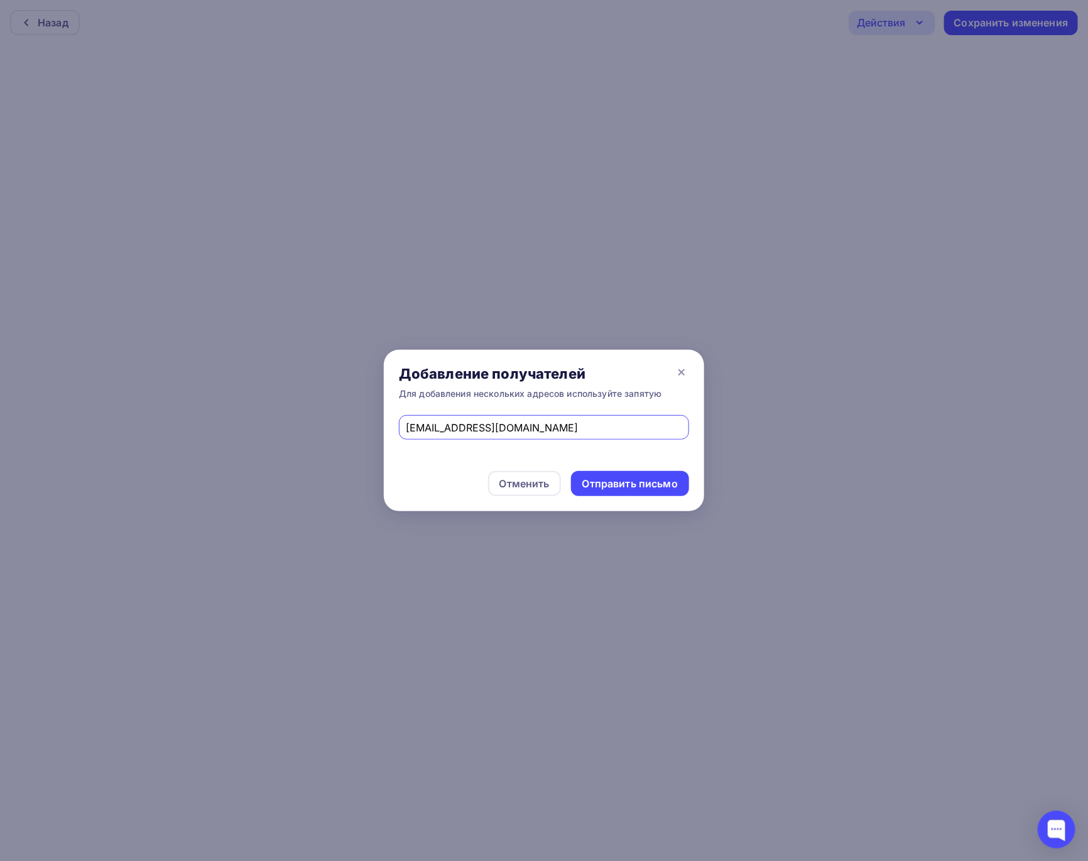
click at [465, 471] on div "Отменить Отправить письмо" at bounding box center [544, 483] width 320 height 55
click at [607, 481] on div "Отправить письмо" at bounding box center [629, 484] width 95 height 14
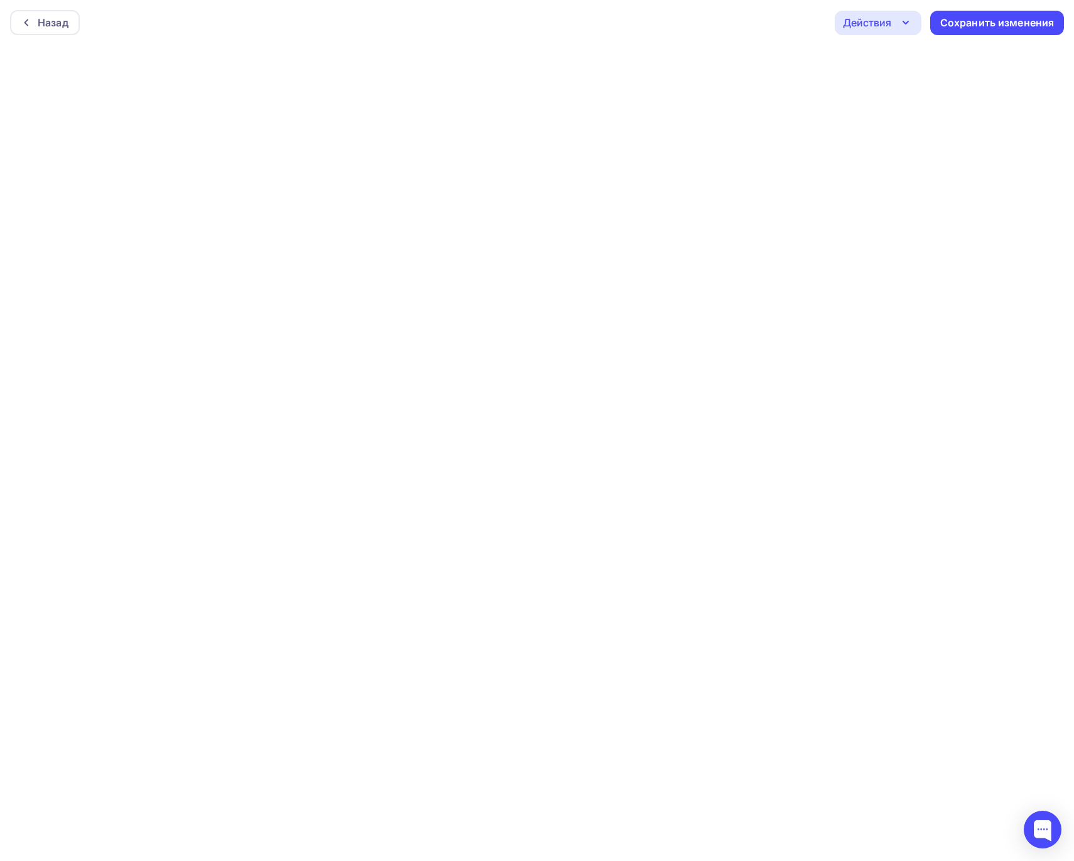
click at [768, 23] on div "Назад Действия Отправить тестовое письмо Предпросмотр Выйти без сохранения Сохр…" at bounding box center [537, 22] width 1074 height 45
click at [984, 21] on div "Сохранить изменения" at bounding box center [997, 23] width 114 height 14
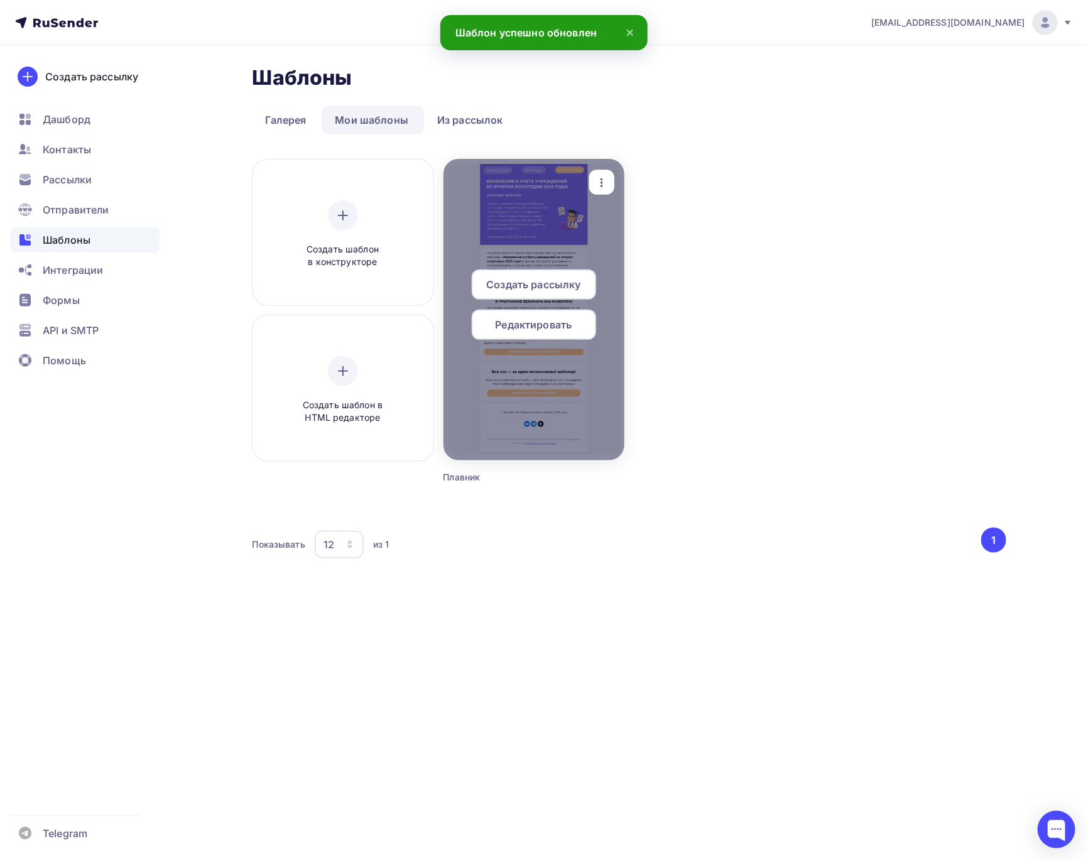
click at [548, 328] on span "Редактировать" at bounding box center [534, 324] width 77 height 15
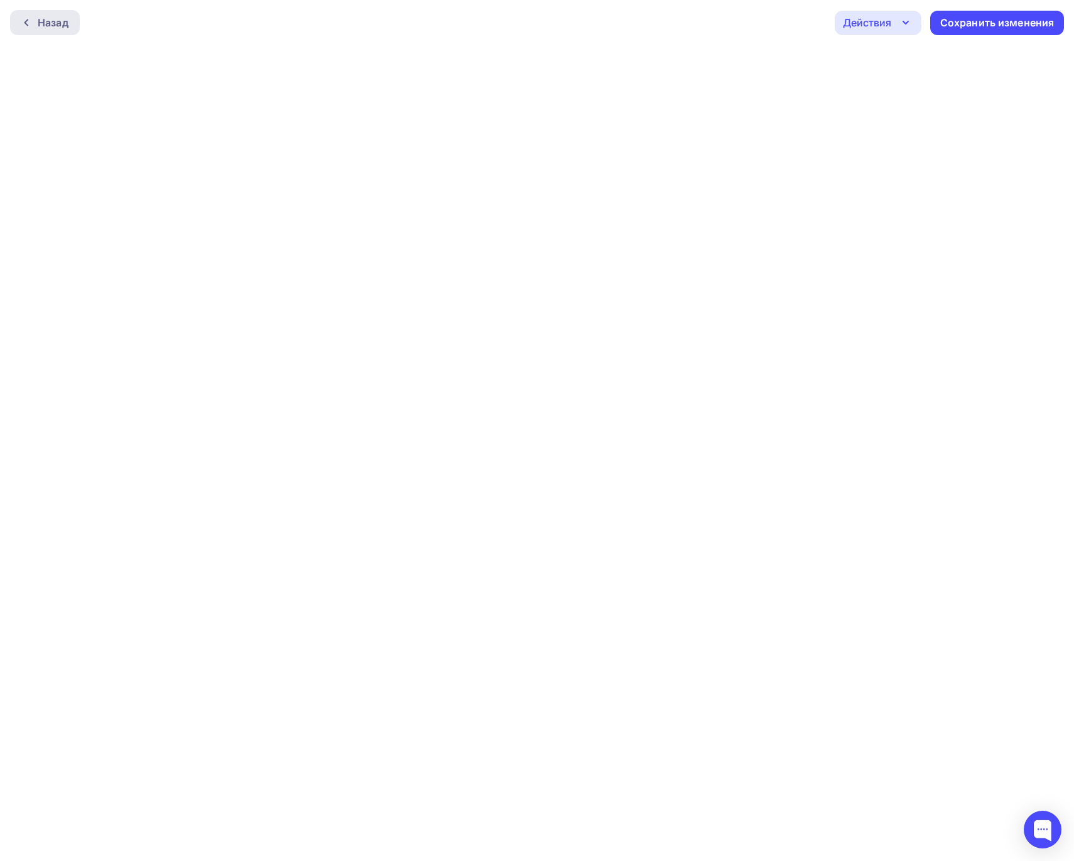
click at [58, 33] on div "Назад" at bounding box center [45, 22] width 70 height 25
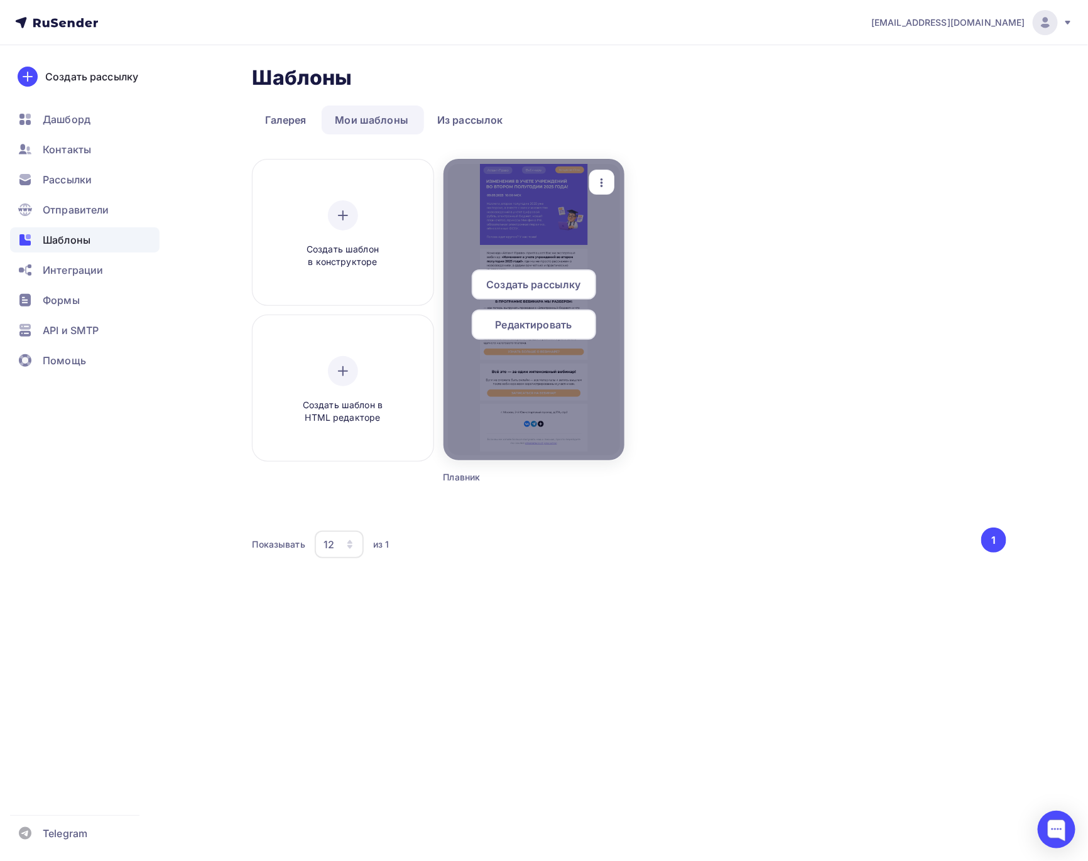
click at [594, 176] on icon "button" at bounding box center [601, 182] width 15 height 15
click at [658, 262] on div "Копировать" at bounding box center [659, 268] width 60 height 15
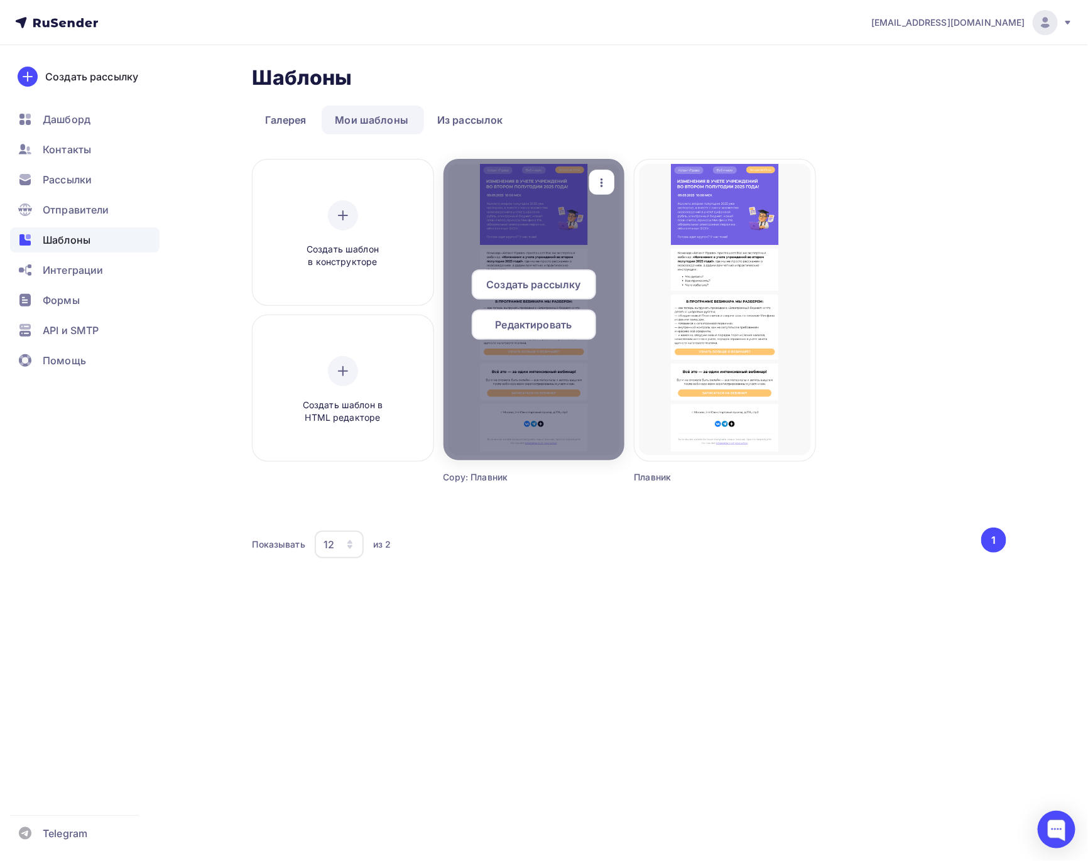
click at [555, 332] on span "Редактировать" at bounding box center [534, 324] width 77 height 15
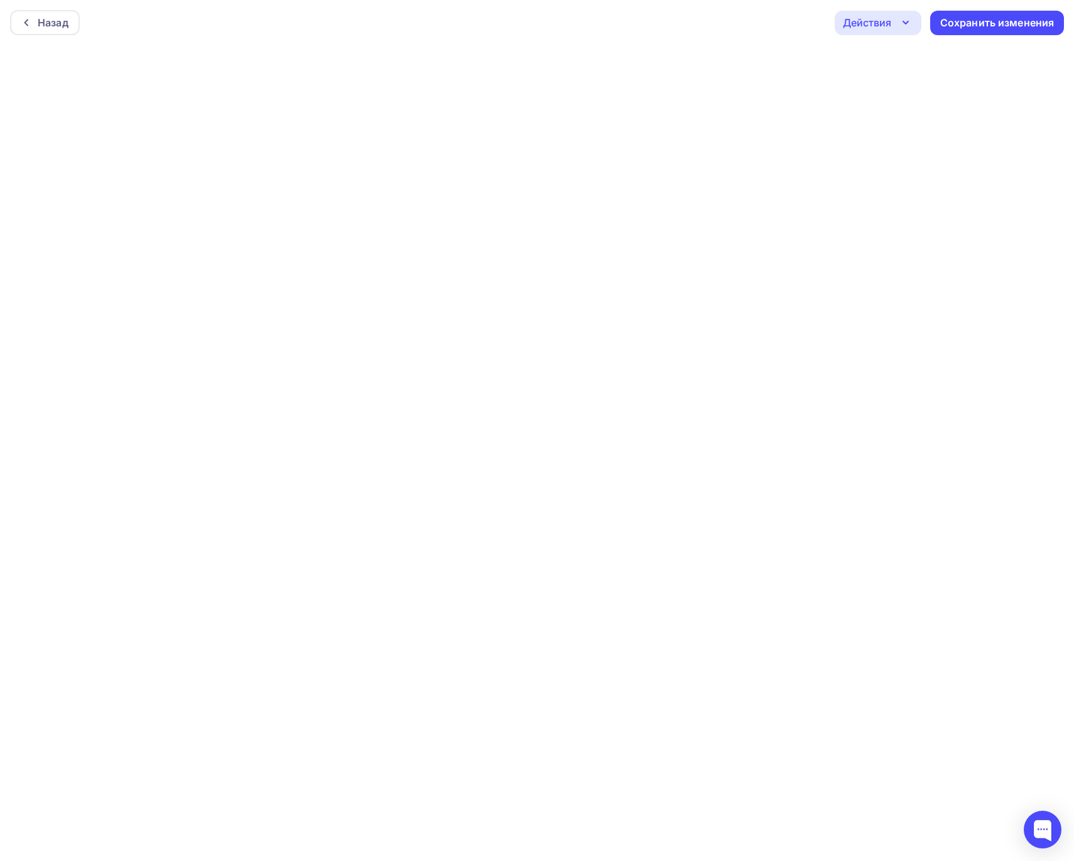
click at [909, 26] on icon "button" at bounding box center [905, 22] width 15 height 15
click at [899, 85] on div "Предпросмотр" at bounding box center [912, 85] width 77 height 15
click at [57, 30] on div "Назад" at bounding box center [45, 22] width 70 height 25
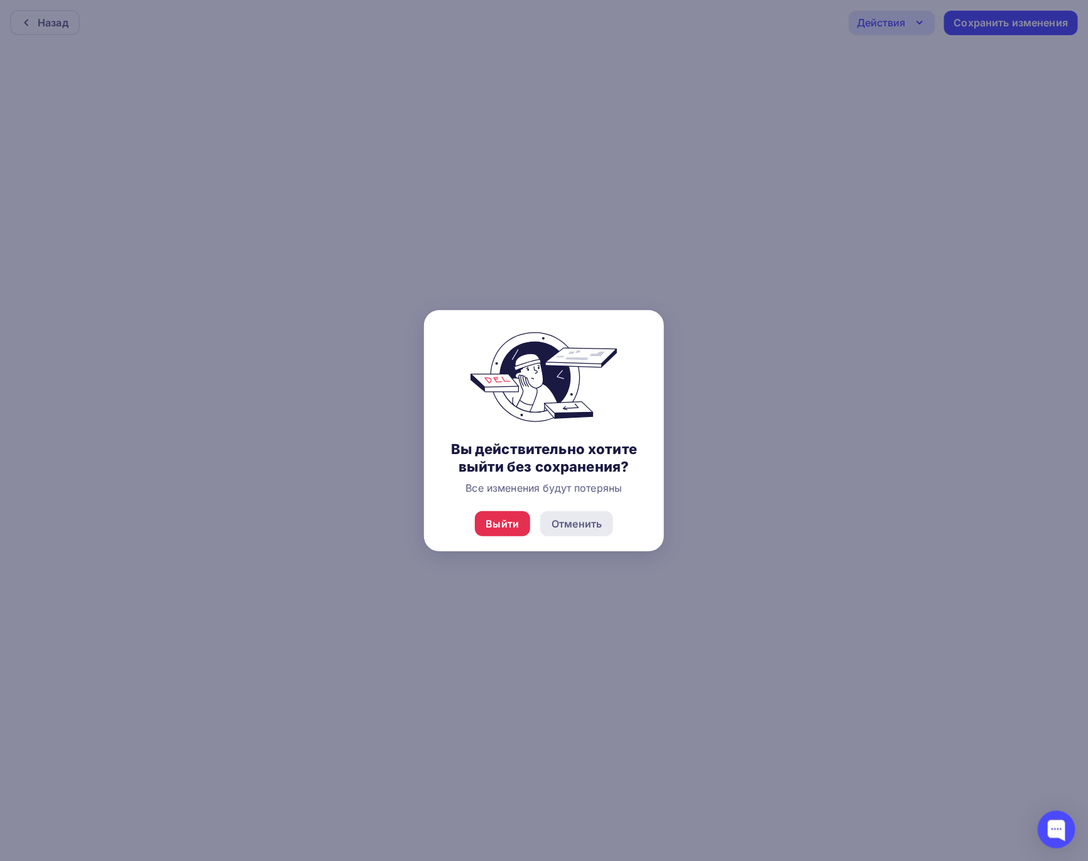
click at [572, 515] on div "Отменить" at bounding box center [576, 523] width 73 height 25
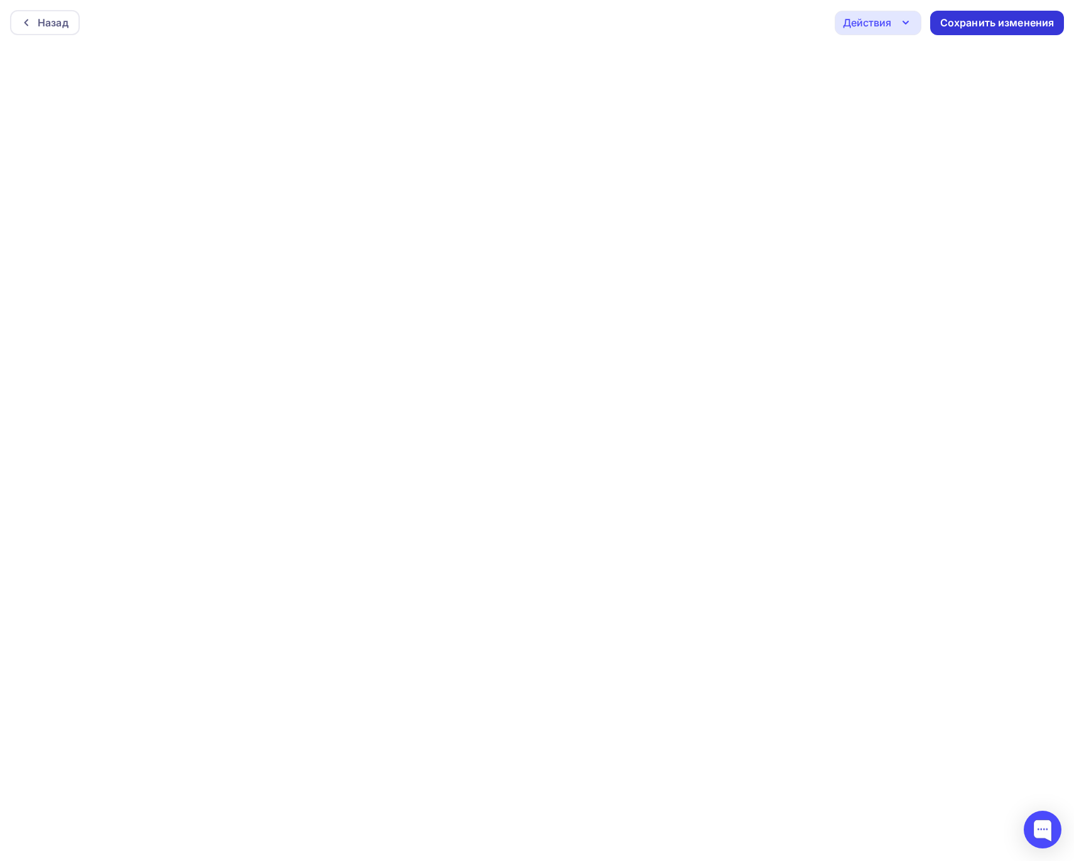
click at [954, 21] on div "Сохранить изменения" at bounding box center [997, 23] width 114 height 14
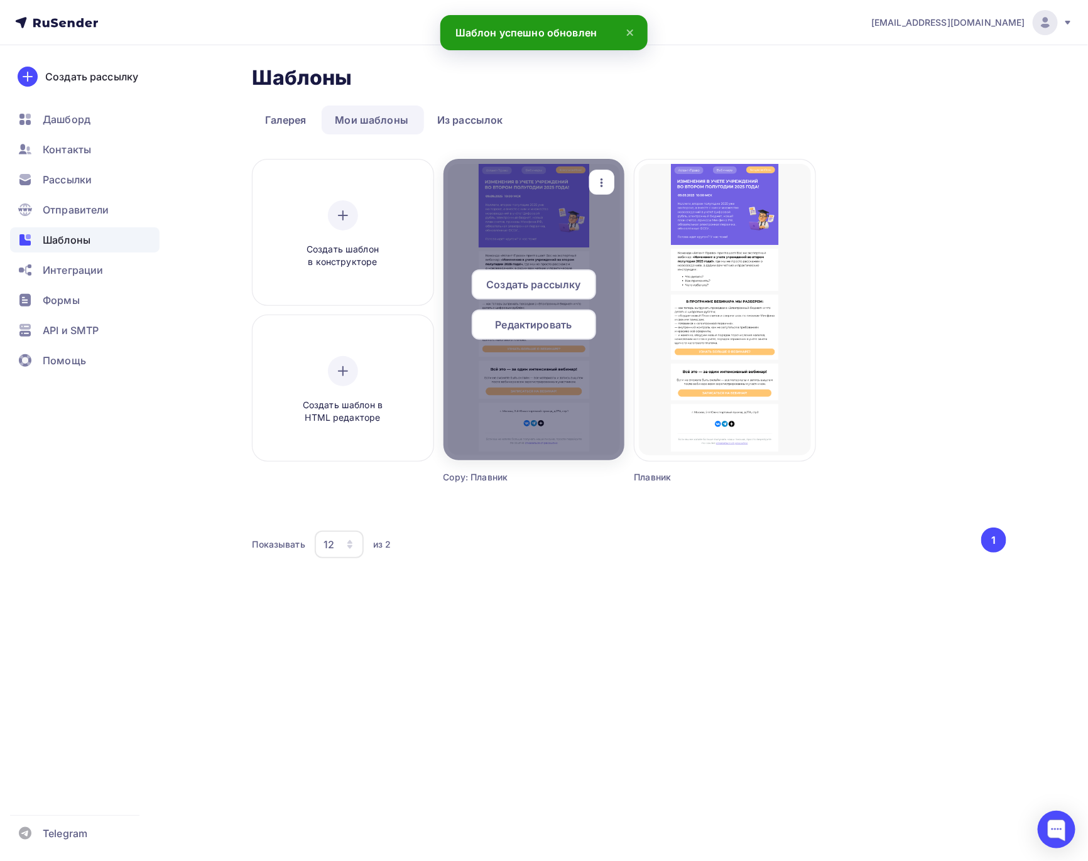
click at [526, 328] on span "Редактировать" at bounding box center [534, 324] width 77 height 15
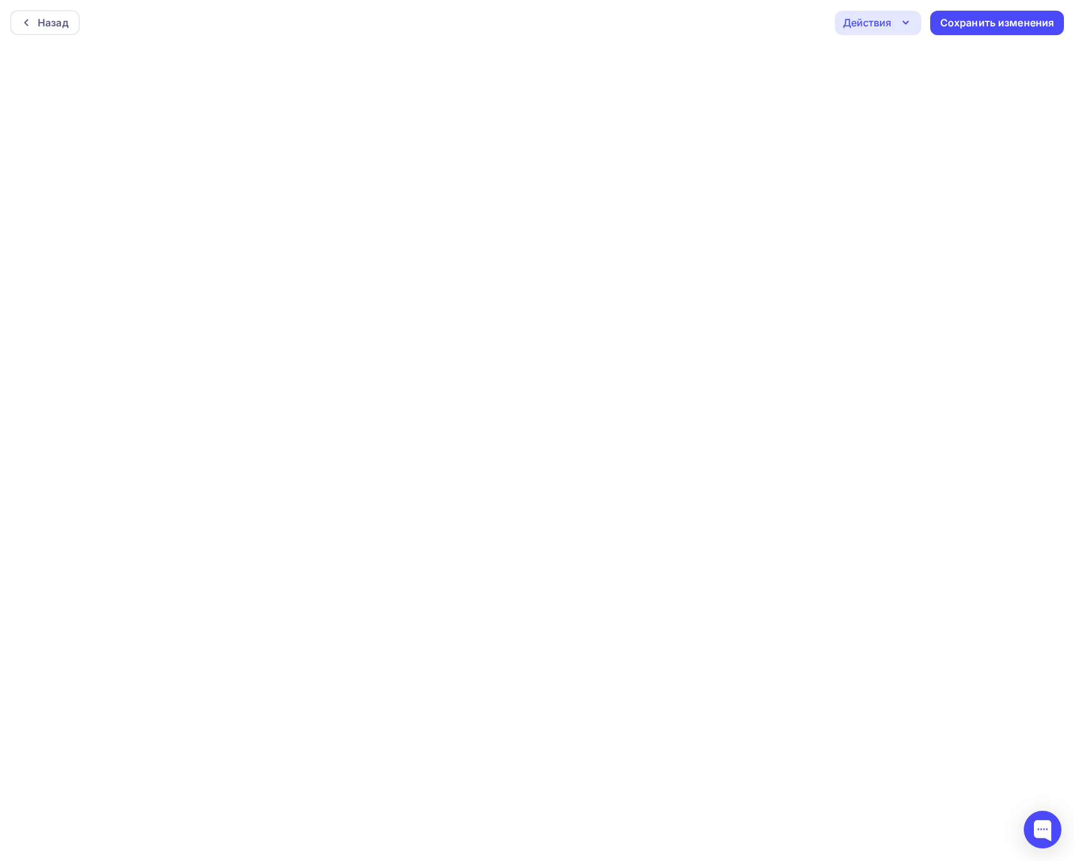
click at [869, 33] on div "Действия" at bounding box center [878, 23] width 87 height 24
click at [882, 53] on div "Отправить тестовое письмо" at bounding box center [946, 60] width 144 height 15
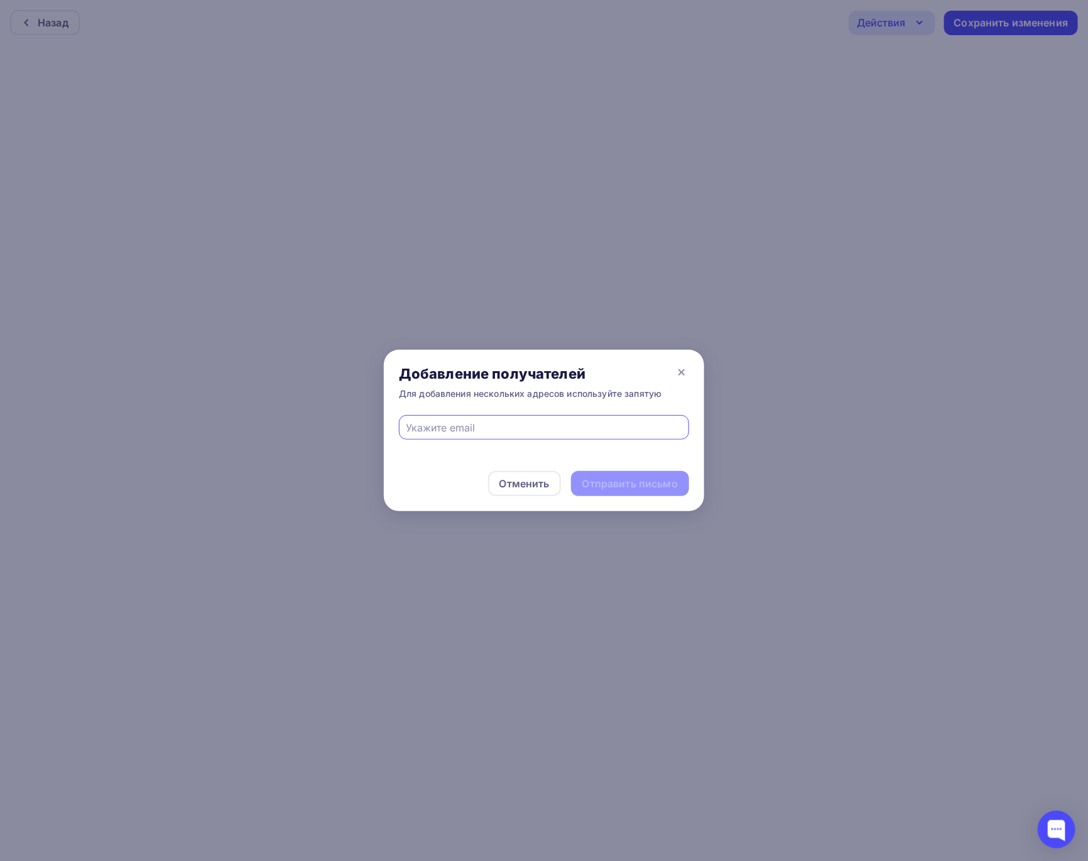
click at [452, 430] on input "text" at bounding box center [544, 427] width 276 height 15
type input "[EMAIL_ADDRESS][DOMAIN_NAME]"
click at [641, 488] on div "Отправить письмо" at bounding box center [629, 484] width 95 height 14
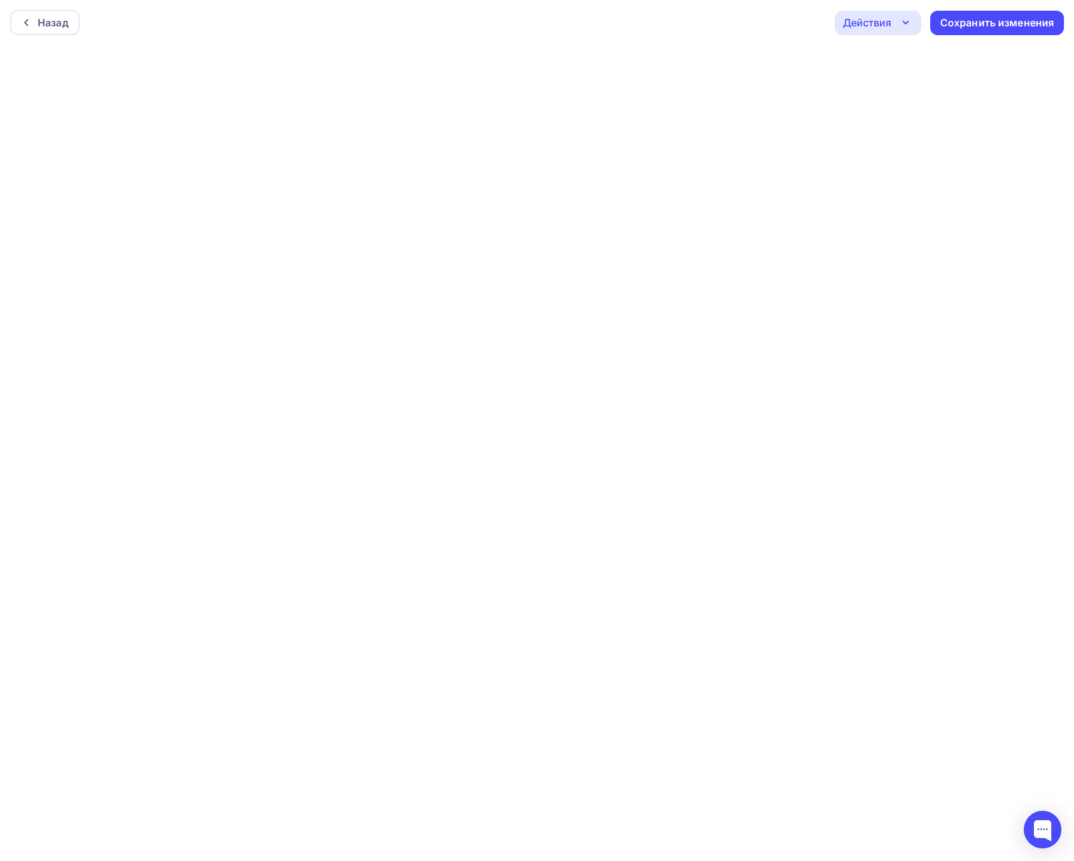
click at [903, 25] on icon "button" at bounding box center [905, 22] width 15 height 15
click at [897, 81] on div "Предпросмотр" at bounding box center [912, 85] width 77 height 15
click at [65, 31] on div "Назад" at bounding box center [45, 22] width 70 height 25
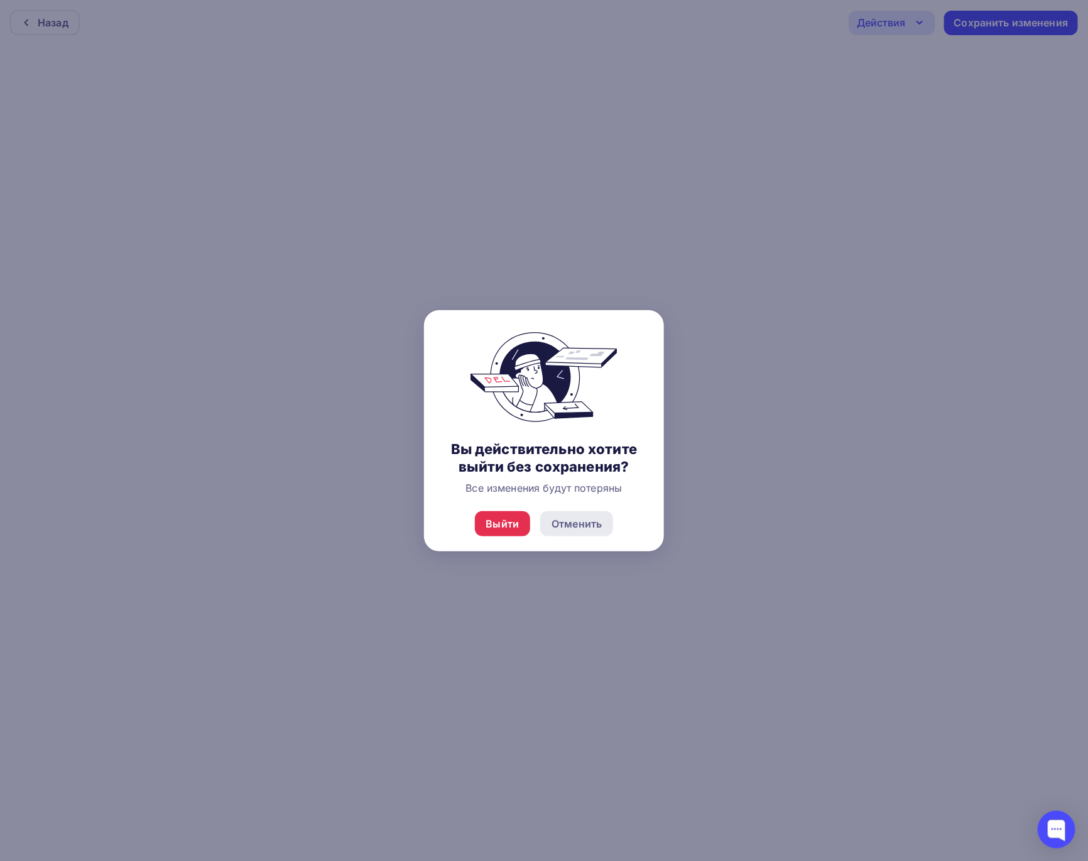
click at [577, 524] on div "Отменить" at bounding box center [576, 523] width 50 height 15
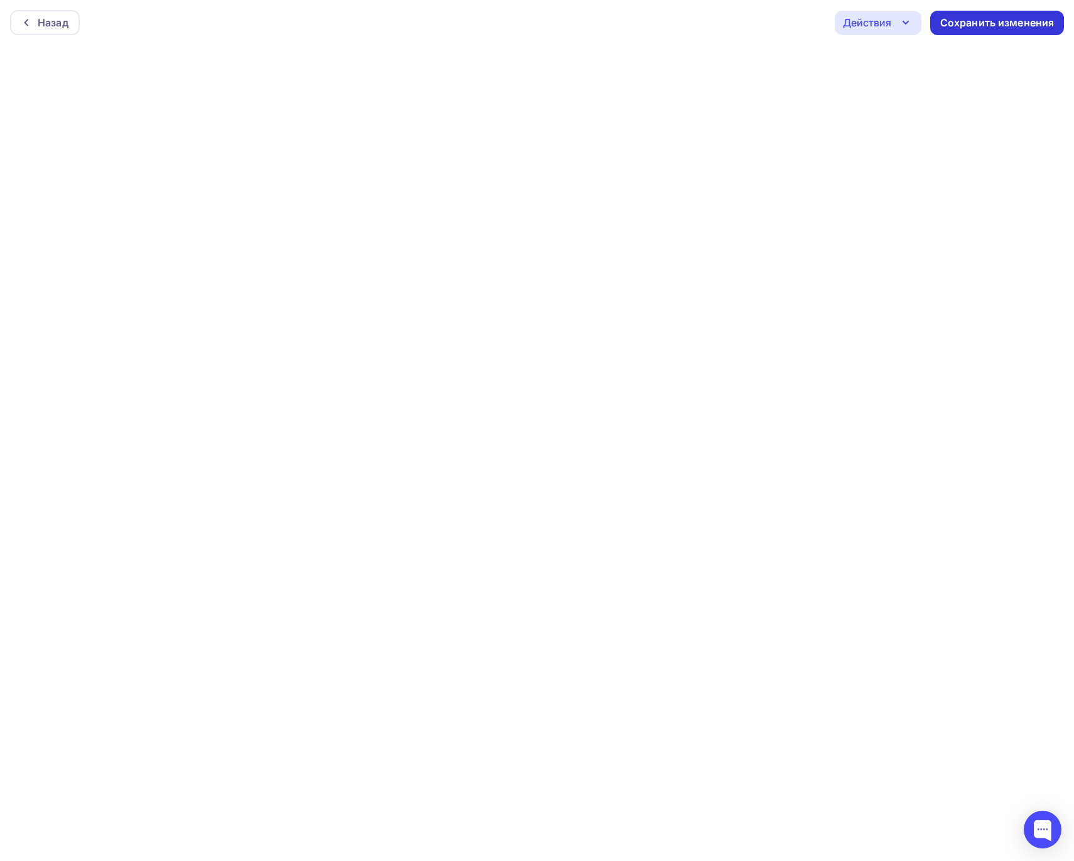
click at [980, 24] on div "Сохранить изменения" at bounding box center [997, 23] width 114 height 14
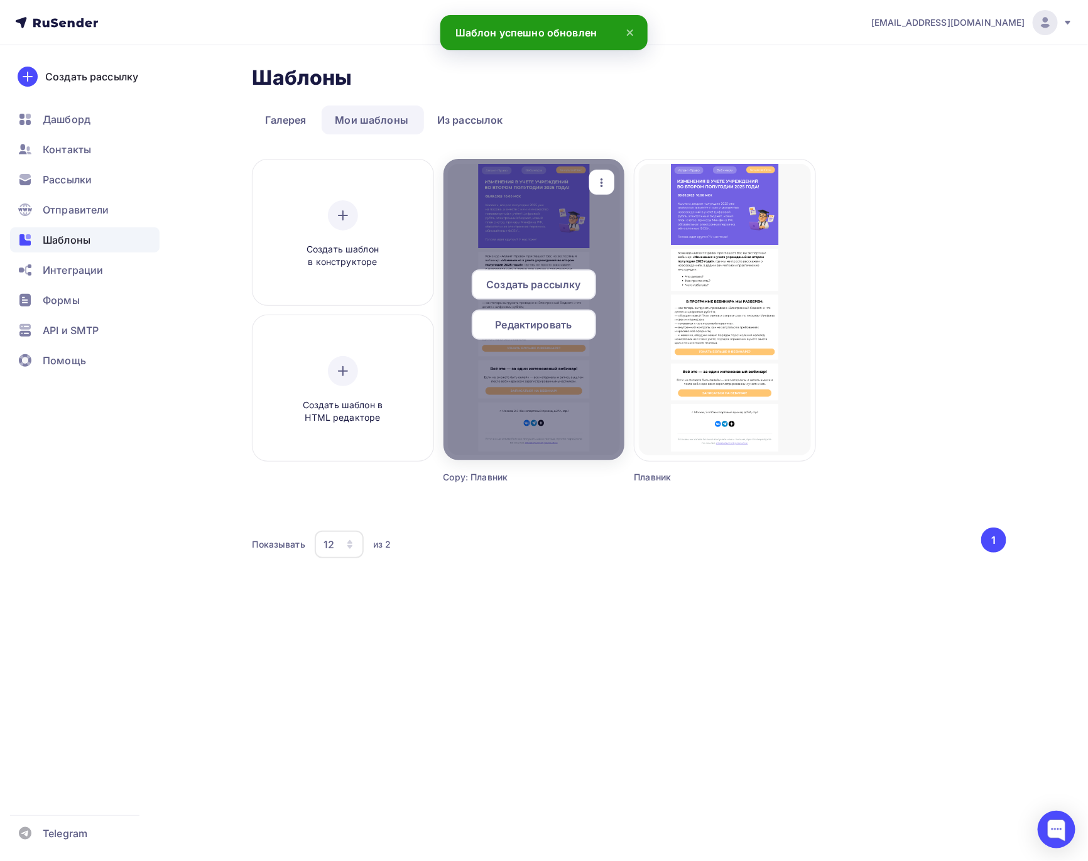
click at [538, 323] on span "Редактировать" at bounding box center [534, 324] width 77 height 15
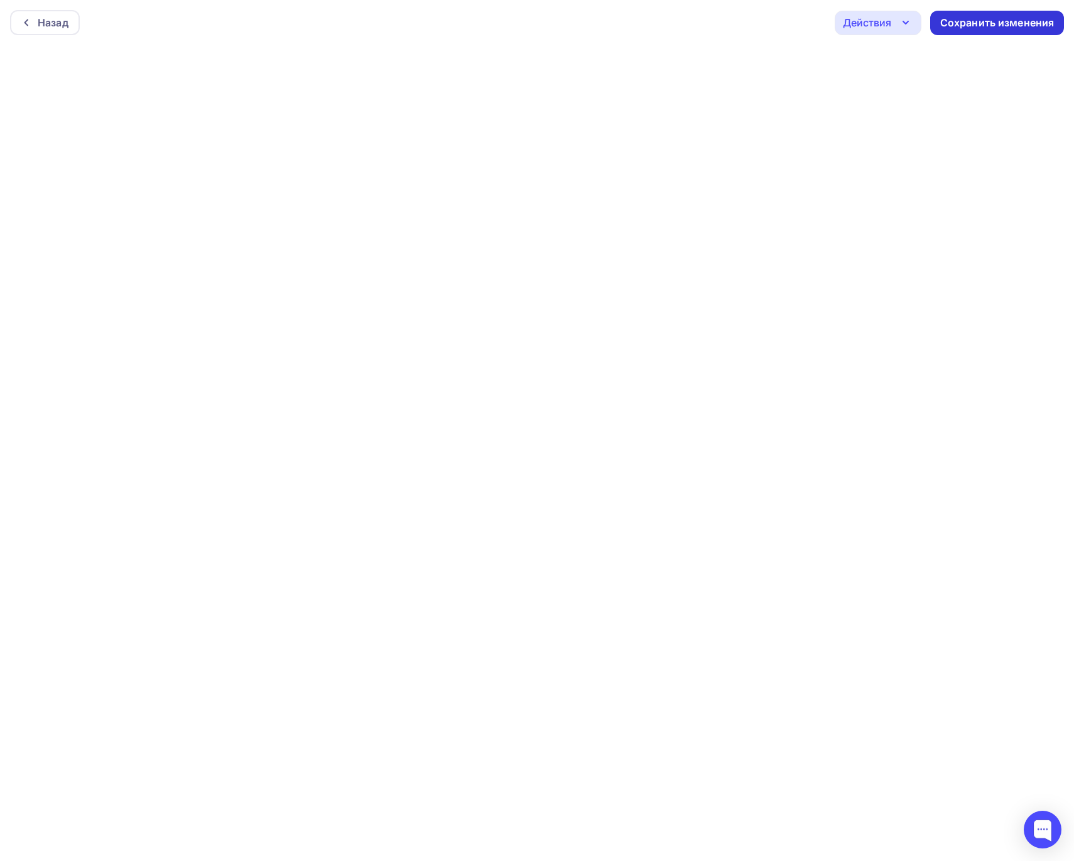
click at [952, 21] on div "Сохранить изменения" at bounding box center [997, 23] width 114 height 14
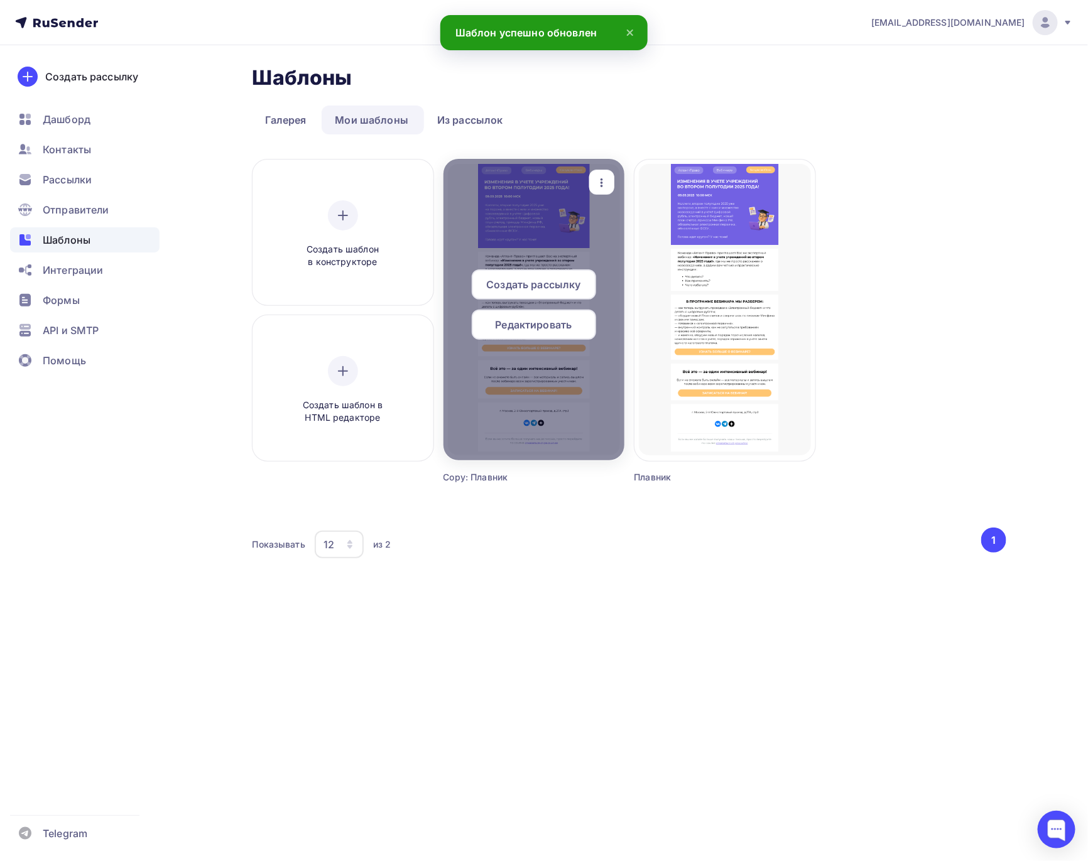
click at [526, 330] on span "Редактировать" at bounding box center [534, 324] width 77 height 15
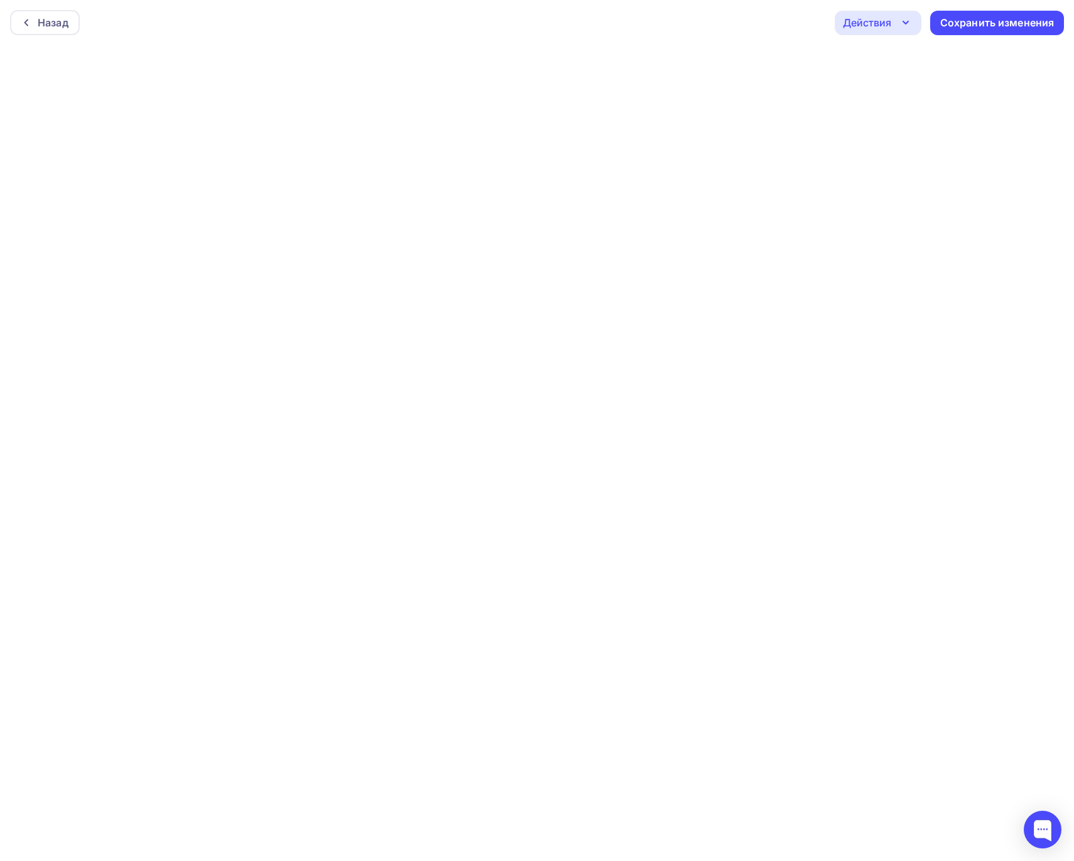
click at [888, 29] on div "Действия" at bounding box center [867, 22] width 48 height 15
click at [901, 58] on div "Отправить тестовое письмо" at bounding box center [946, 60] width 144 height 15
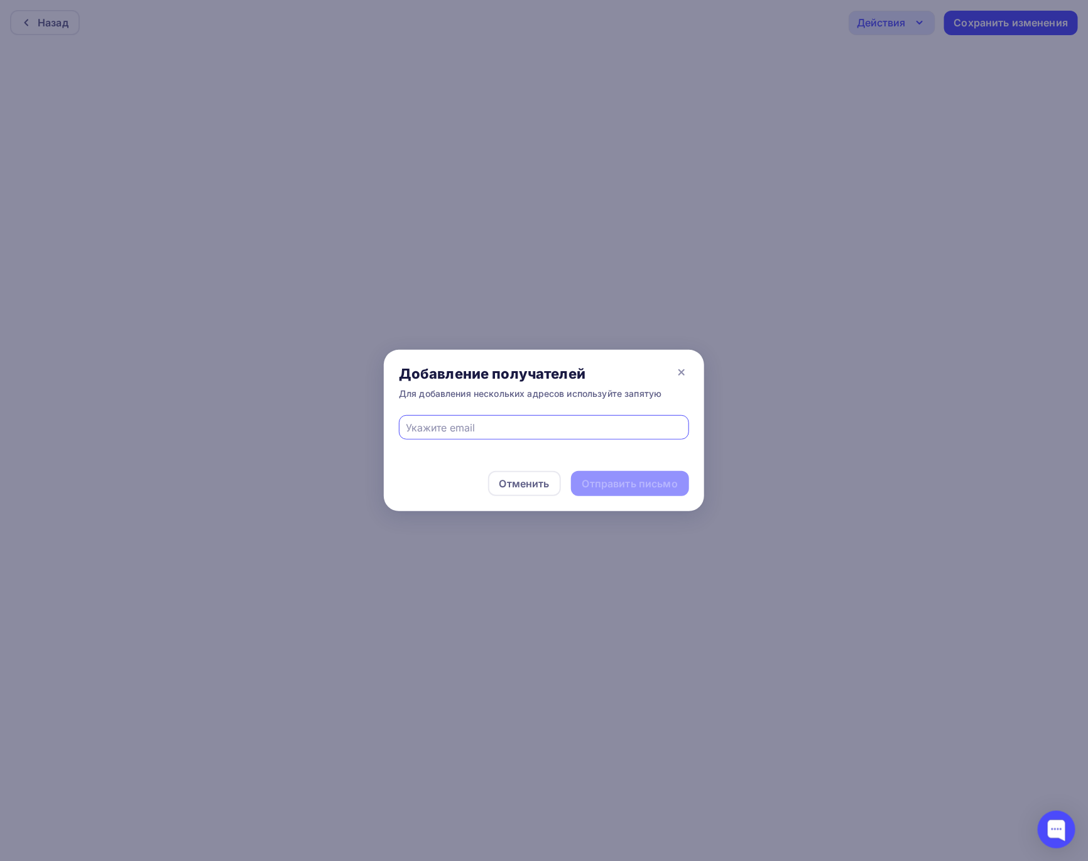
type input "[EMAIL_ADDRESS][DOMAIN_NAME]"
click at [626, 489] on div "Отправить письмо" at bounding box center [629, 484] width 95 height 14
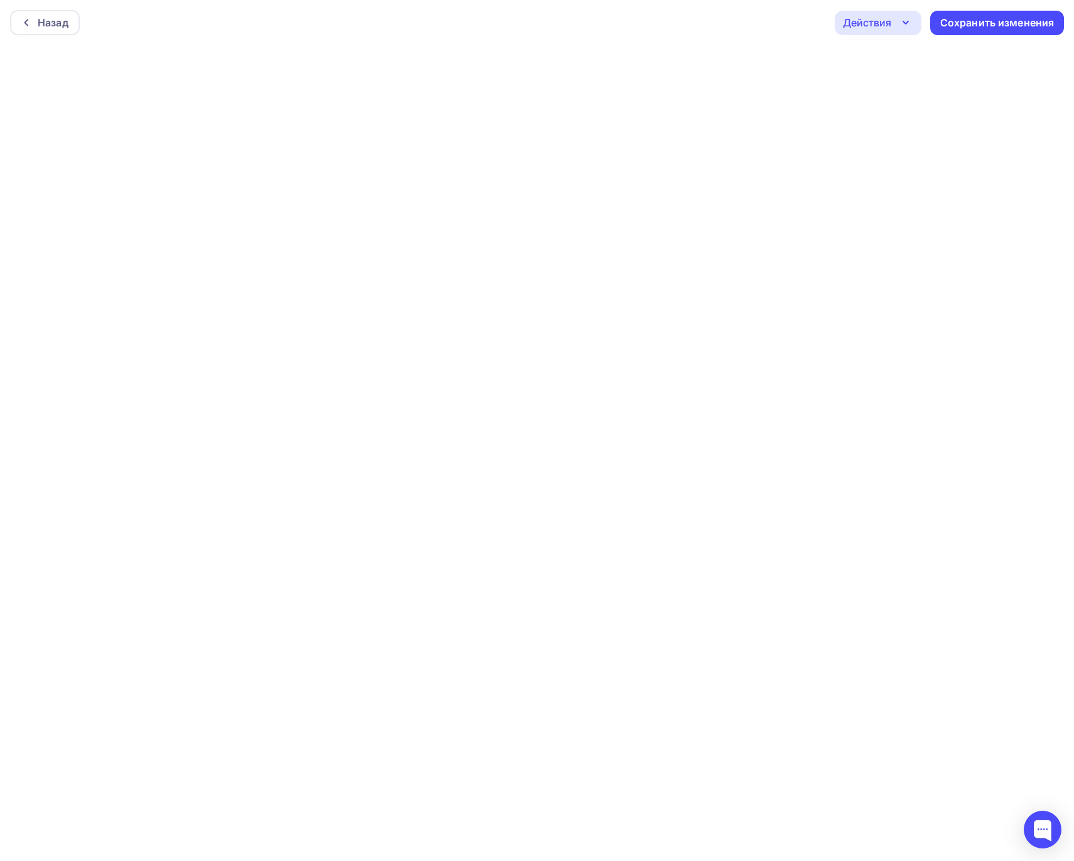
click at [896, 17] on div "Действия" at bounding box center [878, 23] width 87 height 24
click at [903, 53] on div "Отправить тестовое письмо" at bounding box center [946, 60] width 144 height 15
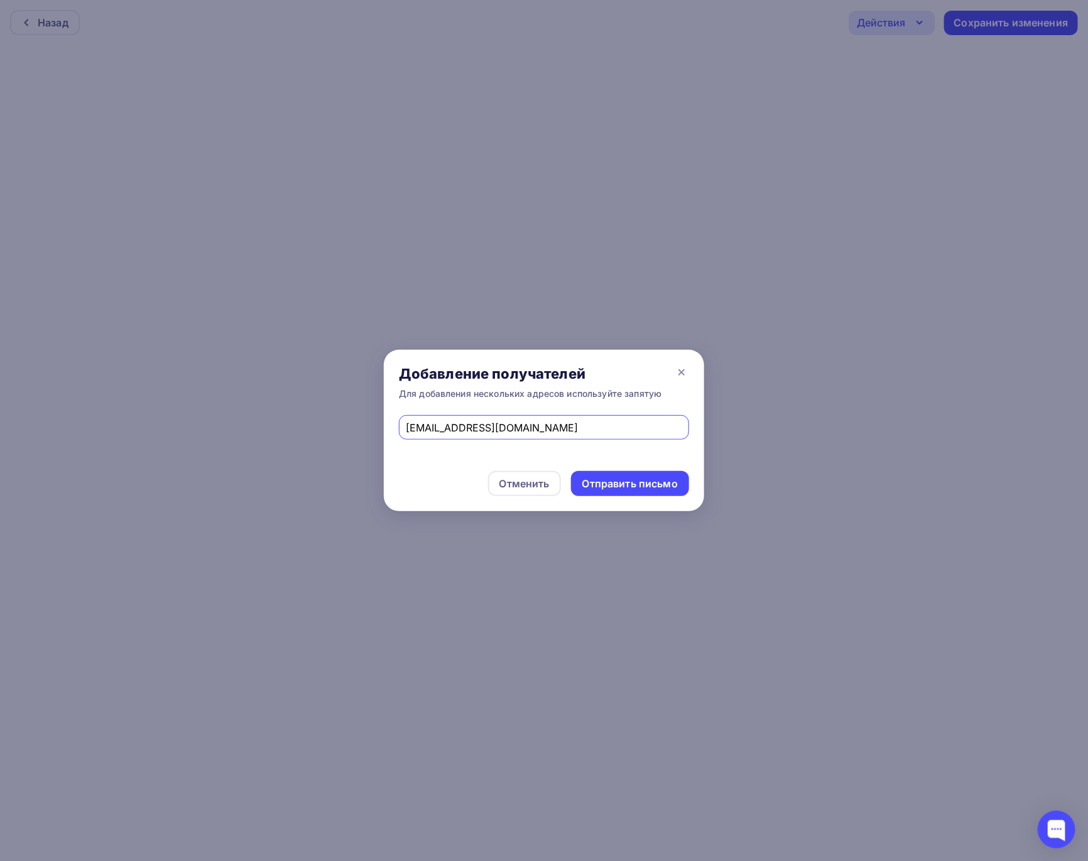
drag, startPoint x: 550, startPoint y: 430, endPoint x: 360, endPoint y: 415, distance: 190.9
click at [362, 422] on div "Добавление получателей Для добавления нескольких адресов используйте запятую [E…" at bounding box center [544, 430] width 1088 height 861
type input "[EMAIL_ADDRESS][DOMAIN_NAME]"
click at [603, 482] on div "Отправить письмо" at bounding box center [629, 484] width 95 height 14
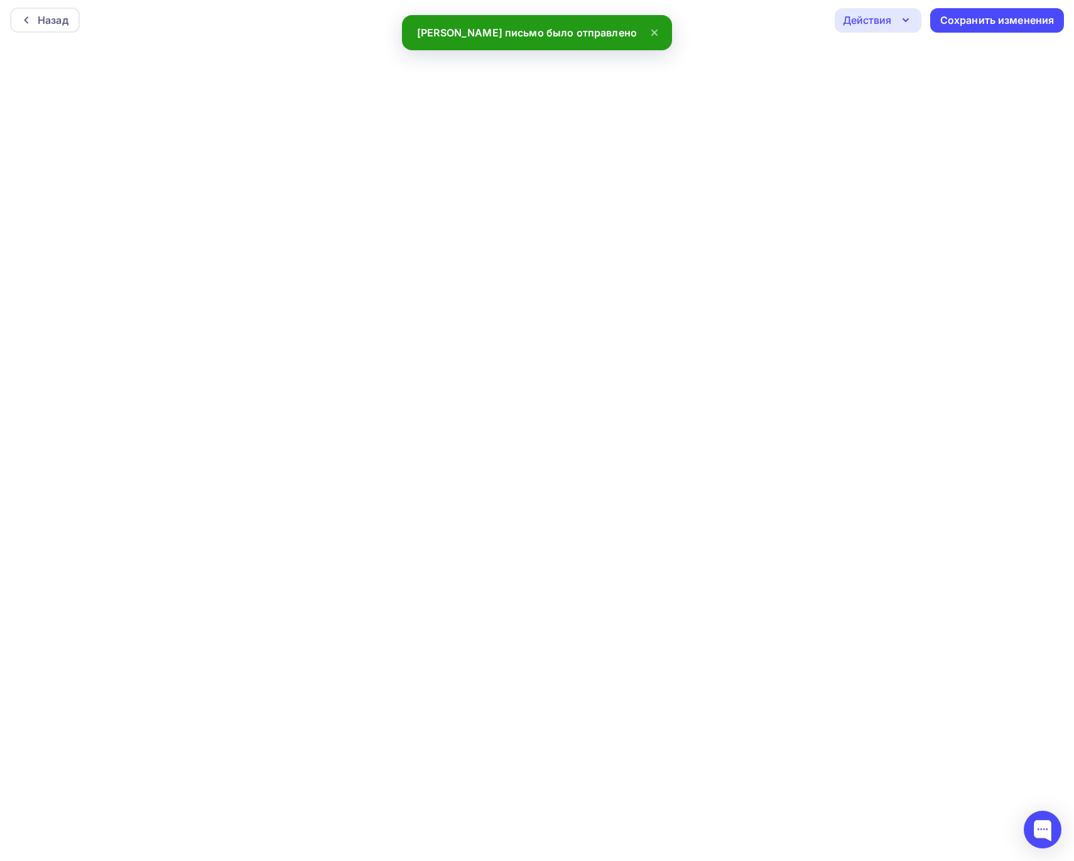
scroll to position [4, 0]
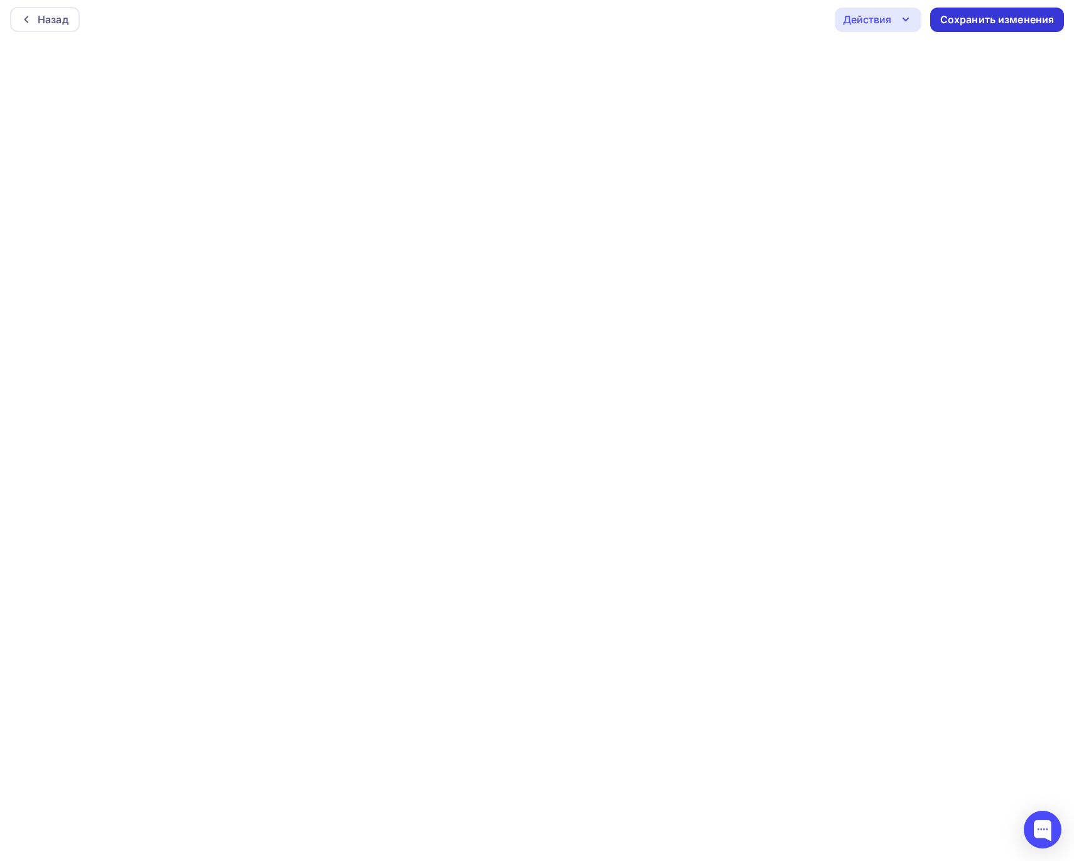
click at [969, 18] on div "Сохранить изменения" at bounding box center [997, 20] width 114 height 14
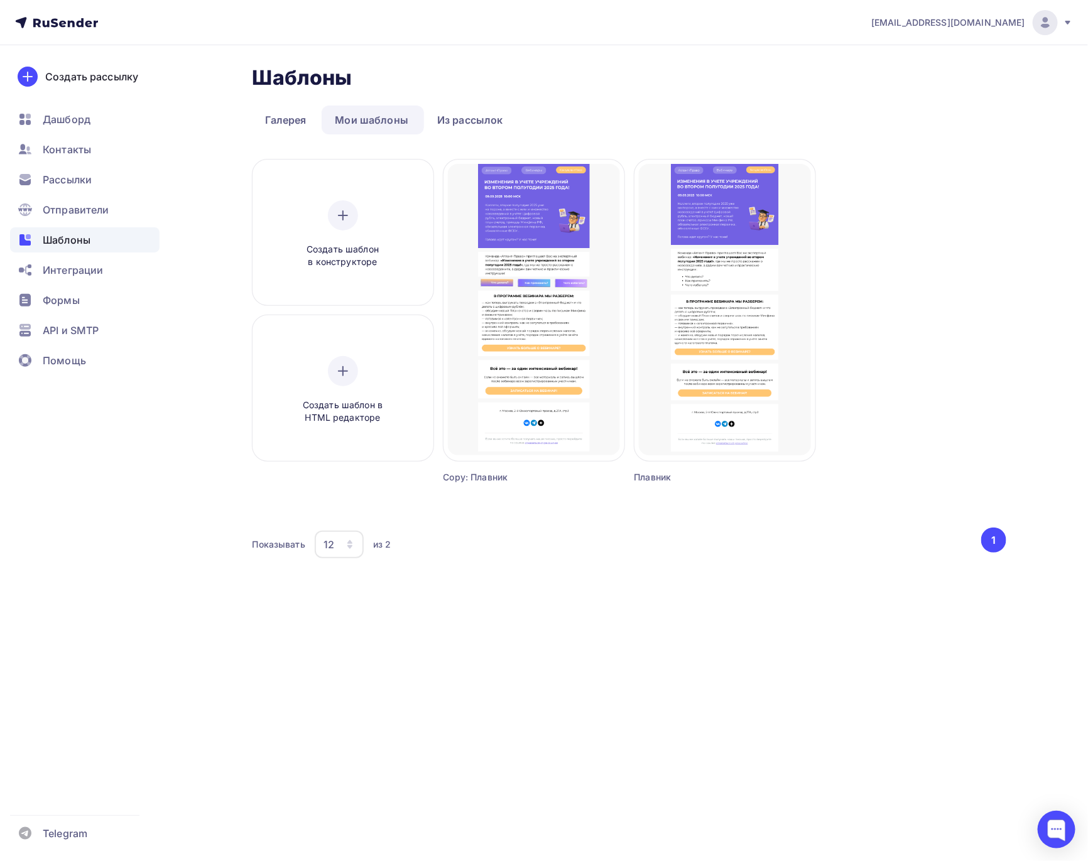
click at [754, 632] on div "[EMAIL_ADDRESS][DOMAIN_NAME] Аккаунт Тарифы Выйти Создать рассылку [GEOGRAPHIC_…" at bounding box center [544, 430] width 1088 height 861
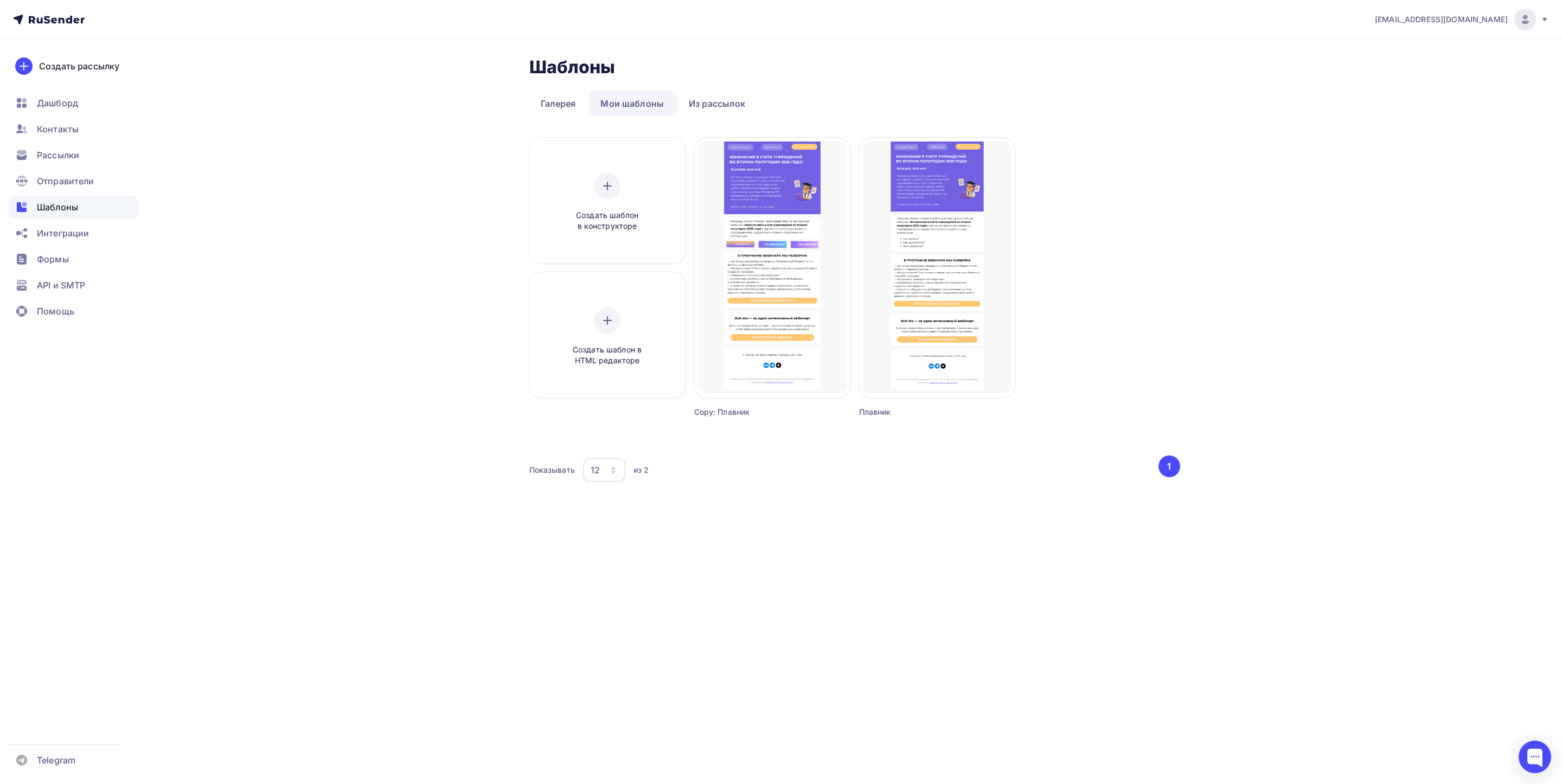
click at [281, 622] on div "[EMAIL_ADDRESS][DOMAIN_NAME] Аккаунт Тарифы Выйти Создать рассылку [GEOGRAPHIC_…" at bounding box center [781, 392] width 1562 height 784
drag, startPoint x: 1196, startPoint y: 294, endPoint x: 1203, endPoint y: 280, distance: 15.7
click at [1199, 287] on div "Шаблоны Шаблоны Галерея Мои шаблоны Из рассылок Создать шаблон в конструкторе С…" at bounding box center [781, 289] width 889 height 501
